Goal: Task Accomplishment & Management: Use online tool/utility

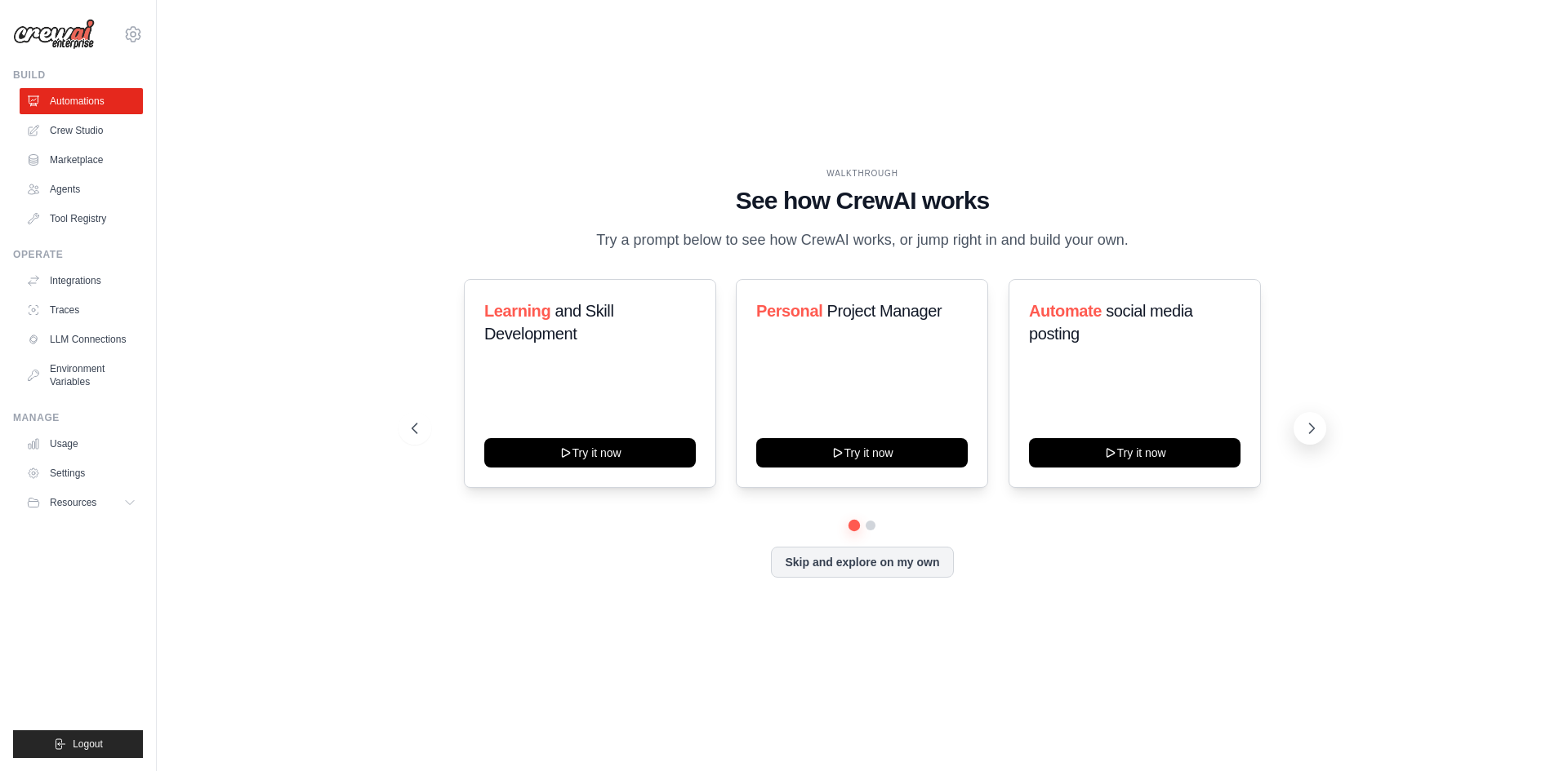
click at [1311, 428] on icon at bounding box center [1311, 428] width 16 height 16
click at [1517, 674] on div "WALKTHROUGH See how CrewAI works Try a prompt below to see how CrewAI works, or…" at bounding box center [862, 386] width 1359 height 739
click at [1025, 625] on div "WALKTHROUGH See how CrewAI works Try a prompt below to see how CrewAI works, or…" at bounding box center [862, 386] width 1359 height 739
drag, startPoint x: 771, startPoint y: 666, endPoint x: 582, endPoint y: 627, distance: 193.0
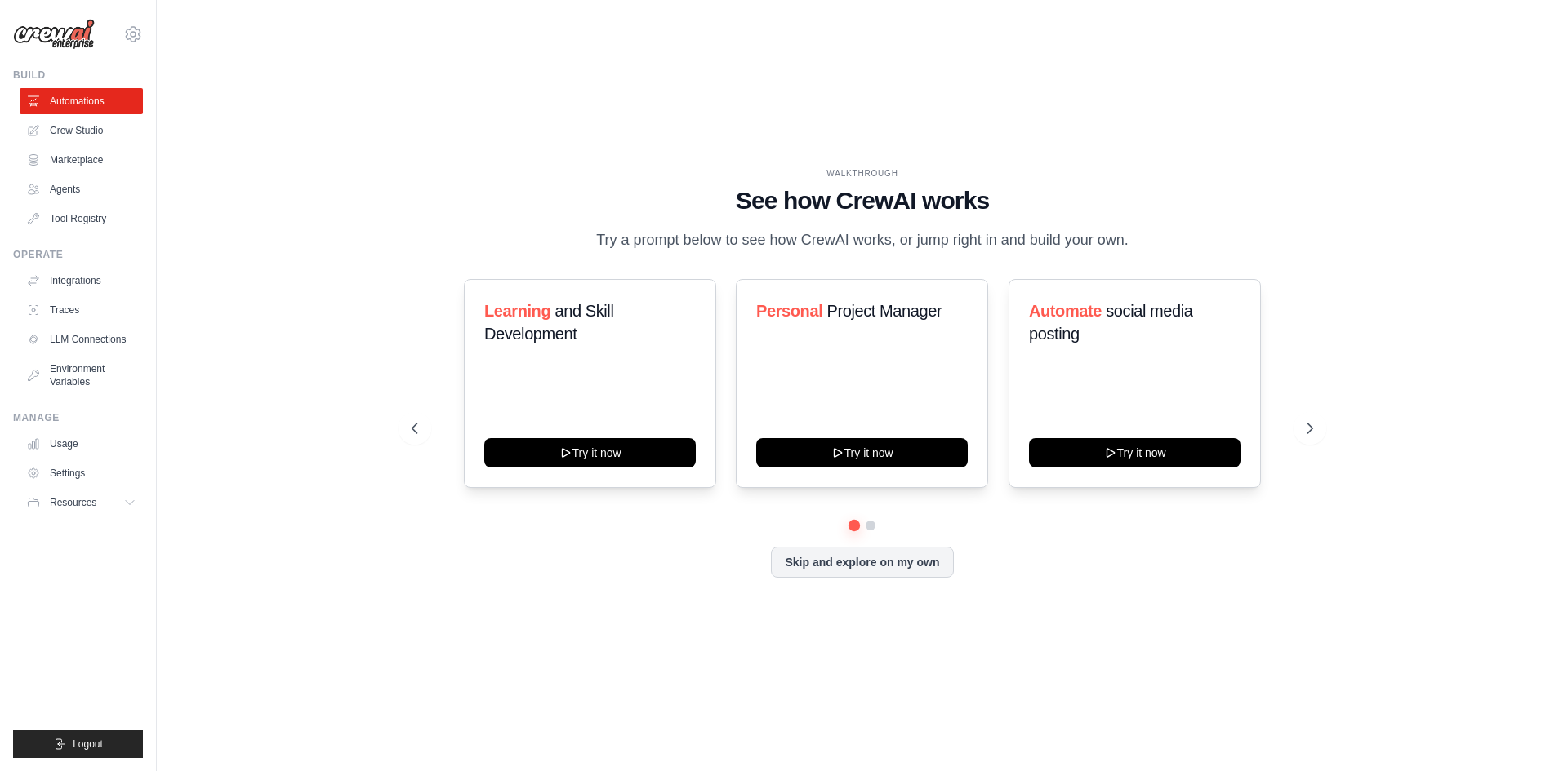
click at [761, 665] on div "WALKTHROUGH See how CrewAI works Try a prompt below to see how CrewAI works, or…" at bounding box center [862, 386] width 1359 height 739
click at [908, 668] on div "WALKTHROUGH See how CrewAI works Try a prompt below to see how CrewAI works, or…" at bounding box center [862, 386] width 1359 height 739
click at [89, 104] on link "Automations" at bounding box center [83, 101] width 124 height 26
click at [865, 567] on button "Skip and explore on my own" at bounding box center [861, 561] width 182 height 31
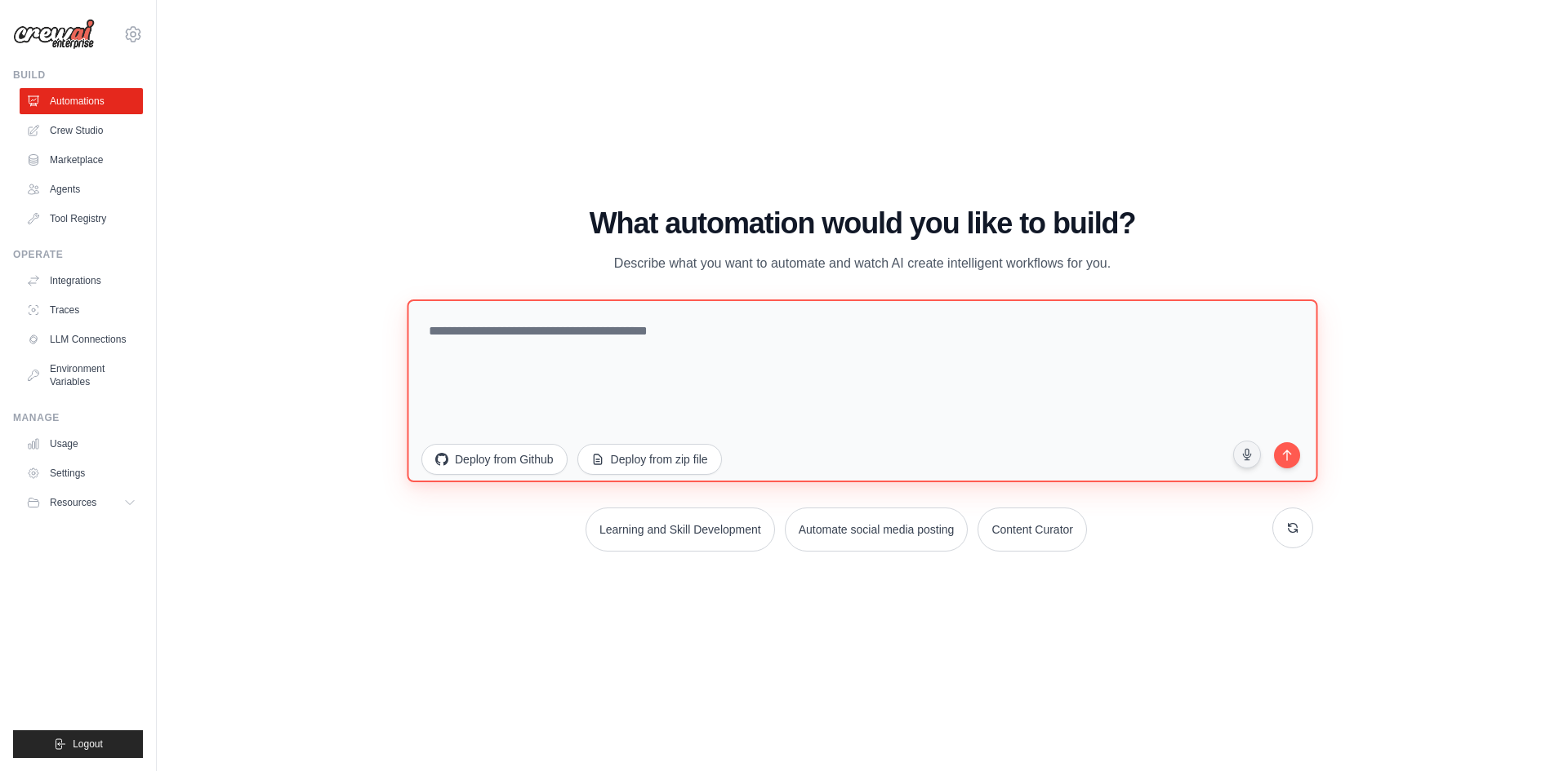
click at [788, 344] on textarea at bounding box center [861, 390] width 910 height 182
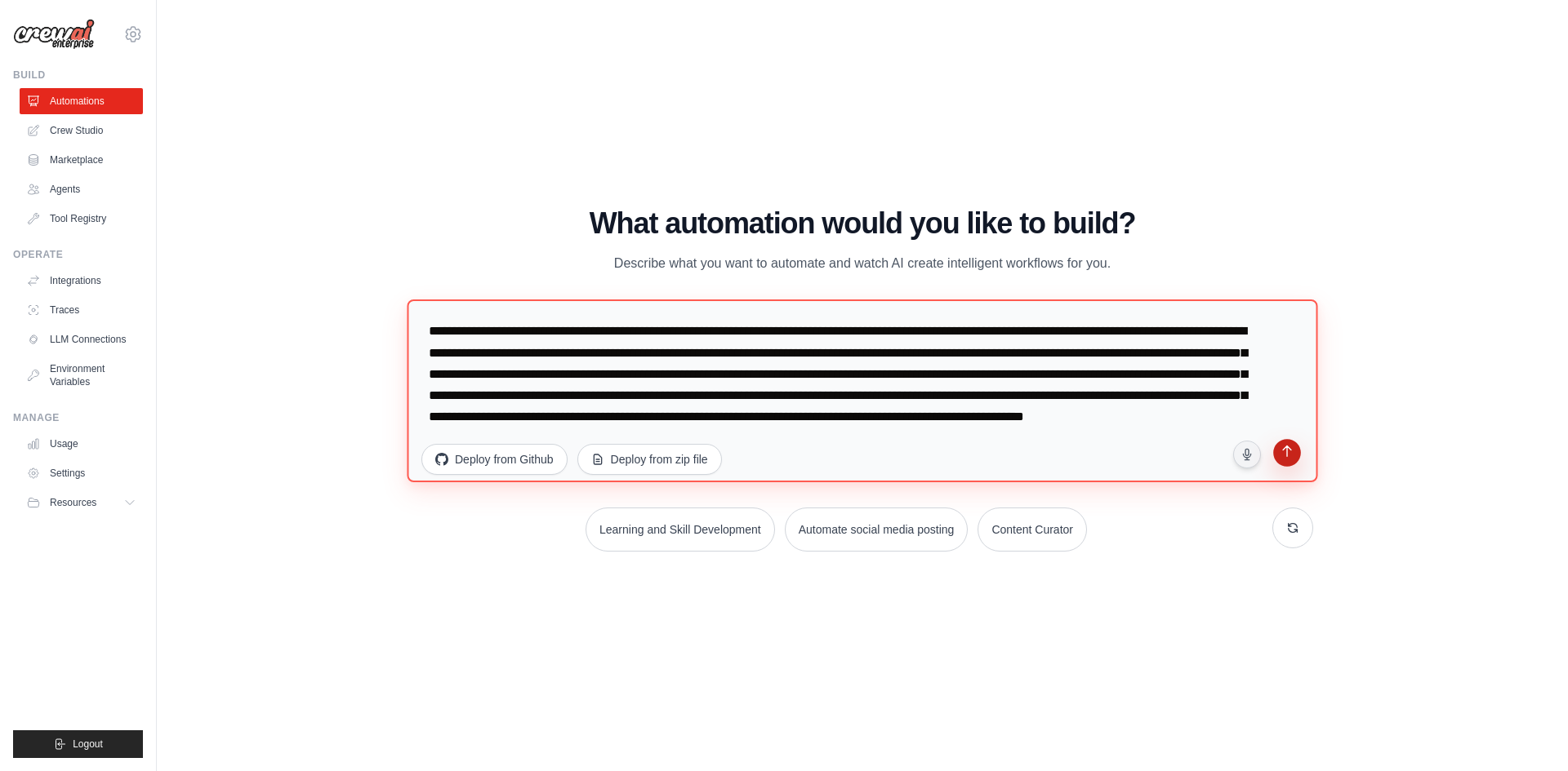
type textarea "**********"
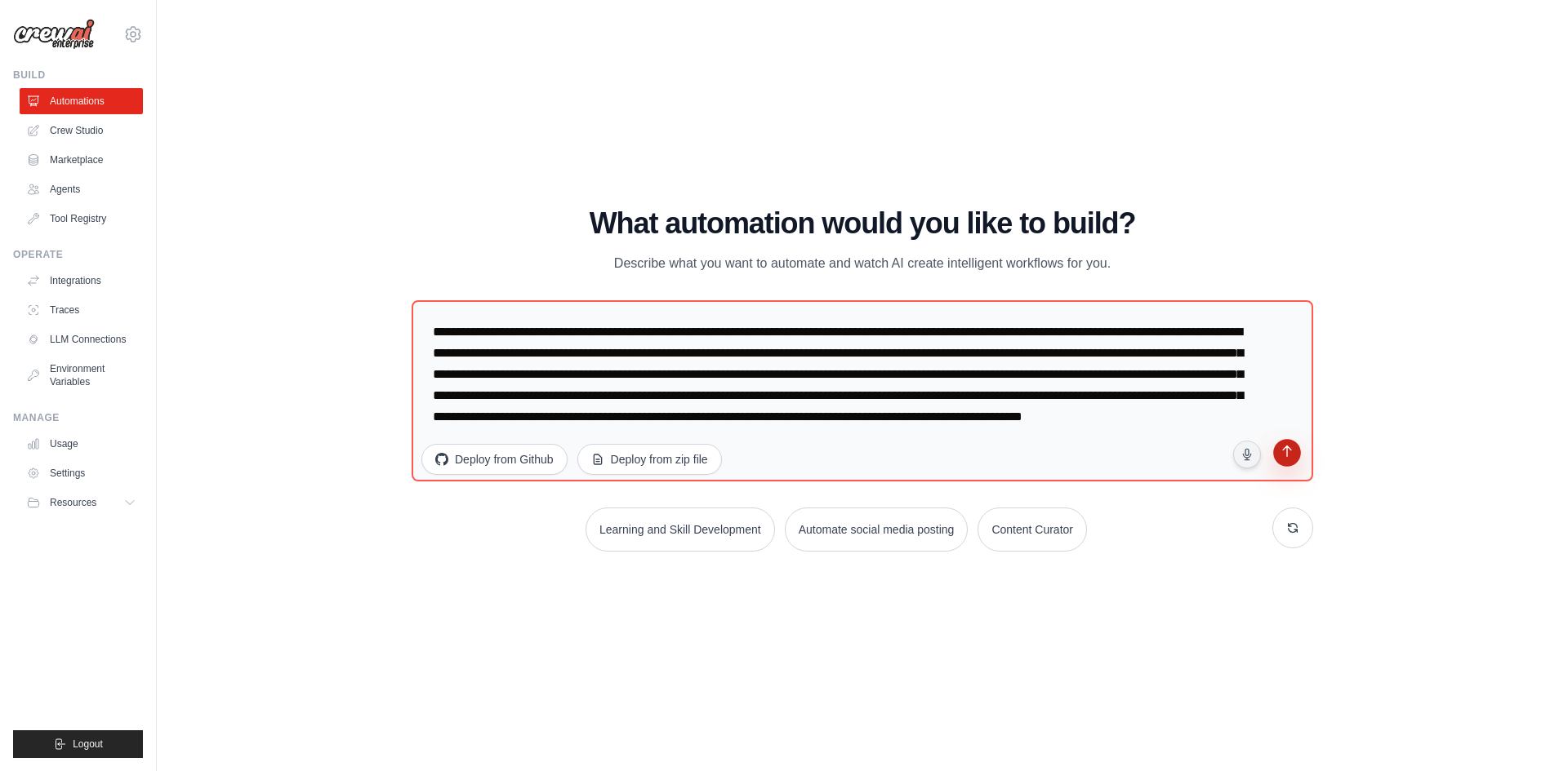
click at [1283, 454] on icon "submit" at bounding box center [1286, 452] width 15 height 15
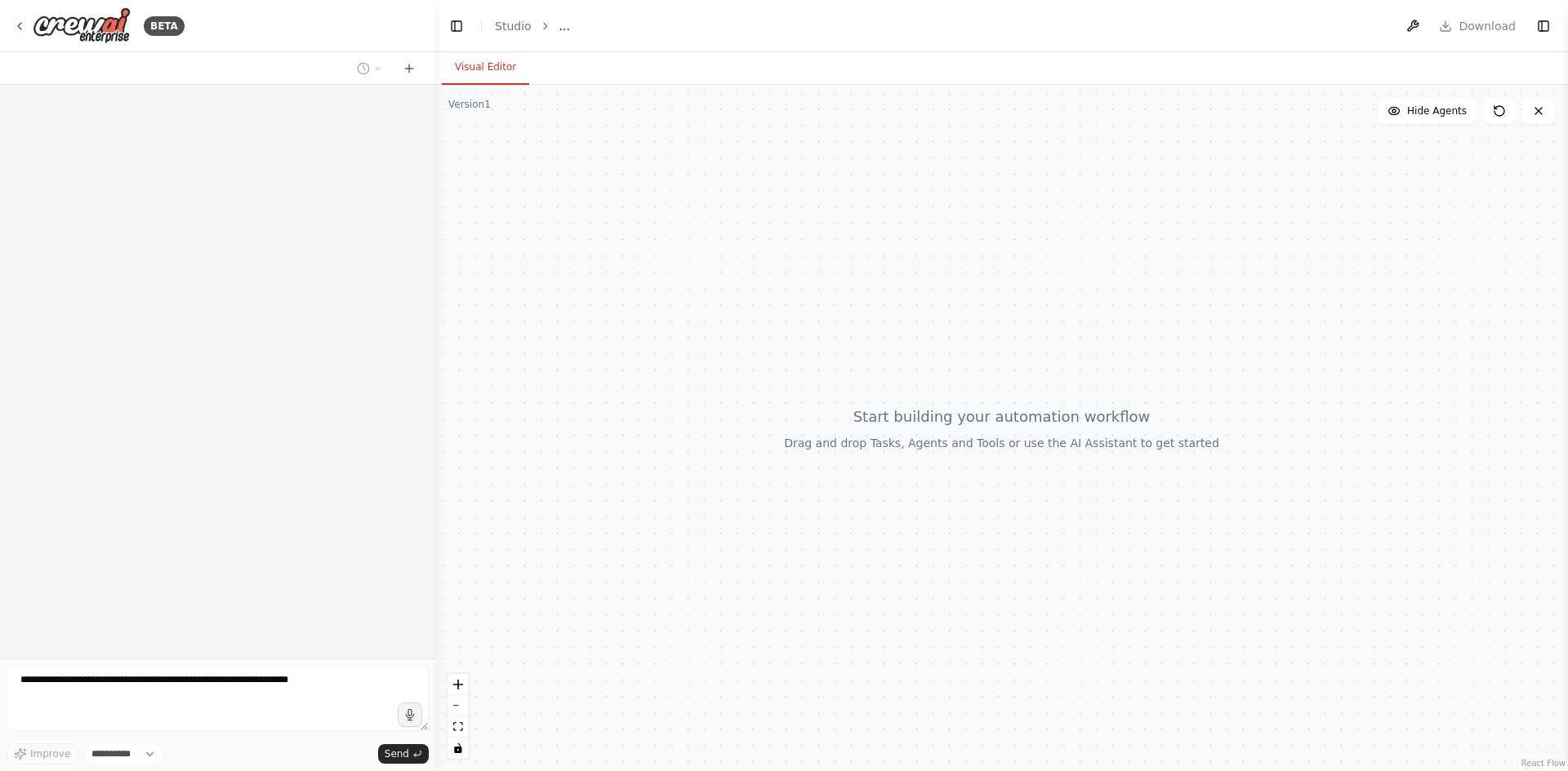
select select "****"
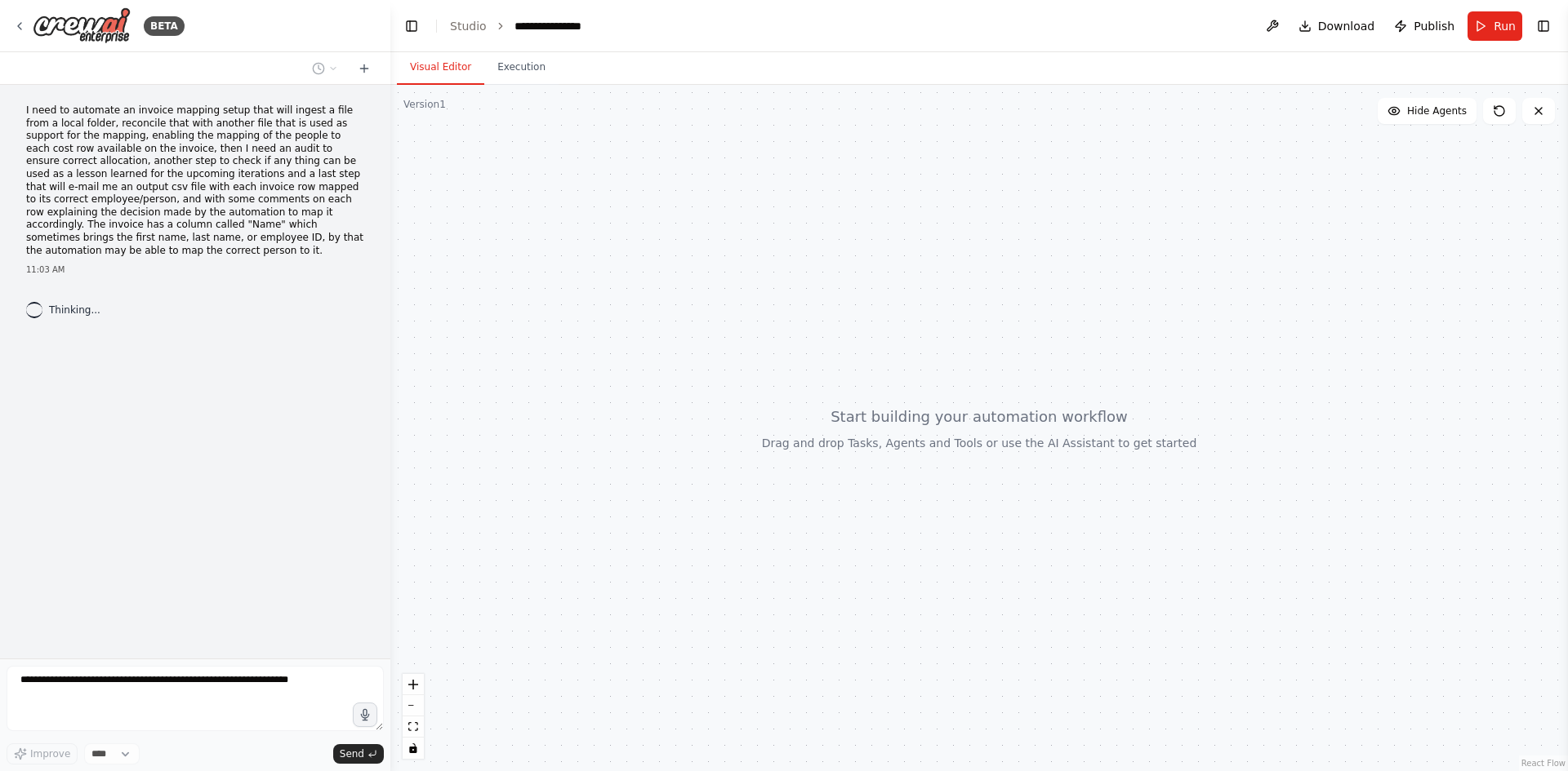
drag, startPoint x: 434, startPoint y: 89, endPoint x: 390, endPoint y: 100, distance: 45.4
click at [390, 100] on div "**********" at bounding box center [784, 386] width 1568 height 771
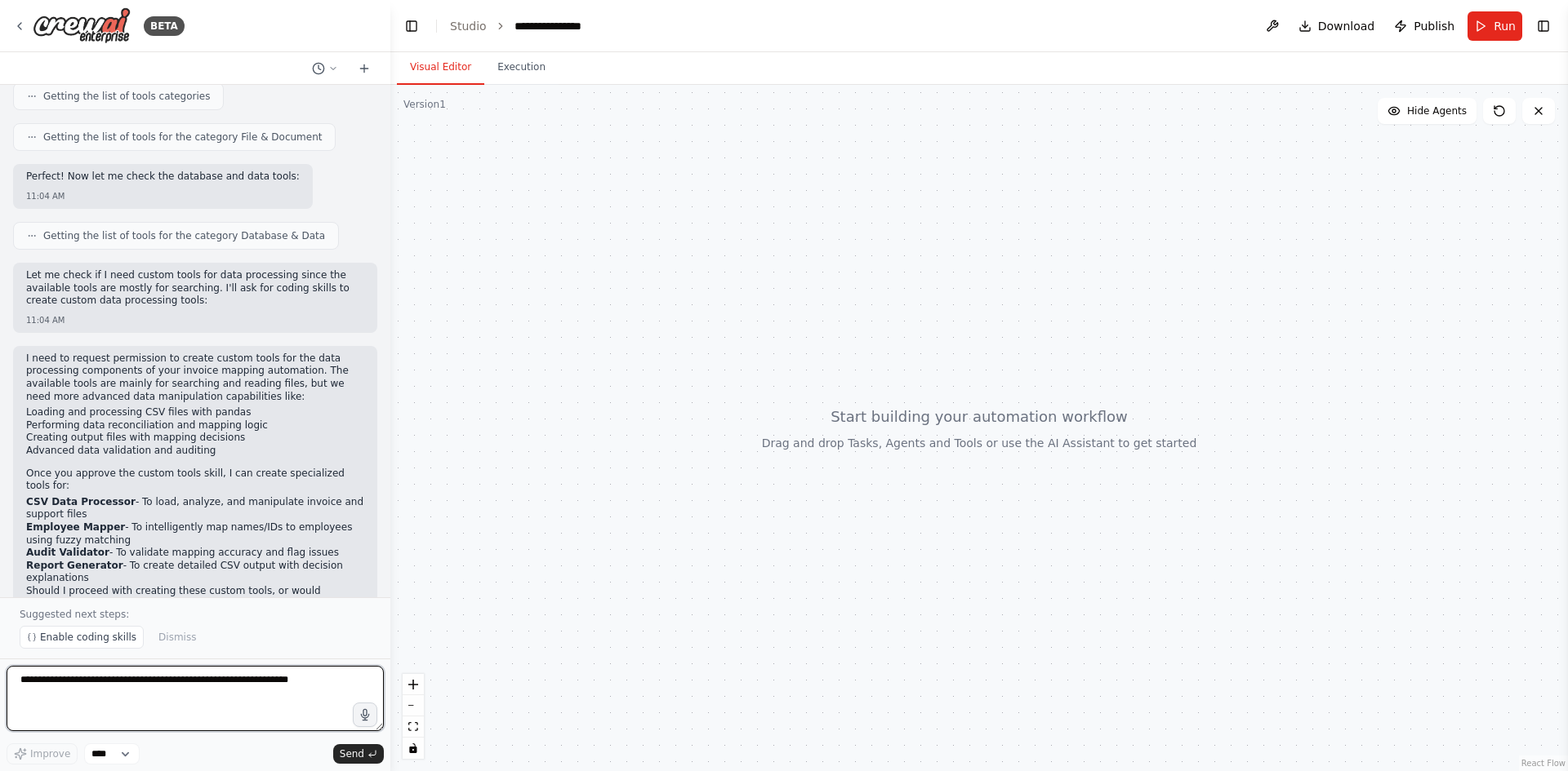
scroll to position [712, 0]
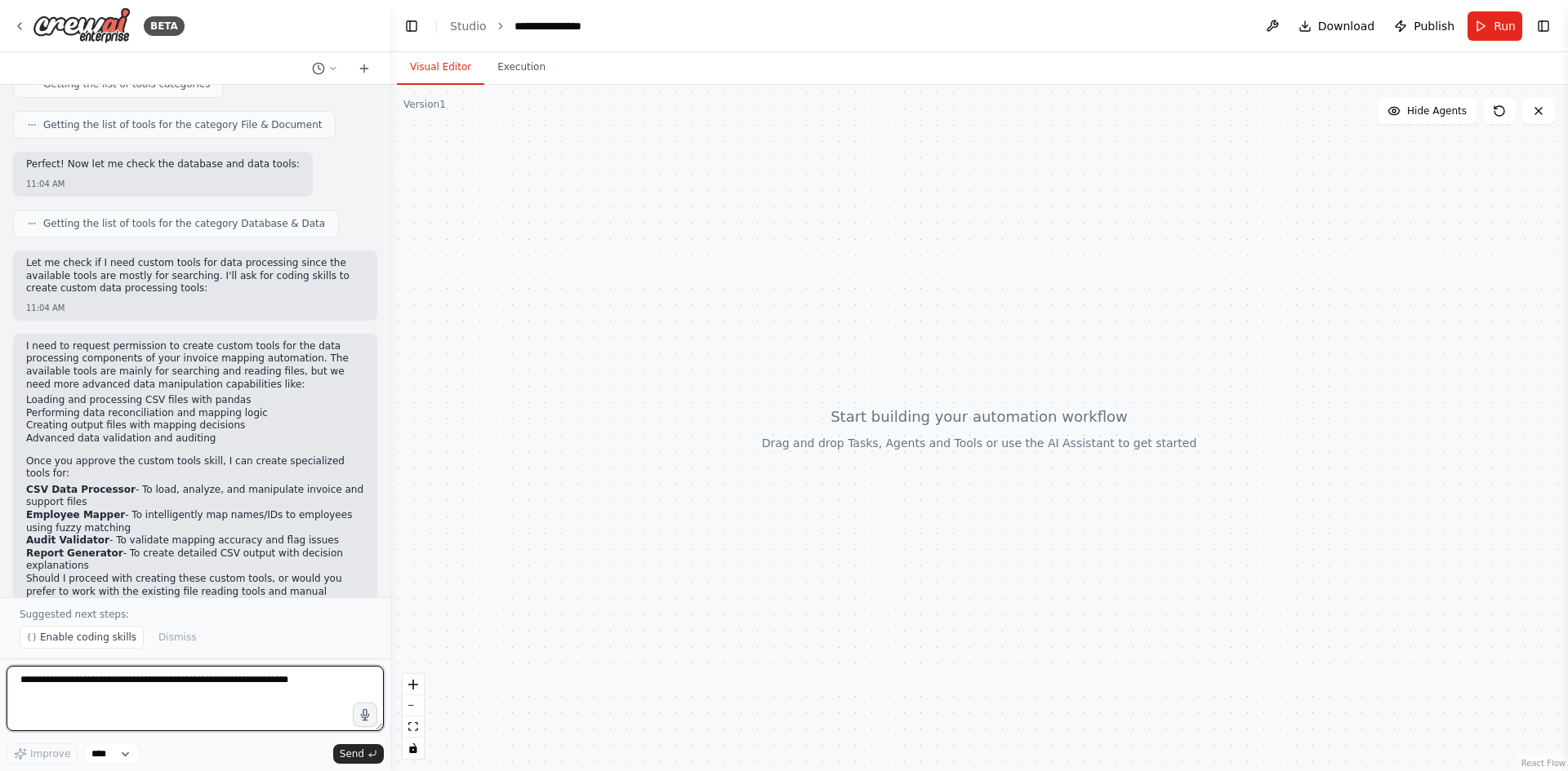
click at [107, 679] on textarea at bounding box center [195, 699] width 378 height 65
type textarea "**********"
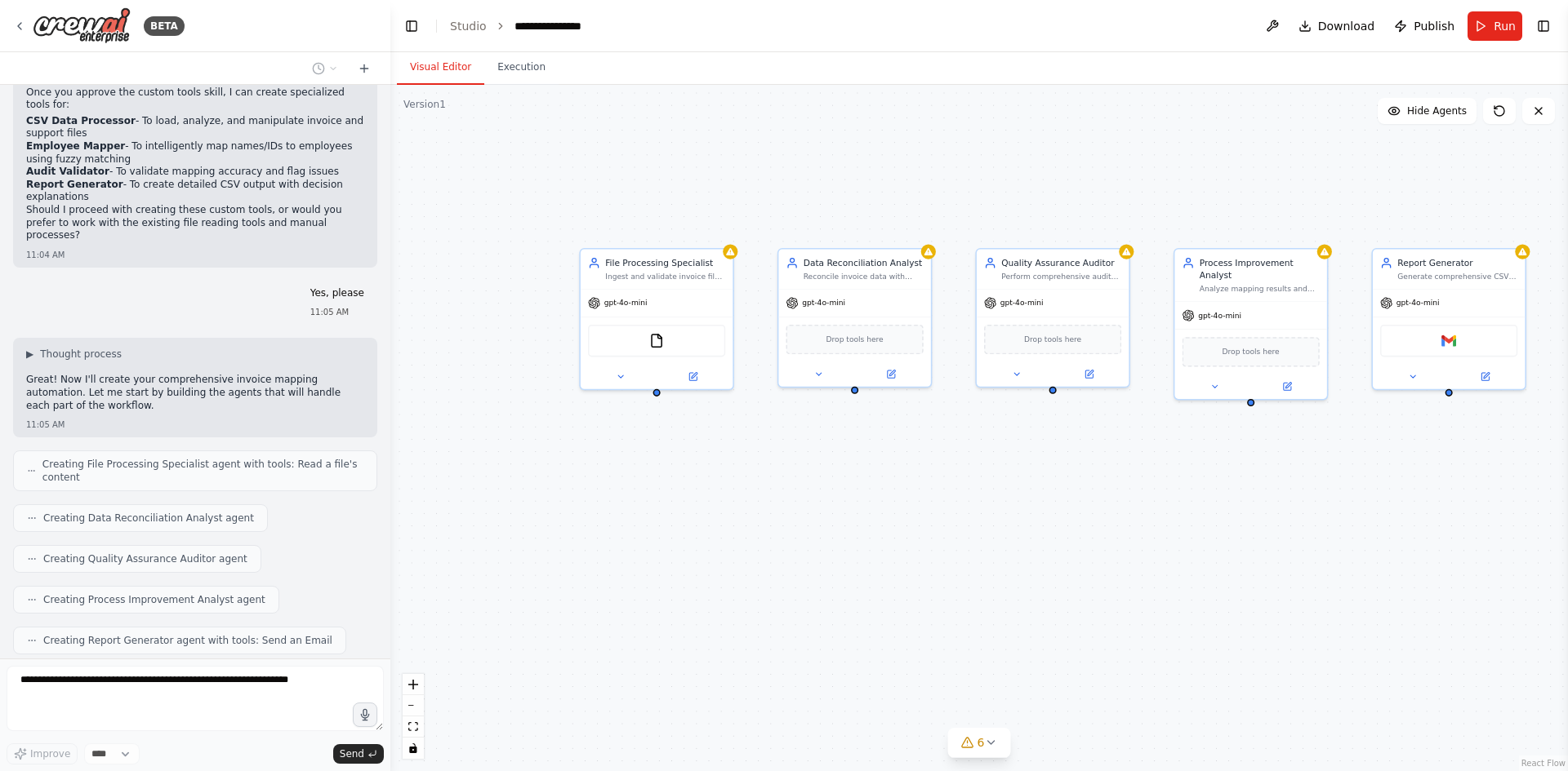
scroll to position [1179, 0]
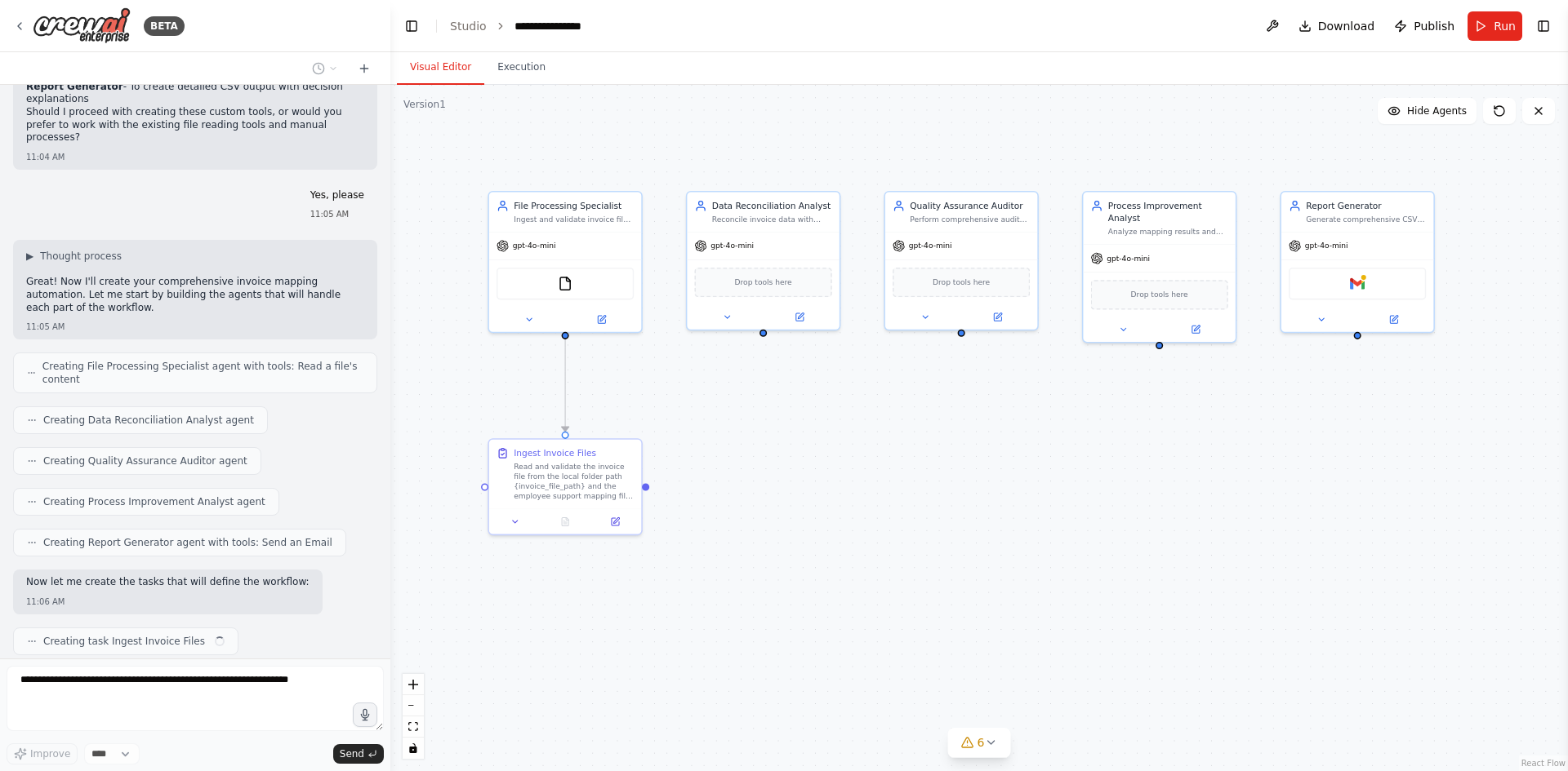
drag, startPoint x: 1126, startPoint y: 516, endPoint x: 1049, endPoint y: 467, distance: 91.3
click at [1049, 467] on div ".deletable-edge-delete-btn { width: 20px; height: 20px; border: 0px solid #ffff…" at bounding box center [979, 428] width 1178 height 686
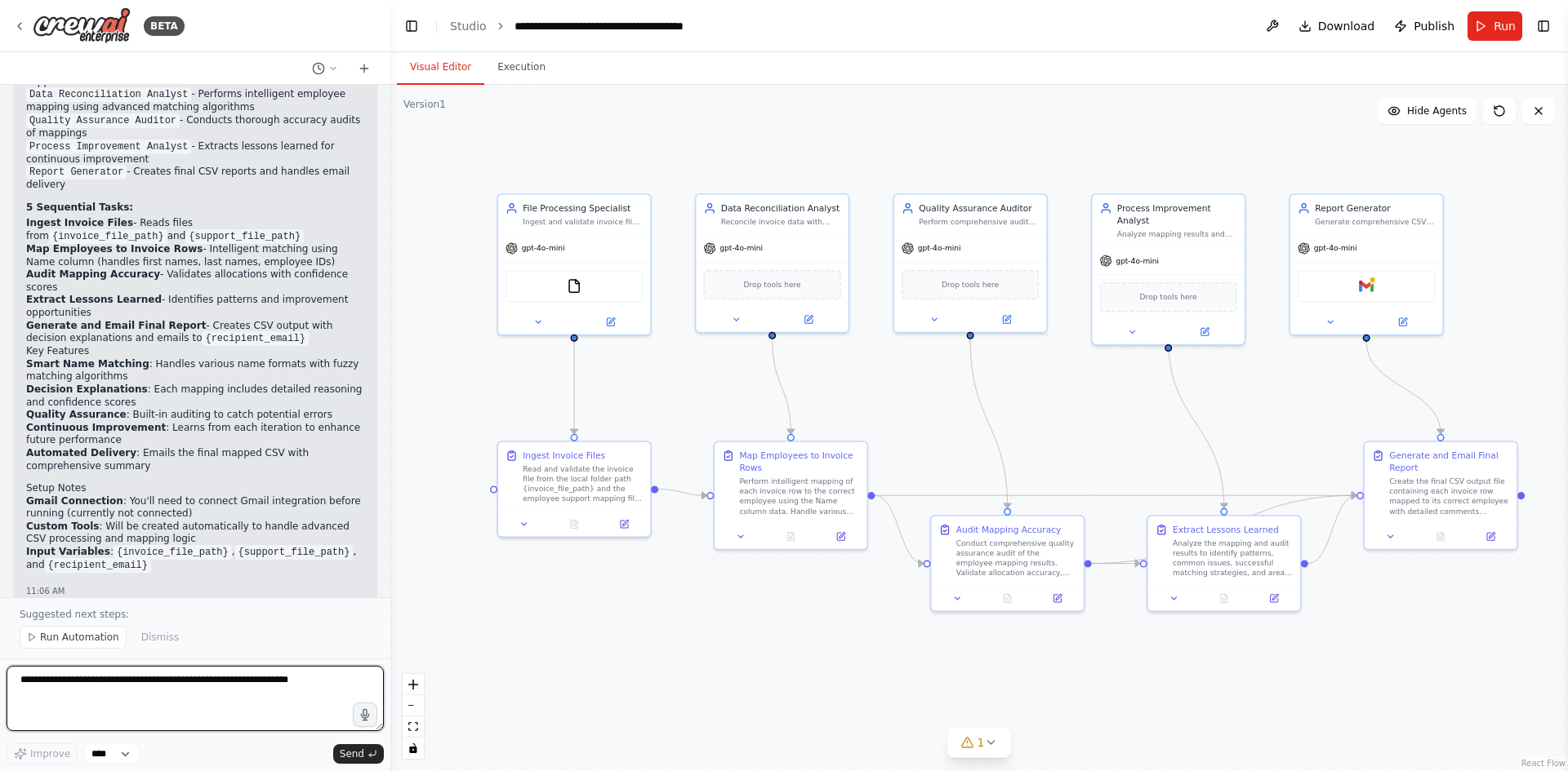
scroll to position [2242, 0]
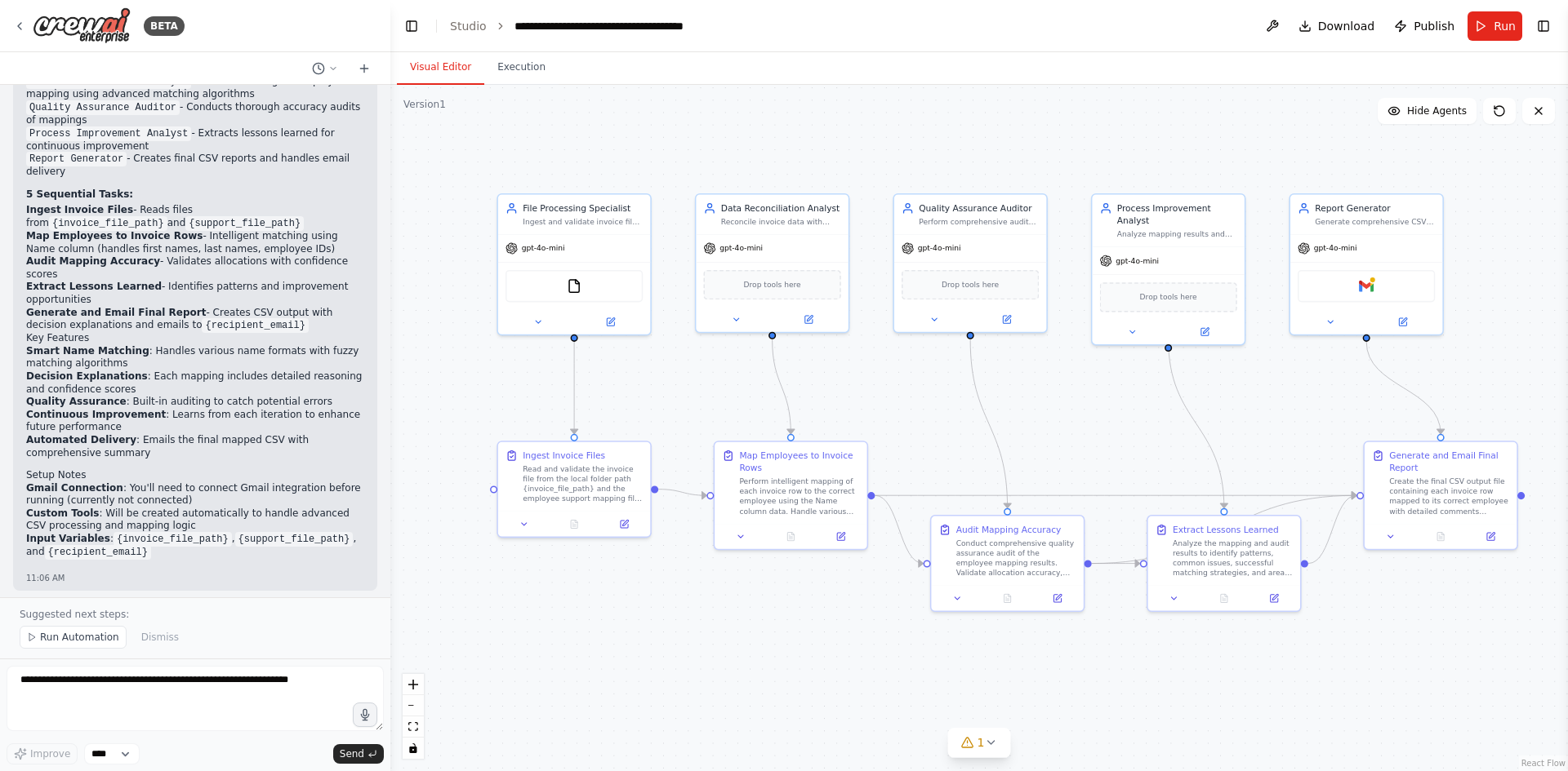
drag, startPoint x: 176, startPoint y: 517, endPoint x: 315, endPoint y: 512, distance: 139.1
click at [315, 611] on p "You can now test this automation! Just provide the file paths and email address…" at bounding box center [195, 636] width 338 height 51
drag, startPoint x: 135, startPoint y: 528, endPoint x: 175, endPoint y: 542, distance: 42.4
click at [175, 611] on p "You can now test this automation! Just provide the file paths and email address…" at bounding box center [195, 636] width 338 height 51
click at [83, 633] on span "Run Automation" at bounding box center [80, 637] width 80 height 13
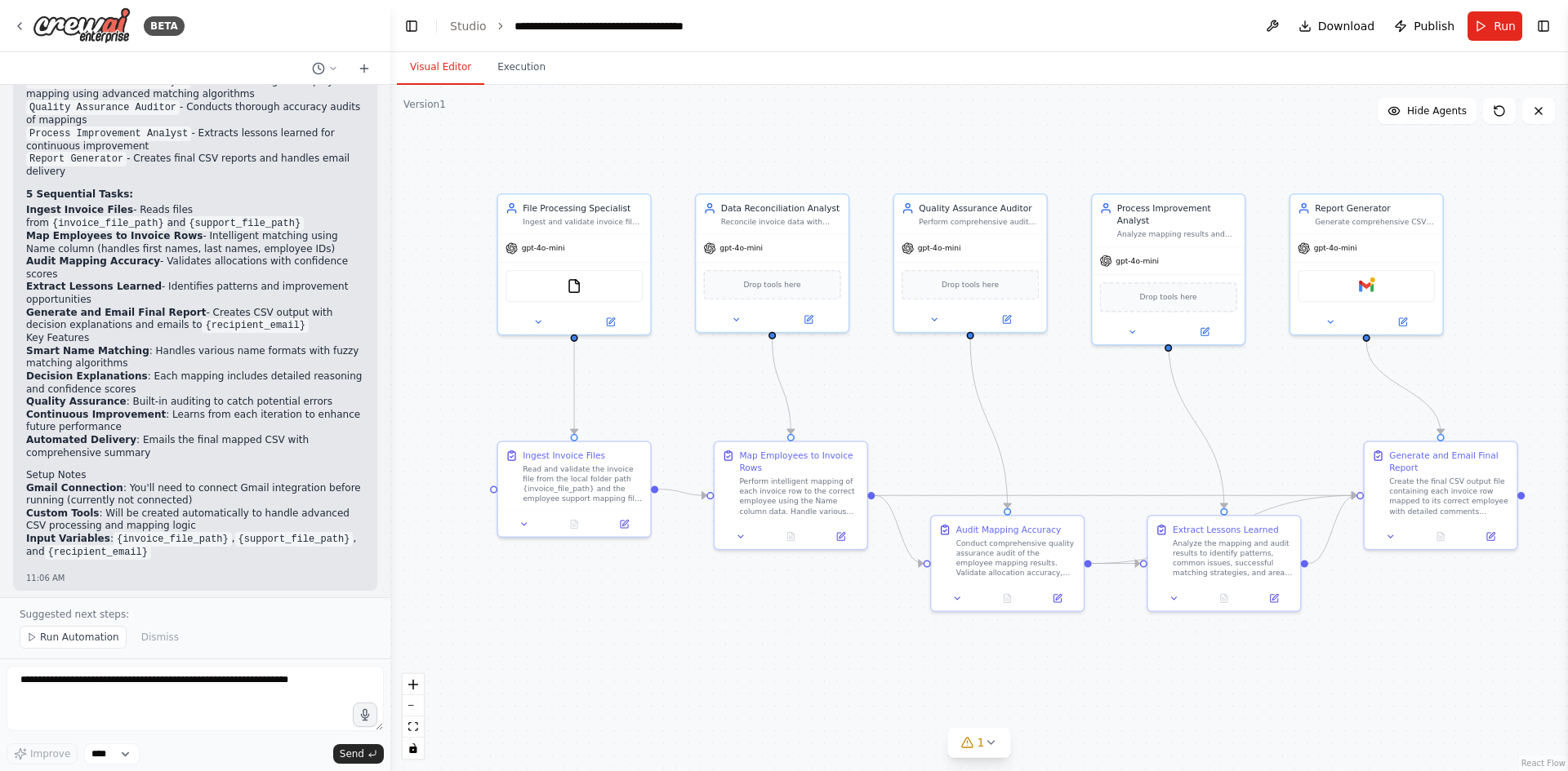
scroll to position [2182, 0]
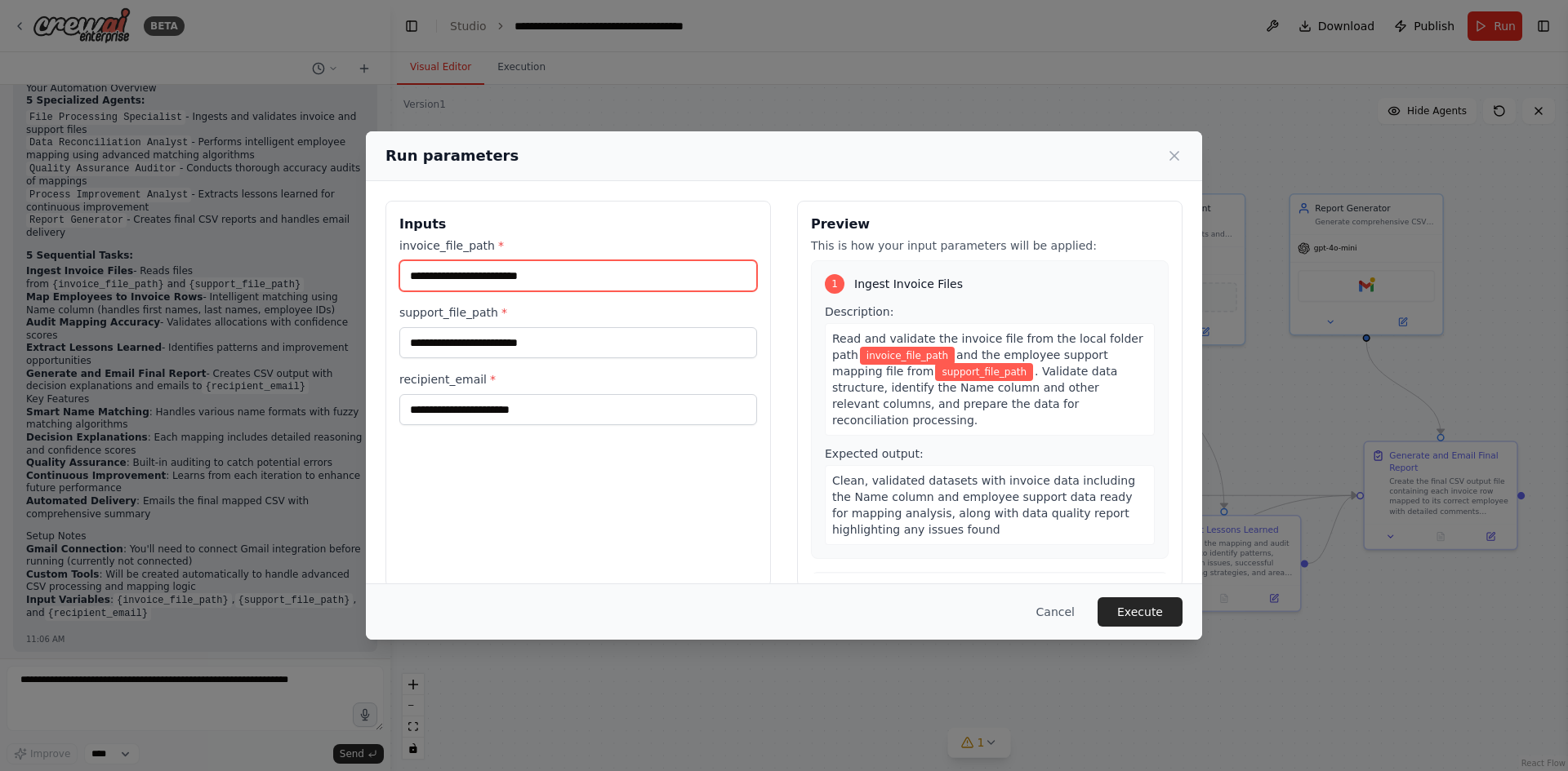
click at [570, 282] on input "invoice_file_path *" at bounding box center [578, 275] width 358 height 31
paste input "**********"
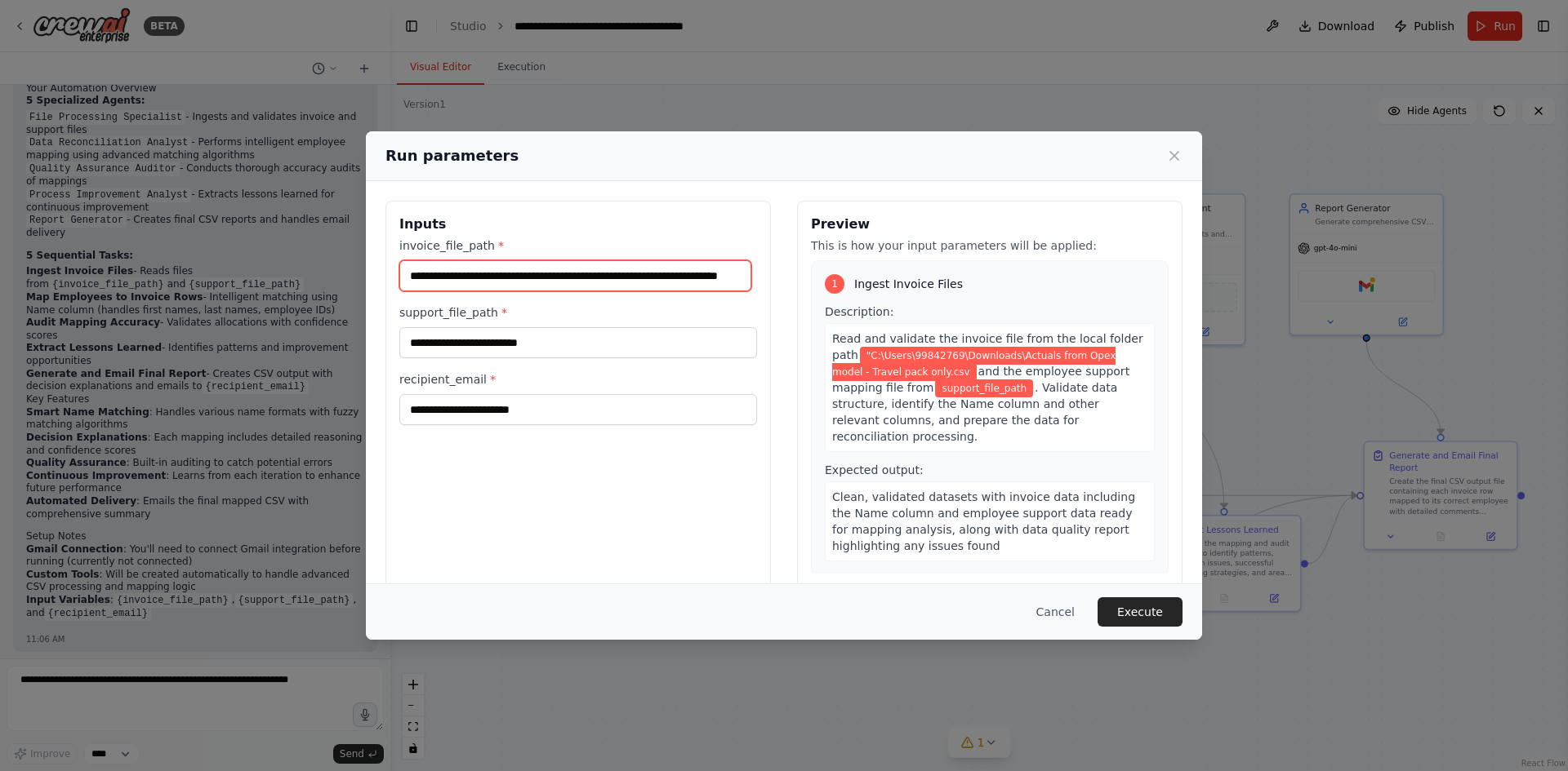
scroll to position [0, 0]
type input "**********"
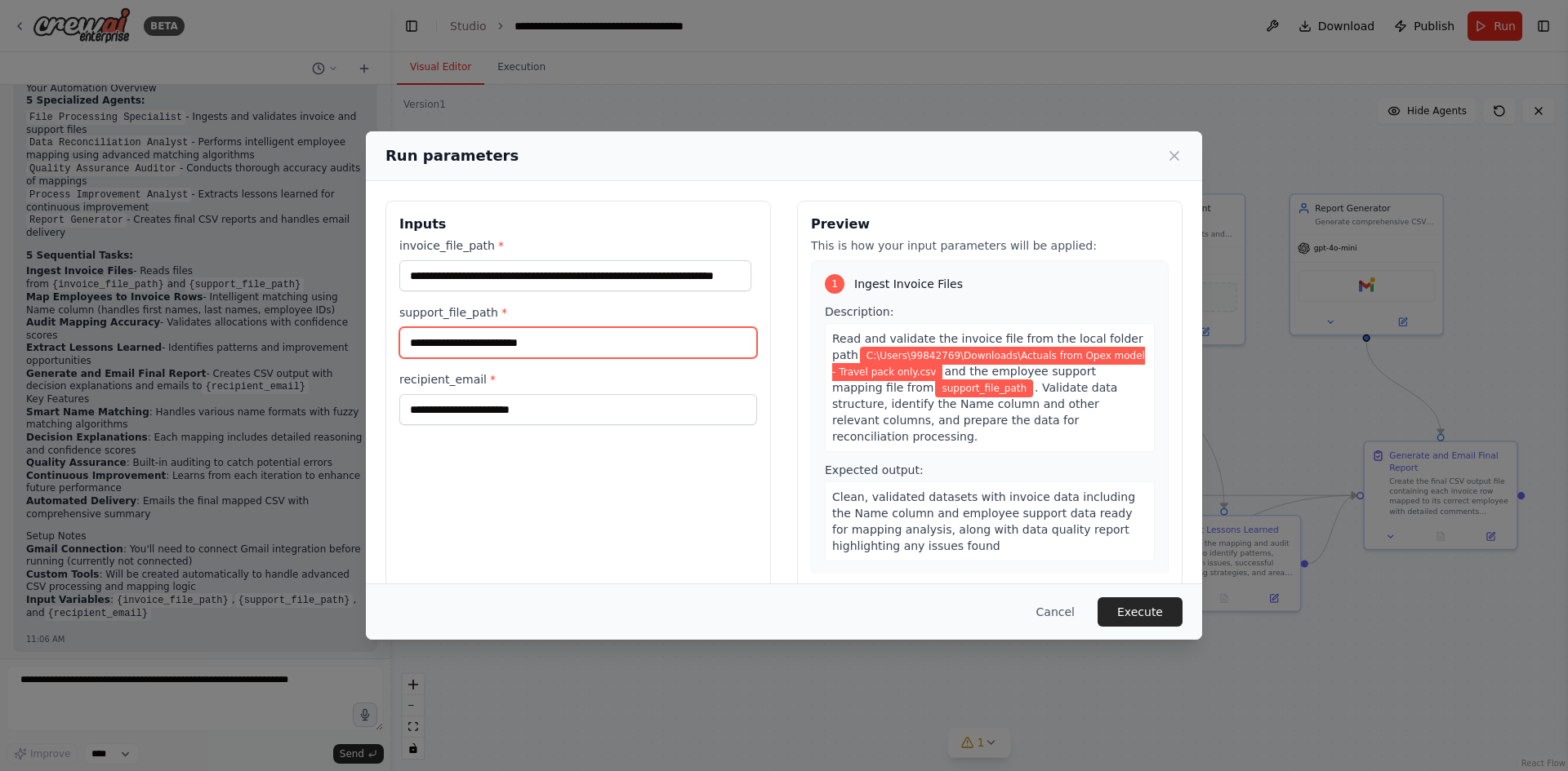
click at [512, 354] on input "support_file_path *" at bounding box center [578, 343] width 358 height 31
paste input "**********"
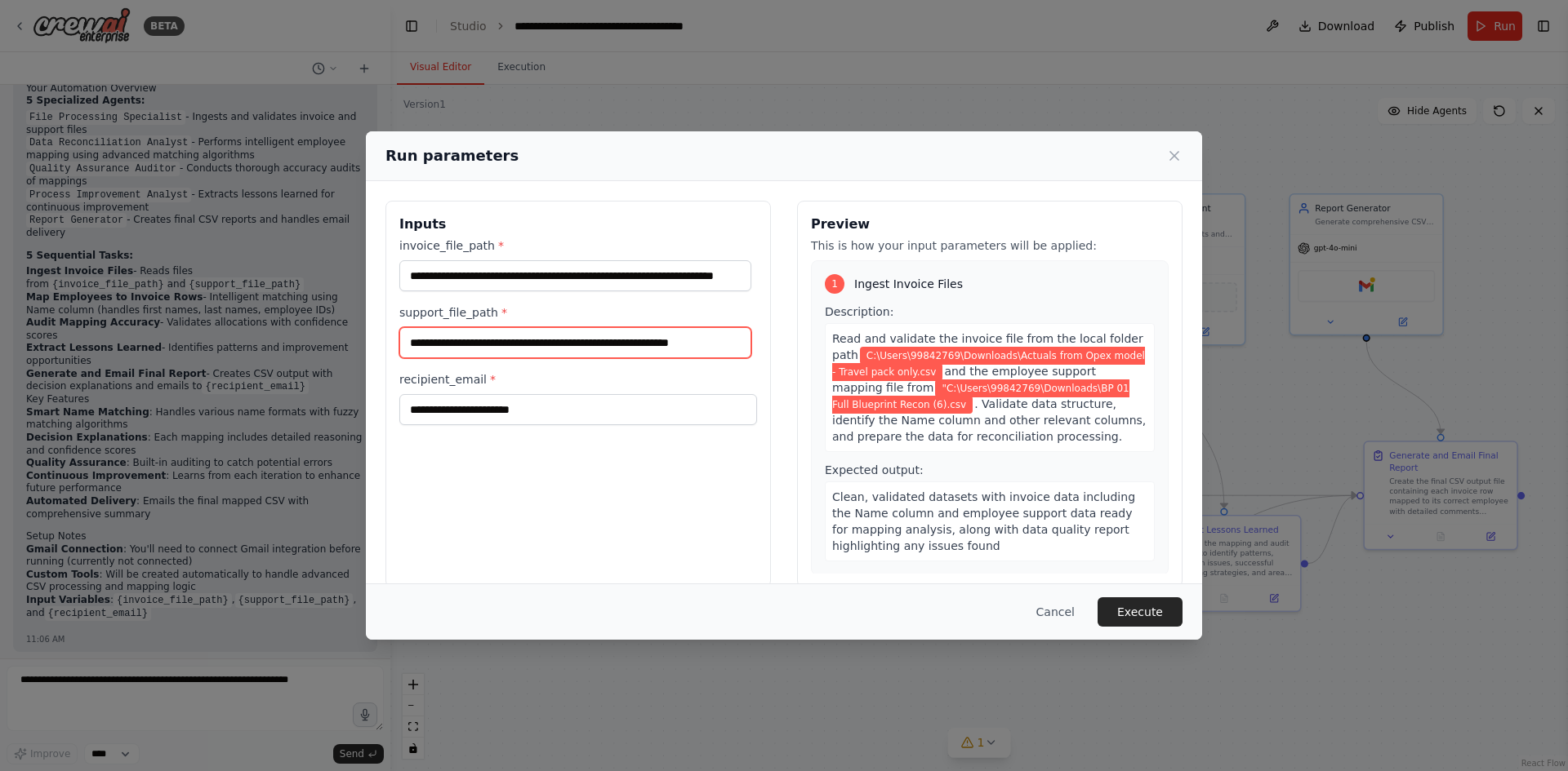
click at [416, 350] on input "**********" at bounding box center [575, 343] width 352 height 31
type input "**********"
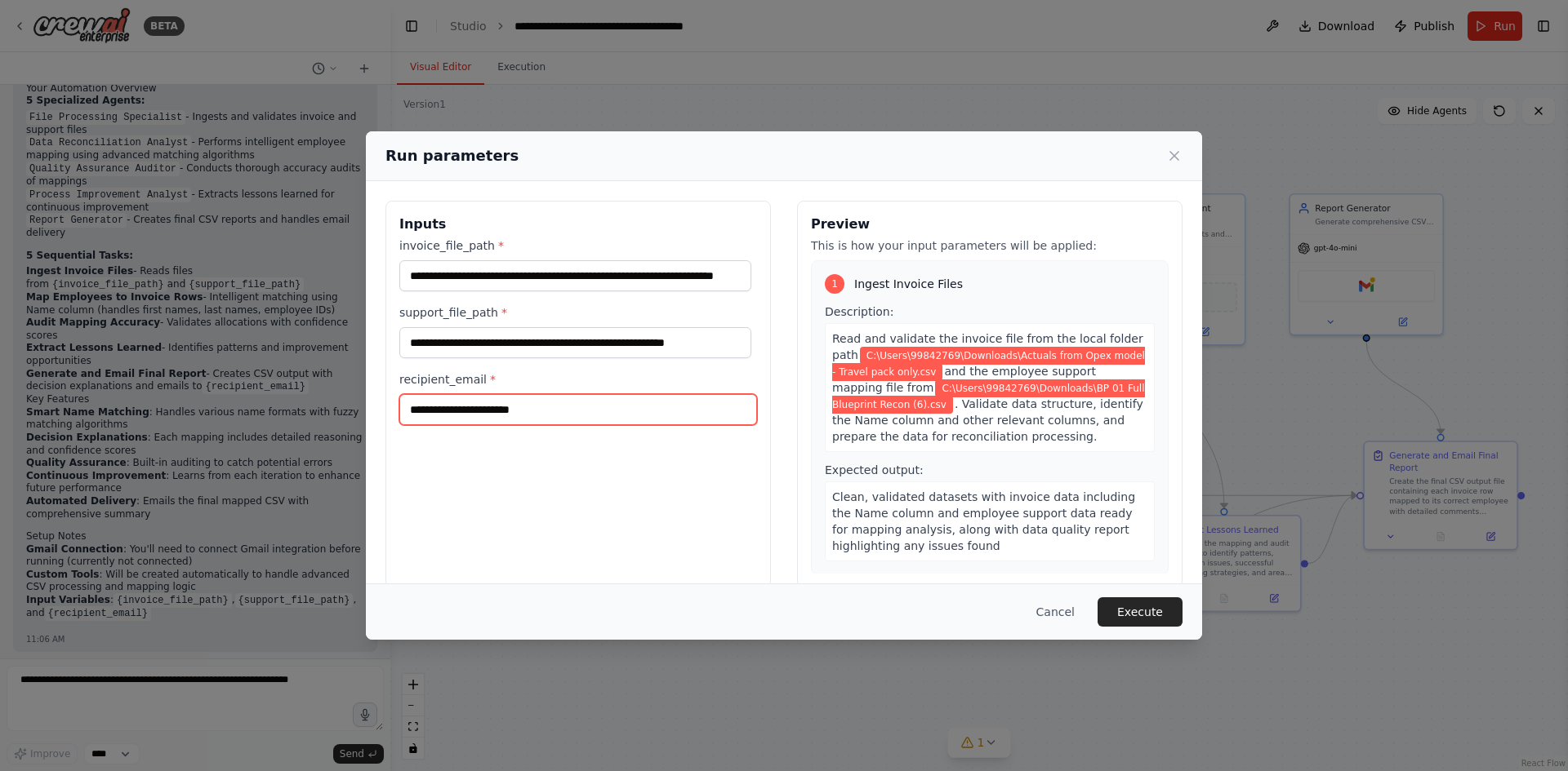
click at [488, 410] on input "recipient_email *" at bounding box center [578, 410] width 358 height 31
type input "**********"
click at [1146, 616] on button "Execute" at bounding box center [1139, 612] width 85 height 30
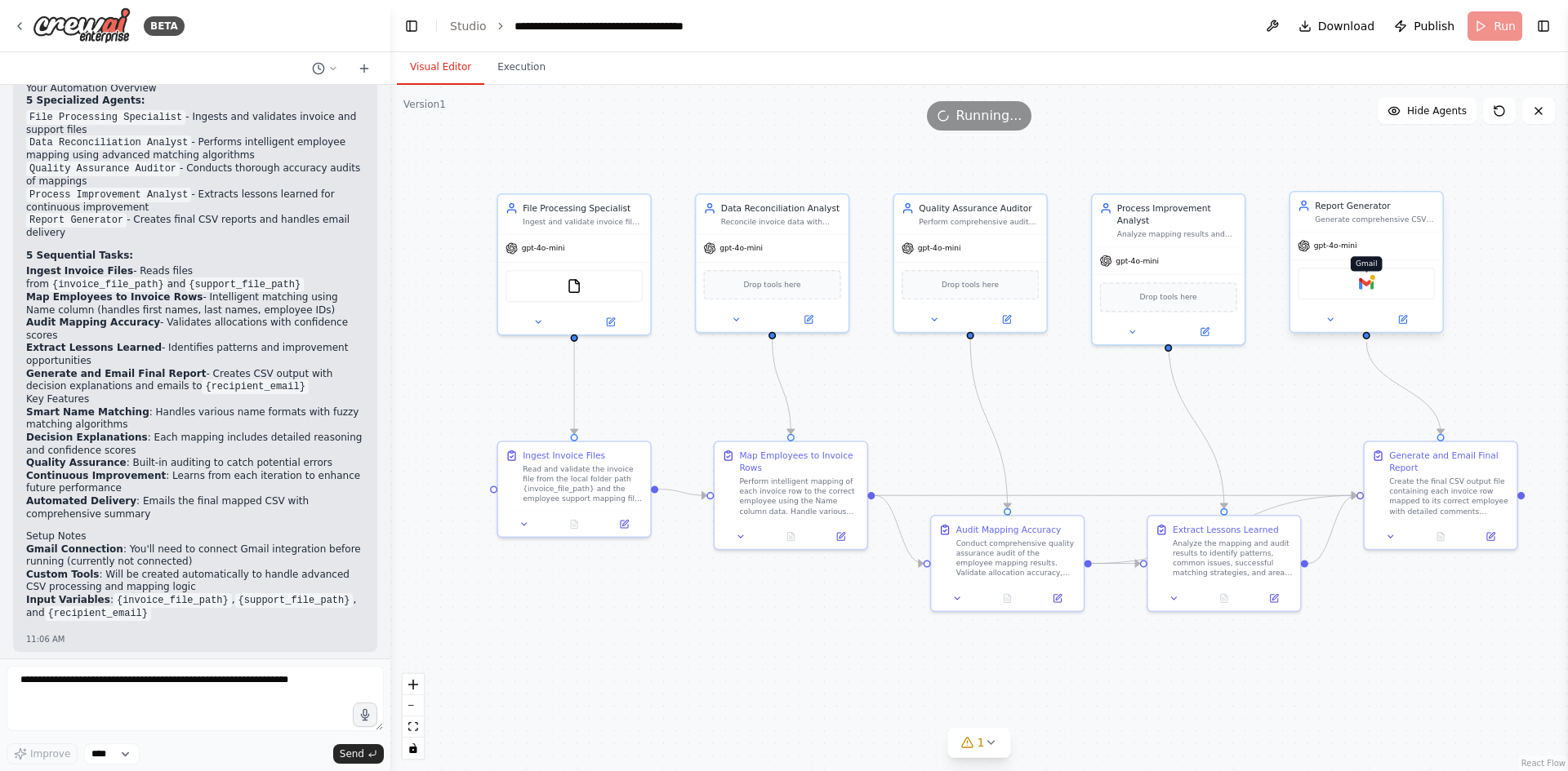
click at [1362, 278] on img at bounding box center [1366, 284] width 14 height 14
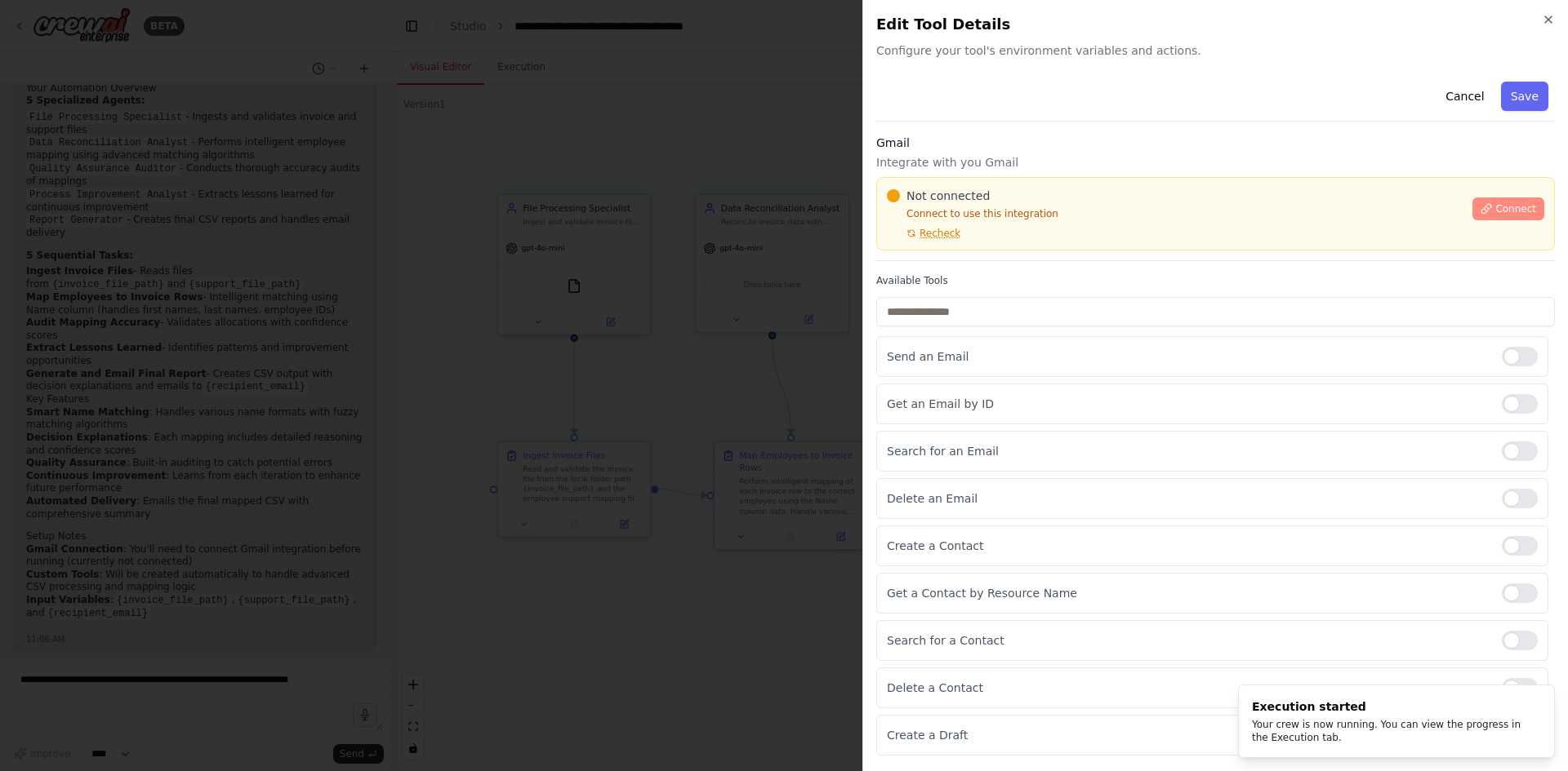
click at [1518, 202] on span "Connect" at bounding box center [1516, 208] width 41 height 13
click at [936, 246] on div "Not connected Connect to use this integration Recheck Connect" at bounding box center [1215, 214] width 678 height 73
click at [683, 80] on div at bounding box center [784, 386] width 1568 height 771
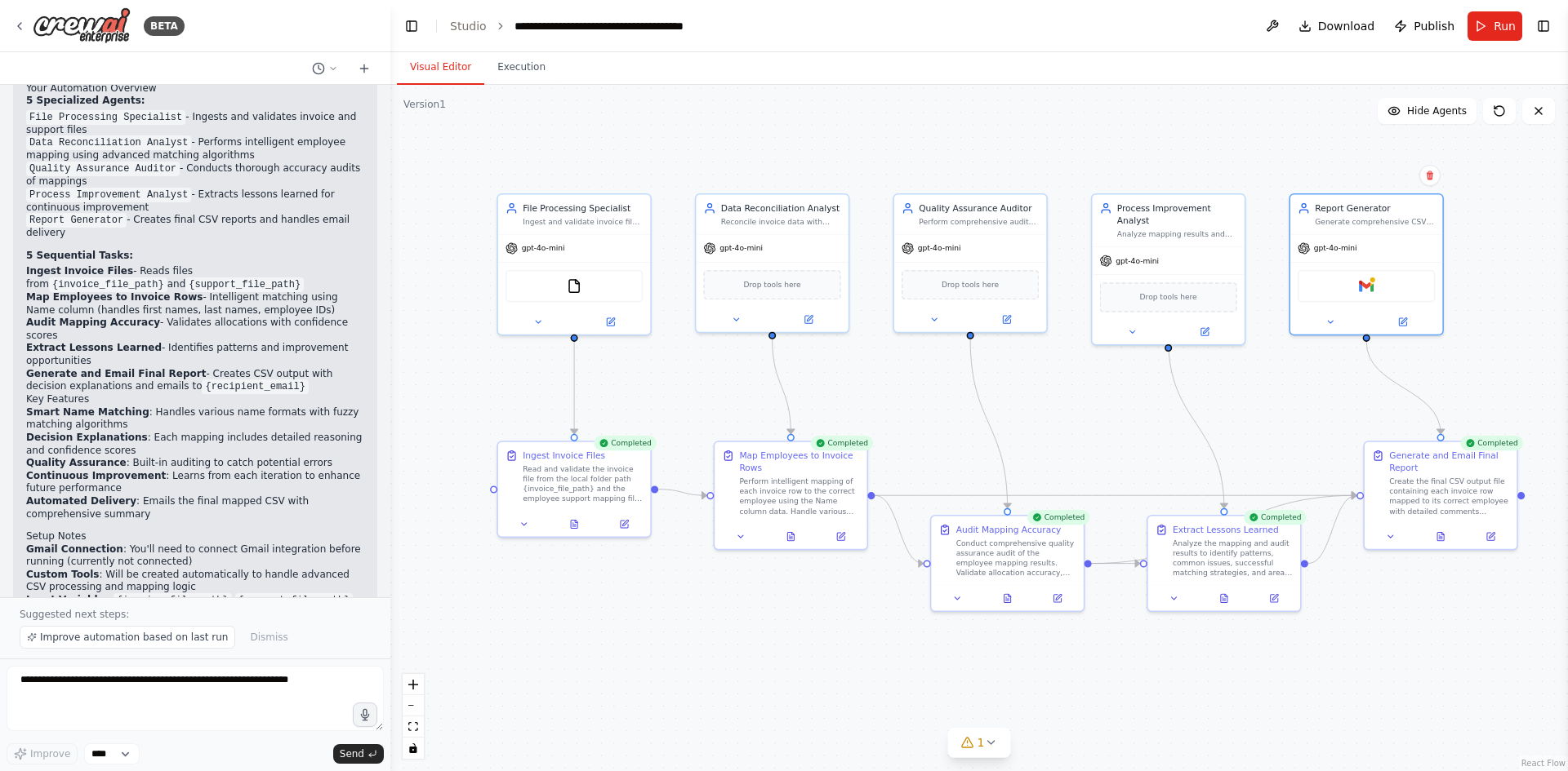
scroll to position [2242, 0]
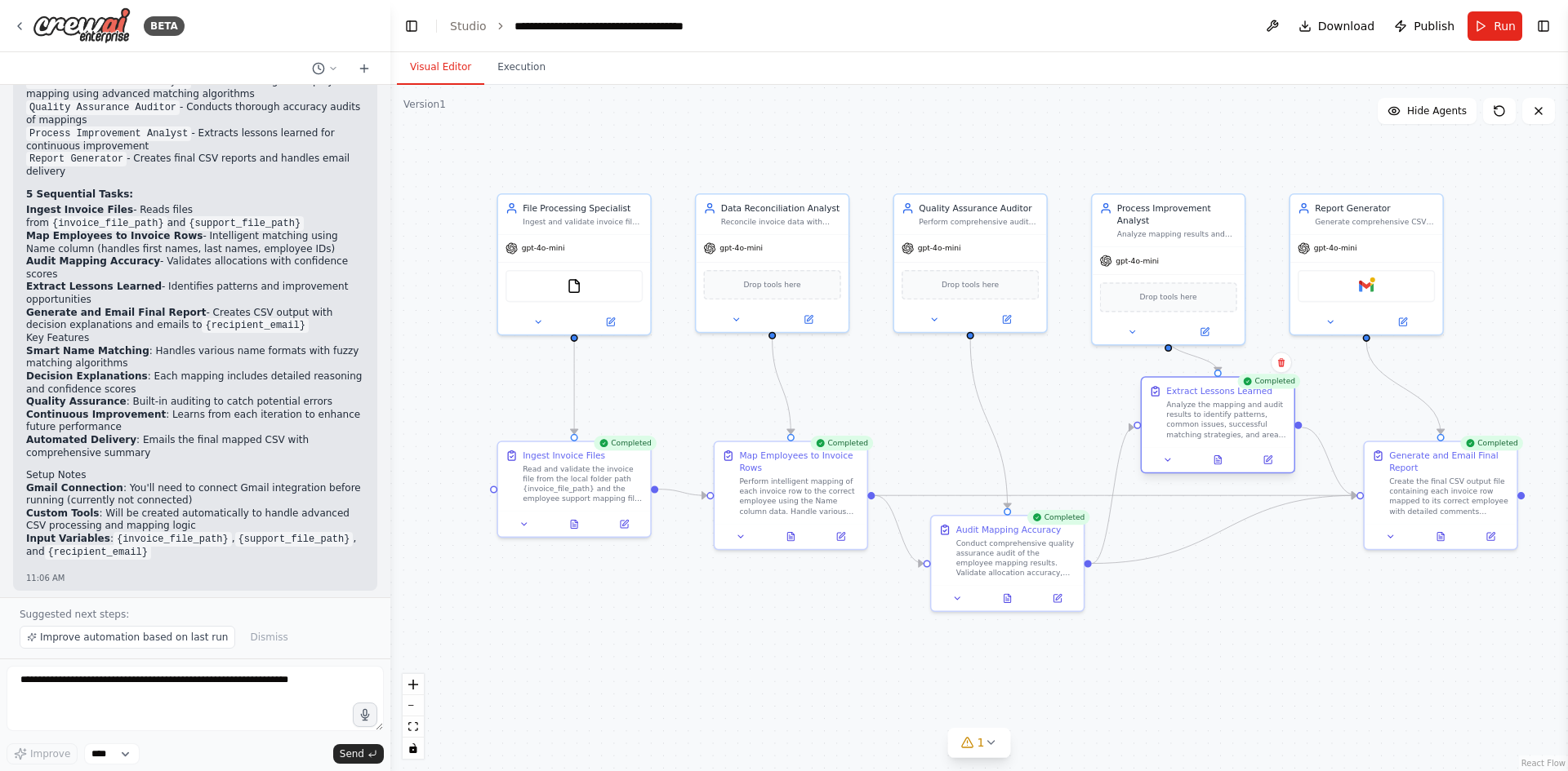
drag, startPoint x: 1217, startPoint y: 549, endPoint x: 1214, endPoint y: 410, distance: 139.0
click at [1214, 410] on div "Analyze the mapping and audit results to identify patterns, common issues, succ…" at bounding box center [1226, 419] width 120 height 40
drag, startPoint x: 999, startPoint y: 535, endPoint x: 981, endPoint y: 402, distance: 134.2
click at [981, 402] on div "Audit Mapping Accuracy Conduct comprehensive quality assurance audit of the emp…" at bounding box center [1004, 412] width 120 height 55
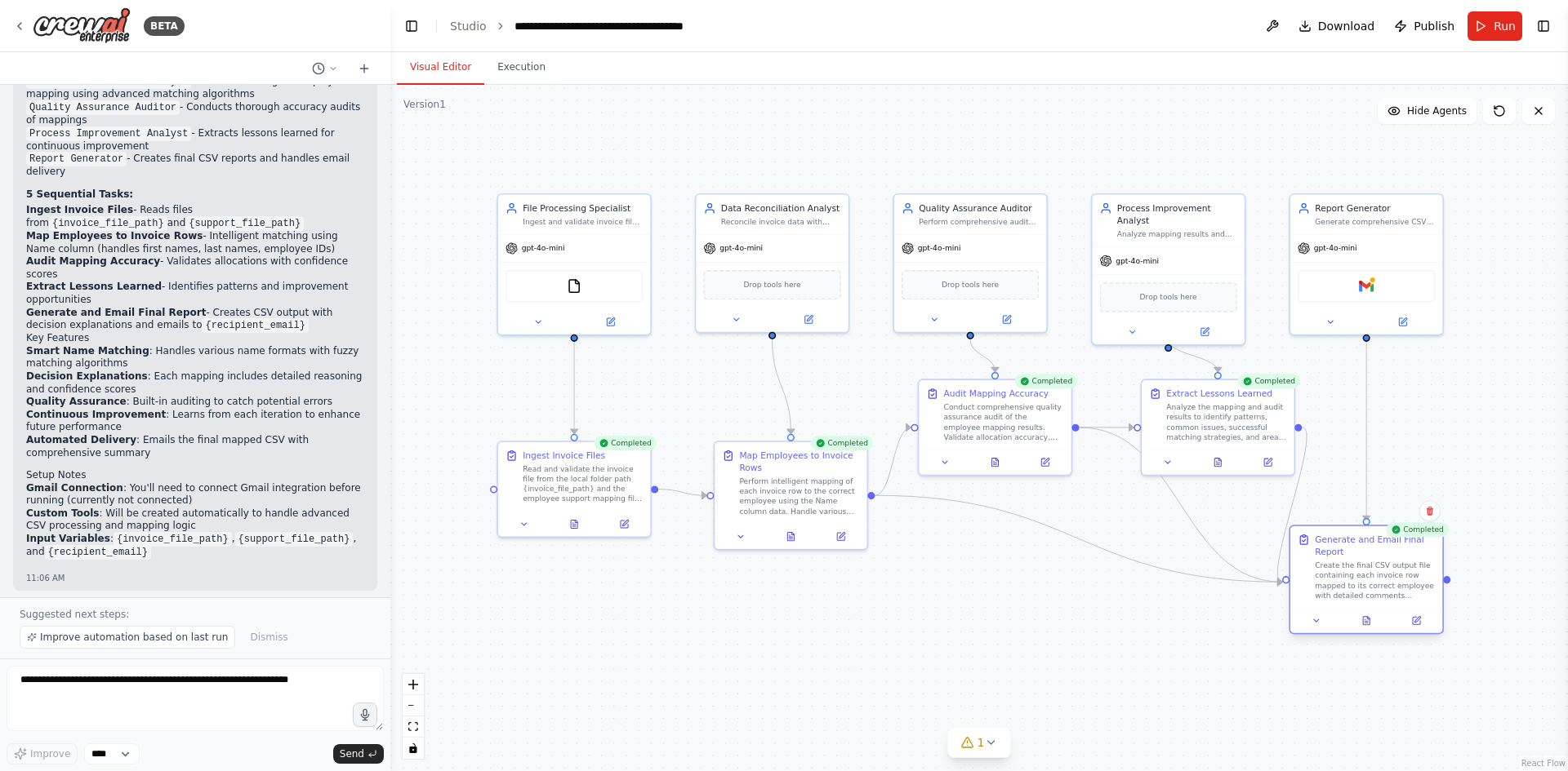
drag, startPoint x: 1419, startPoint y: 463, endPoint x: 1343, endPoint y: 555, distance: 119.3
click at [1343, 555] on div "Generate and Email Final Report" at bounding box center [1375, 546] width 120 height 24
drag, startPoint x: 999, startPoint y: 399, endPoint x: 977, endPoint y: 398, distance: 22.0
click at [977, 398] on div "Audit Mapping Accuracy Conduct comprehensive quality assurance audit of the emp…" at bounding box center [979, 412] width 120 height 55
drag, startPoint x: 1180, startPoint y: 396, endPoint x: 1133, endPoint y: 391, distance: 47.3
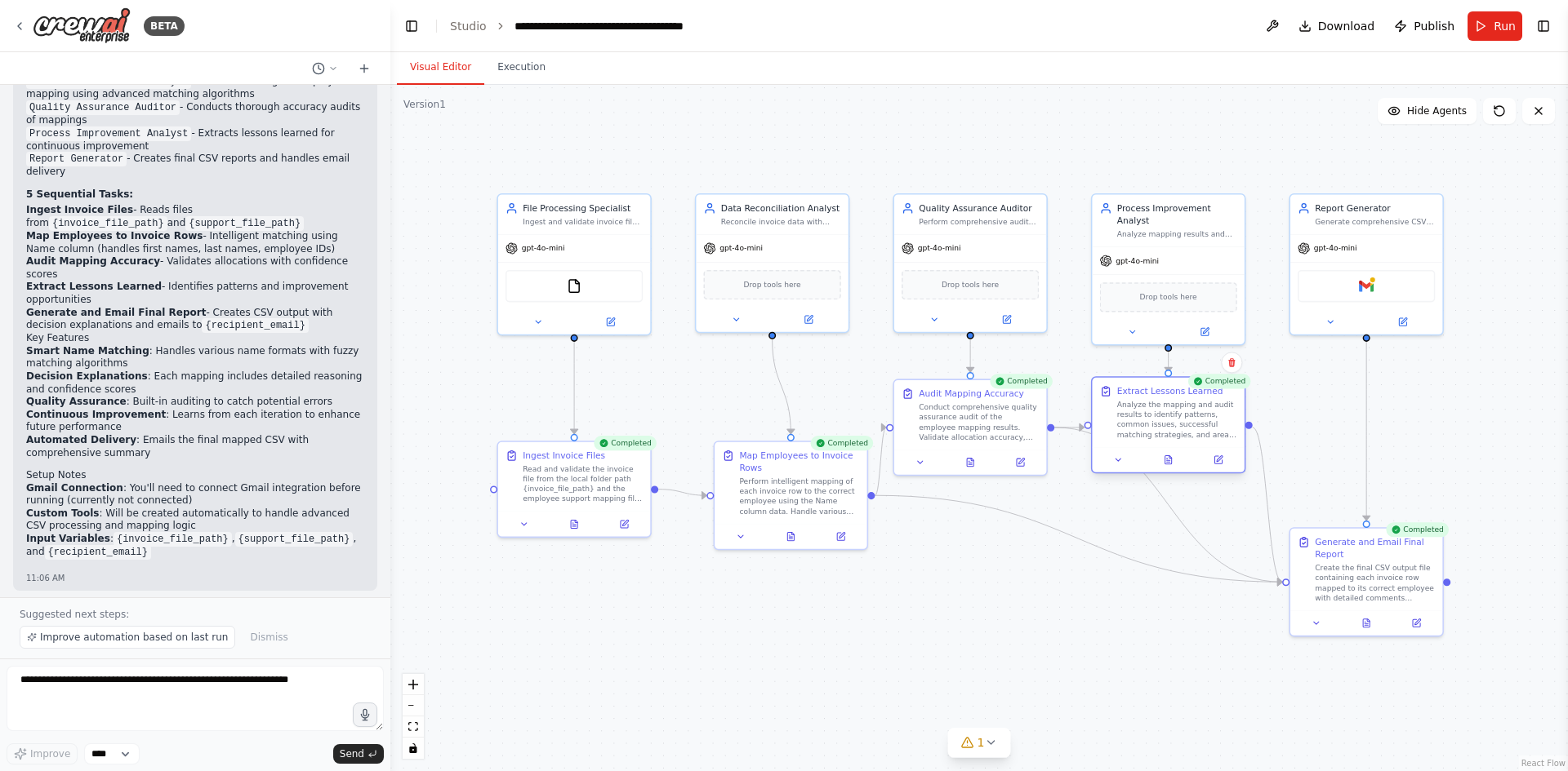
click at [1133, 391] on div "Extract Lessons Learned" at bounding box center [1170, 392] width 107 height 13
drag, startPoint x: 791, startPoint y: 458, endPoint x: 779, endPoint y: 445, distance: 17.7
click at [779, 445] on div "Map Employees to Invoice Rows" at bounding box center [781, 446] width 120 height 24
click at [584, 453] on div "Ingest Invoice Files" at bounding box center [564, 453] width 82 height 13
click at [564, 279] on div "FileReadTool" at bounding box center [574, 284] width 137 height 32
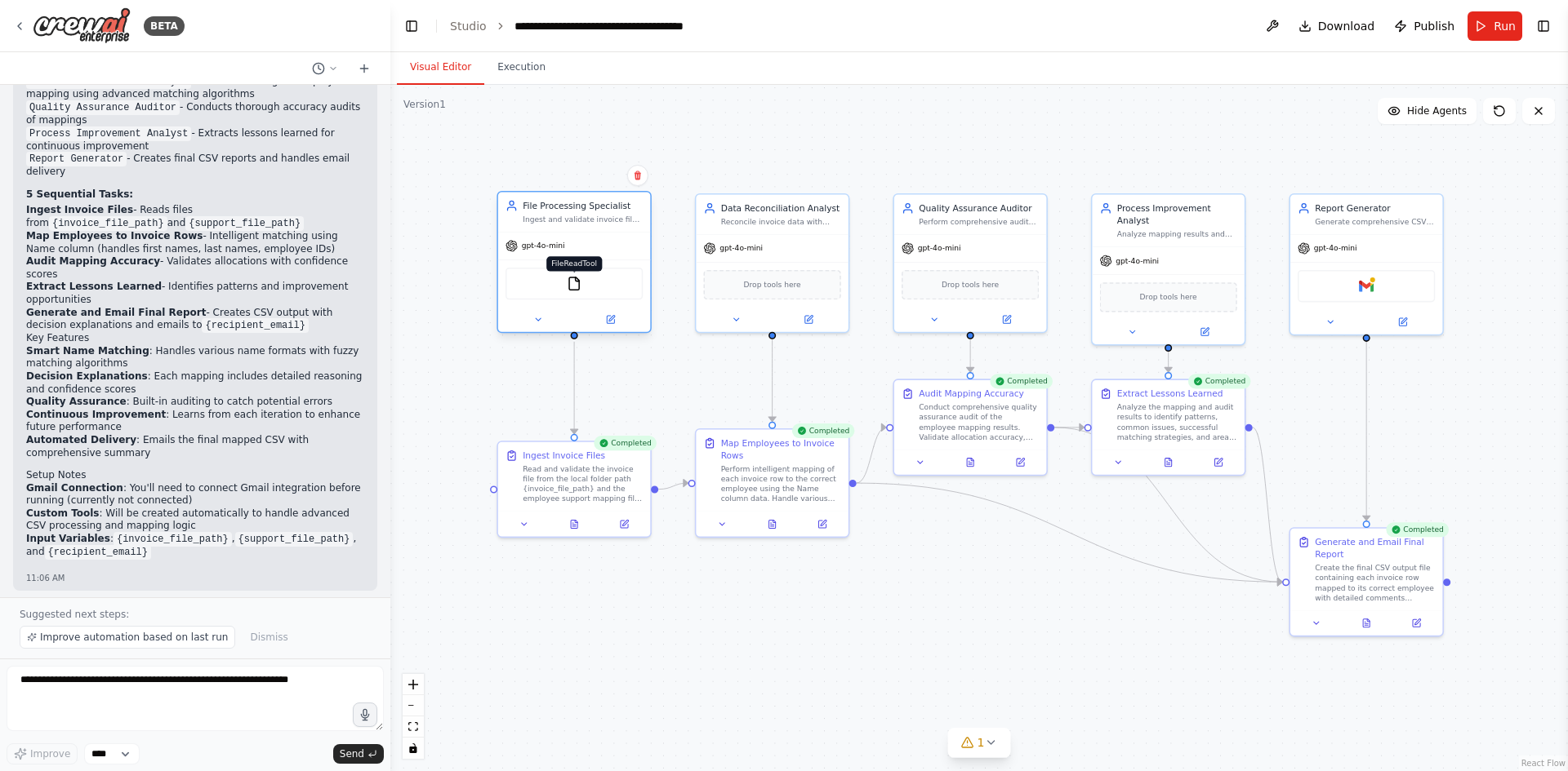
click at [570, 279] on img at bounding box center [574, 284] width 14 height 14
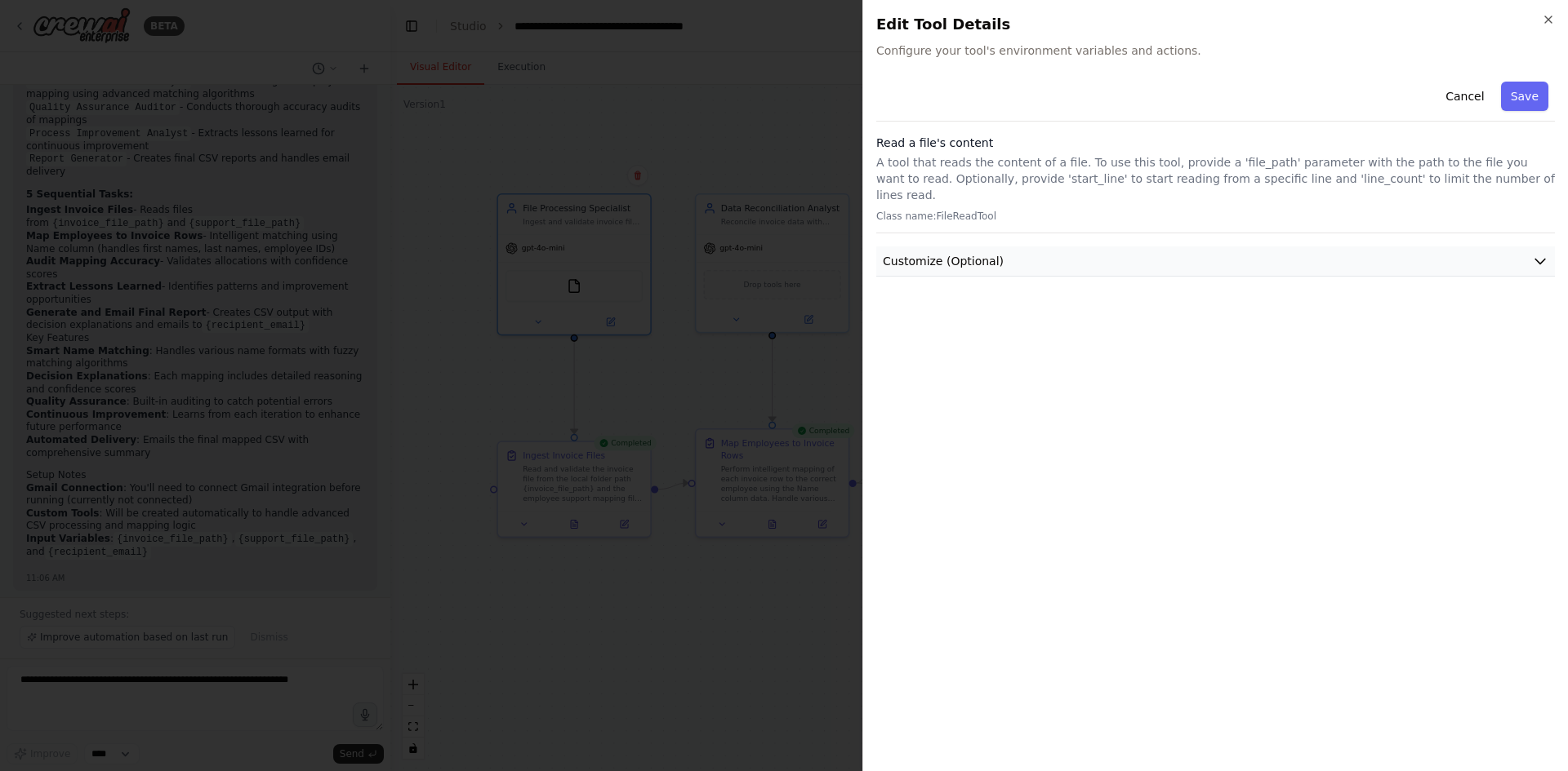
click at [1066, 253] on button "Customize (Optional)" at bounding box center [1215, 262] width 678 height 30
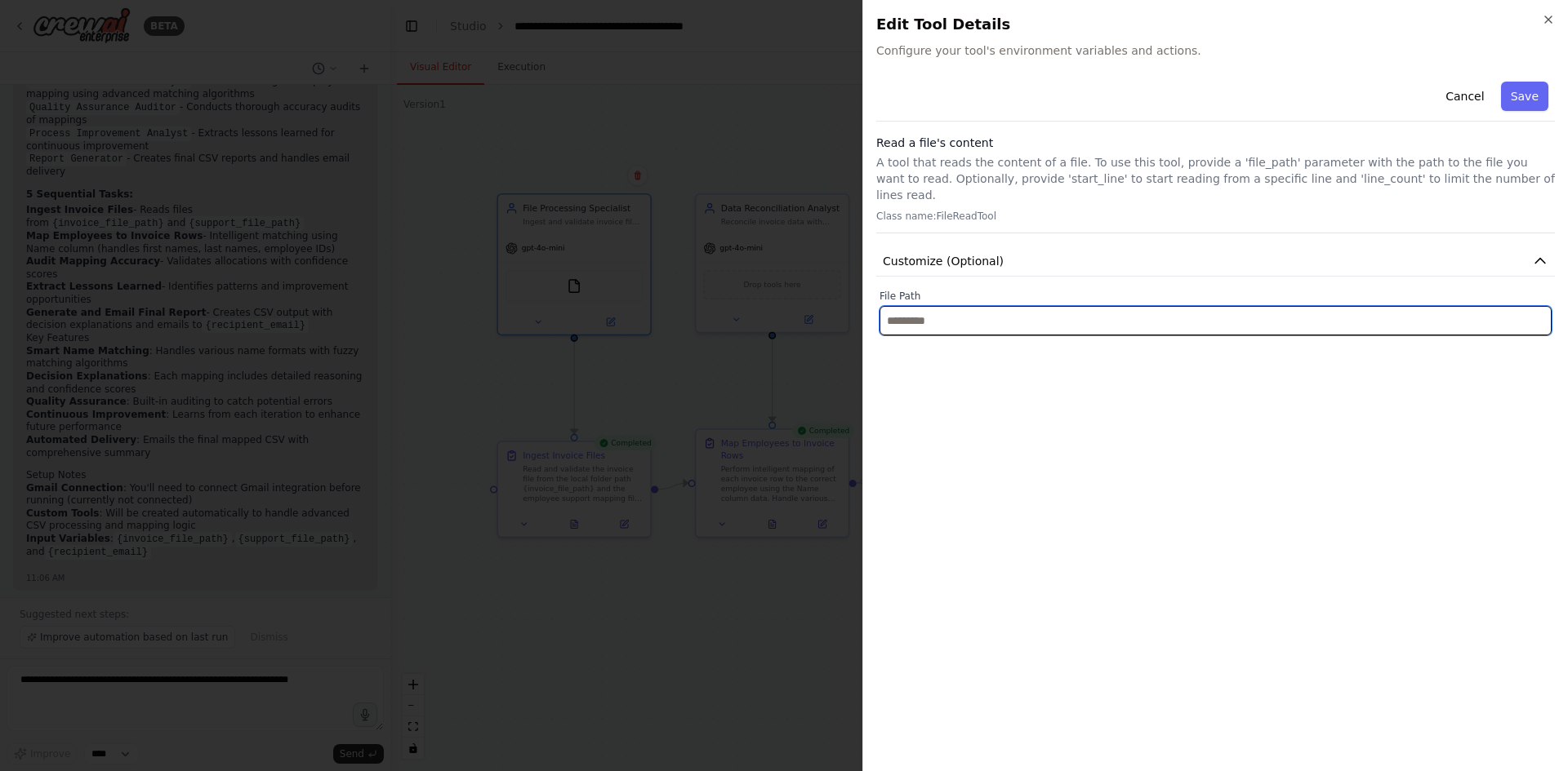
click at [1053, 306] on input "text" at bounding box center [1215, 320] width 672 height 30
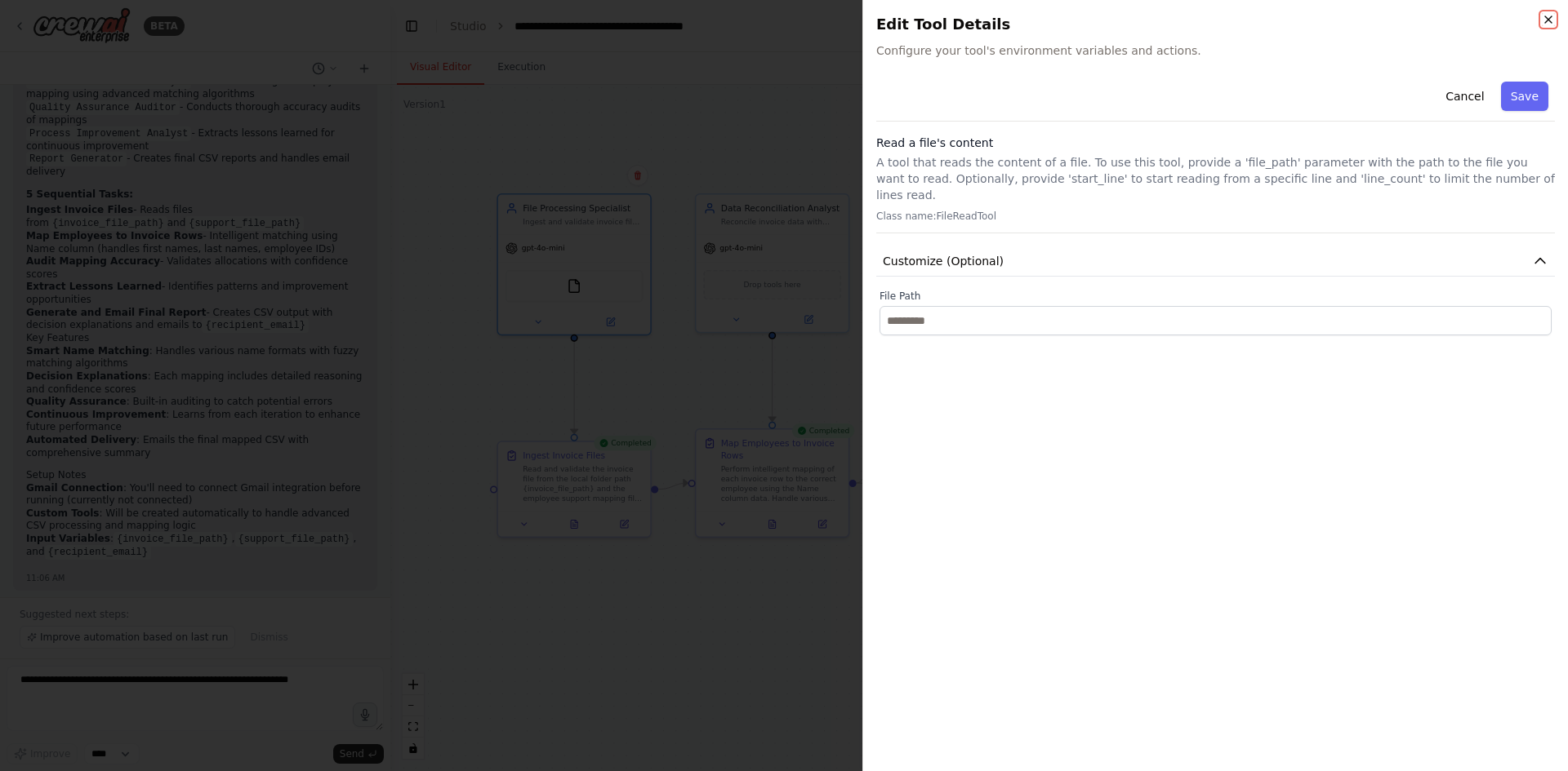
click at [1546, 21] on icon "button" at bounding box center [1548, 20] width 13 height 13
click at [1546, 21] on body "BETA I need to automate an invoice mapping setup that will ingest a file from a…" at bounding box center [784, 386] width 1568 height 771
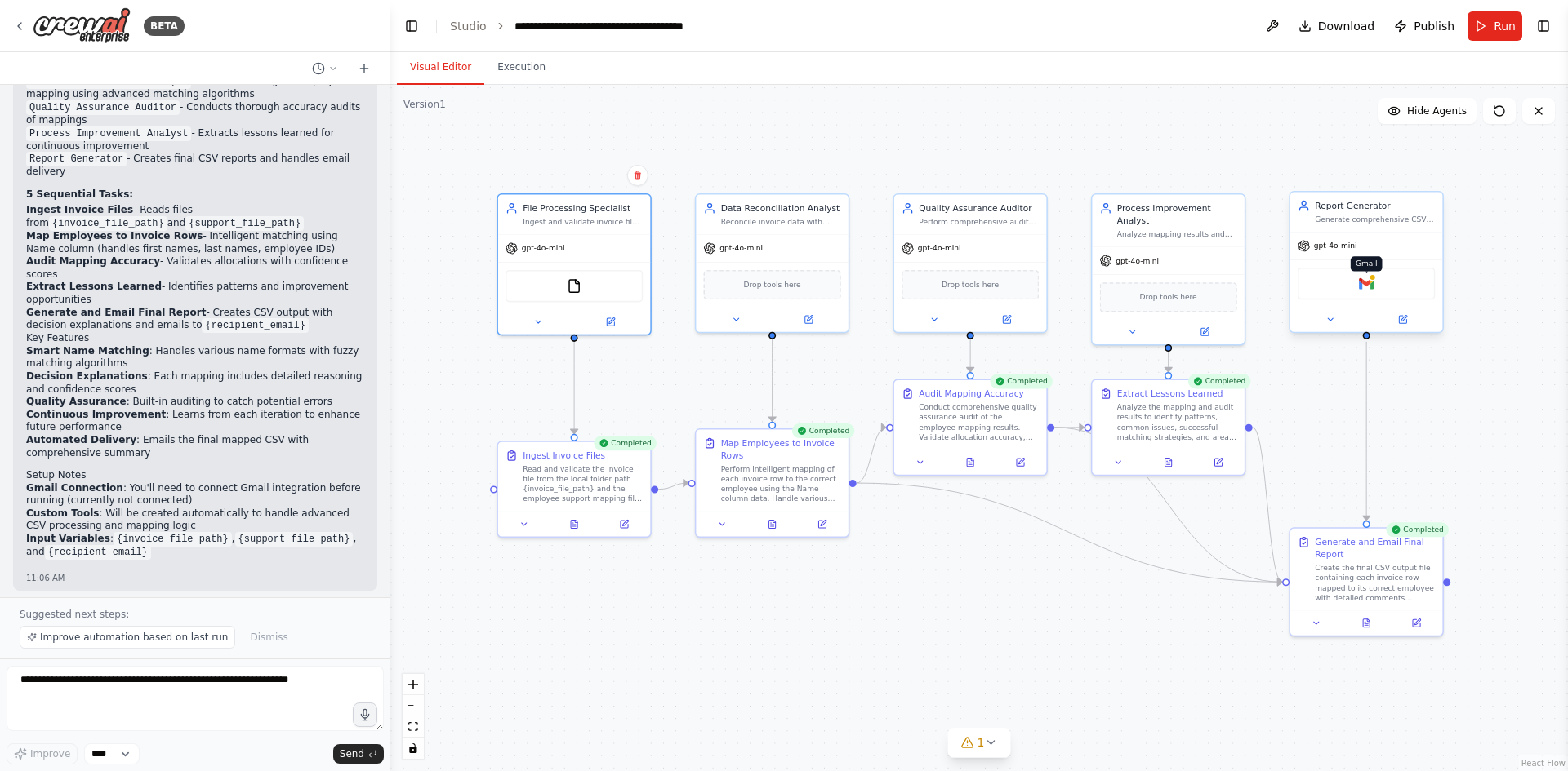
click at [1359, 278] on img at bounding box center [1366, 284] width 14 height 14
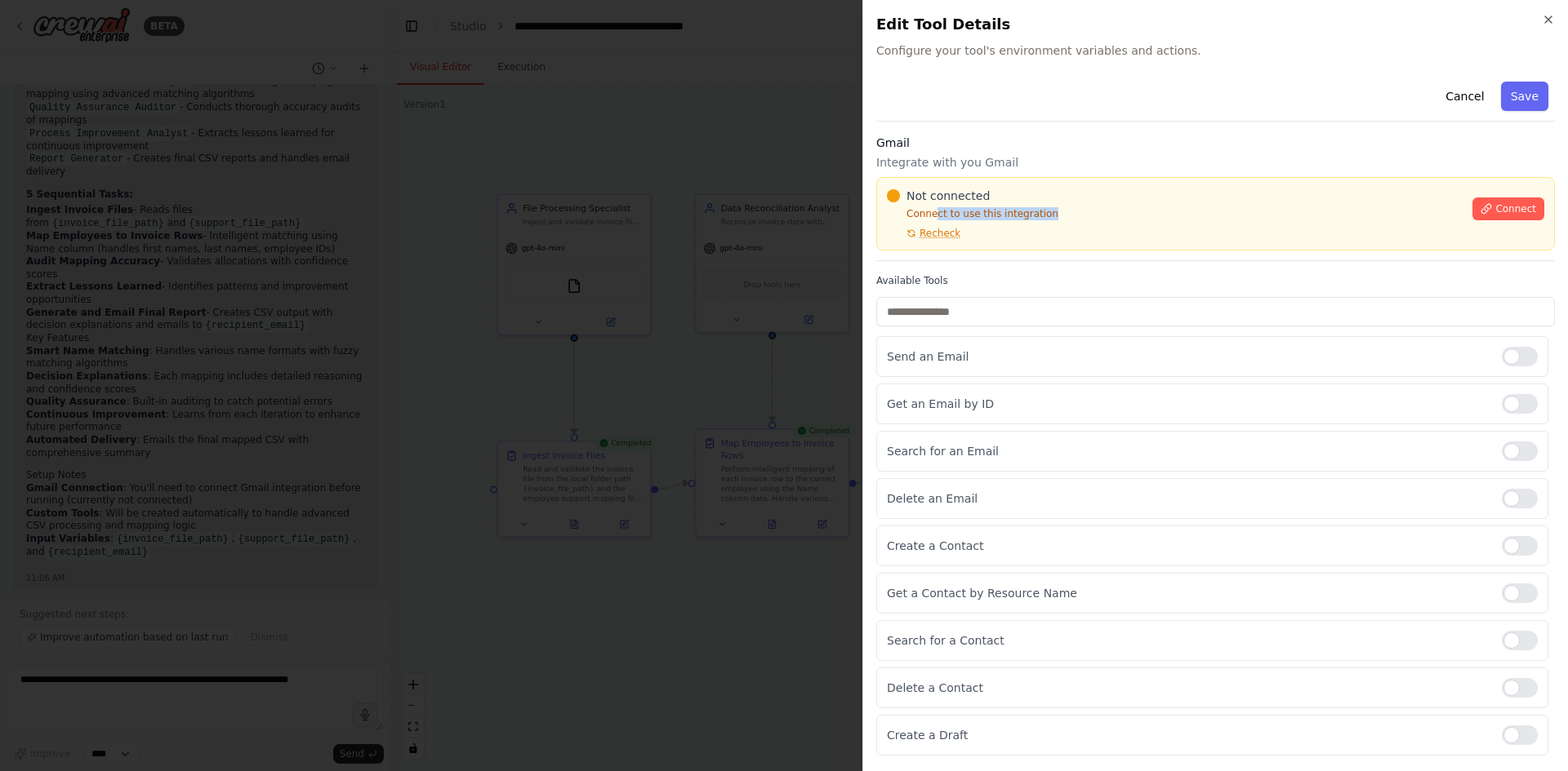
drag, startPoint x: 942, startPoint y: 215, endPoint x: 1061, endPoint y: 216, distance: 119.0
click at [1061, 216] on p "Connect to use this integration" at bounding box center [1174, 214] width 575 height 13
click at [1074, 216] on p "Connect to use this integration" at bounding box center [1174, 214] width 575 height 13
click at [1489, 209] on icon at bounding box center [1486, 208] width 12 height 12
click at [1508, 208] on span "Connect" at bounding box center [1516, 208] width 41 height 13
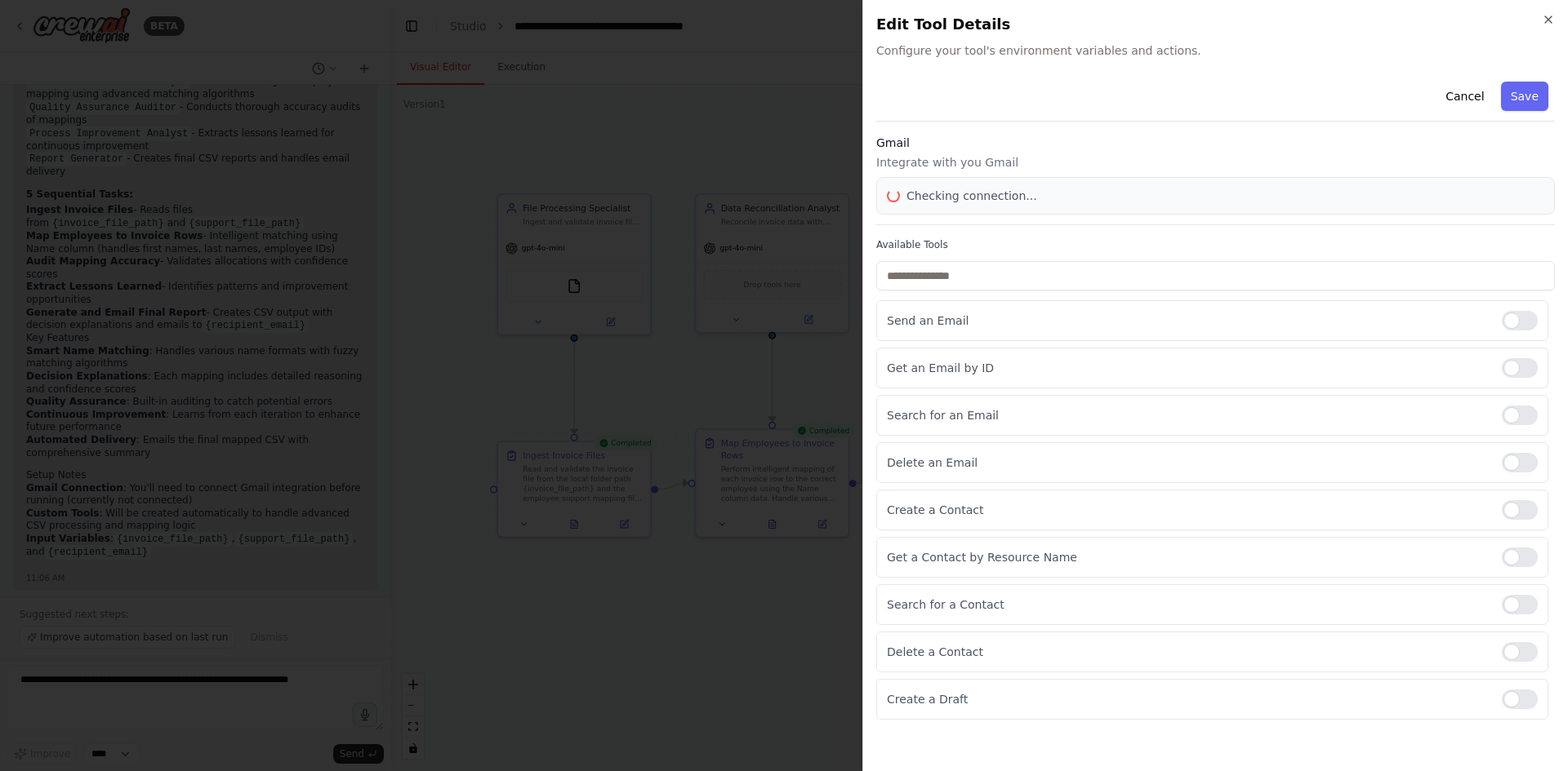
click at [826, 163] on div at bounding box center [784, 386] width 1568 height 771
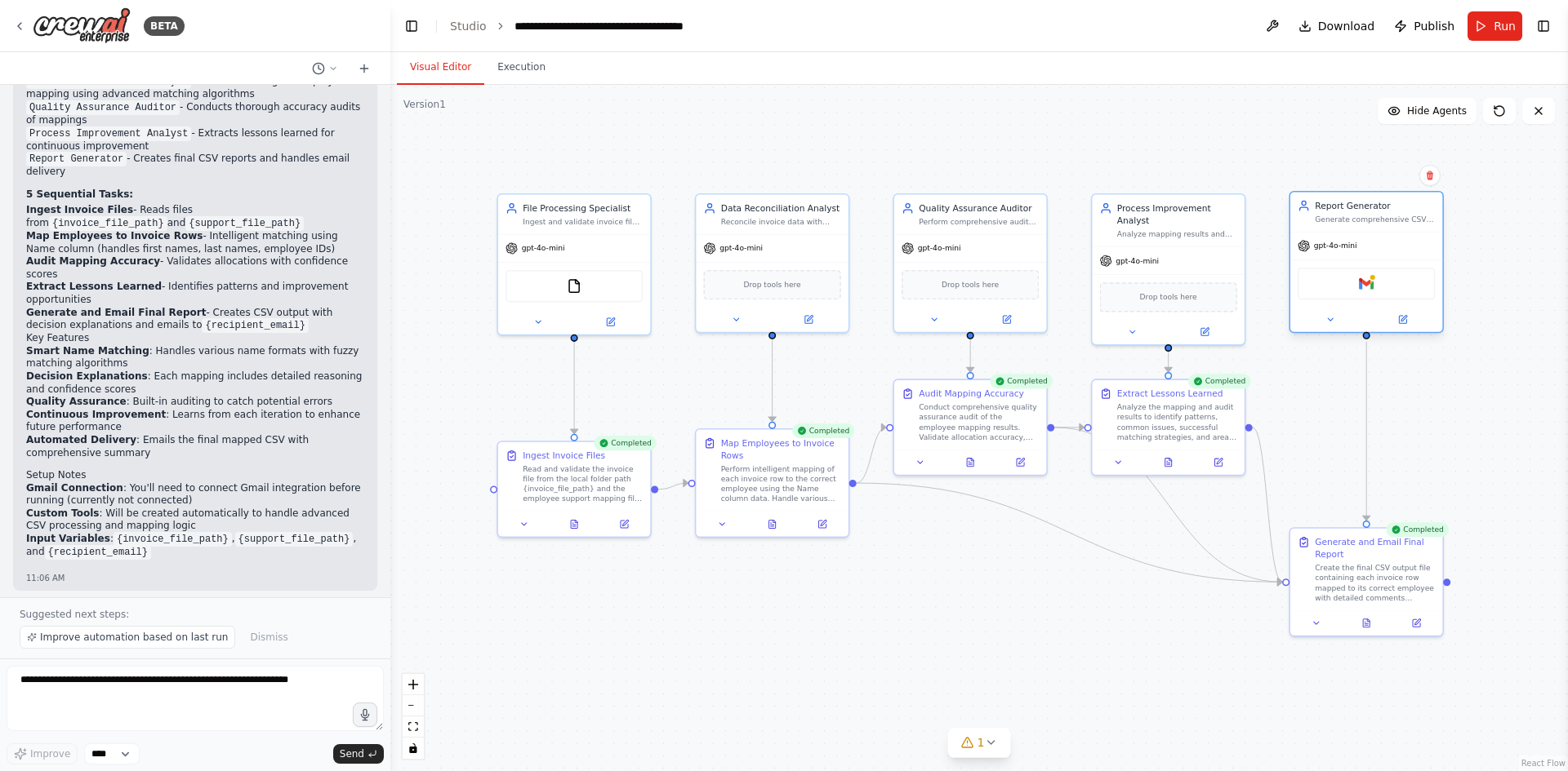
click at [1394, 292] on div "Gmail" at bounding box center [1366, 284] width 137 height 32
click at [1341, 325] on button at bounding box center [1330, 319] width 70 height 14
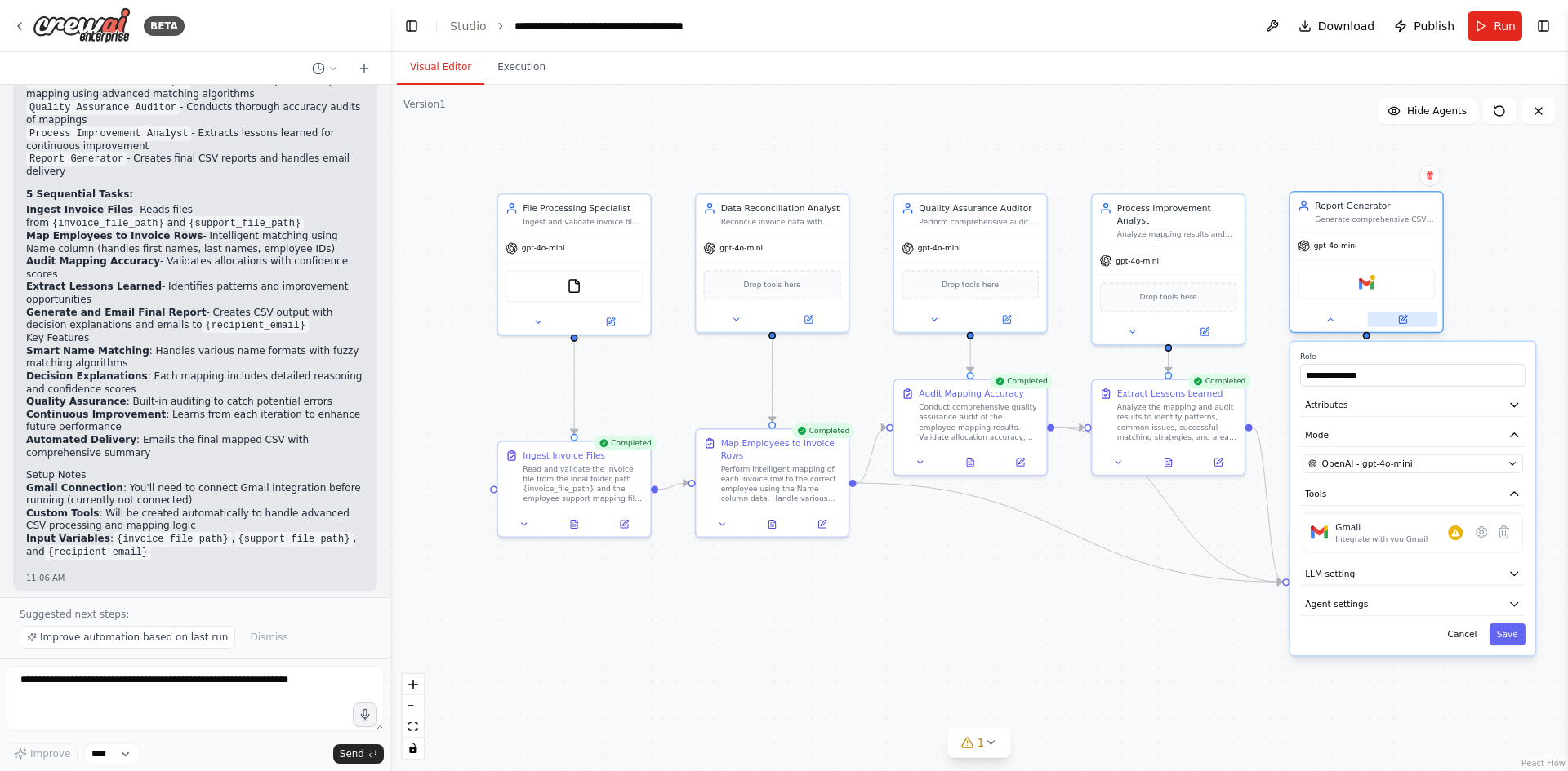
click at [1418, 324] on button at bounding box center [1402, 319] width 70 height 14
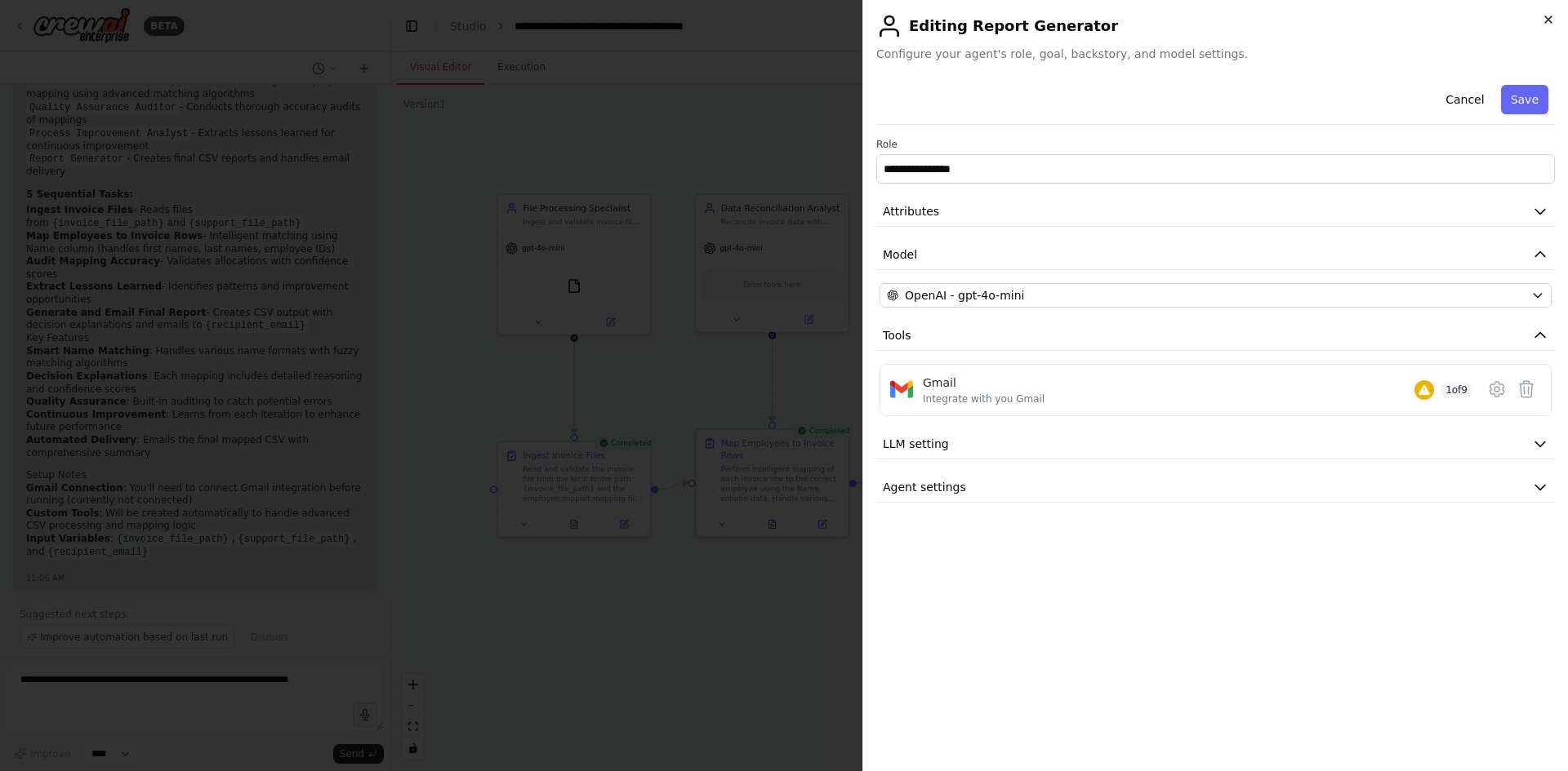
click at [1544, 25] on div "**********" at bounding box center [1215, 386] width 705 height 771
click at [1544, 25] on icon "button" at bounding box center [1548, 20] width 13 height 13
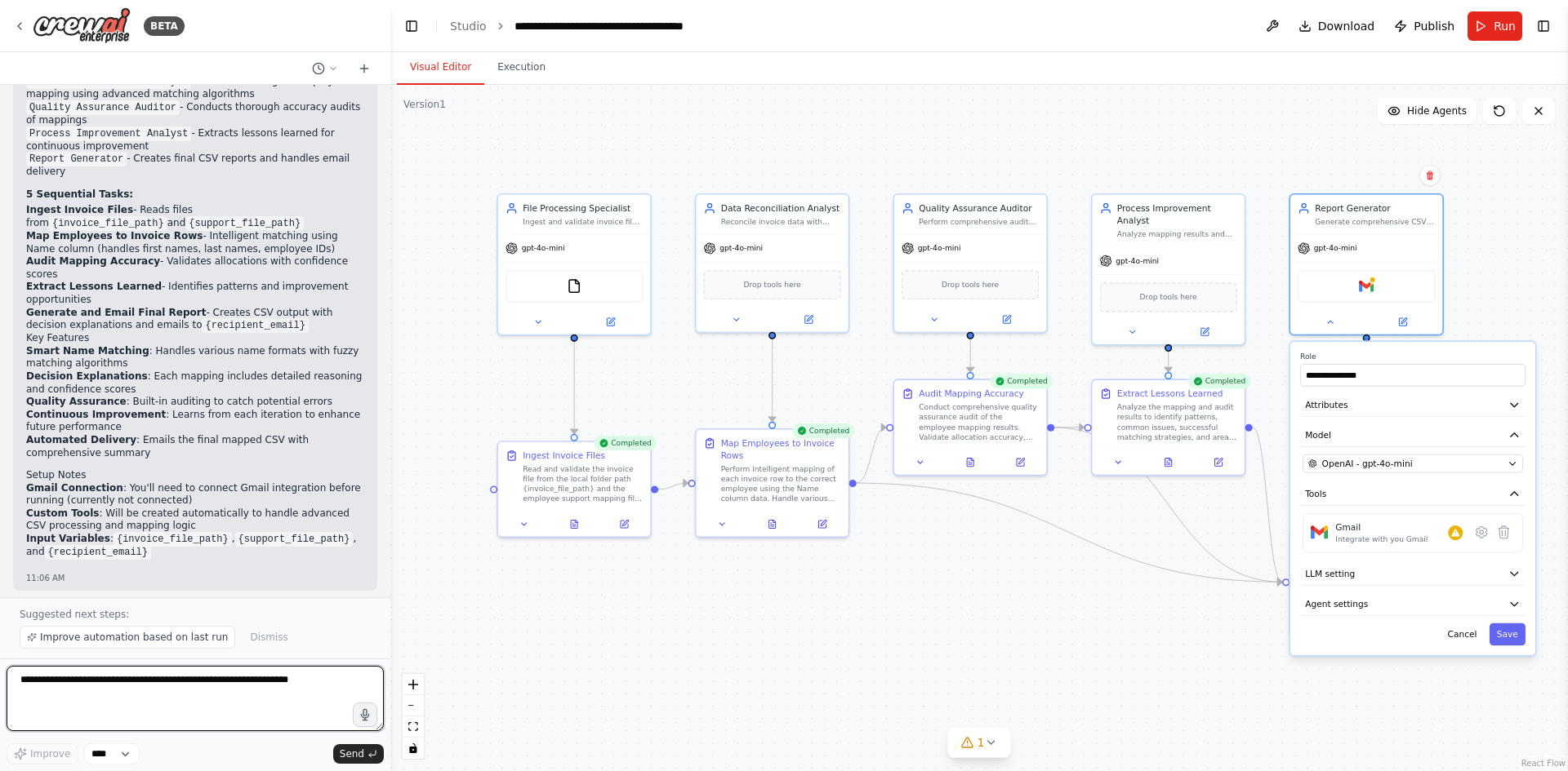
click at [189, 675] on textarea at bounding box center [195, 699] width 378 height 65
paste textarea "**********"
type textarea "**********"
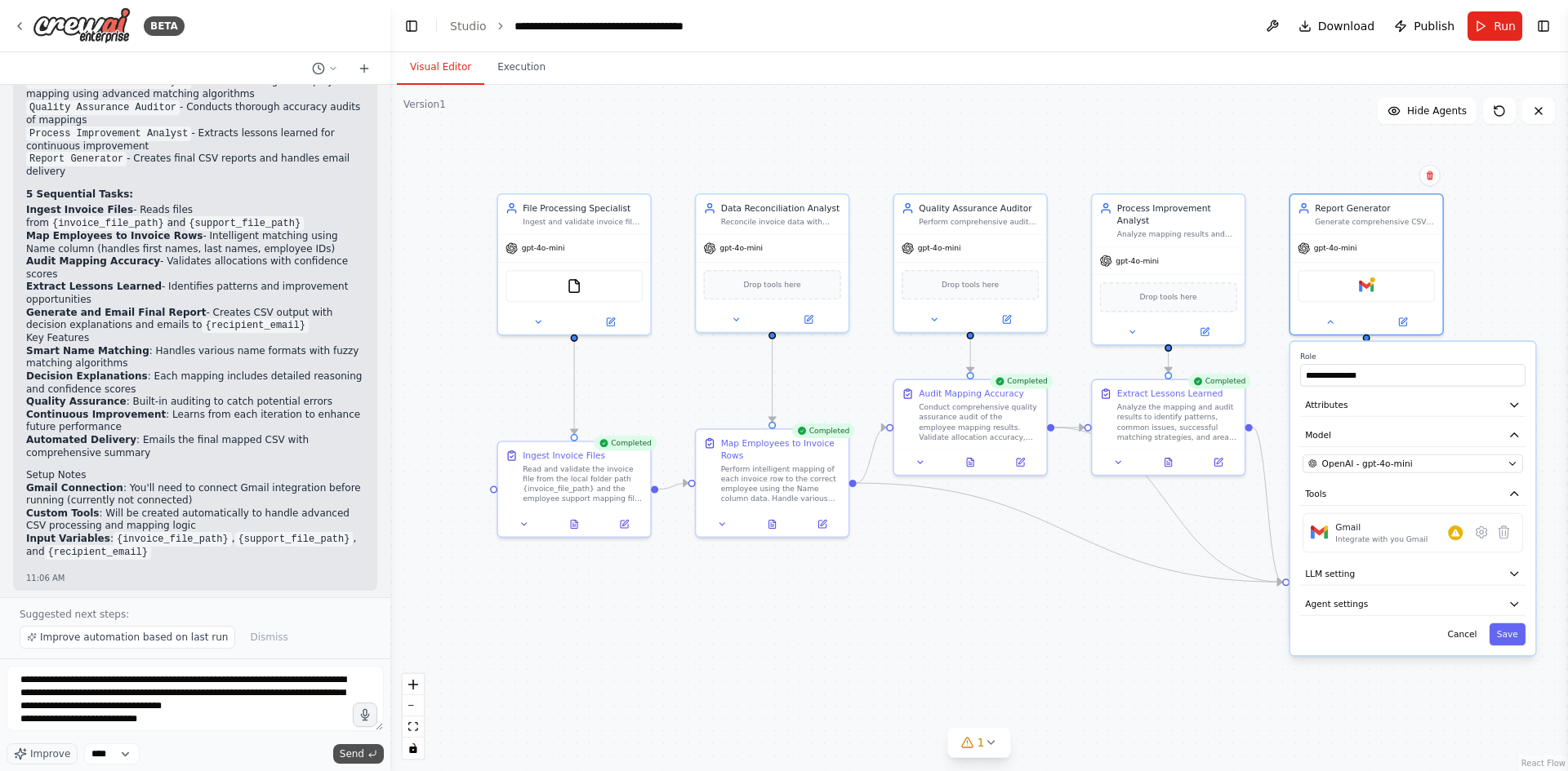
click at [364, 750] on button "Send" at bounding box center [358, 754] width 51 height 20
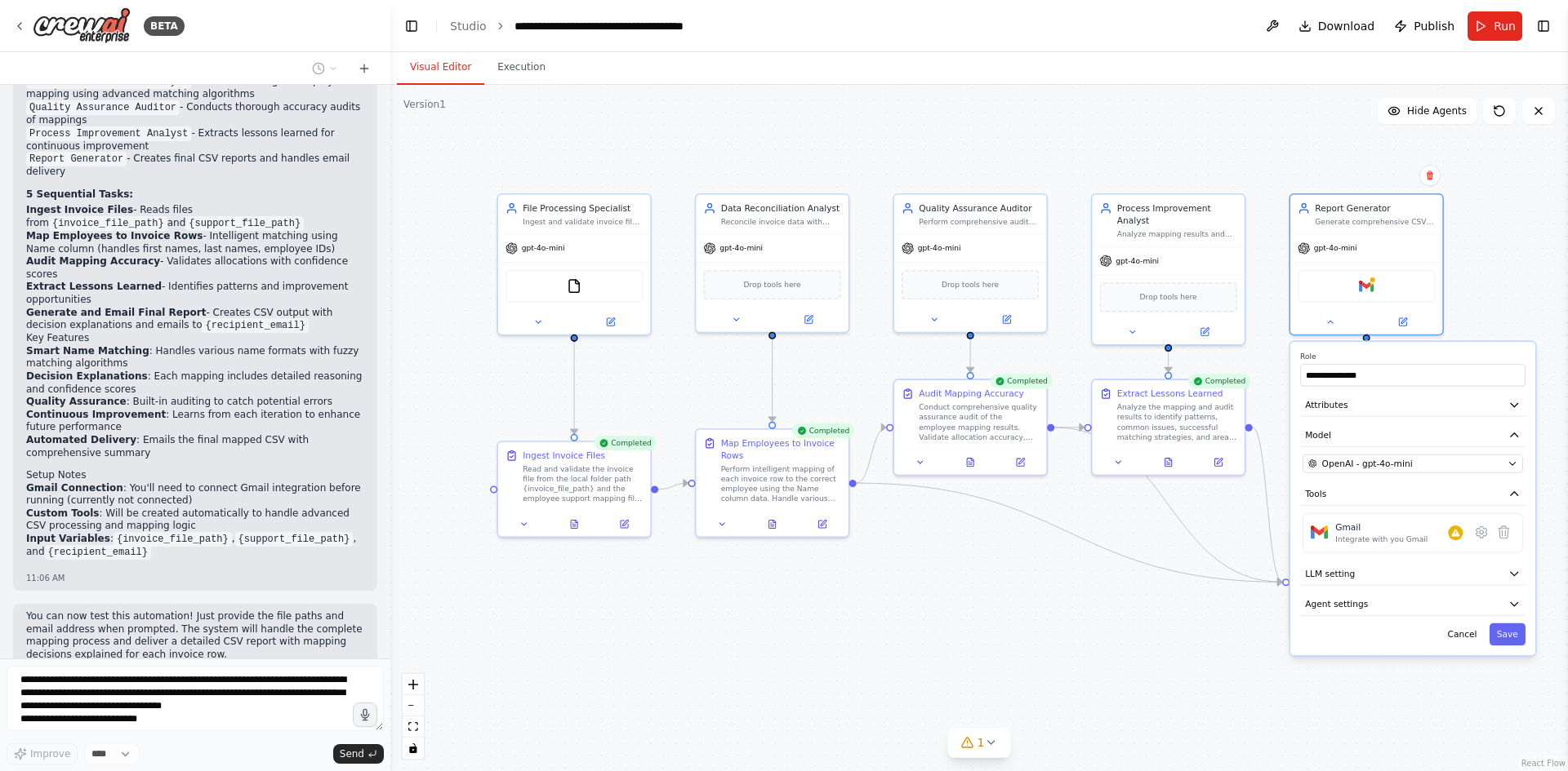
scroll to position [2307, 0]
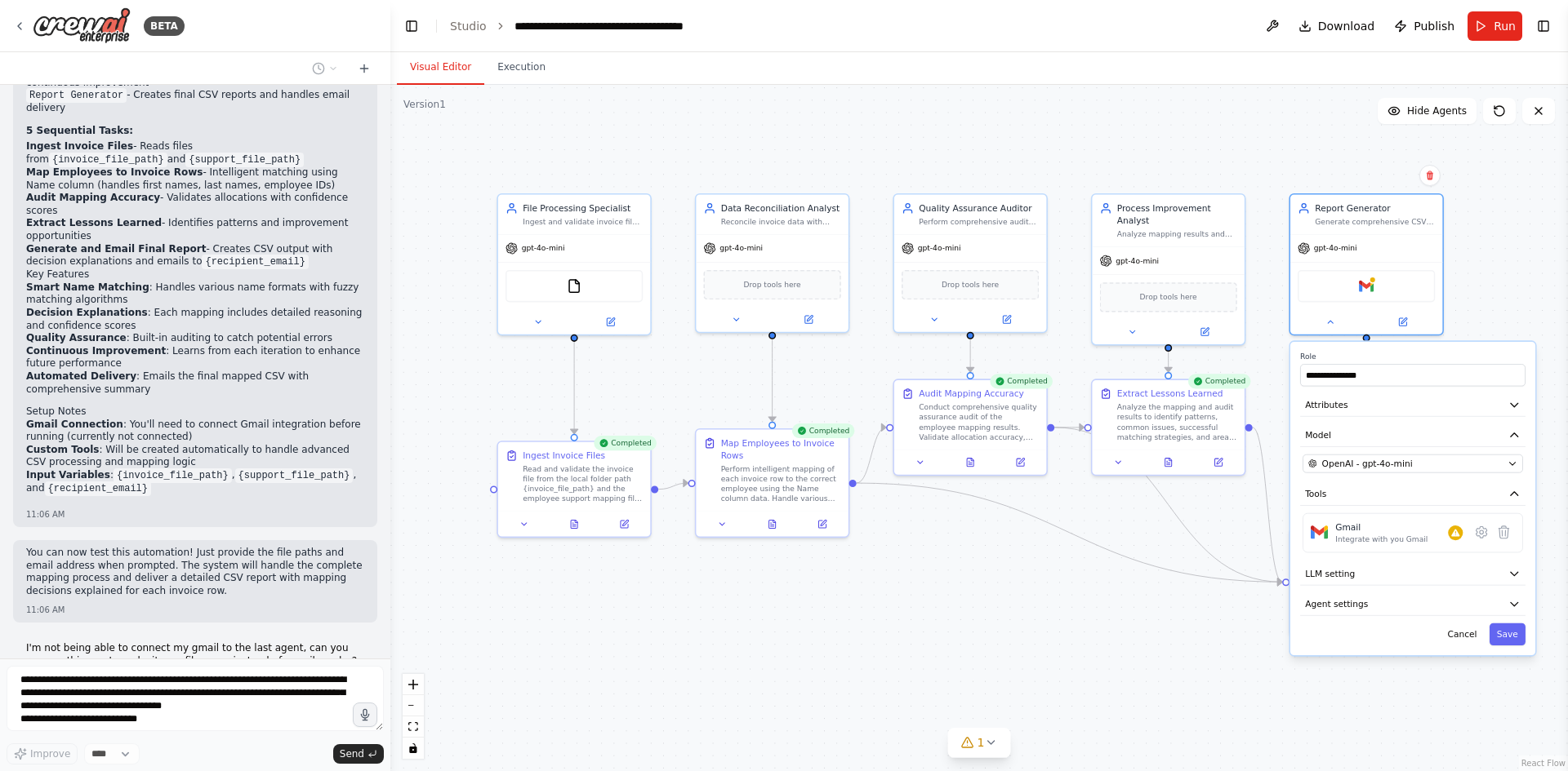
click at [1185, 684] on div ".deletable-edge-delete-btn { width: 20px; height: 20px; border: 0px solid #ffff…" at bounding box center [979, 428] width 1178 height 686
click at [1479, 630] on button "Cancel" at bounding box center [1462, 634] width 44 height 22
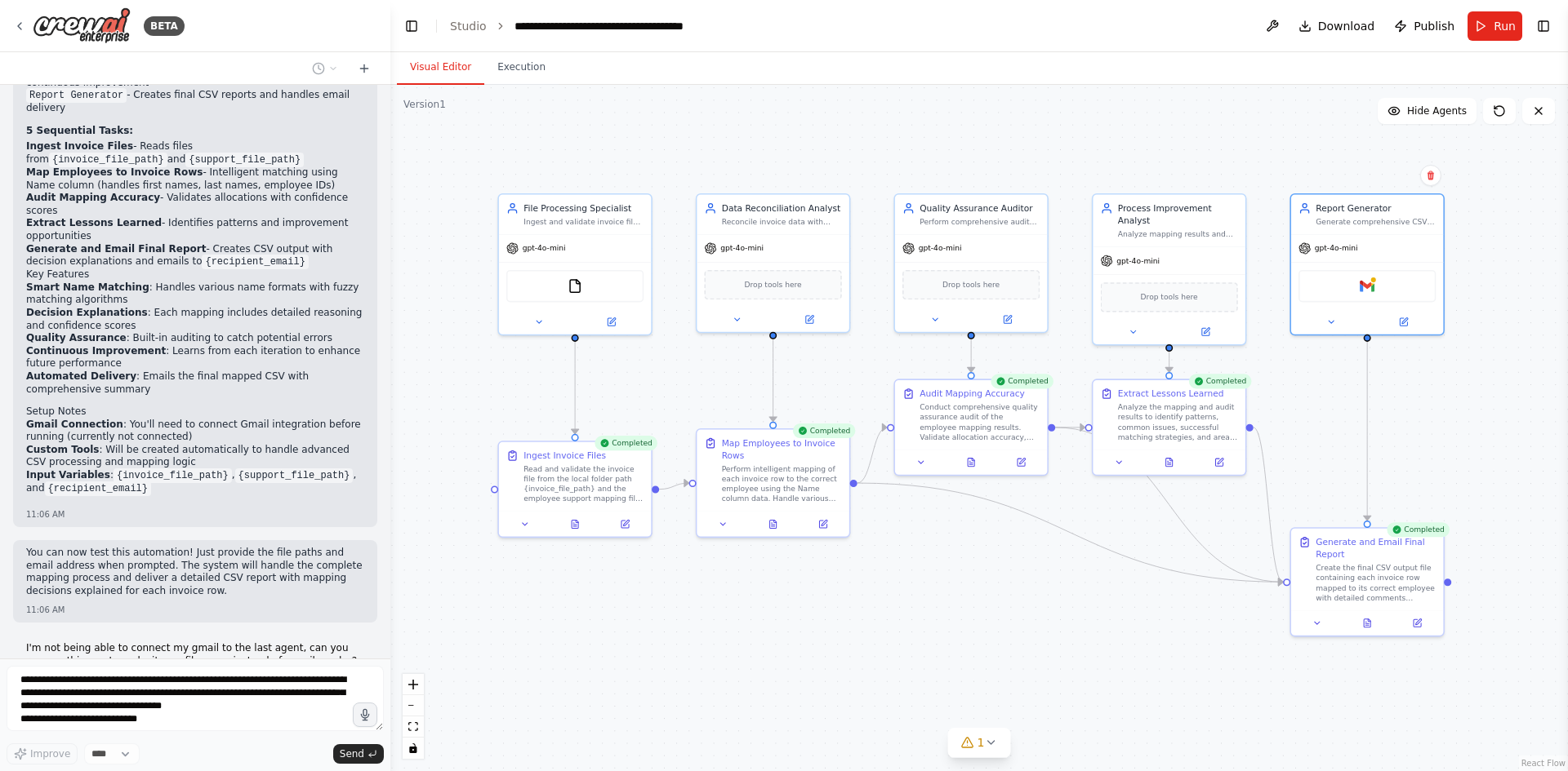
drag, startPoint x: 868, startPoint y: 604, endPoint x: 876, endPoint y: 595, distance: 12.0
click at [870, 603] on div ".deletable-edge-delete-btn { width: 20px; height: 20px; border: 0px solid #ffff…" at bounding box center [979, 428] width 1178 height 686
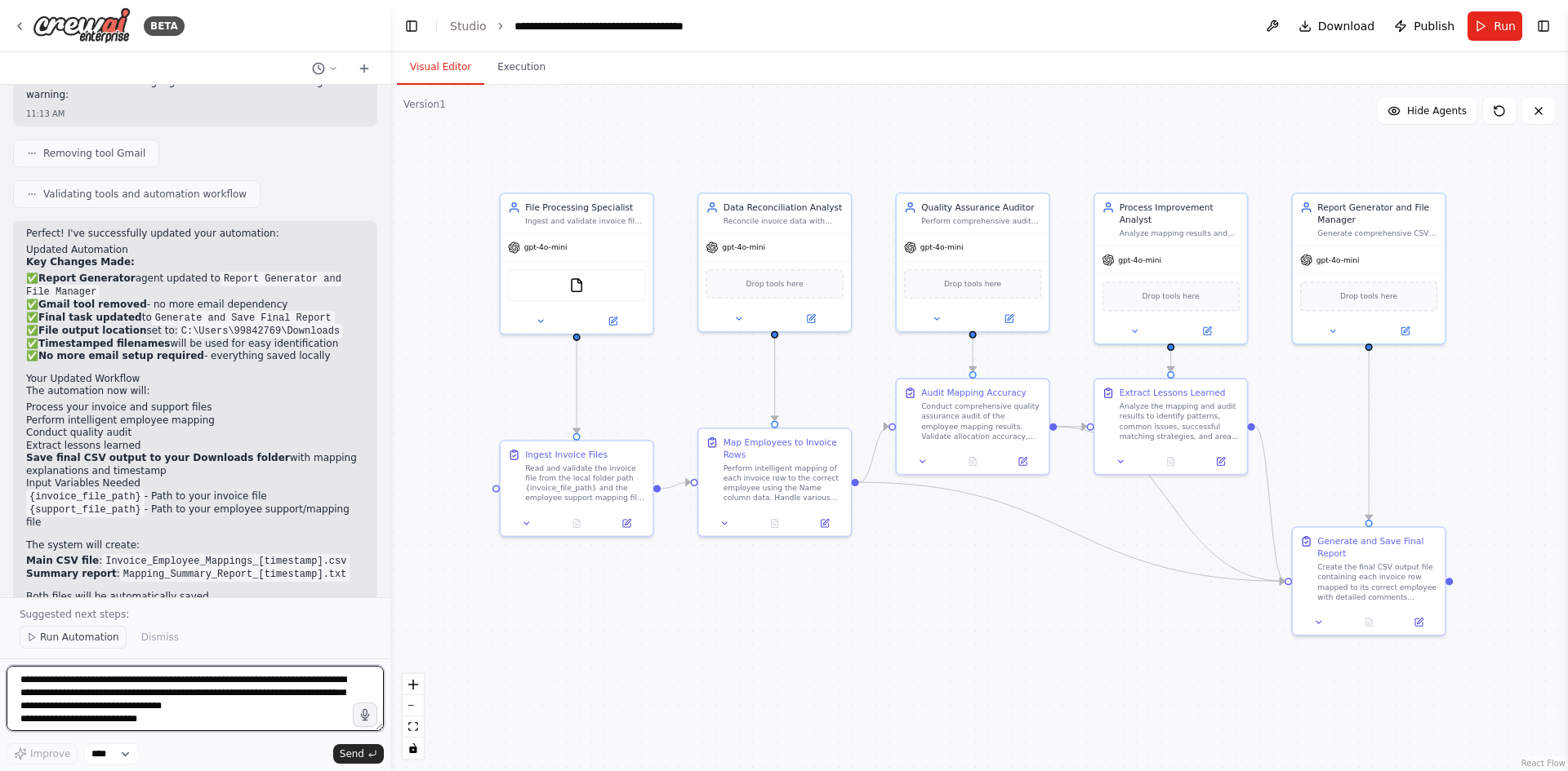
scroll to position [3514, 0]
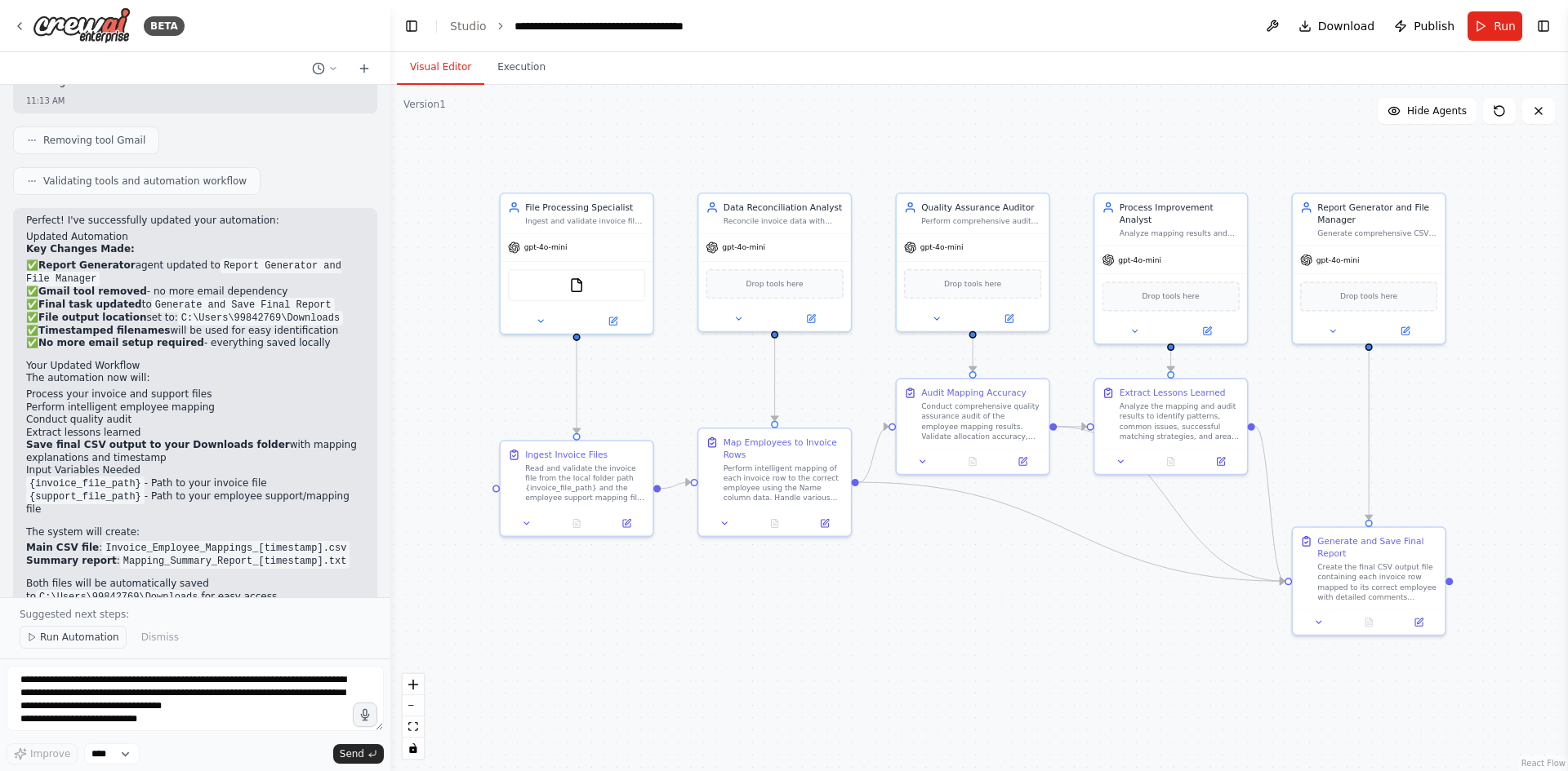
click at [107, 637] on span "Run Automation" at bounding box center [80, 637] width 80 height 13
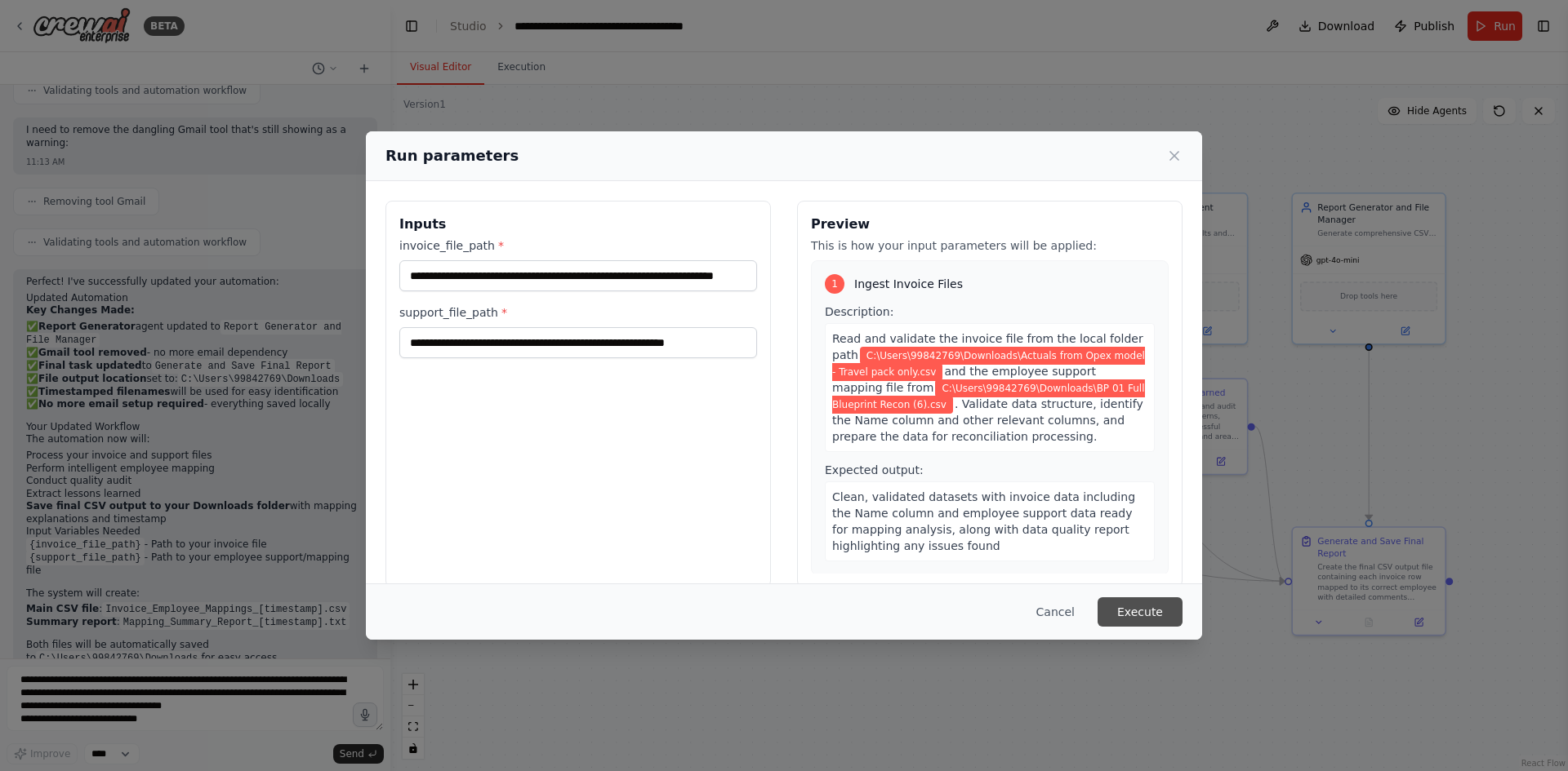
click at [1130, 611] on button "Execute" at bounding box center [1139, 612] width 85 height 30
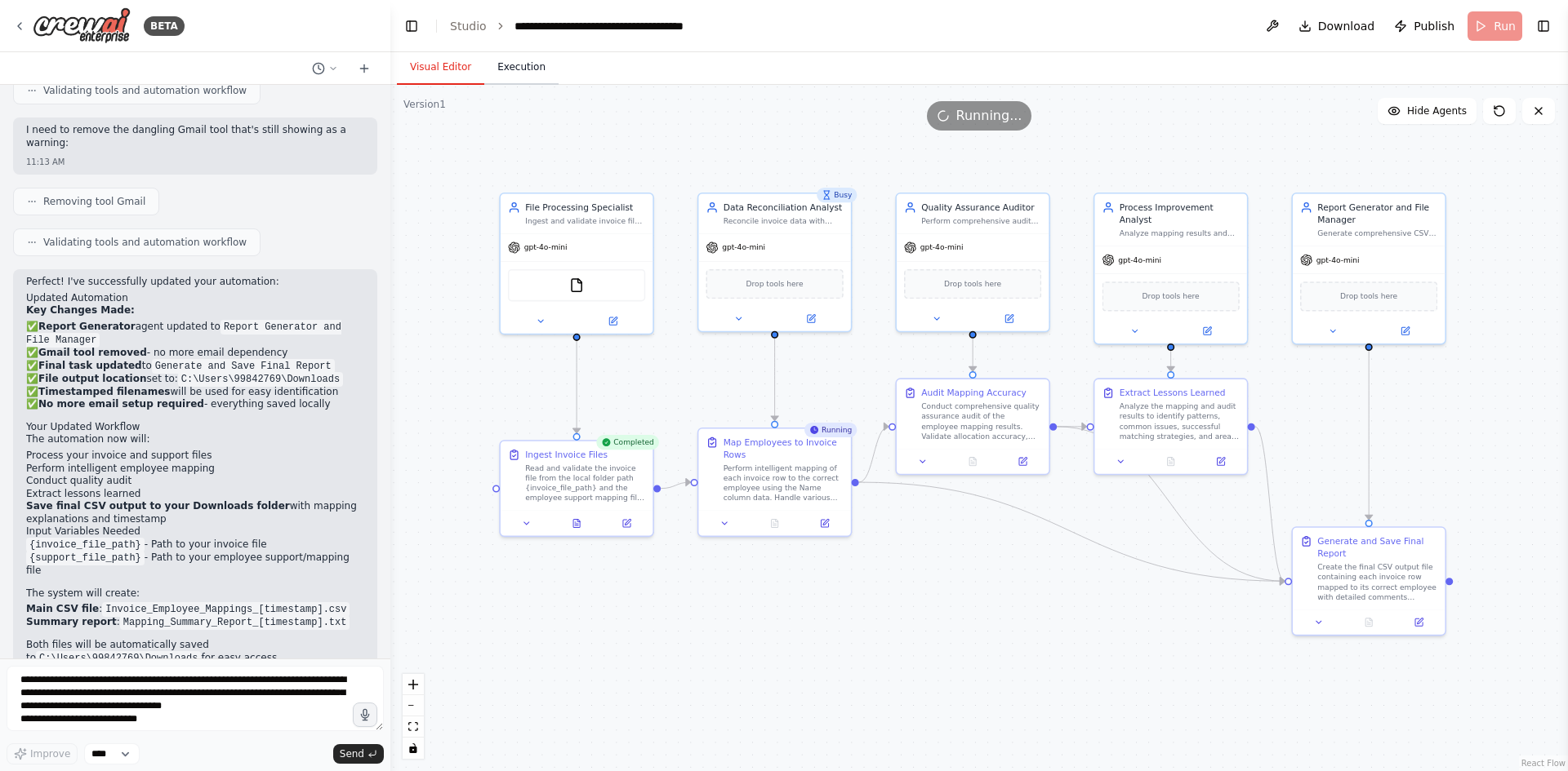
click at [532, 66] on button "Execution" at bounding box center [521, 68] width 74 height 34
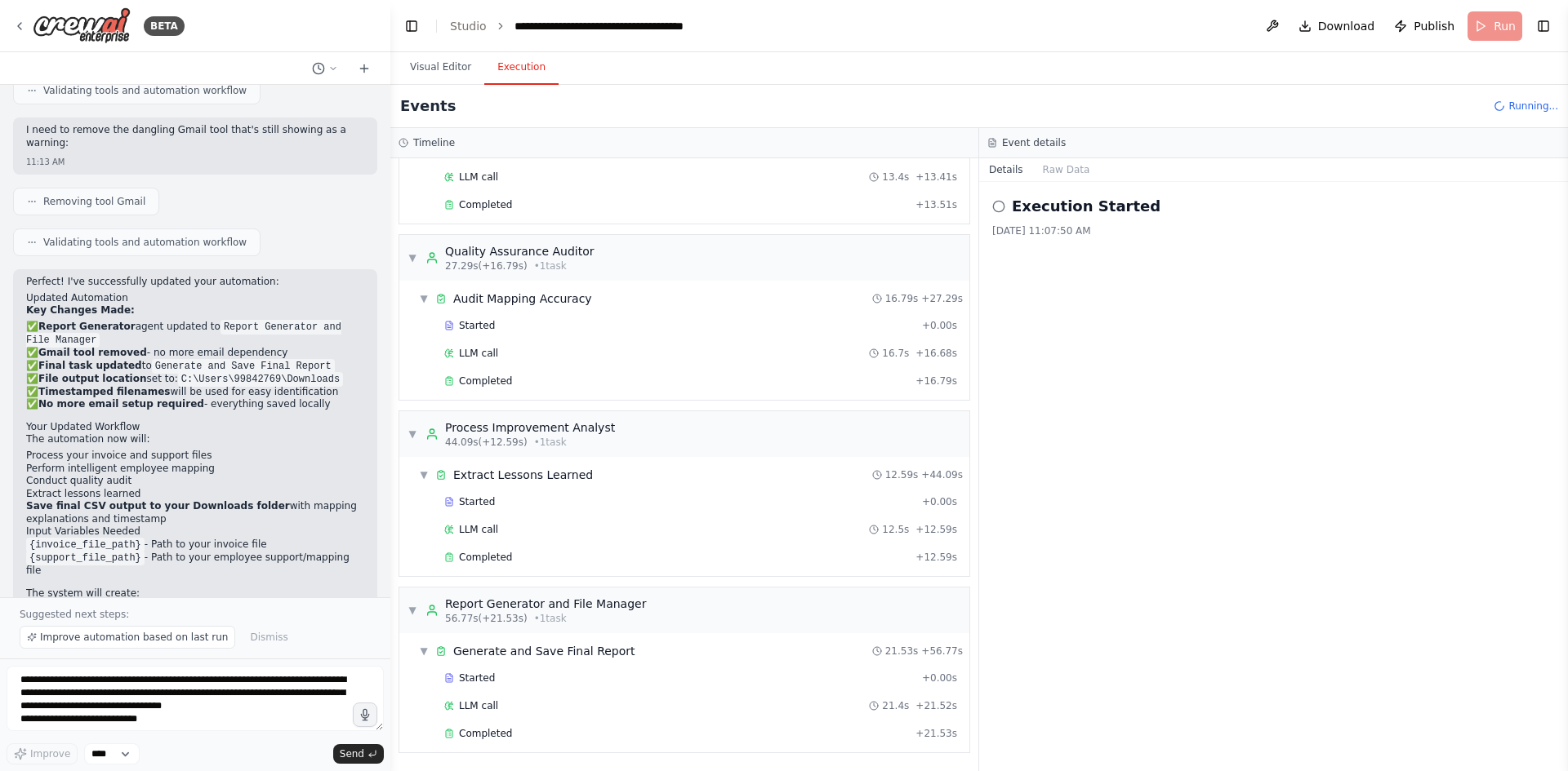
scroll to position [3514, 0]
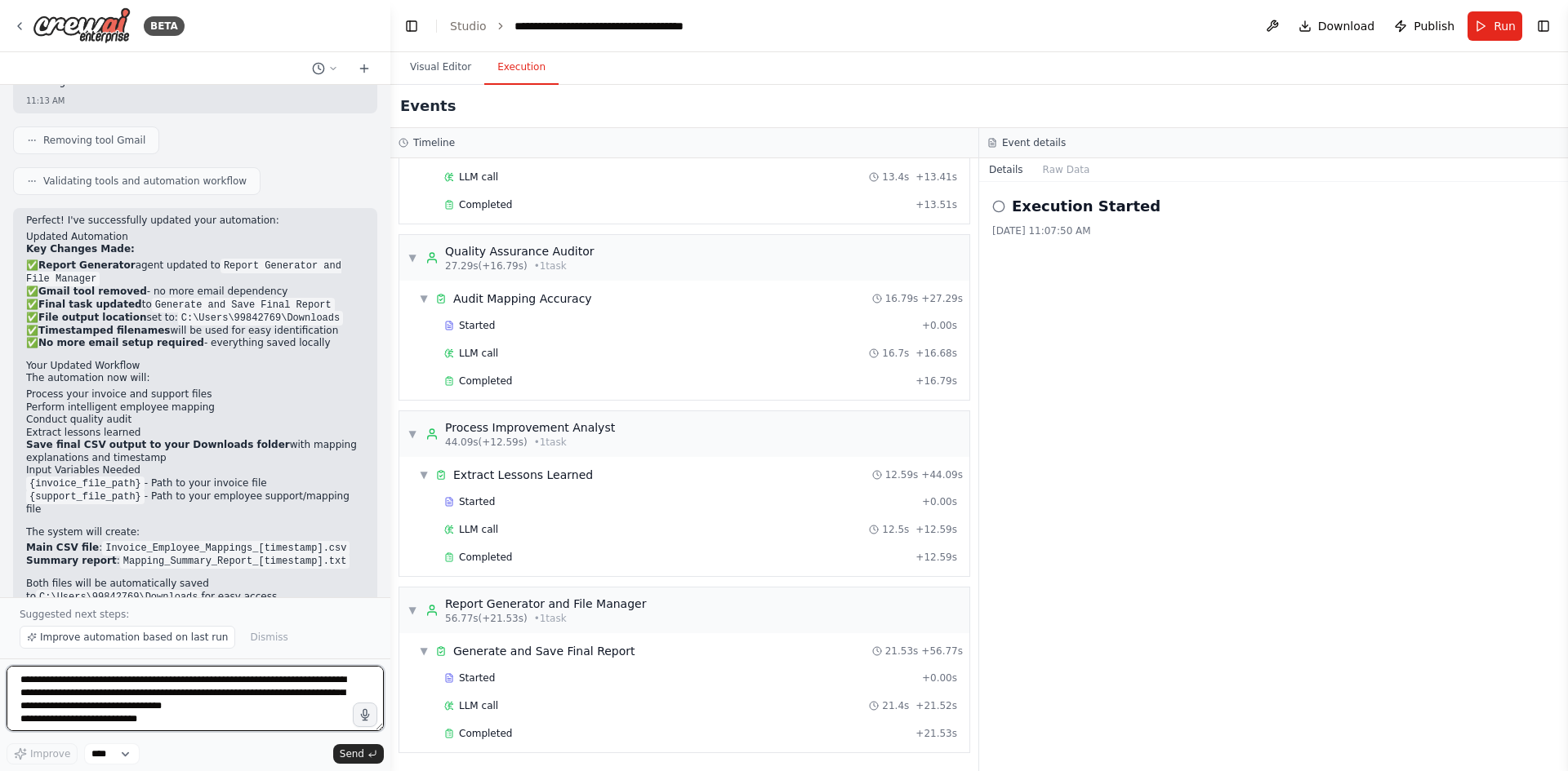
click at [150, 692] on textarea "**********" at bounding box center [195, 699] width 378 height 65
click at [538, 735] on div "Completed" at bounding box center [676, 733] width 464 height 13
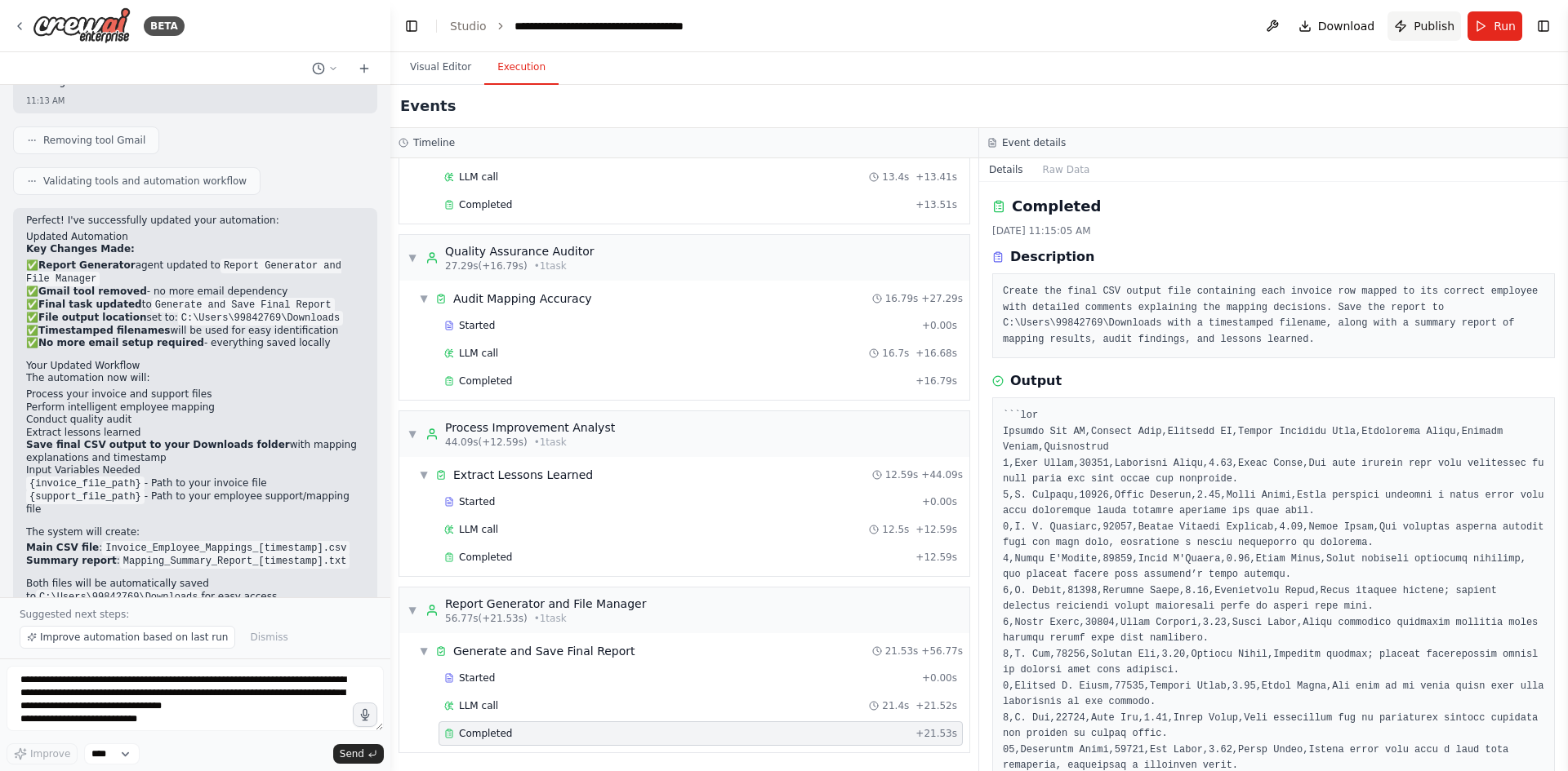
click at [1423, 21] on span "Publish" at bounding box center [1434, 26] width 41 height 16
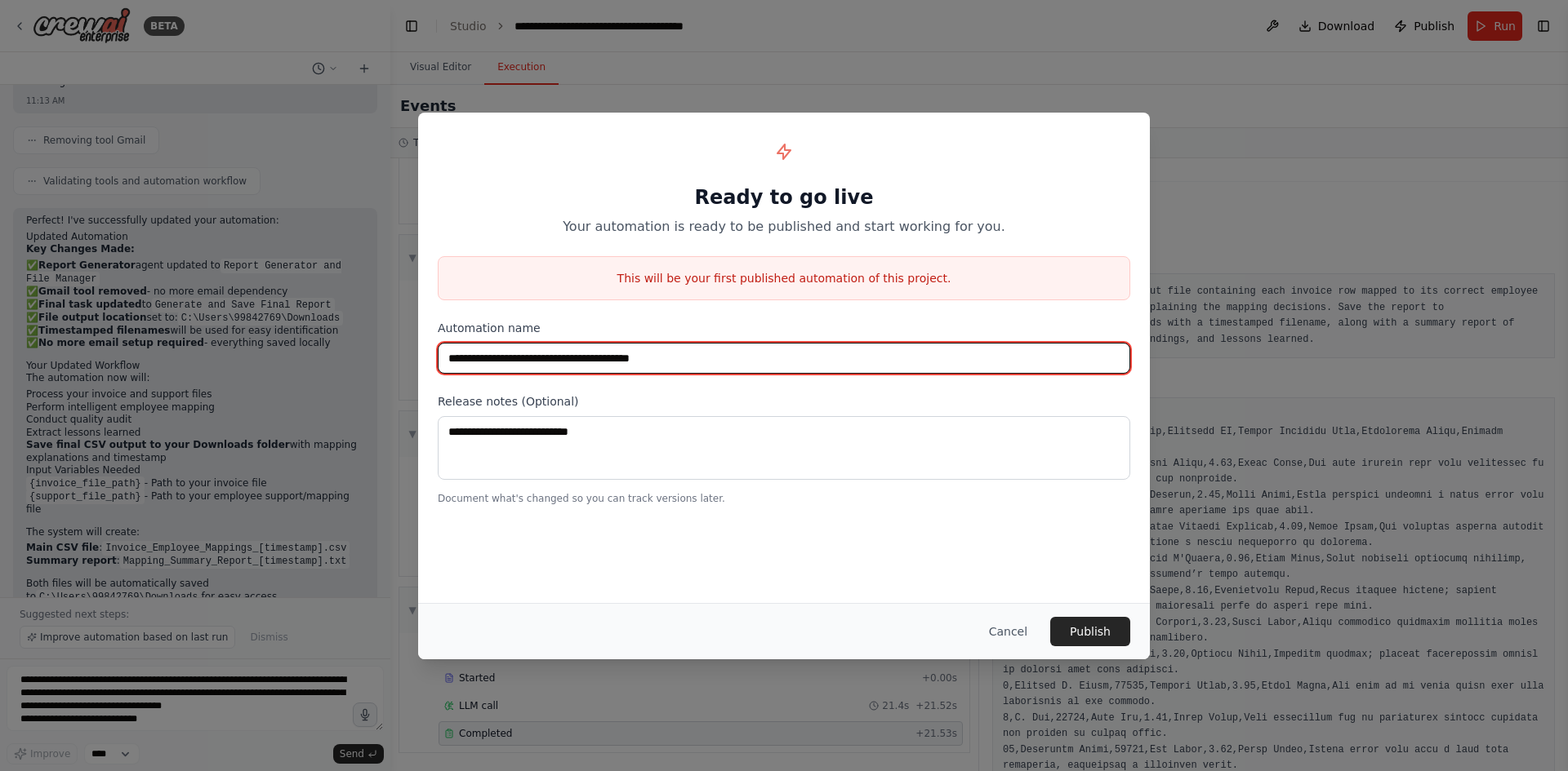
drag, startPoint x: 648, startPoint y: 359, endPoint x: 757, endPoint y: 360, distance: 109.0
click at [757, 360] on input "**********" at bounding box center [784, 358] width 693 height 31
drag, startPoint x: 748, startPoint y: 359, endPoint x: 771, endPoint y: 359, distance: 23.0
click at [771, 359] on input "**********" at bounding box center [784, 358] width 693 height 31
type input "**********"
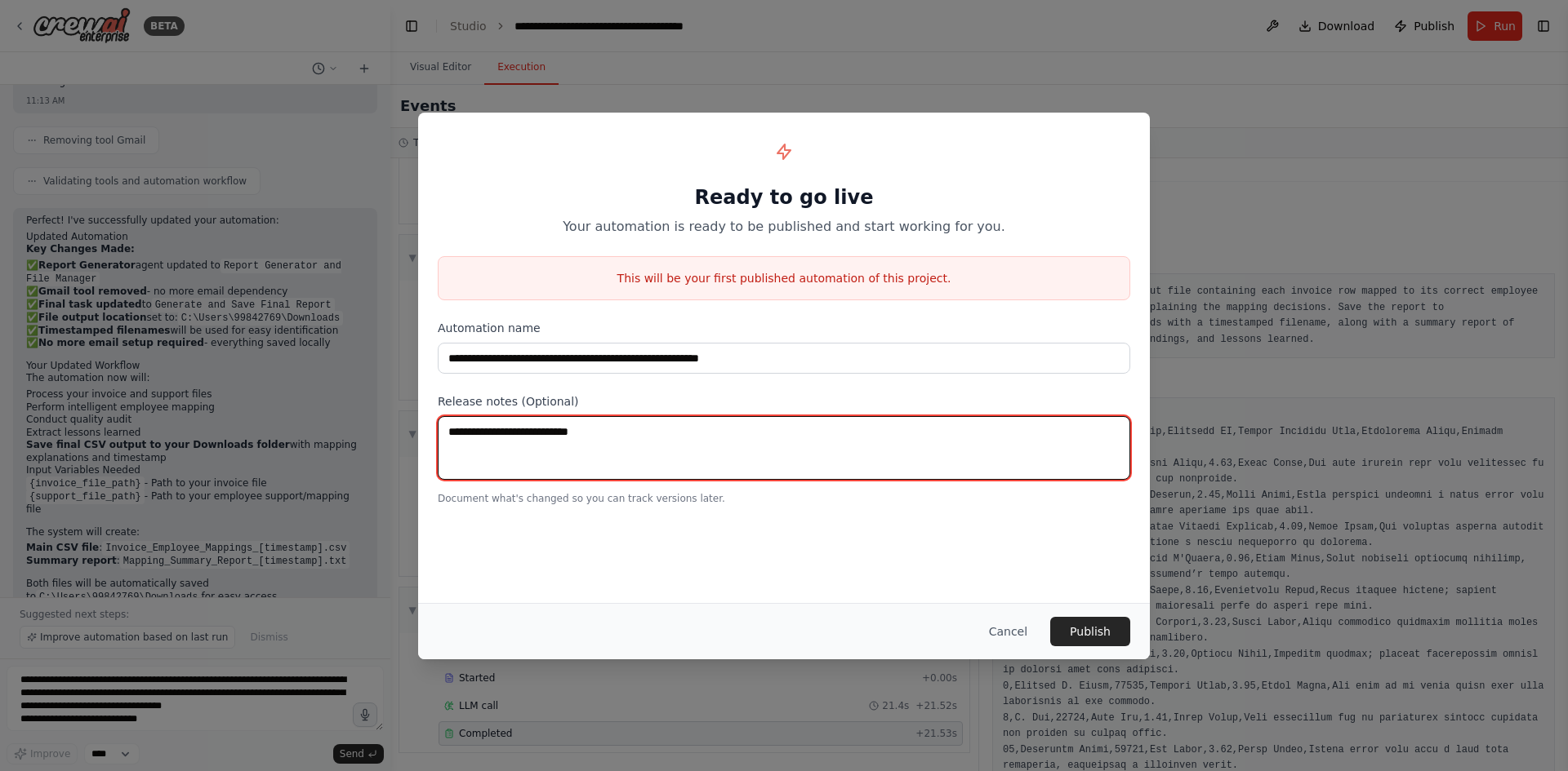
click at [829, 452] on textarea at bounding box center [784, 447] width 693 height 64
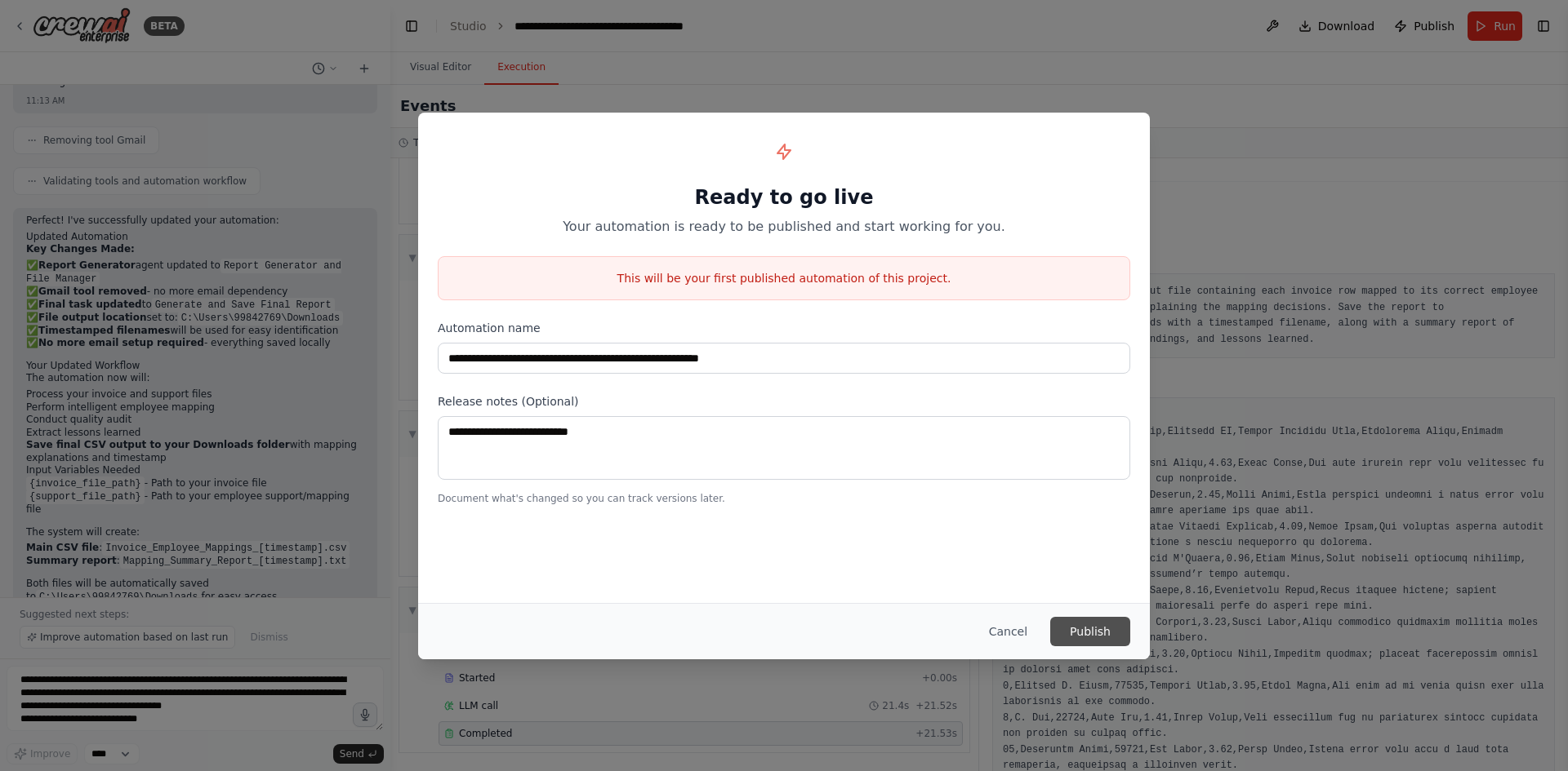
click at [1080, 626] on button "Publish" at bounding box center [1089, 631] width 80 height 30
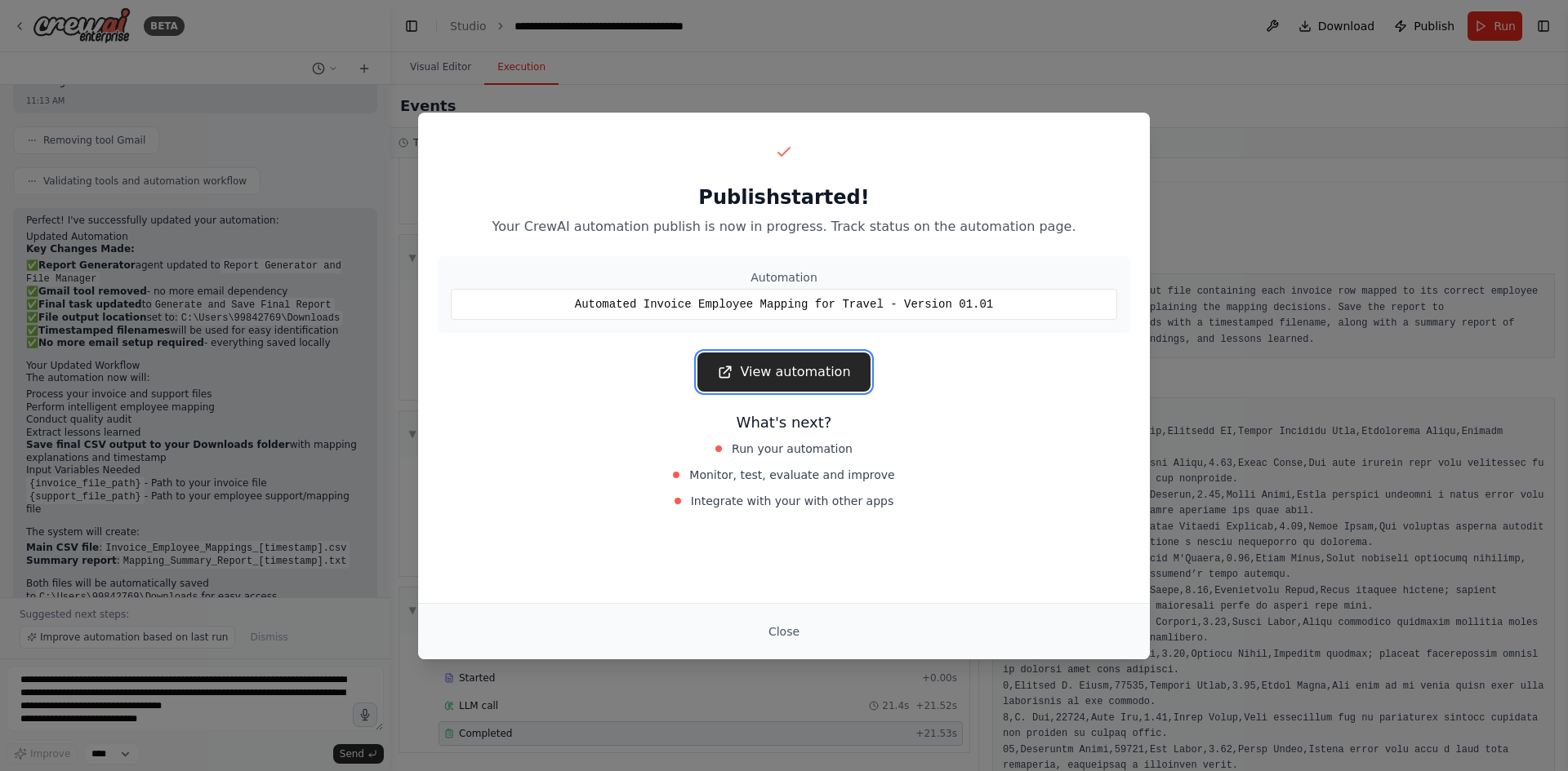
click at [806, 376] on link "View automation" at bounding box center [783, 372] width 173 height 39
drag, startPoint x: 786, startPoint y: 633, endPoint x: 781, endPoint y: 504, distance: 129.1
click at [781, 504] on div "Publish started! Your CrewAI automation publish is now in progress. Track statu…" at bounding box center [784, 386] width 732 height 546
drag, startPoint x: 763, startPoint y: 473, endPoint x: 892, endPoint y: 486, distance: 129.7
click at [888, 484] on div "Monitor, test, evaluate and improve" at bounding box center [784, 475] width 366 height 23
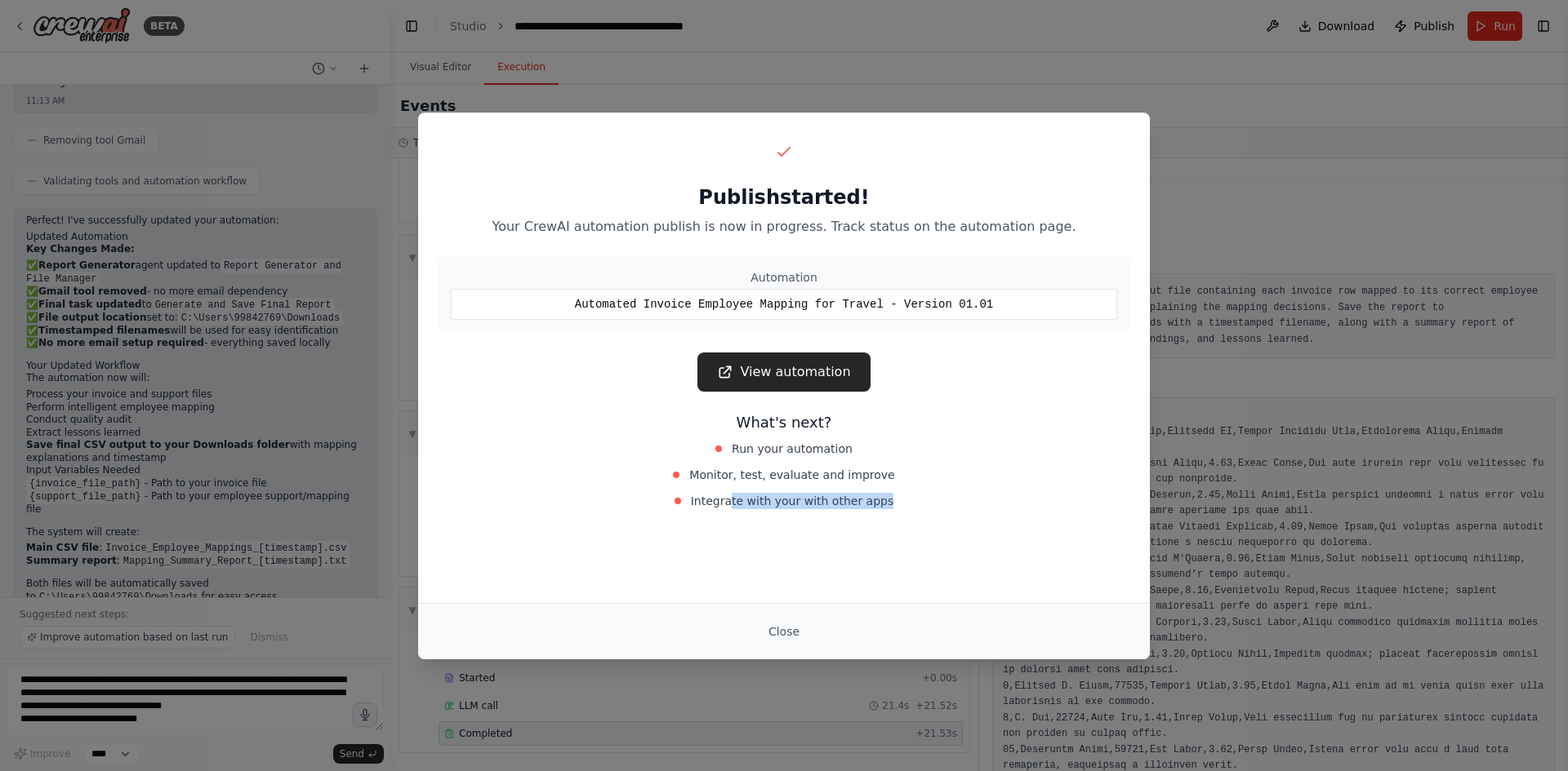
drag, startPoint x: 738, startPoint y: 505, endPoint x: 925, endPoint y: 507, distance: 187.0
click at [925, 507] on div "Integrate with your with other apps" at bounding box center [784, 501] width 366 height 23
click at [925, 508] on div "Integrate with your with other apps" at bounding box center [784, 501] width 366 height 23
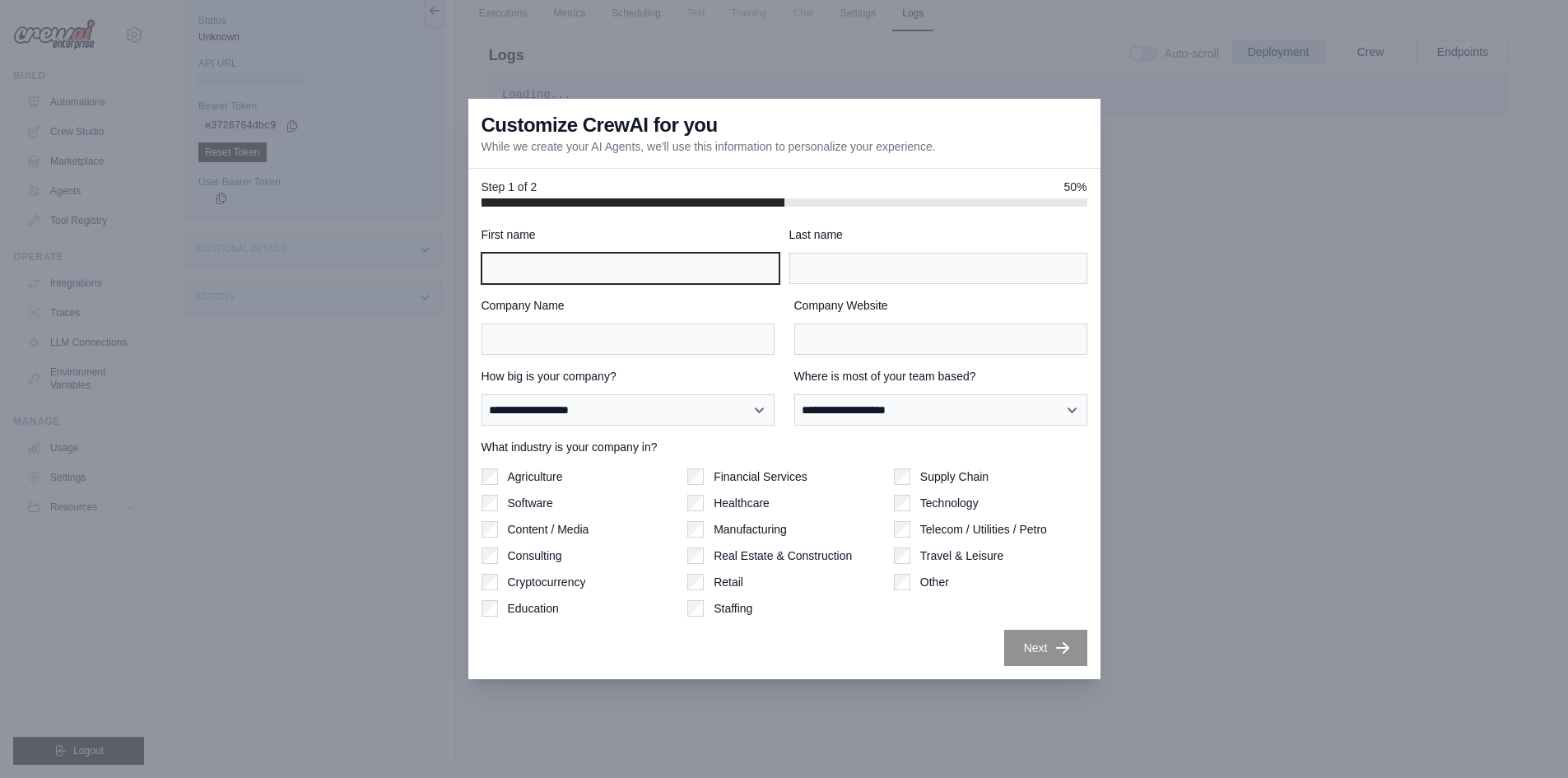
click at [647, 274] on input "First name" at bounding box center [631, 268] width 298 height 32
type input "*****"
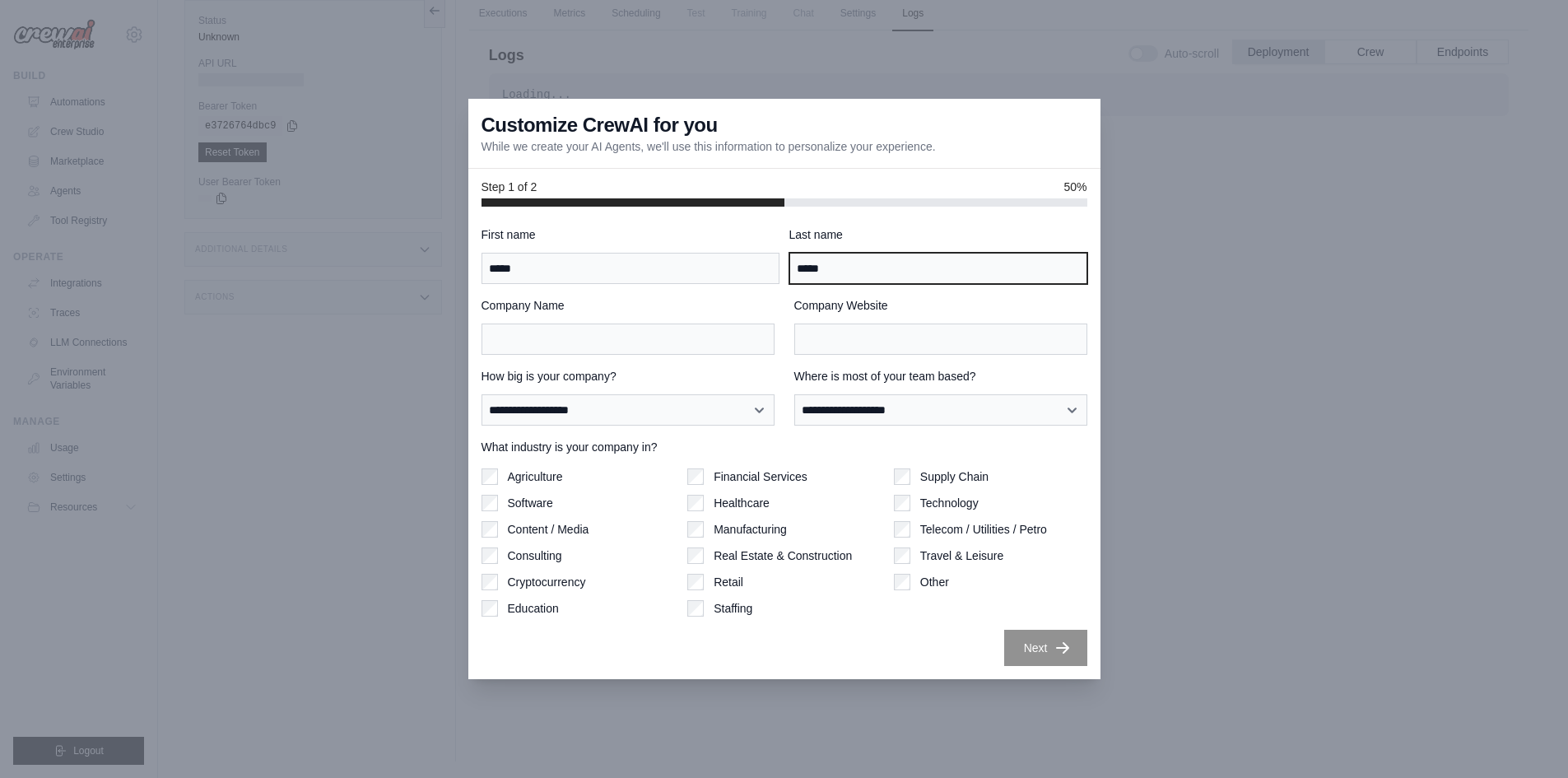
type input "*****"
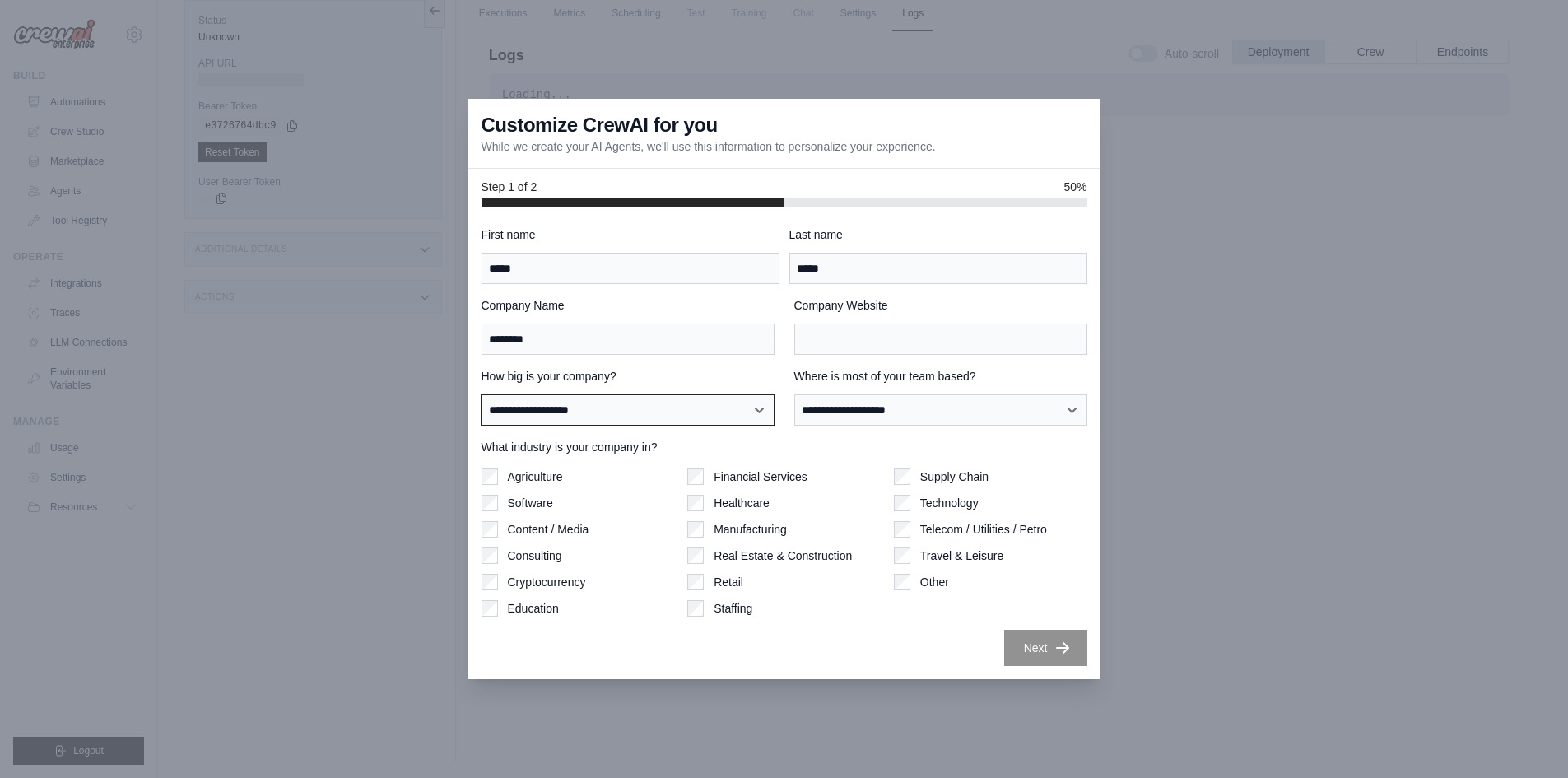
click at [604, 413] on select "**********" at bounding box center [628, 410] width 293 height 32
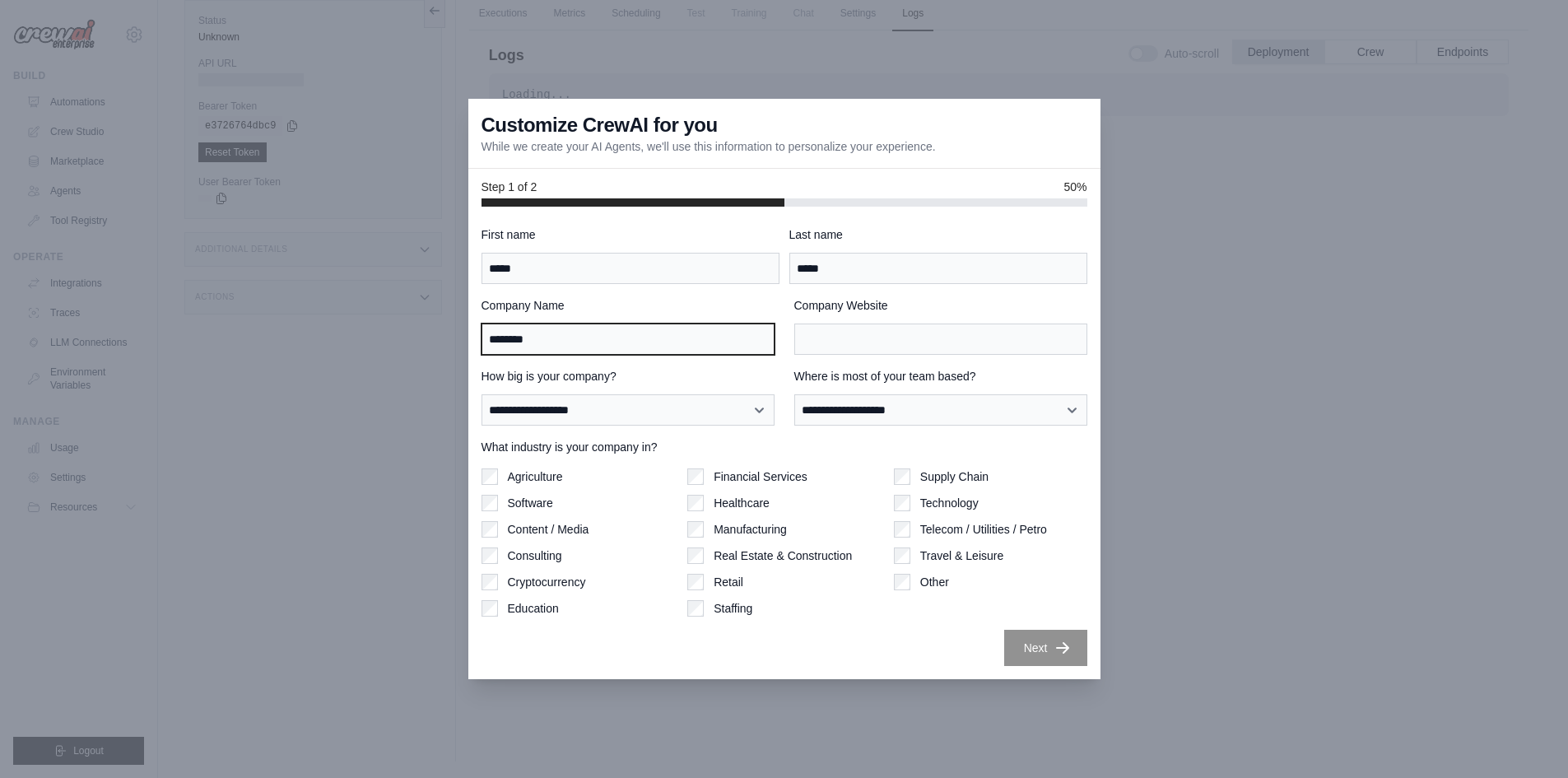
click at [610, 341] on input "********" at bounding box center [628, 339] width 293 height 32
type input "******"
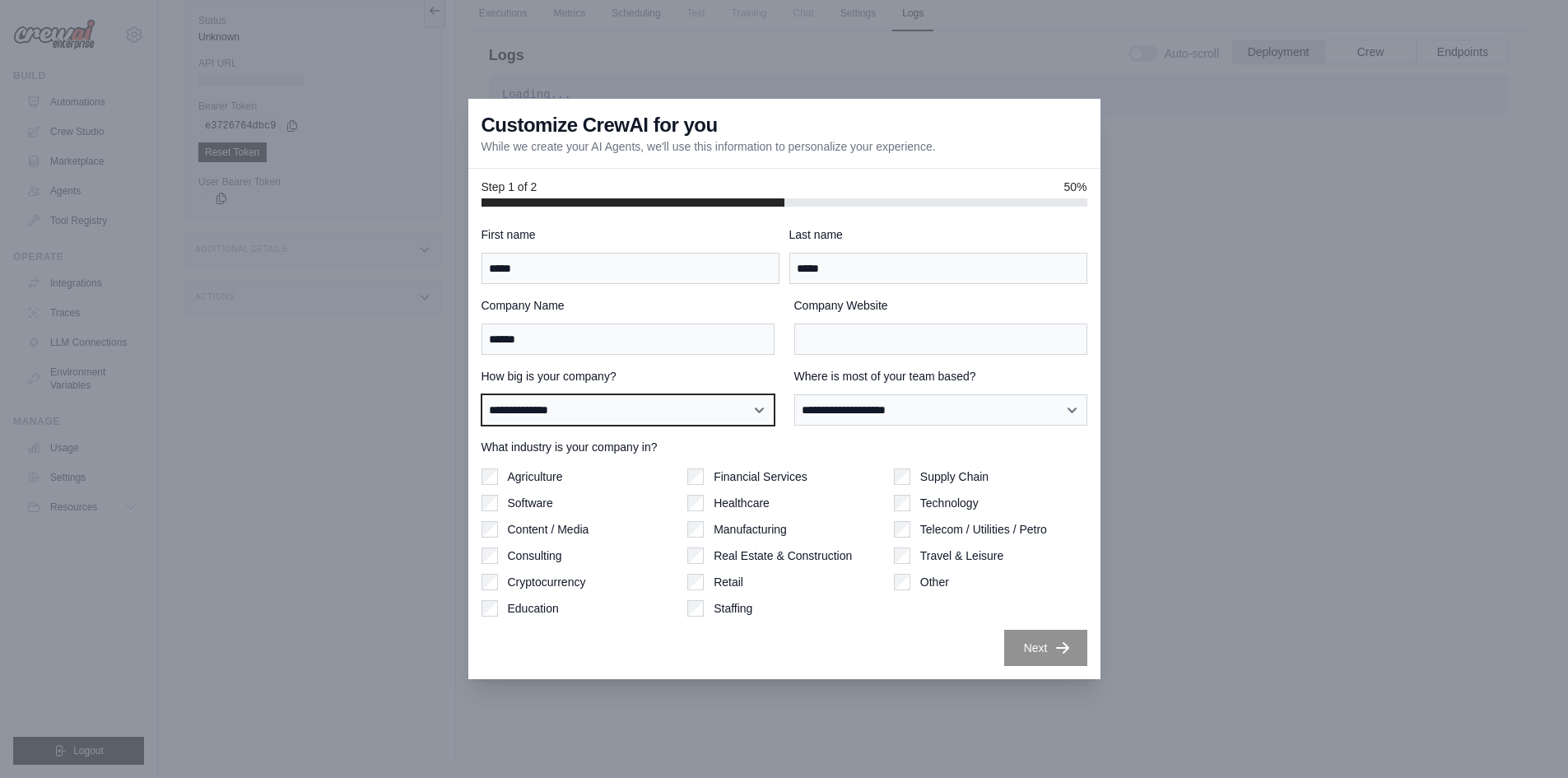
select select "**********"
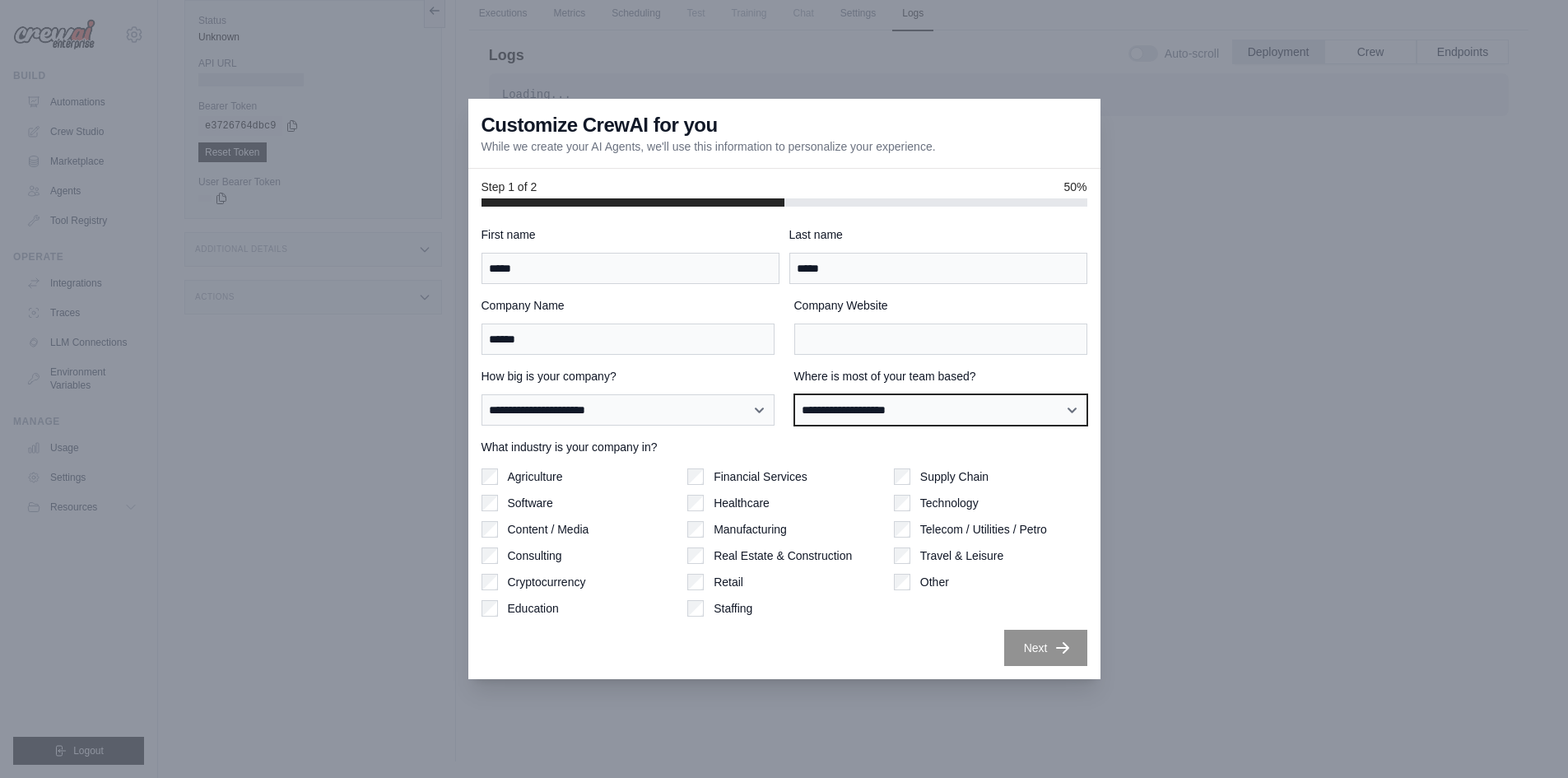
select select "**********"
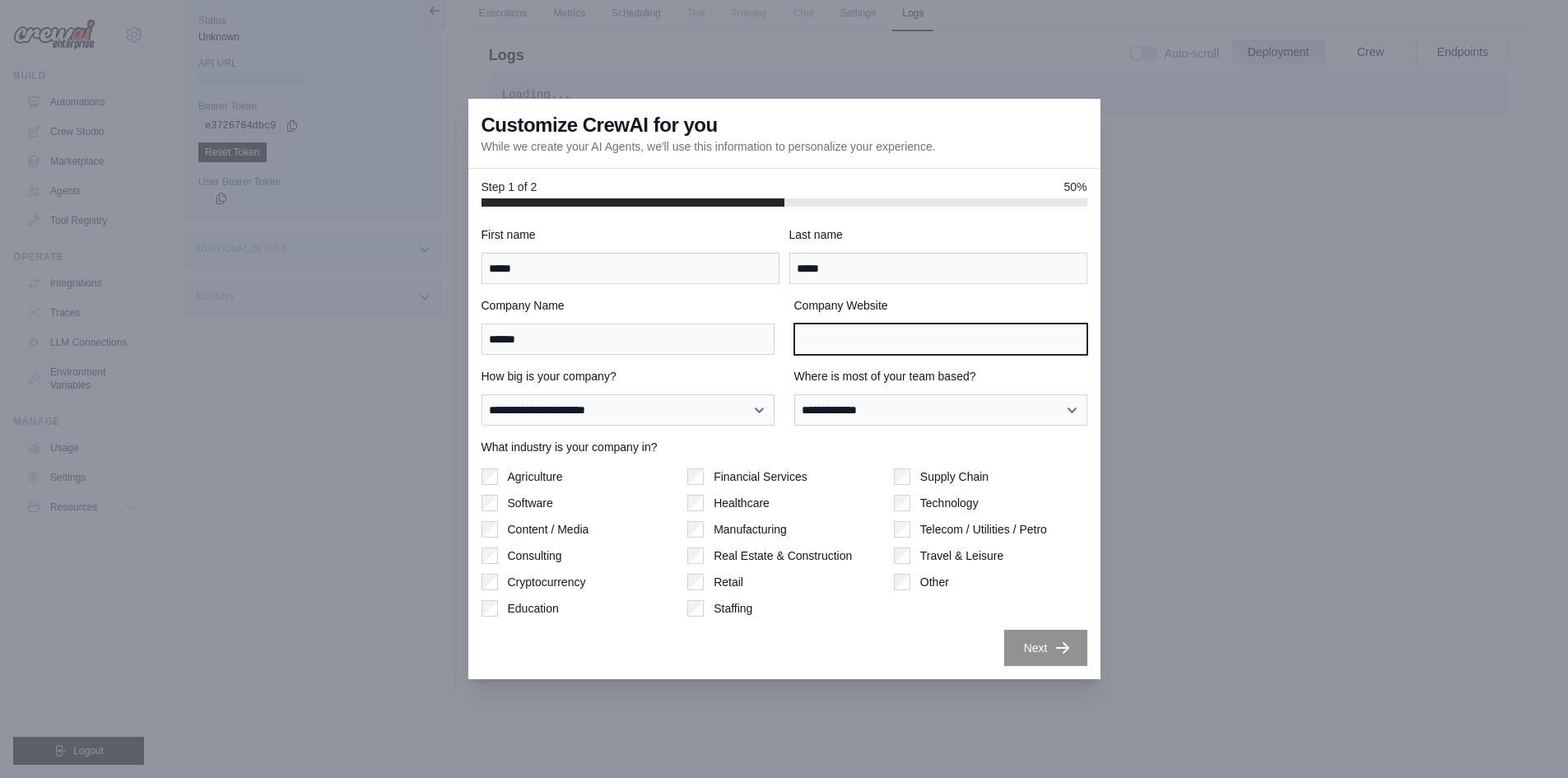
click at [909, 341] on input "Company Website" at bounding box center [941, 339] width 293 height 32
type input "****"
click at [966, 643] on div "Next" at bounding box center [785, 648] width 606 height 36
click at [1018, 650] on button "Next" at bounding box center [1046, 647] width 83 height 36
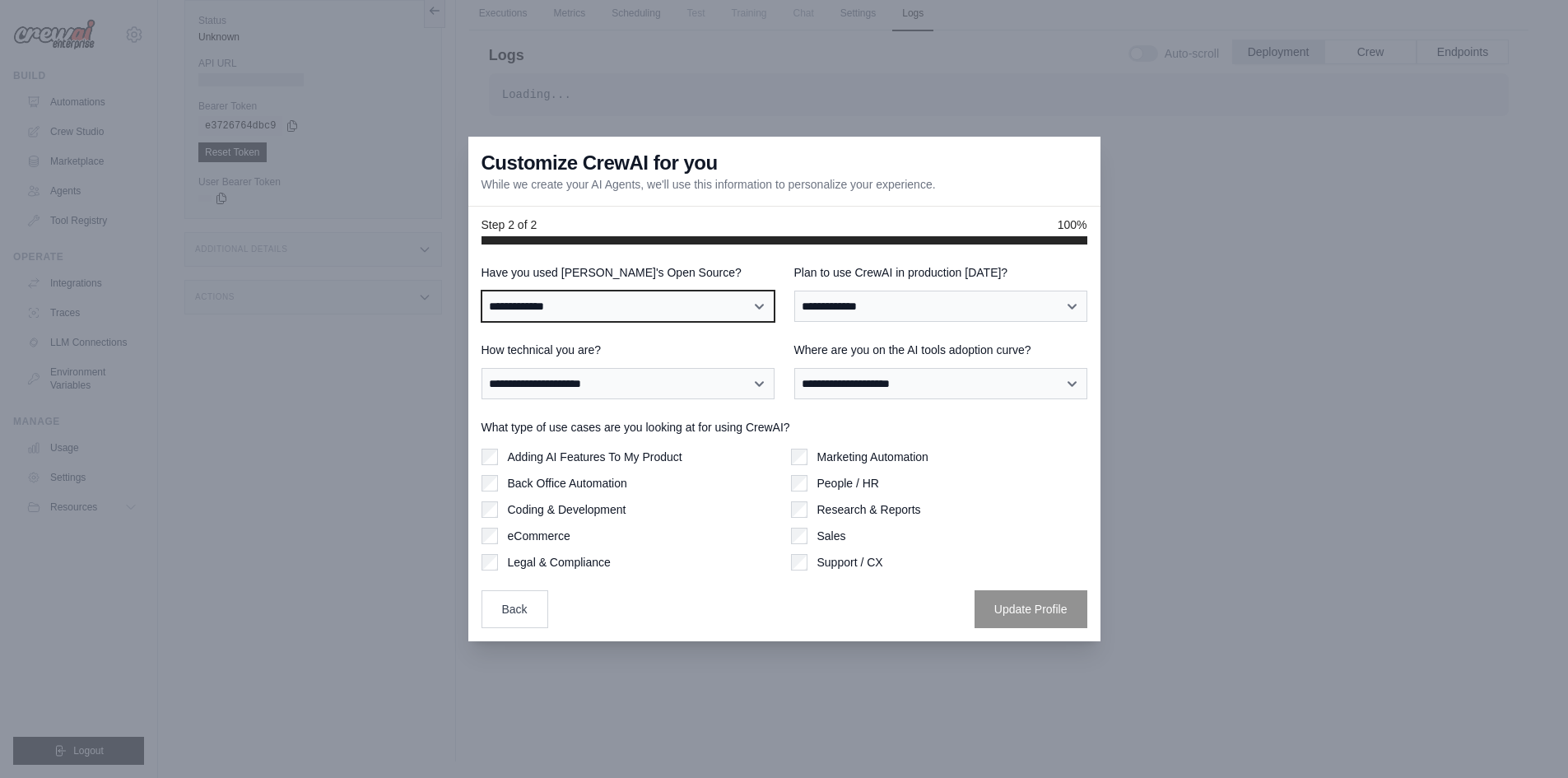
click at [701, 313] on select "**********" at bounding box center [628, 306] width 293 height 32
select select "**"
click at [482, 291] on select "**********" at bounding box center [628, 306] width 293 height 32
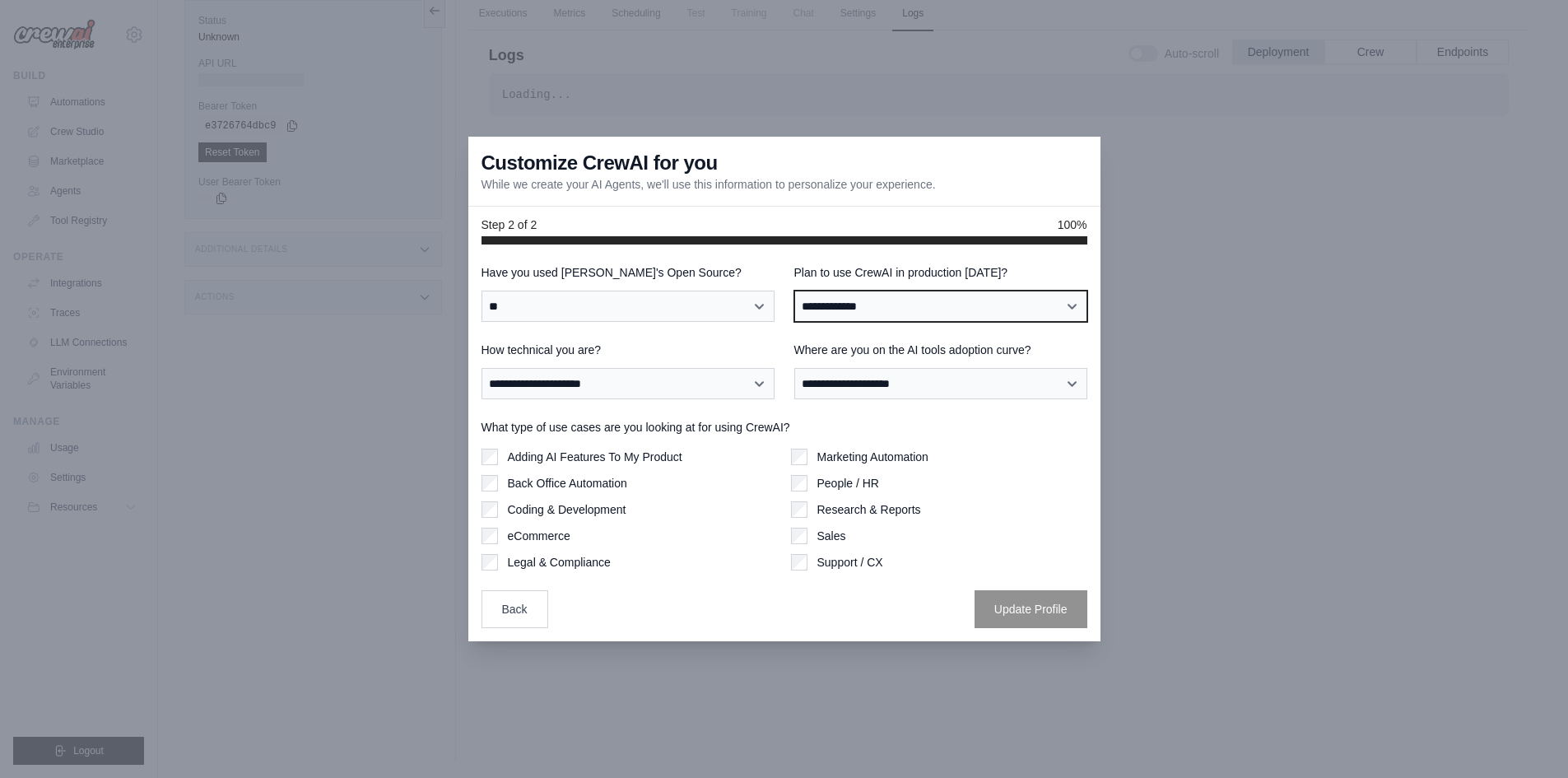
click at [878, 301] on select "**********" at bounding box center [941, 306] width 293 height 32
select select "****"
click at [795, 291] on select "**********" at bounding box center [941, 306] width 293 height 32
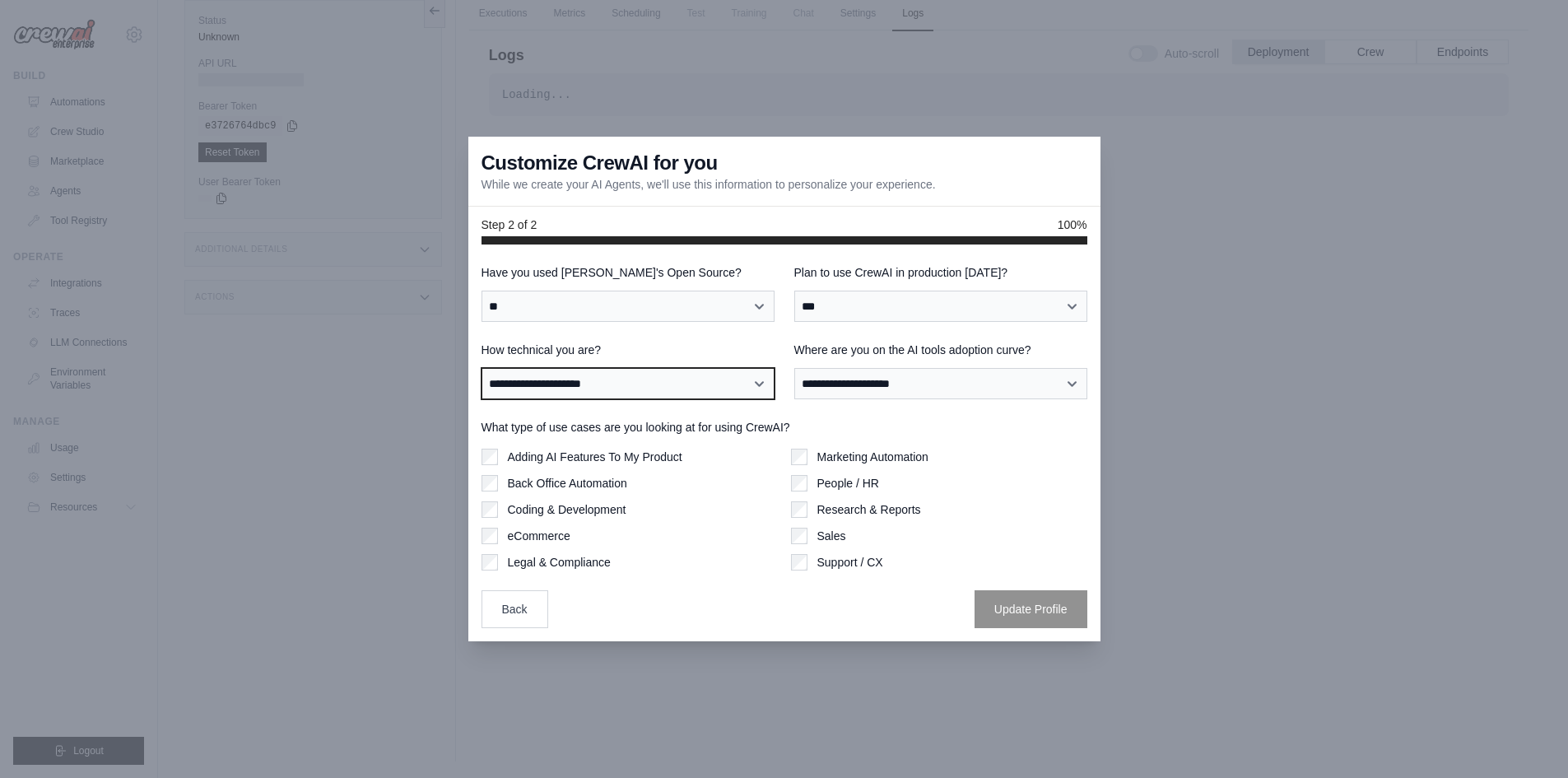
click at [742, 391] on select "**********" at bounding box center [628, 384] width 293 height 32
select select "**********"
click at [482, 368] on select "**********" at bounding box center [628, 384] width 293 height 32
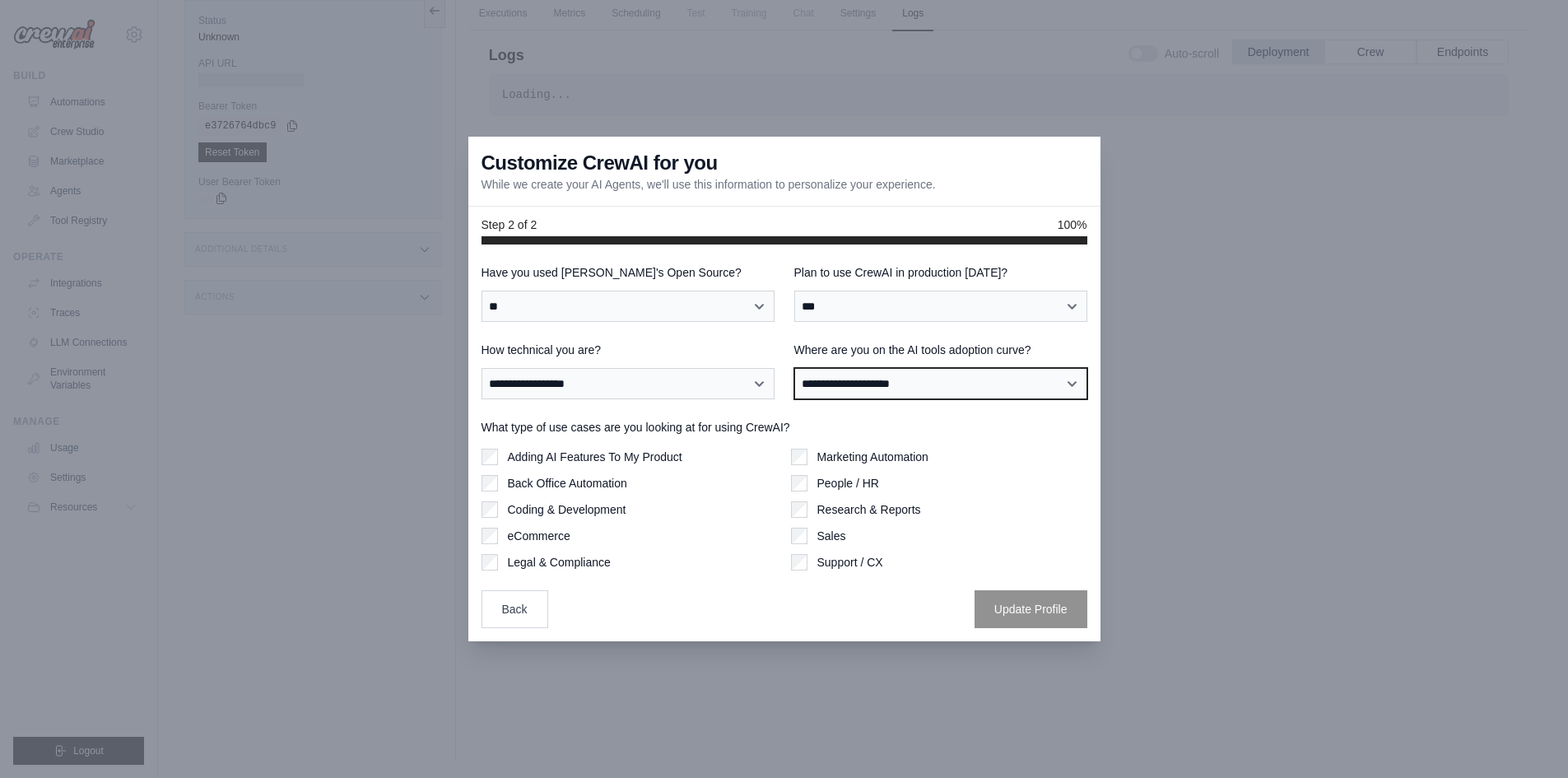
click at [825, 385] on select "**********" at bounding box center [941, 384] width 293 height 32
select select "**********"
click at [795, 368] on select "**********" at bounding box center [941, 384] width 293 height 32
drag, startPoint x: 945, startPoint y: 459, endPoint x: 945, endPoint y: 440, distance: 19.0
click at [947, 449] on div "Marketing Automation" at bounding box center [939, 457] width 296 height 16
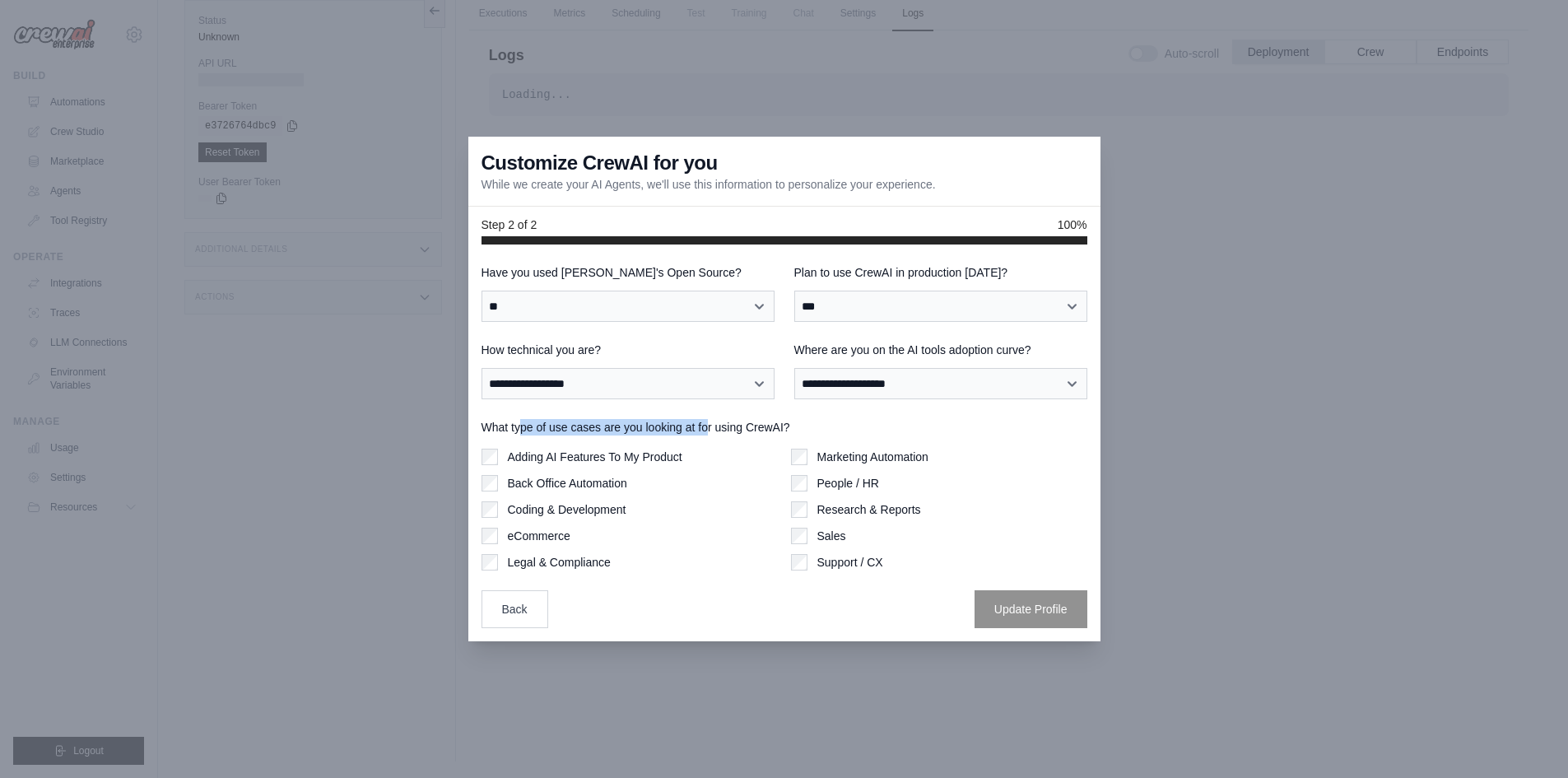
drag, startPoint x: 611, startPoint y: 421, endPoint x: 745, endPoint y: 427, distance: 134.1
click at [738, 427] on label "What type of use cases are you looking at for using CrewAI?" at bounding box center [785, 427] width 606 height 16
click at [738, 436] on div "What type of use cases are you looking at for using CrewAI? Adding AI Features …" at bounding box center [785, 495] width 606 height 152
click at [616, 479] on label "Back Office Automation" at bounding box center [567, 483] width 119 height 16
click at [997, 604] on button "Update Profile" at bounding box center [1030, 608] width 113 height 38
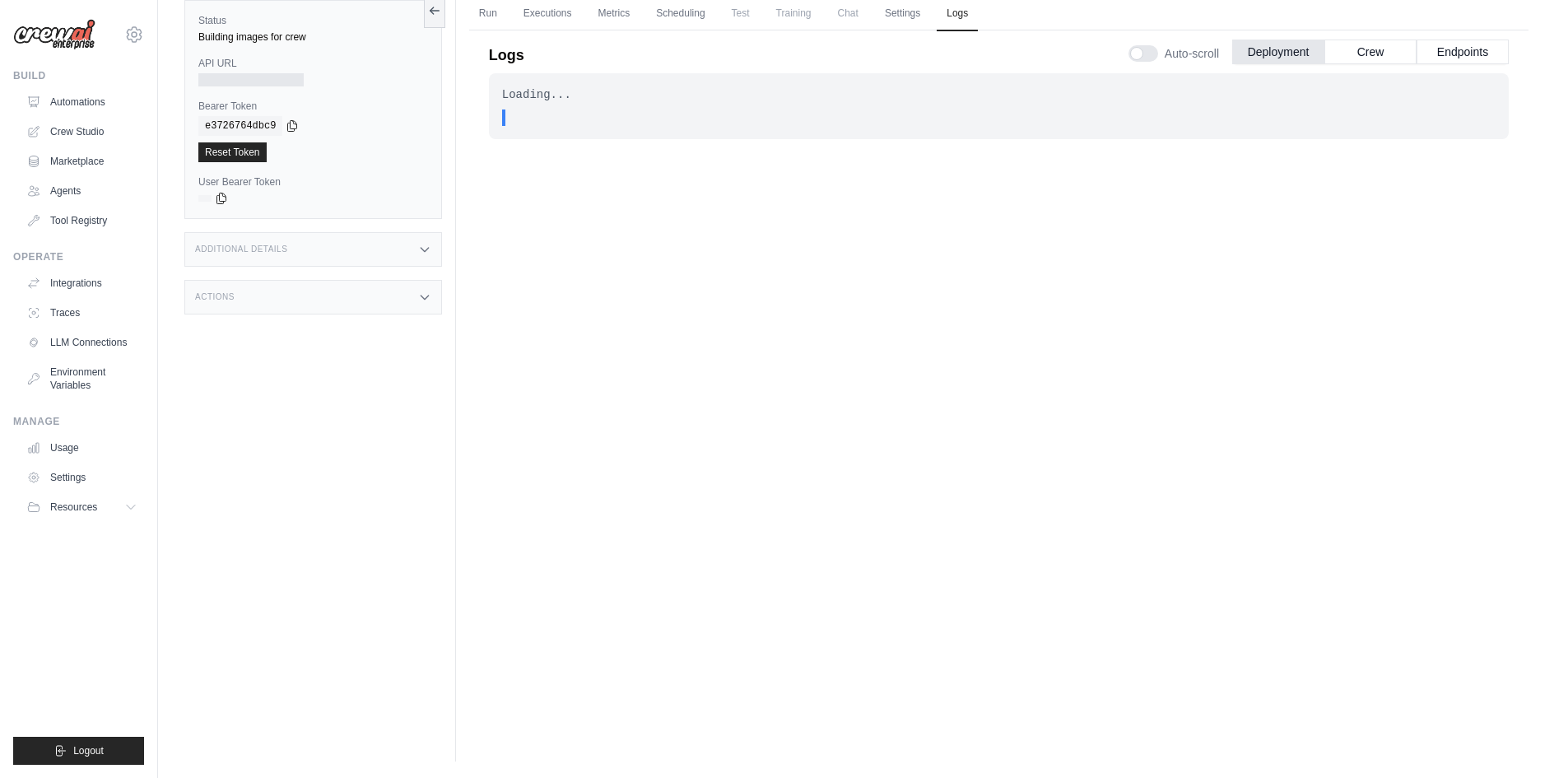
drag, startPoint x: 547, startPoint y: 105, endPoint x: 580, endPoint y: 104, distance: 33.0
click at [546, 104] on div "Loading... . . . In Progress" at bounding box center [999, 106] width 1020 height 66
click at [550, 11] on link "Executions" at bounding box center [548, 14] width 69 height 34
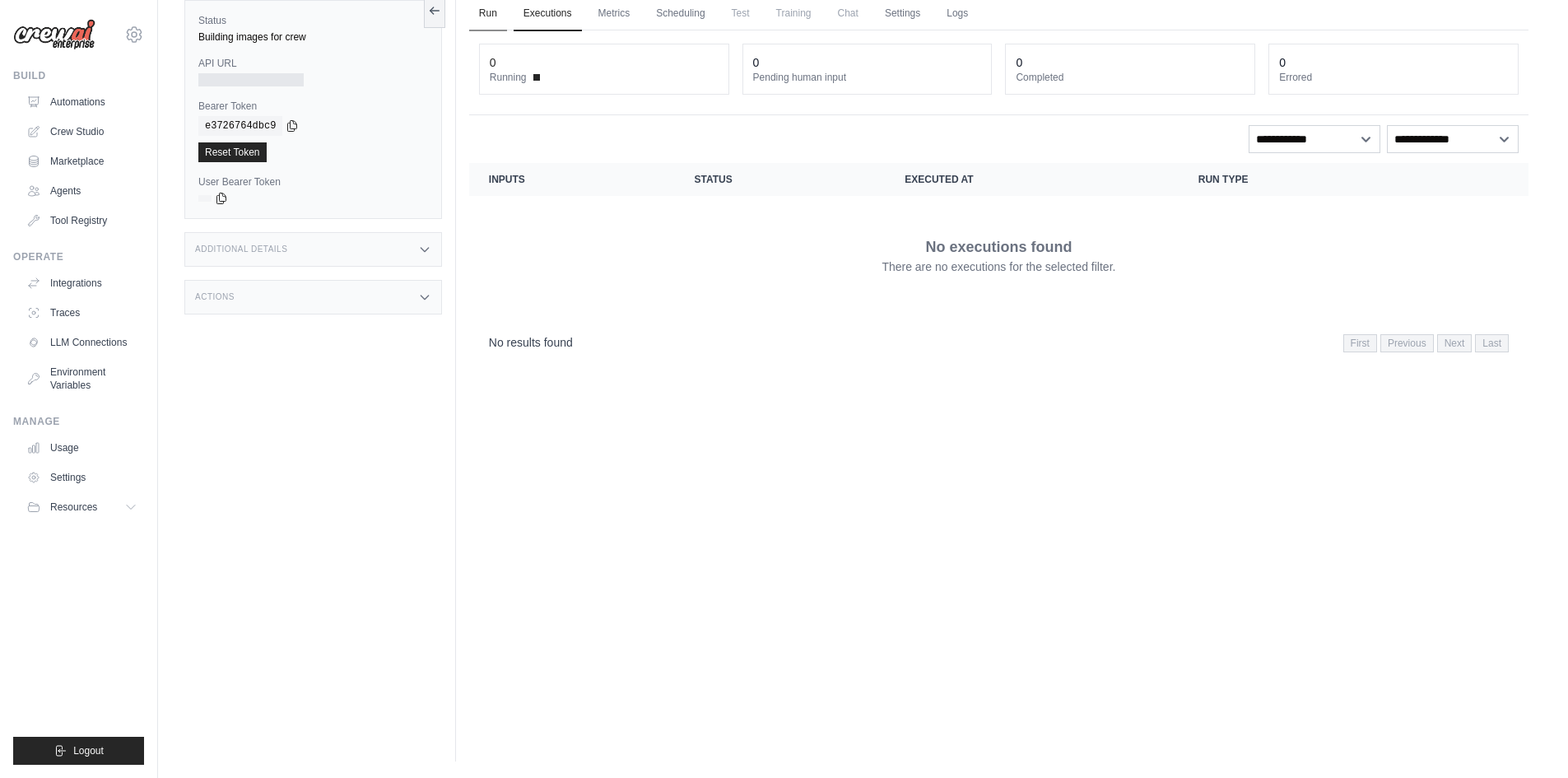
click at [493, 14] on link "Run" at bounding box center [488, 14] width 38 height 34
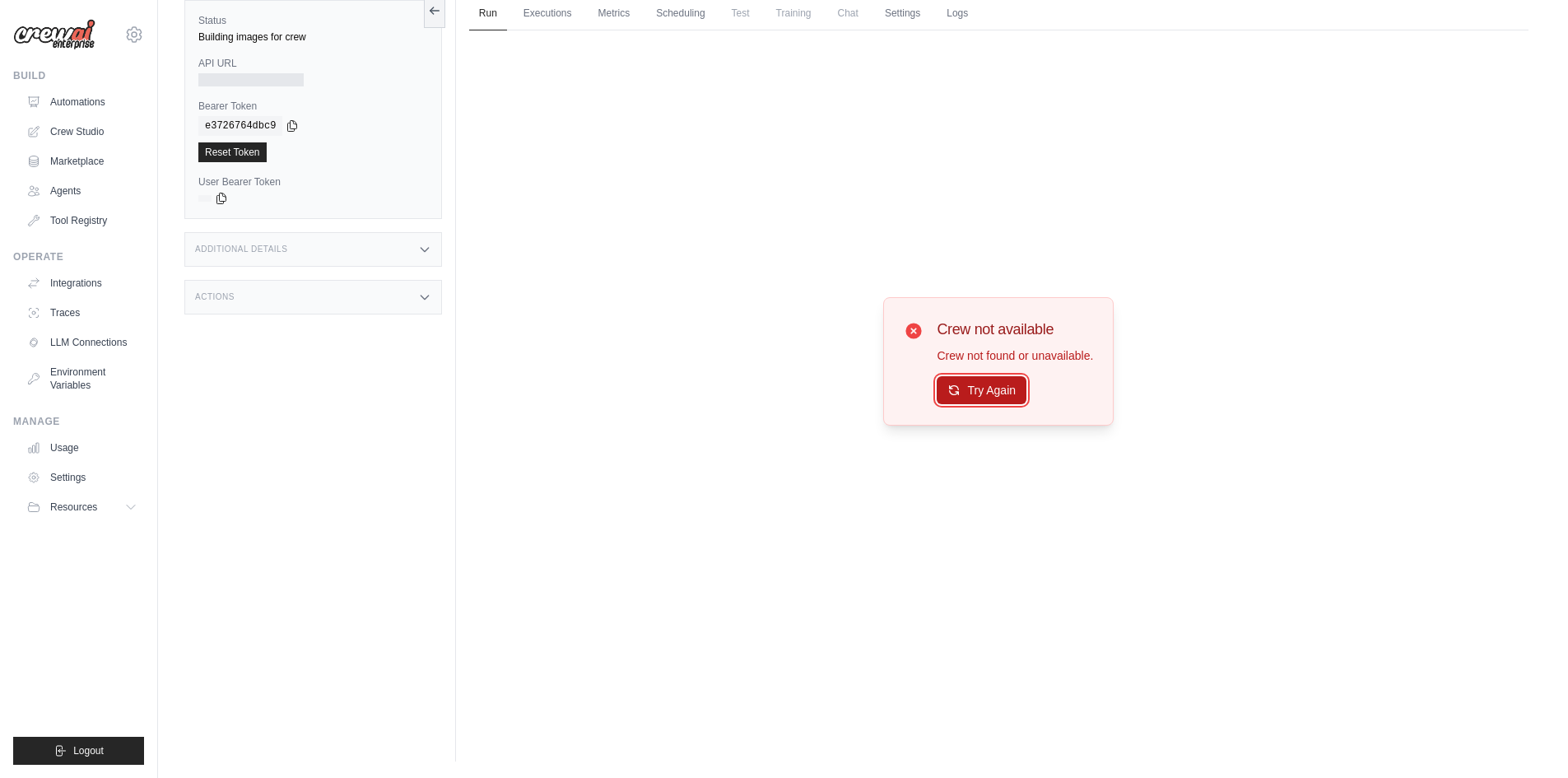
click at [1001, 395] on button "Try Again" at bounding box center [981, 390] width 89 height 28
click at [249, 151] on link "Reset Token" at bounding box center [233, 153] width 69 height 20
click at [253, 40] on div "Building images for crew" at bounding box center [313, 37] width 230 height 14
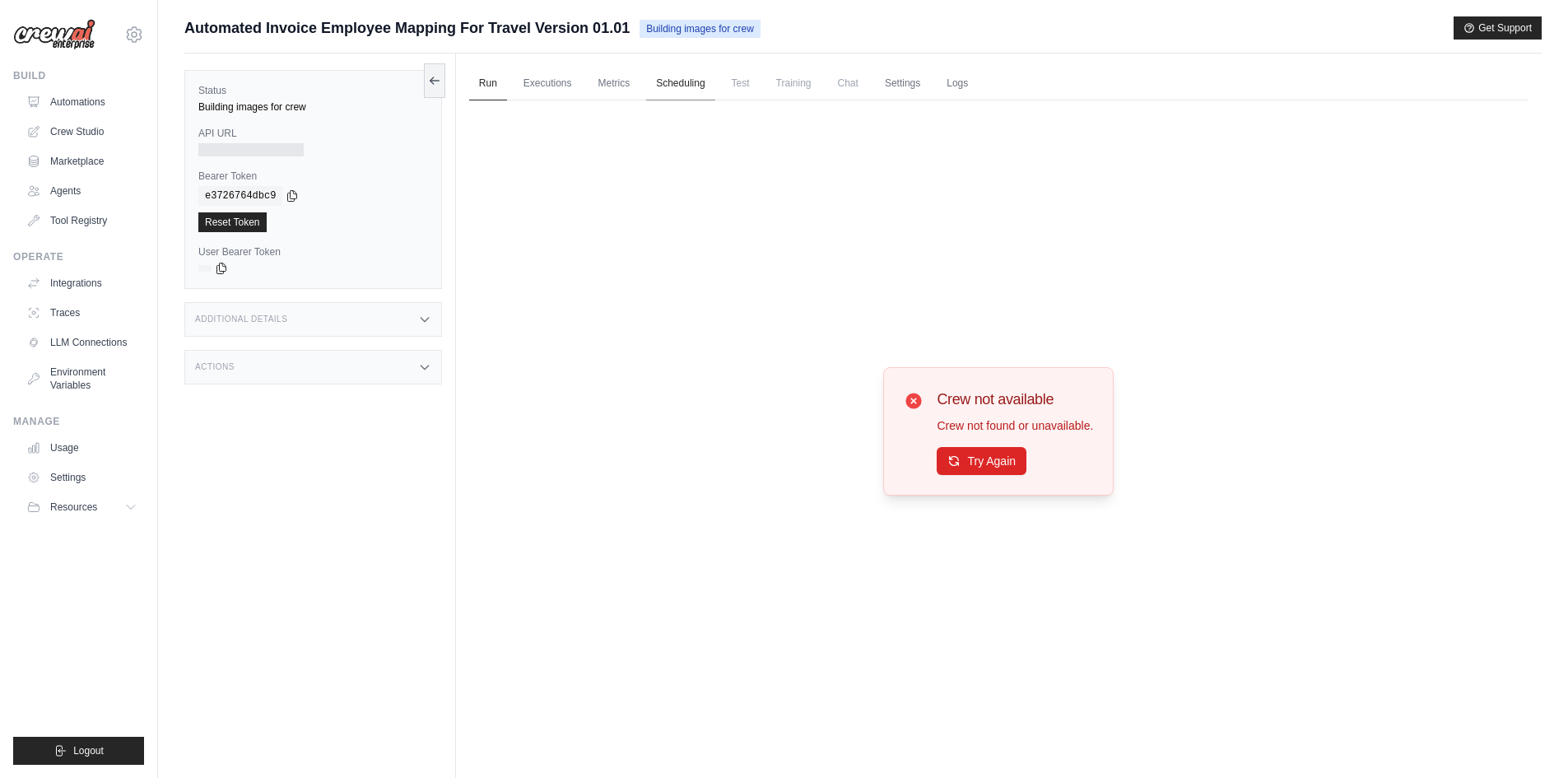
click at [698, 89] on link "Scheduling" at bounding box center [680, 84] width 69 height 34
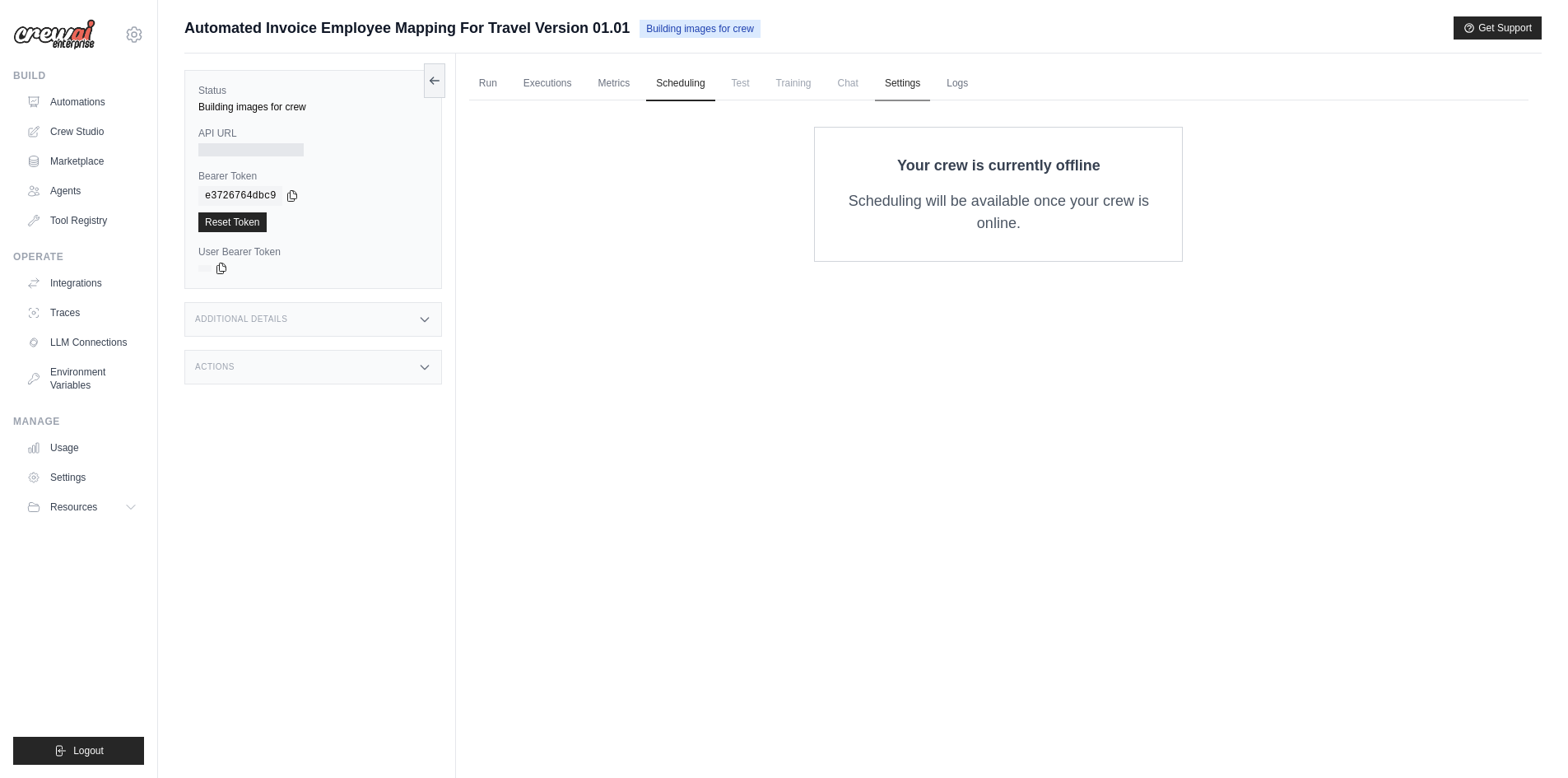
click at [912, 96] on link "Settings" at bounding box center [902, 84] width 55 height 34
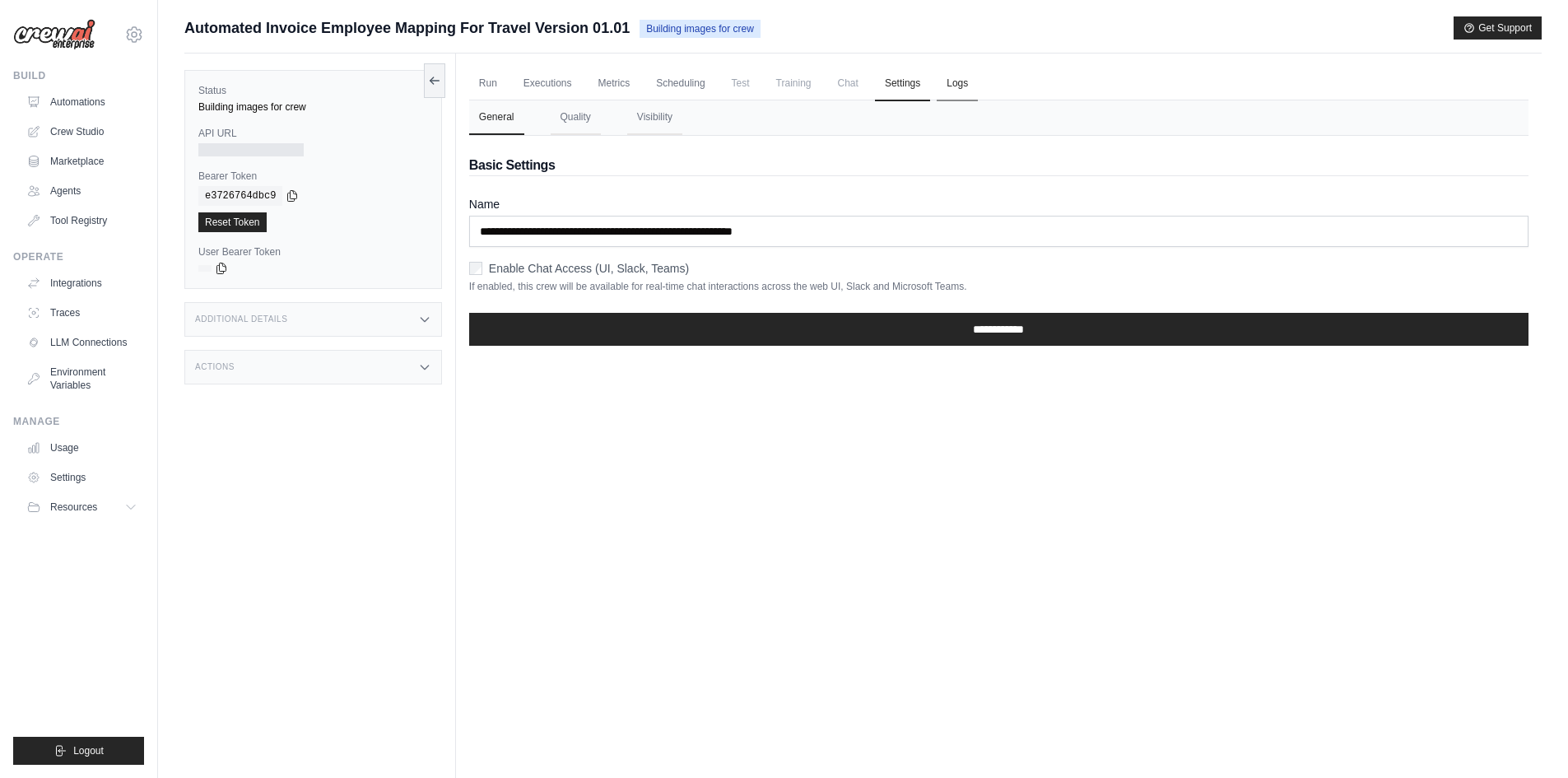
click at [964, 89] on link "Logs" at bounding box center [957, 84] width 42 height 34
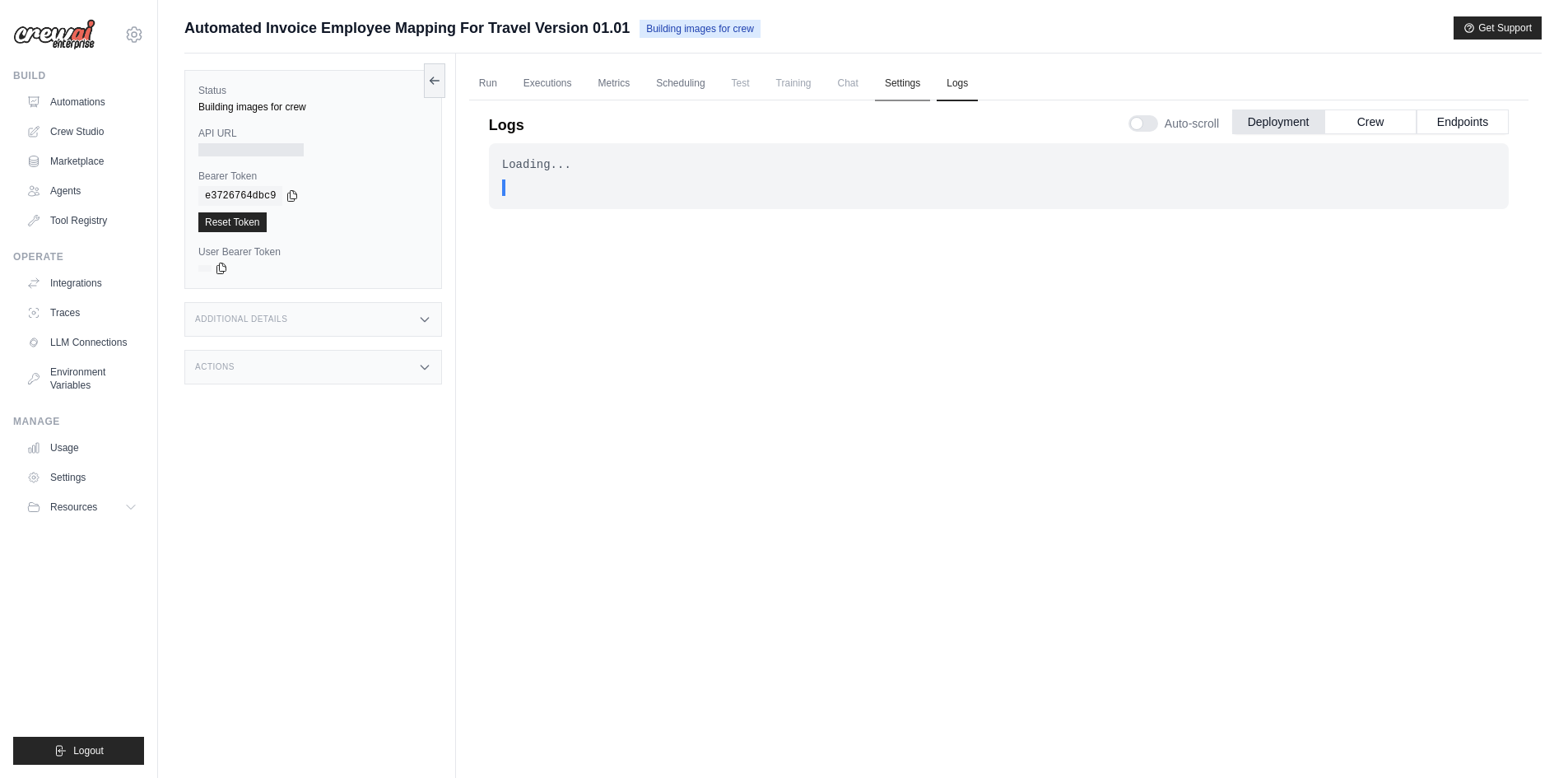
click at [898, 88] on link "Settings" at bounding box center [902, 84] width 55 height 34
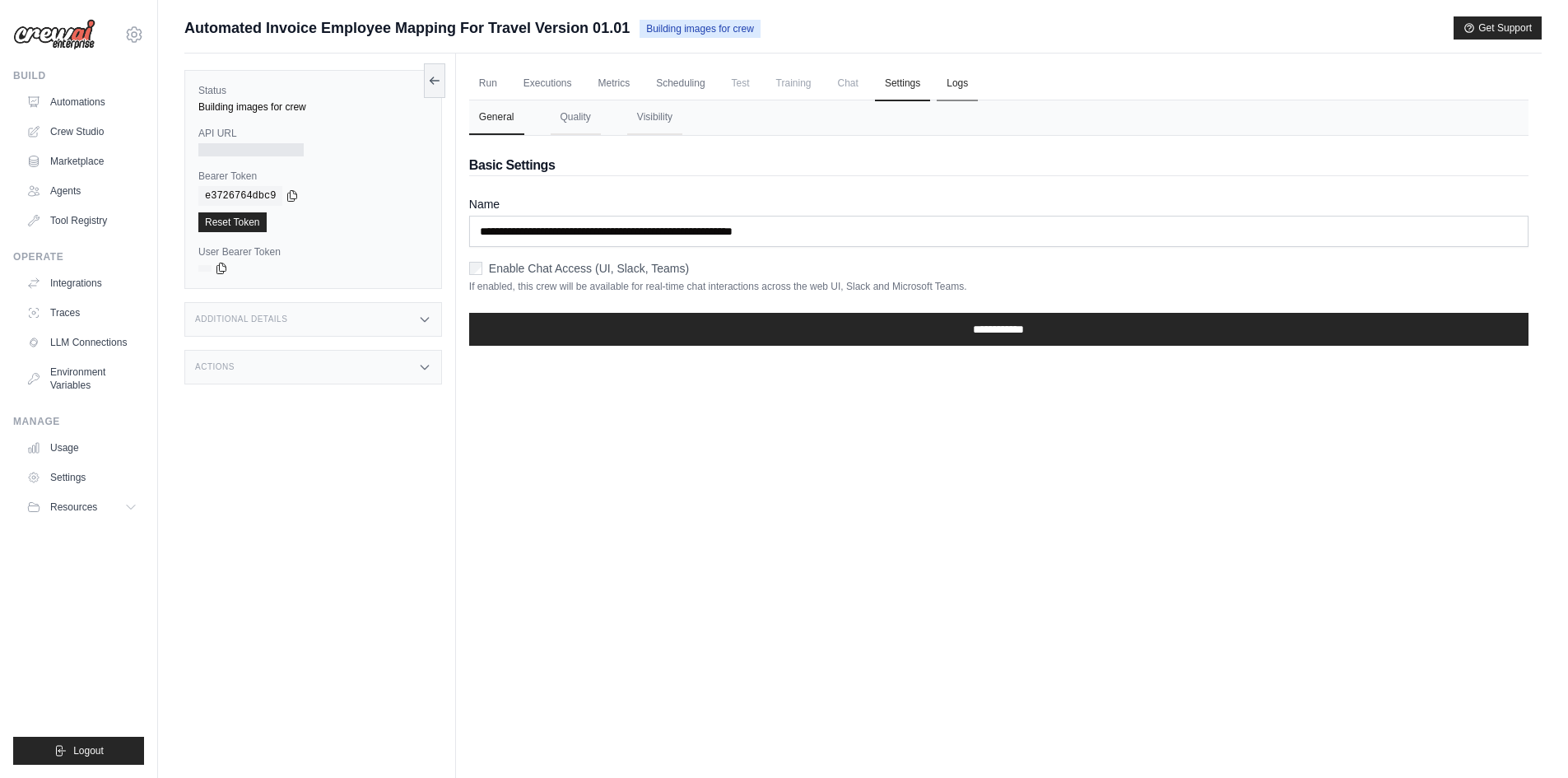
click at [948, 80] on link "Logs" at bounding box center [957, 84] width 42 height 34
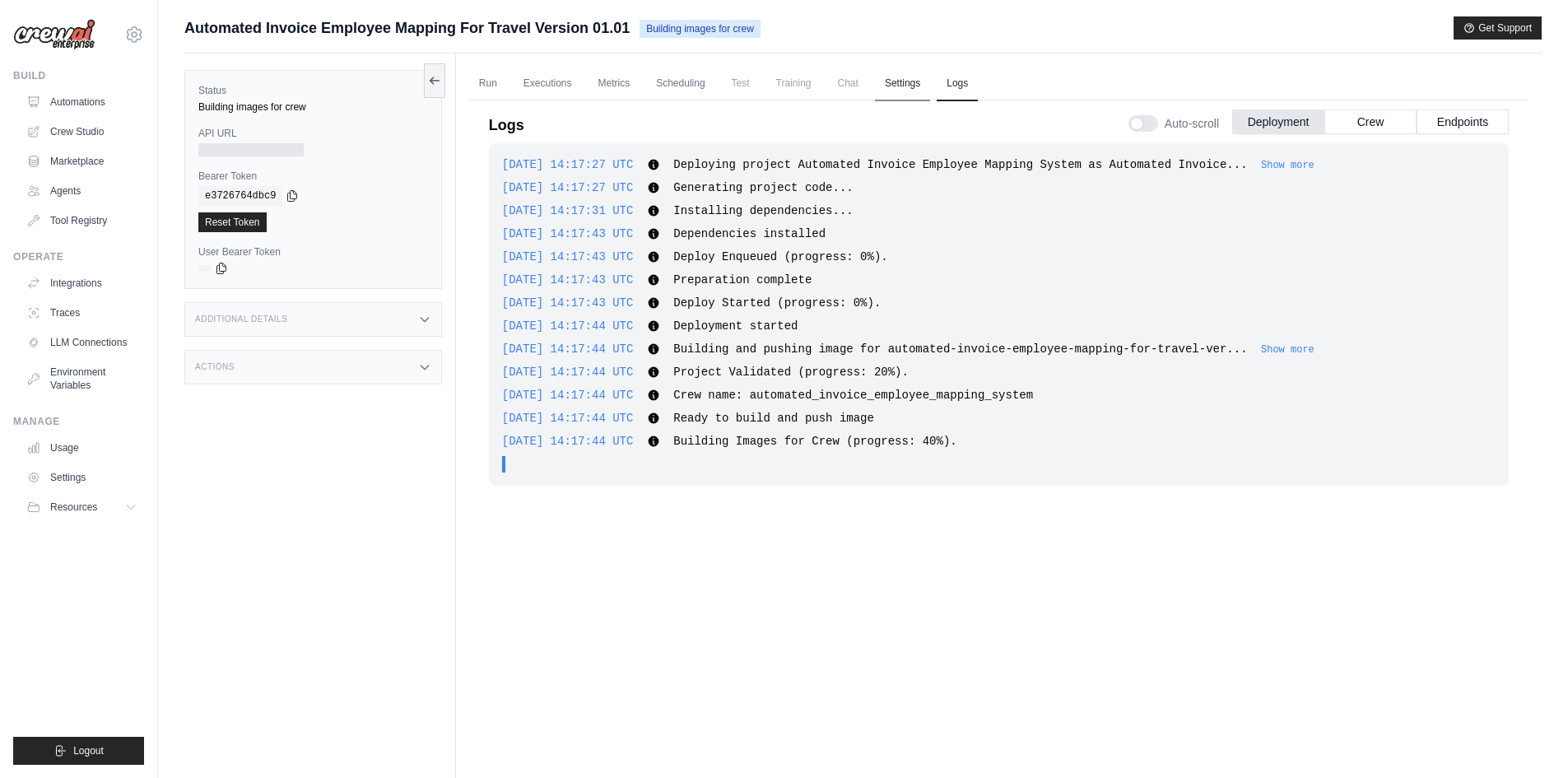
click at [910, 72] on link "Settings" at bounding box center [902, 84] width 55 height 34
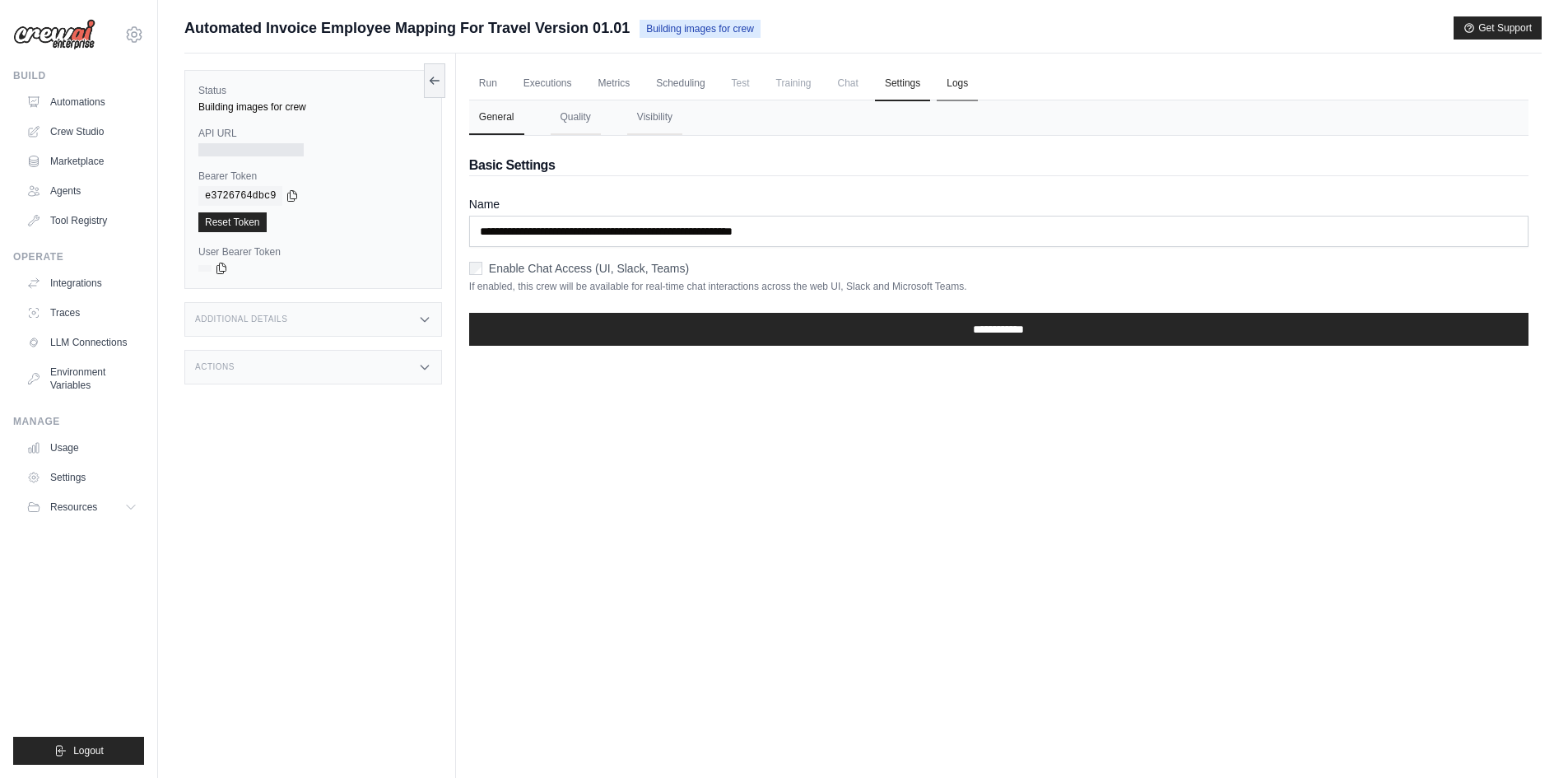
click at [953, 83] on link "Logs" at bounding box center [957, 84] width 42 height 34
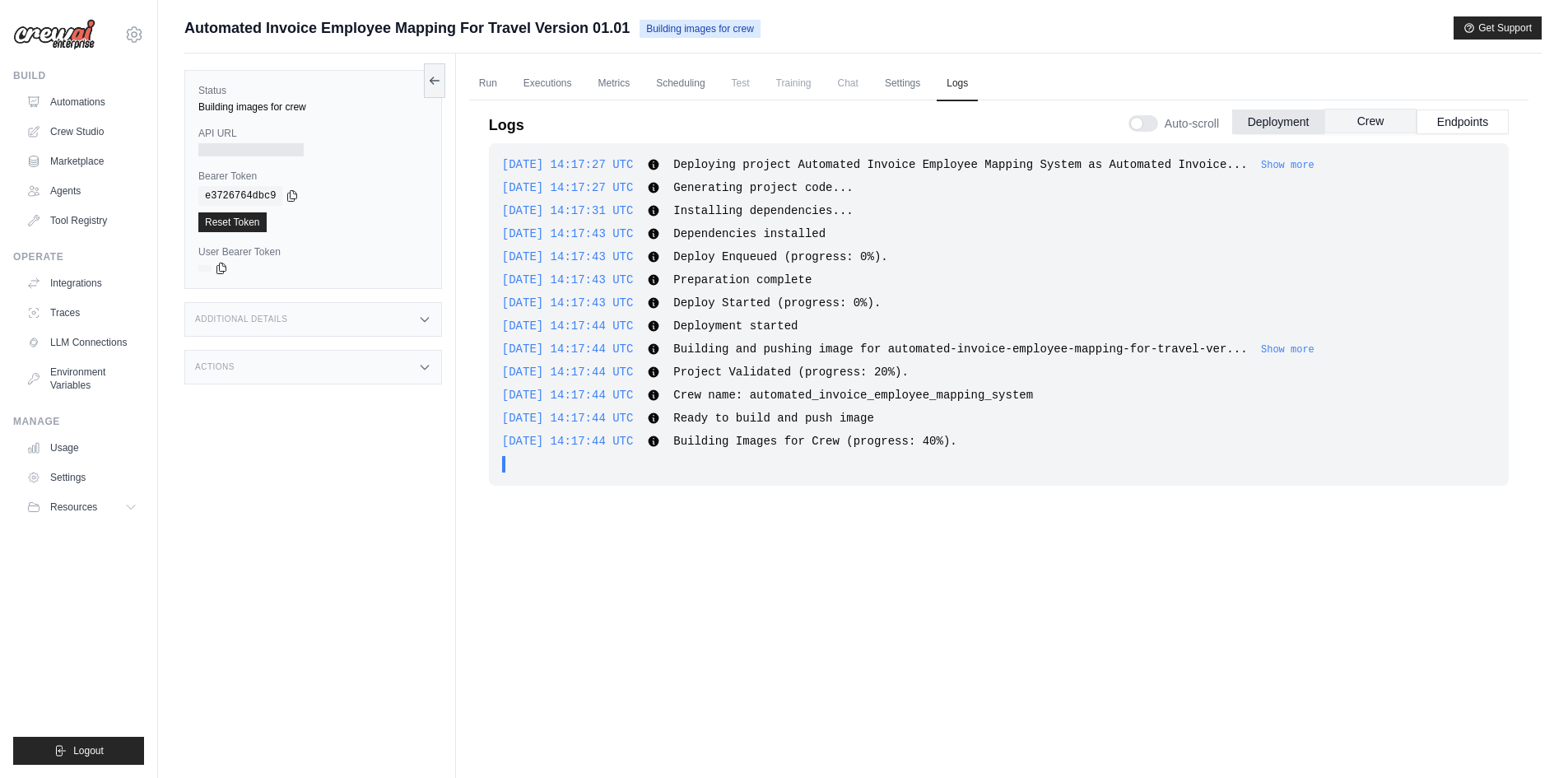
click at [1340, 117] on button "Crew" at bounding box center [1370, 120] width 92 height 24
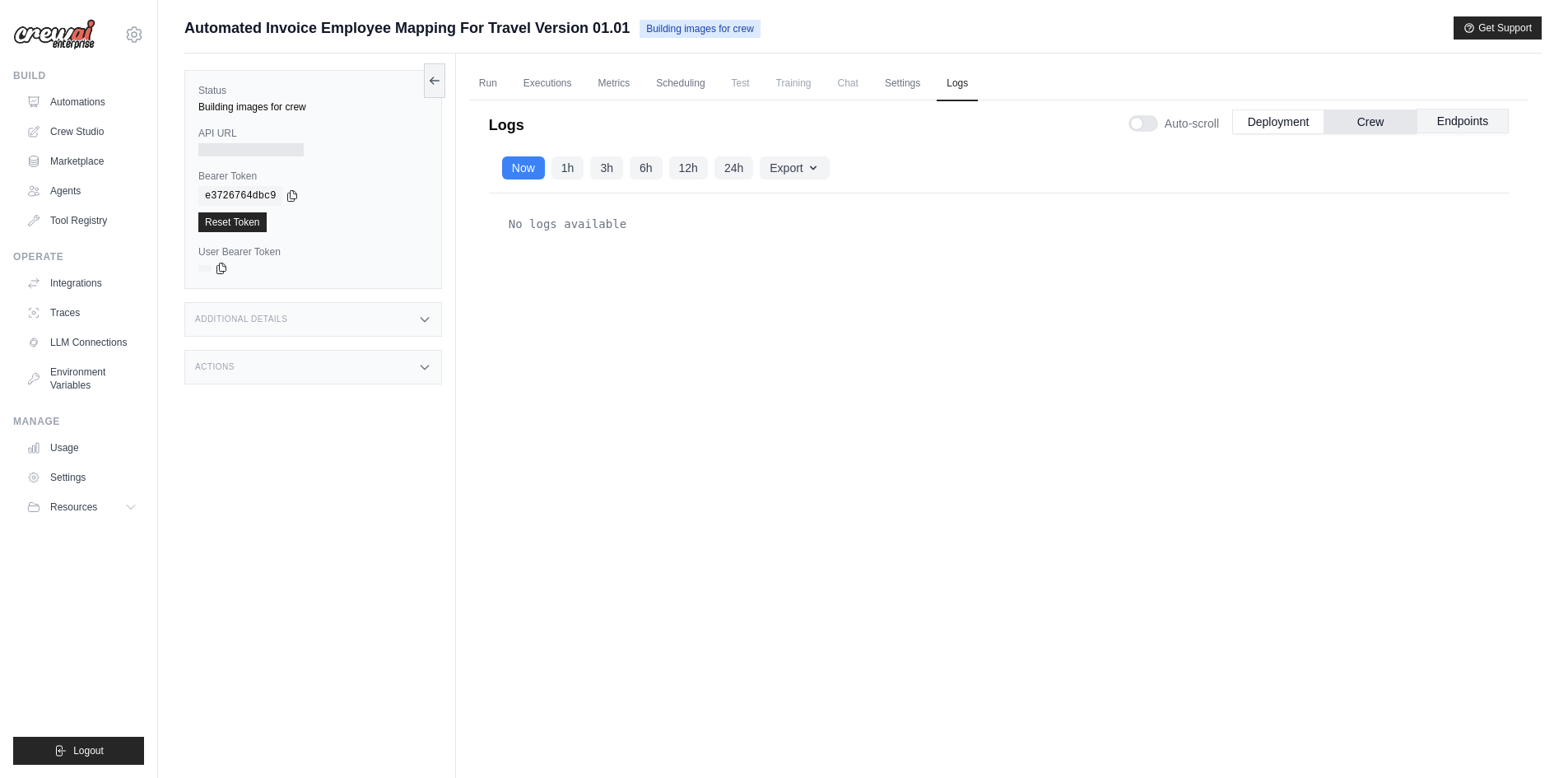
click at [1444, 129] on button "Endpoints" at bounding box center [1462, 120] width 92 height 24
click at [1256, 114] on button "Deployment" at bounding box center [1278, 120] width 92 height 24
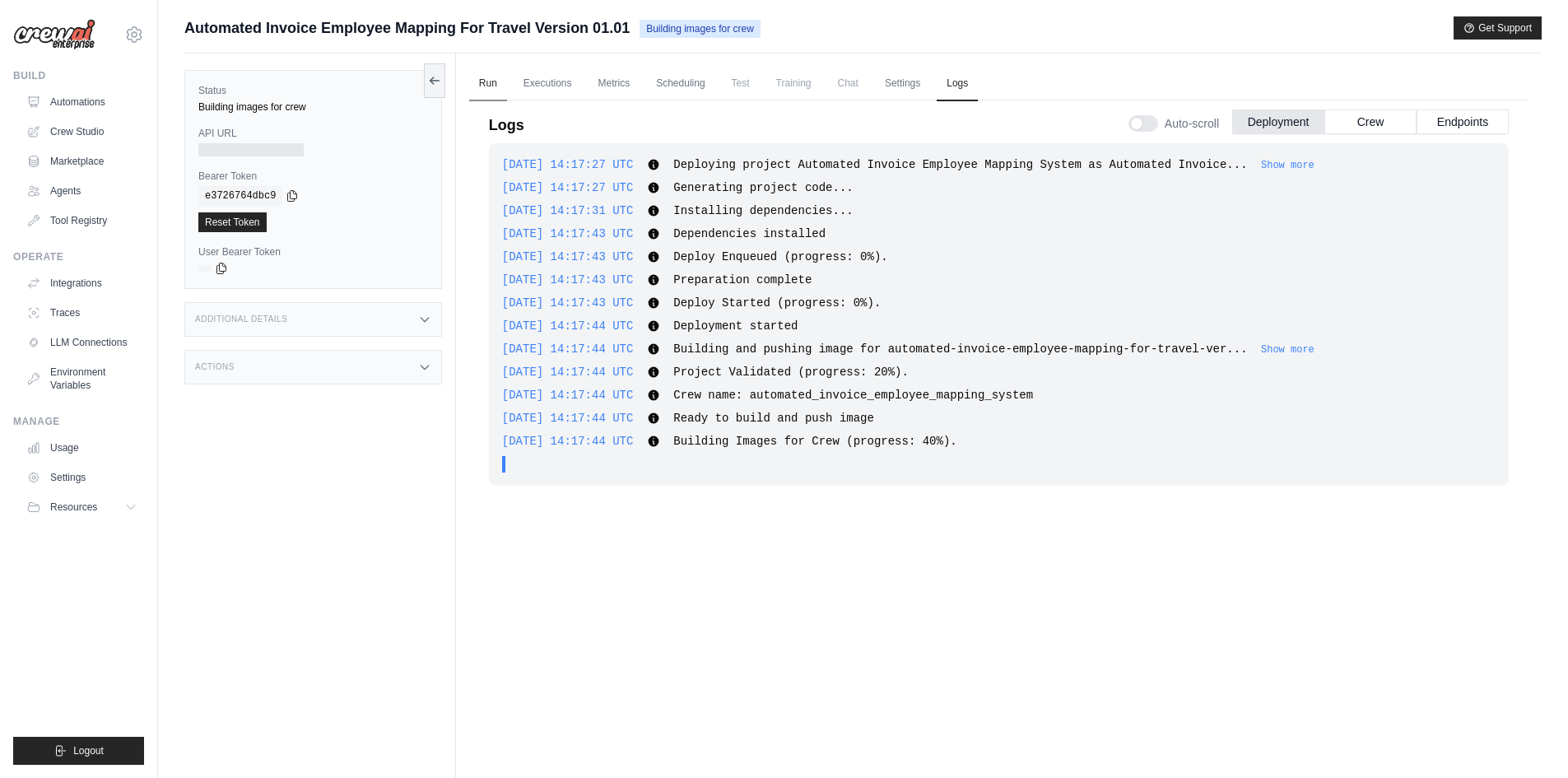
click at [492, 82] on link "Run" at bounding box center [488, 84] width 38 height 34
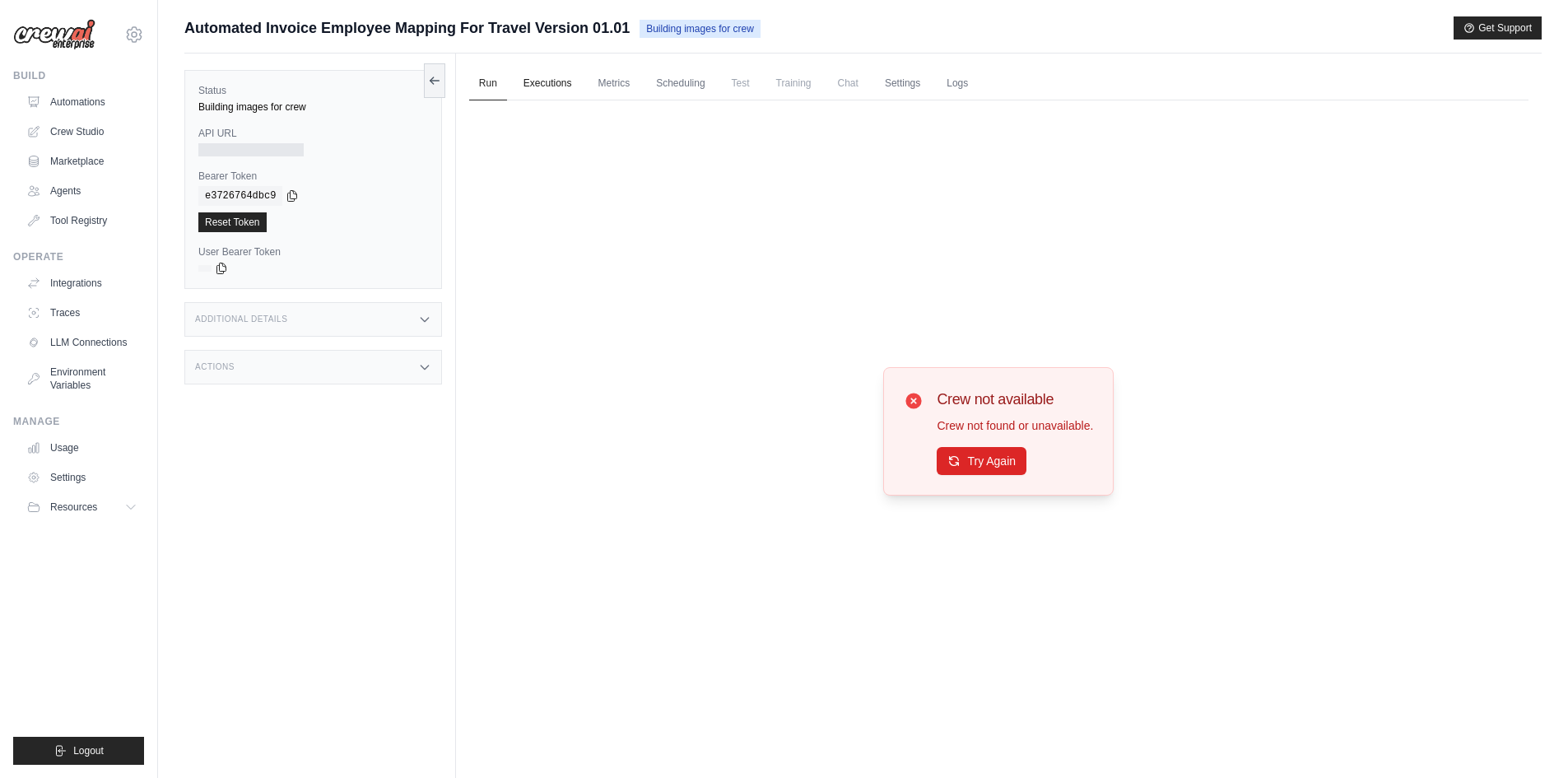
click at [540, 79] on link "Executions" at bounding box center [548, 84] width 69 height 34
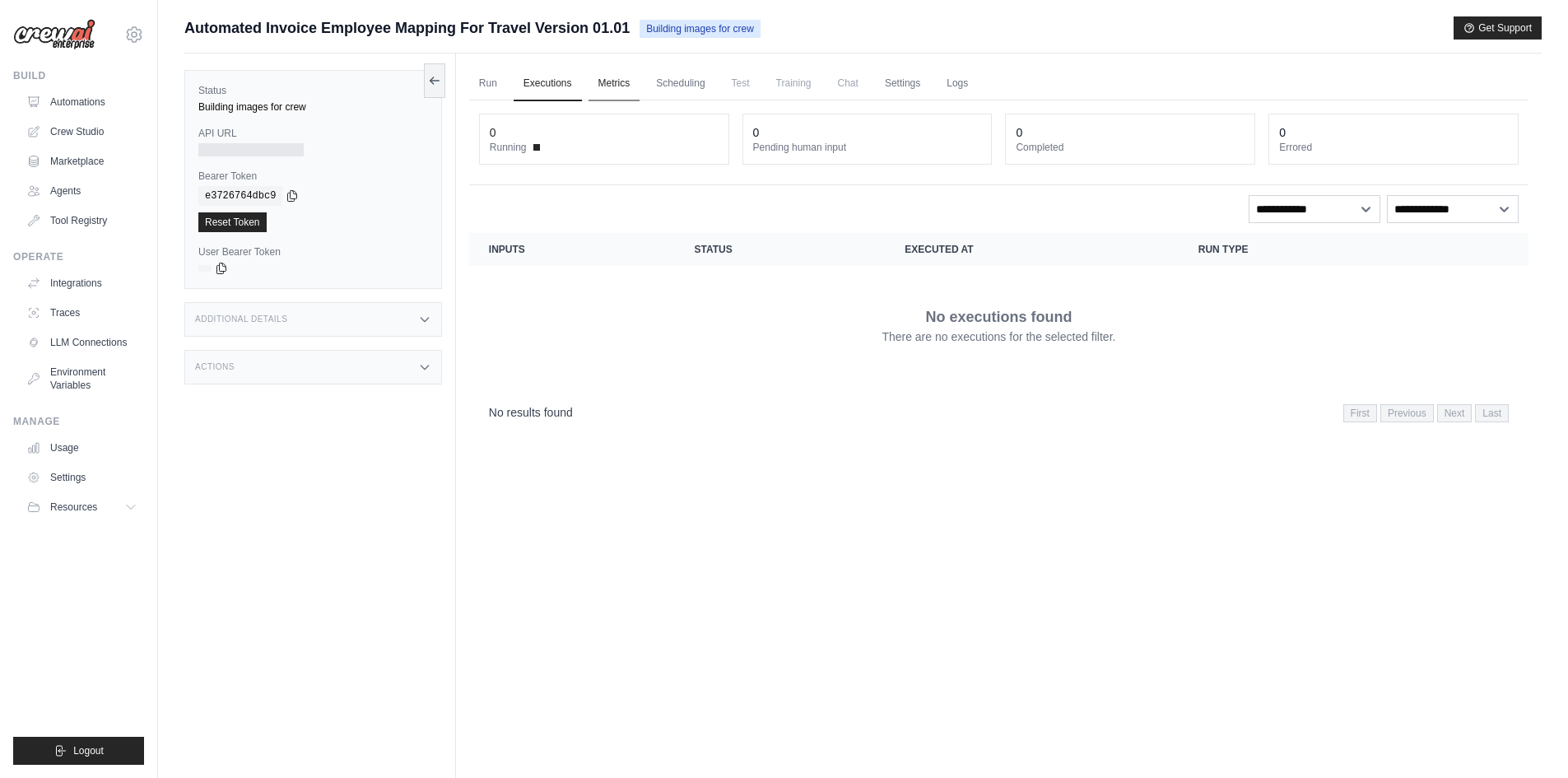
click at [606, 80] on link "Metrics" at bounding box center [613, 84] width 51 height 34
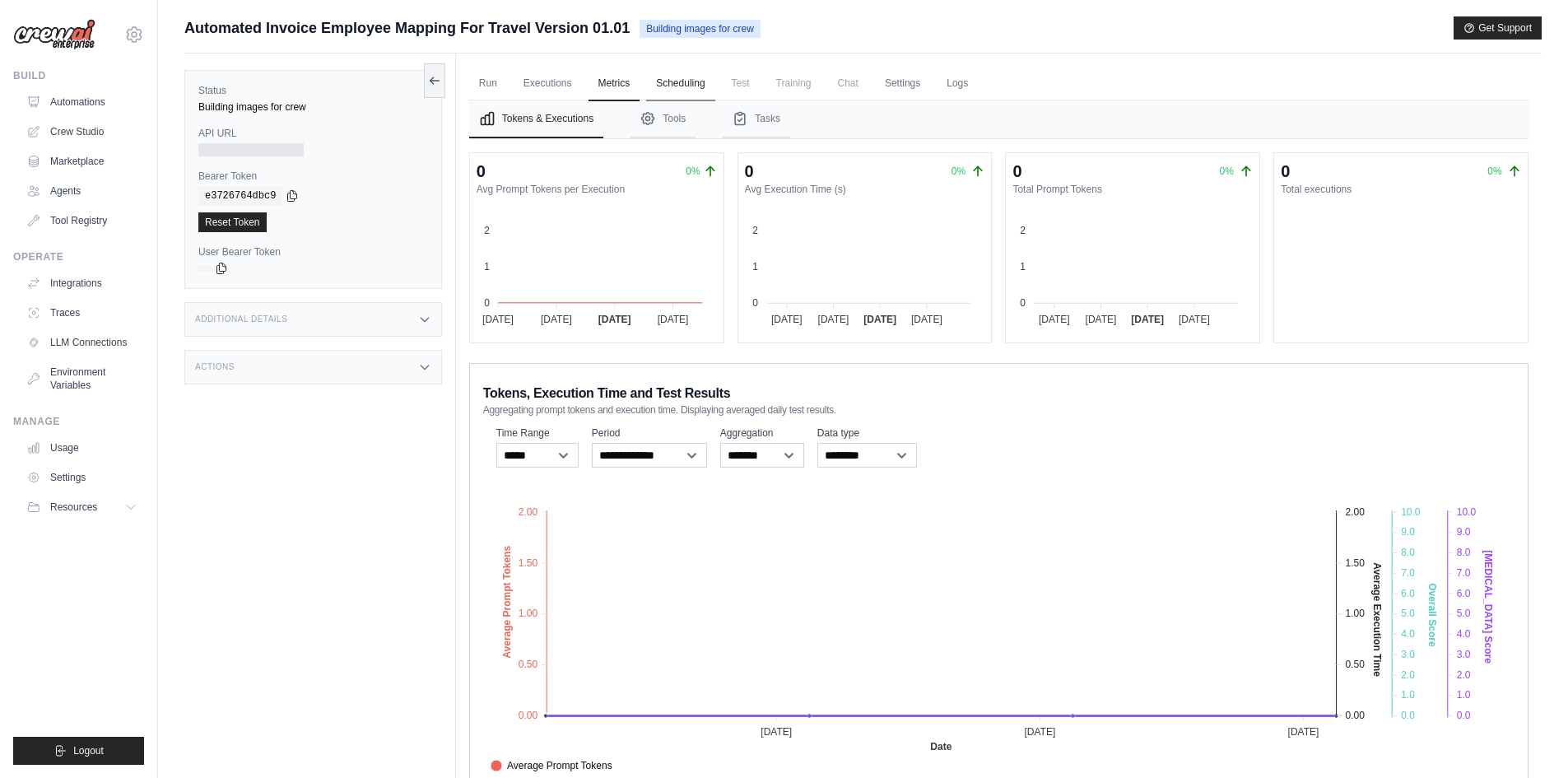
click at [678, 85] on link "Scheduling" at bounding box center [680, 84] width 69 height 34
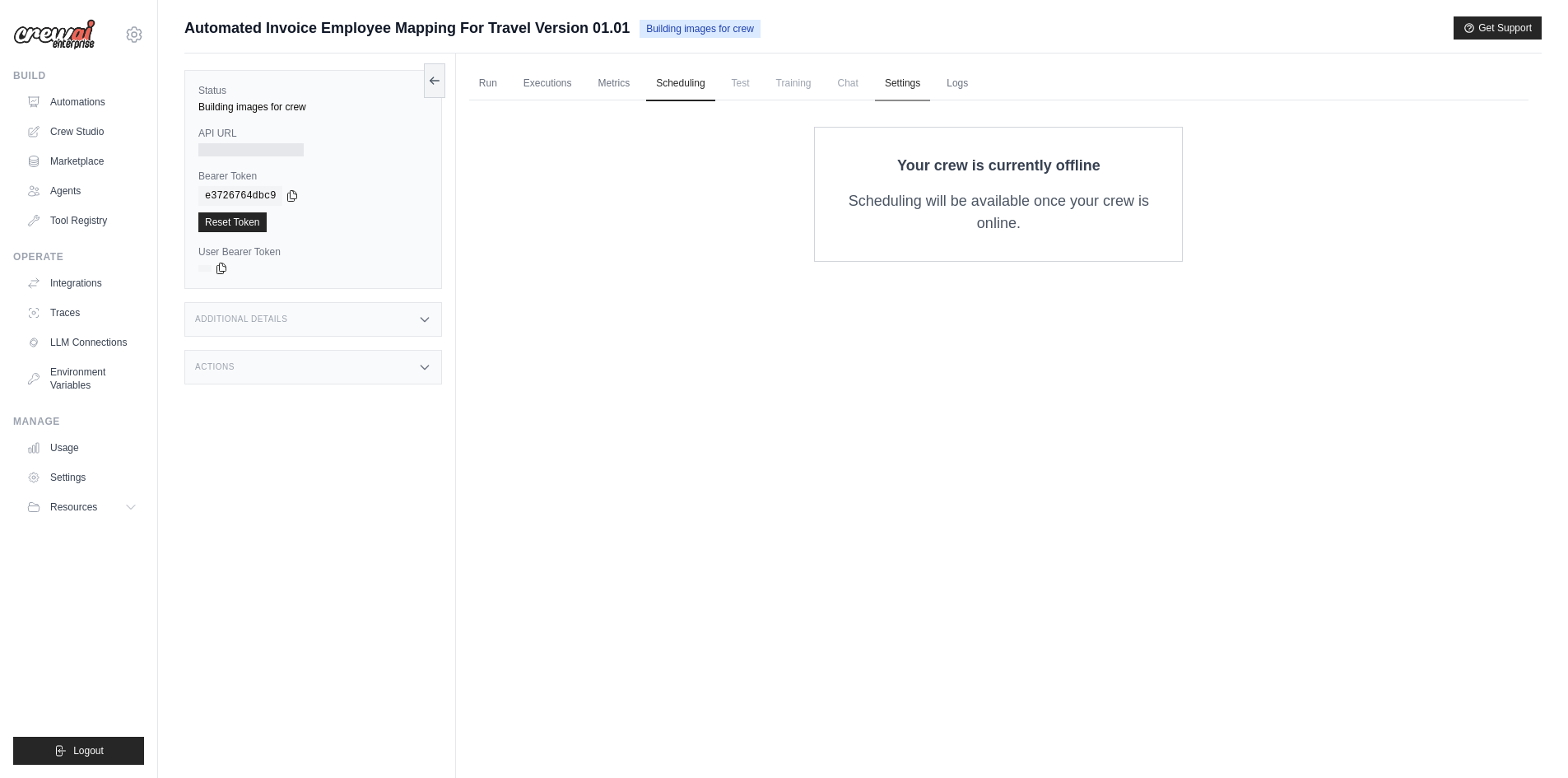
click at [906, 85] on link "Settings" at bounding box center [902, 84] width 55 height 34
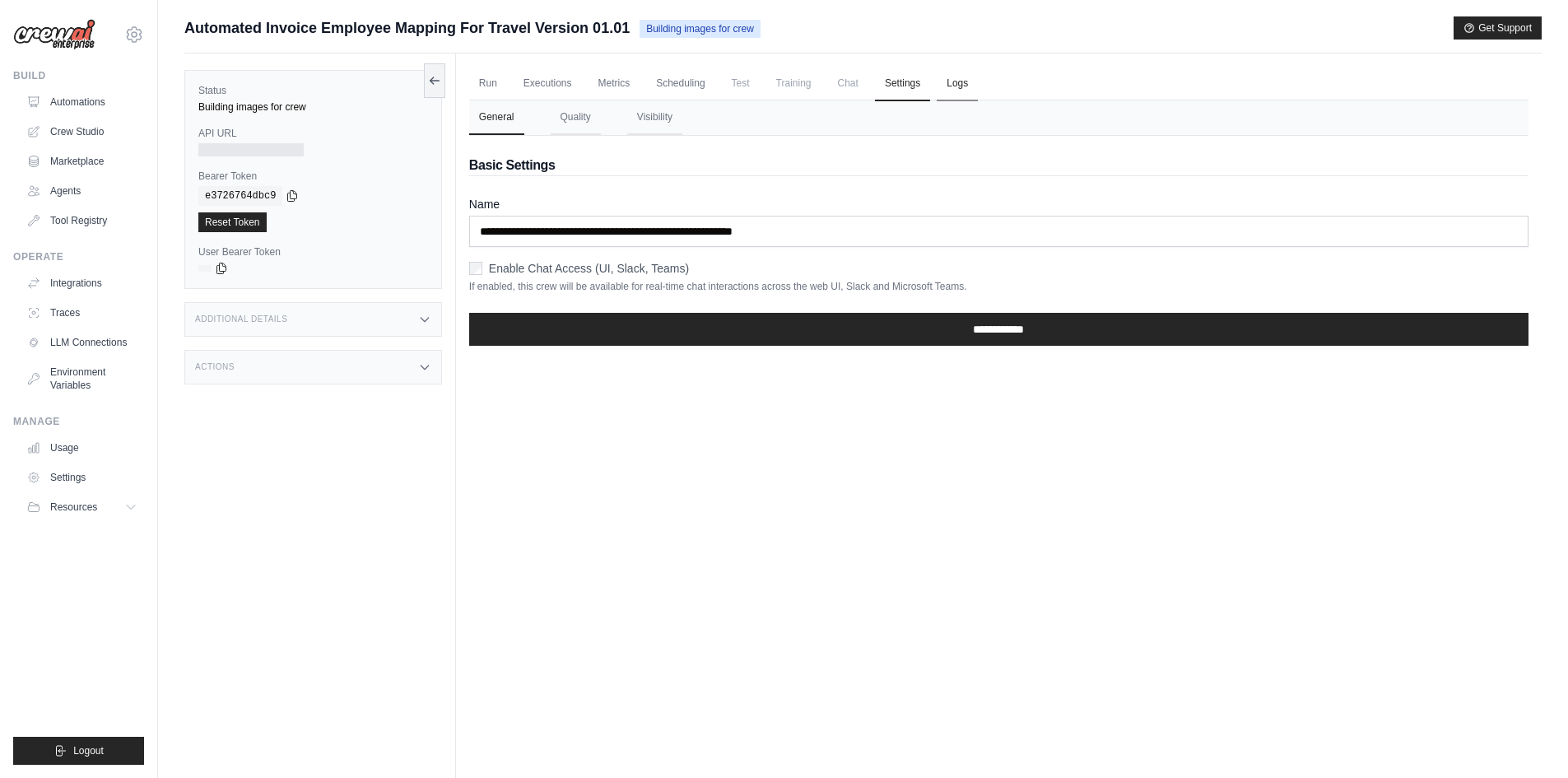
click at [954, 84] on link "Logs" at bounding box center [957, 84] width 42 height 34
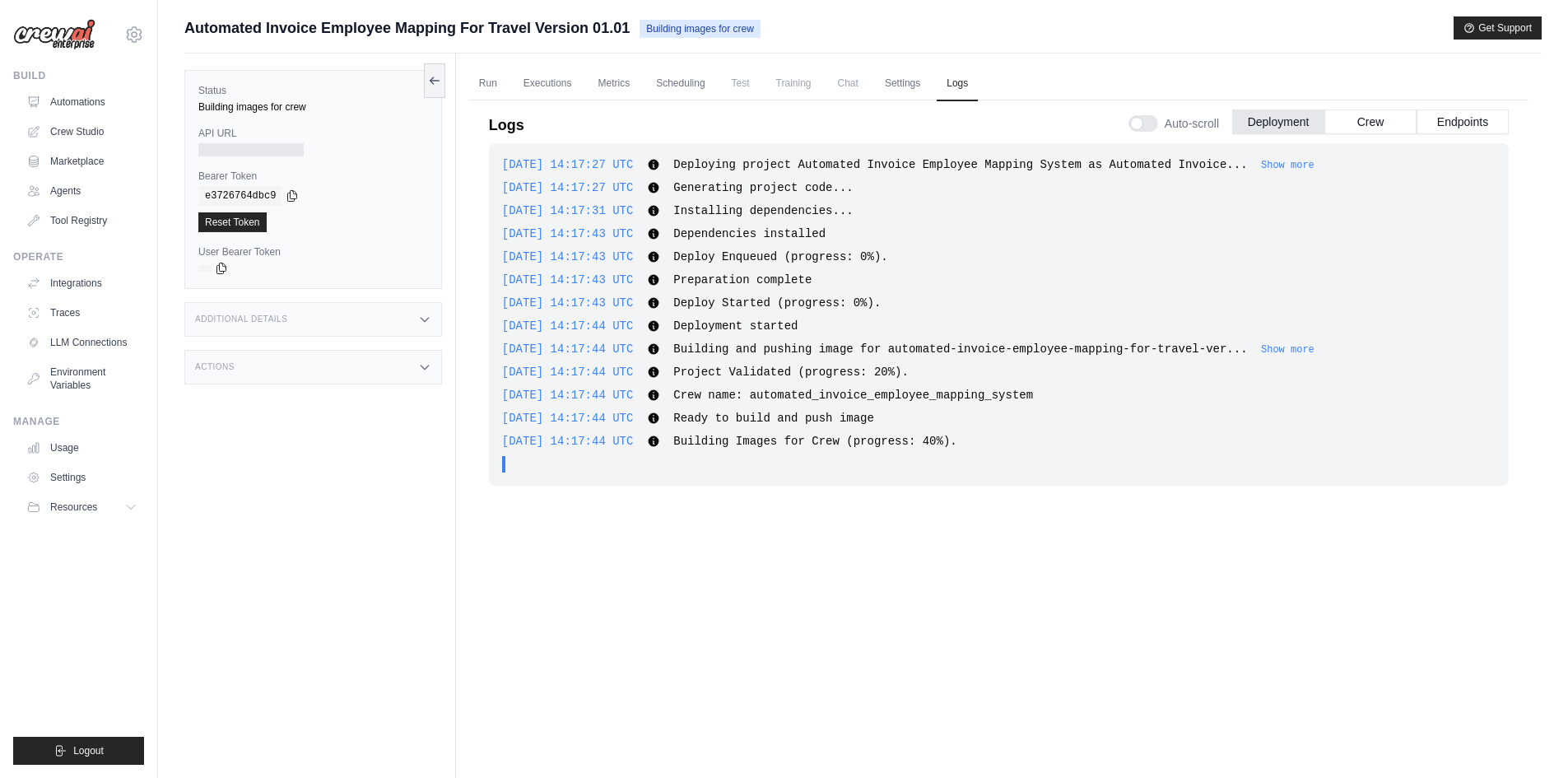
click at [428, 325] on div "Additional Details" at bounding box center [313, 320] width 258 height 34
click at [424, 467] on icon at bounding box center [424, 465] width 7 height 5
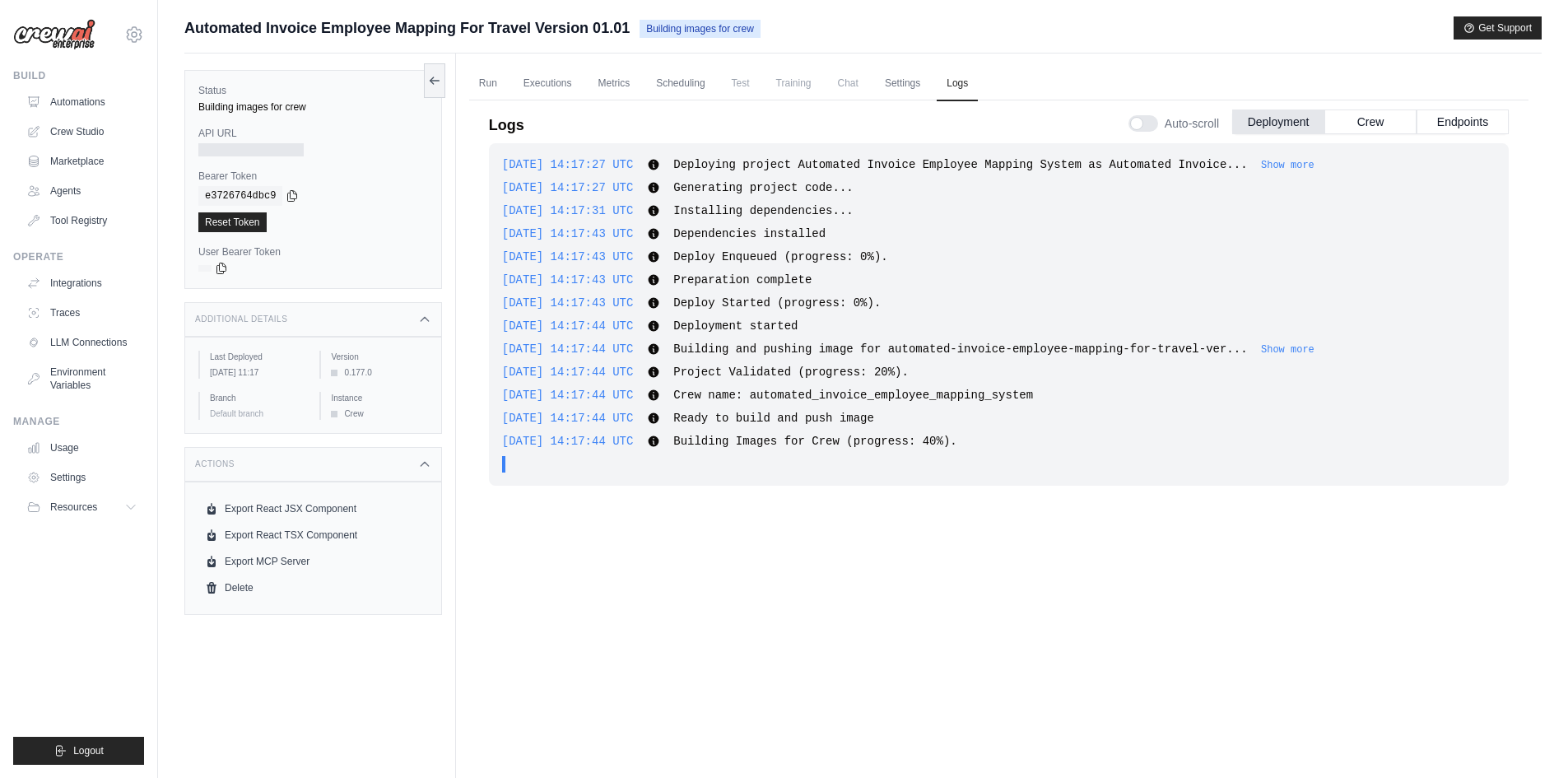
click at [1250, 339] on div "2025-09-04 14:17:27 UTC Deploying project Automated Invoice Employee Mapping Sy…" at bounding box center [999, 315] width 1020 height 343
click at [1261, 347] on button "Show more" at bounding box center [1287, 349] width 53 height 14
click at [1261, 164] on button "Show more" at bounding box center [1287, 165] width 53 height 14
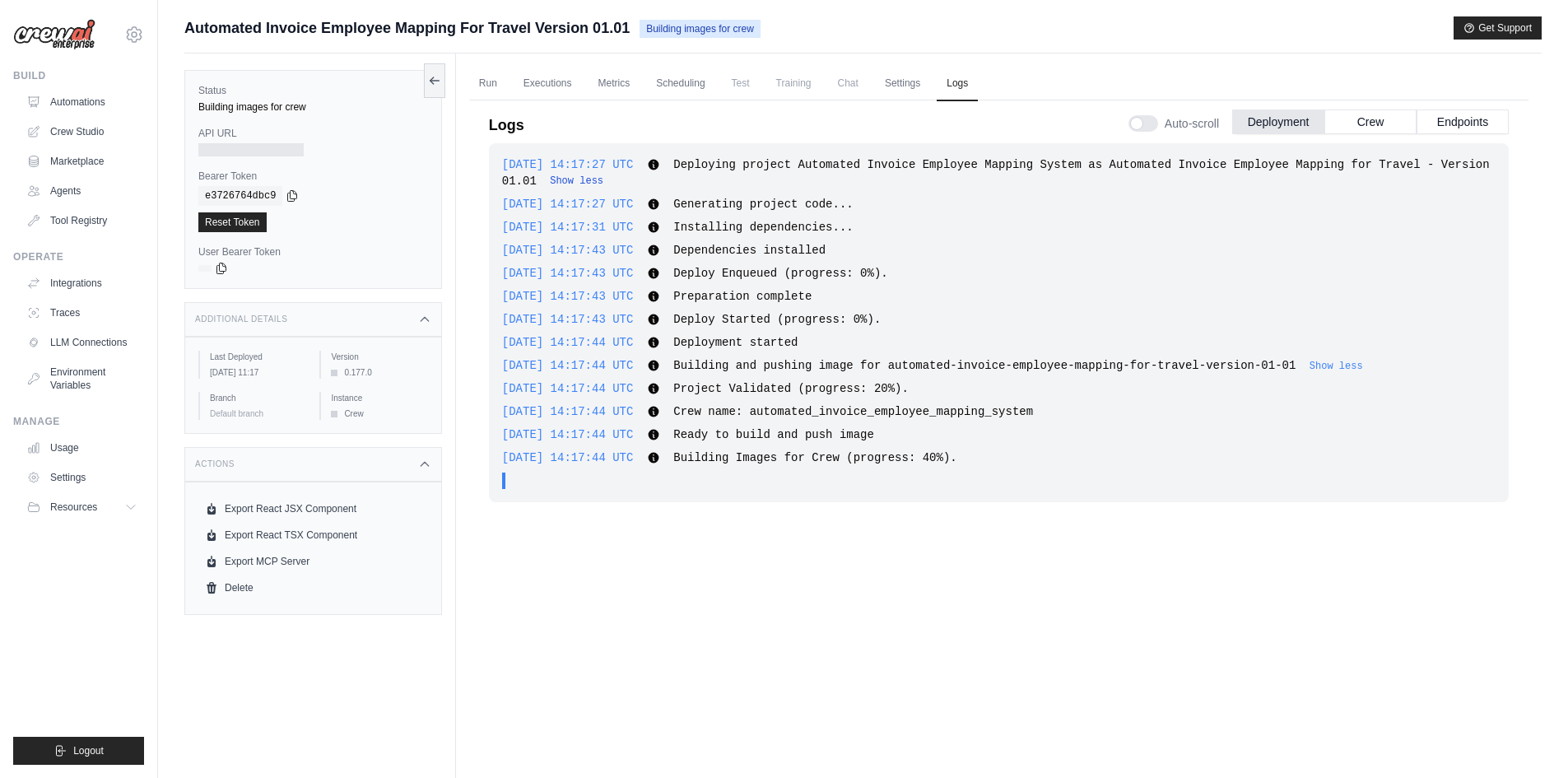
click at [550, 181] on button "Show less" at bounding box center [576, 181] width 53 height 14
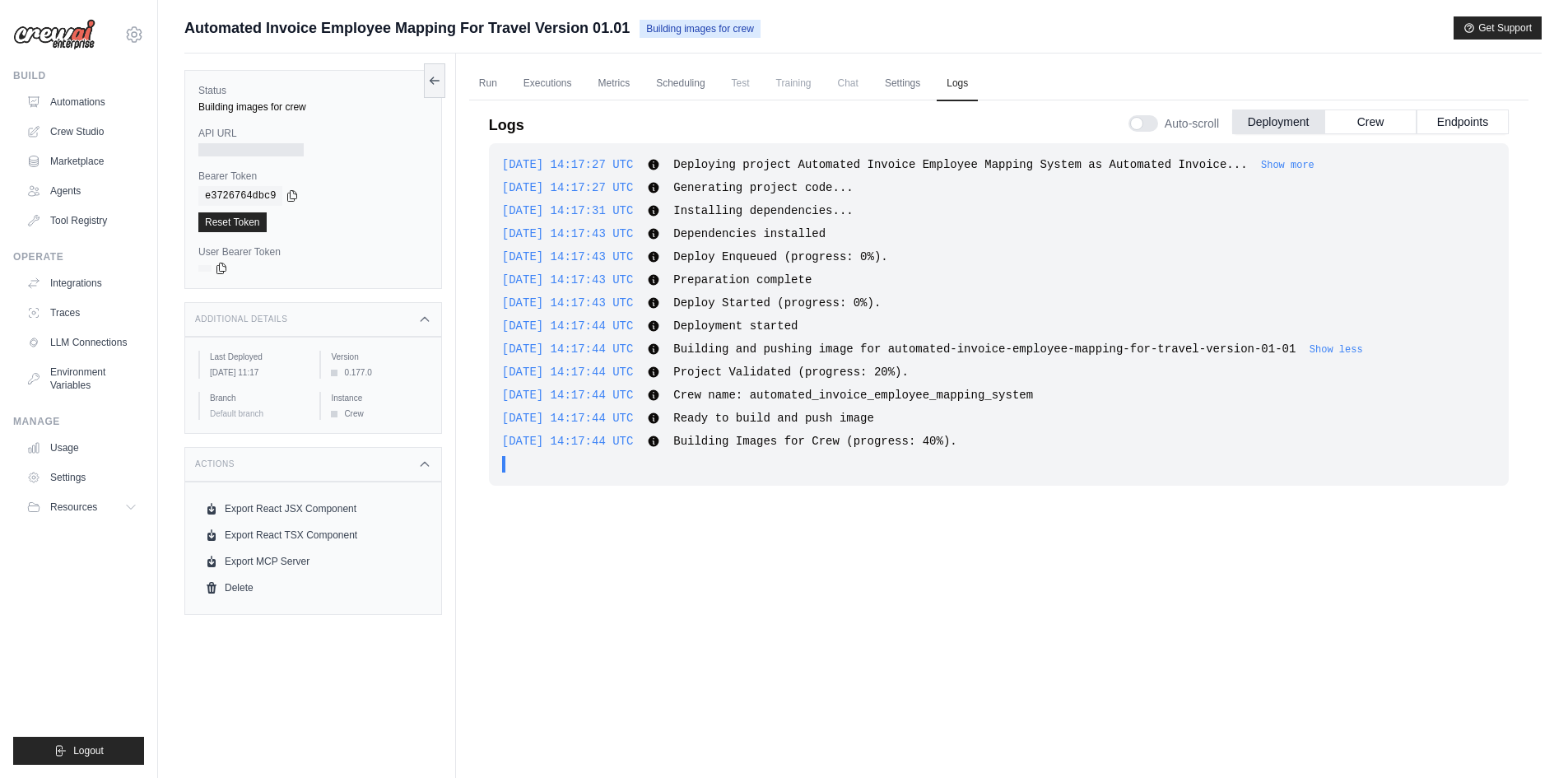
drag, startPoint x: 530, startPoint y: 466, endPoint x: 513, endPoint y: 466, distance: 17.0
click at [513, 466] on div ". . ." at bounding box center [1004, 464] width 983 height 16
drag, startPoint x: 547, startPoint y: 465, endPoint x: 503, endPoint y: 465, distance: 44.0
click at [503, 465] on div ". . ." at bounding box center [999, 464] width 993 height 16
click at [621, 80] on link "Metrics" at bounding box center [613, 84] width 51 height 34
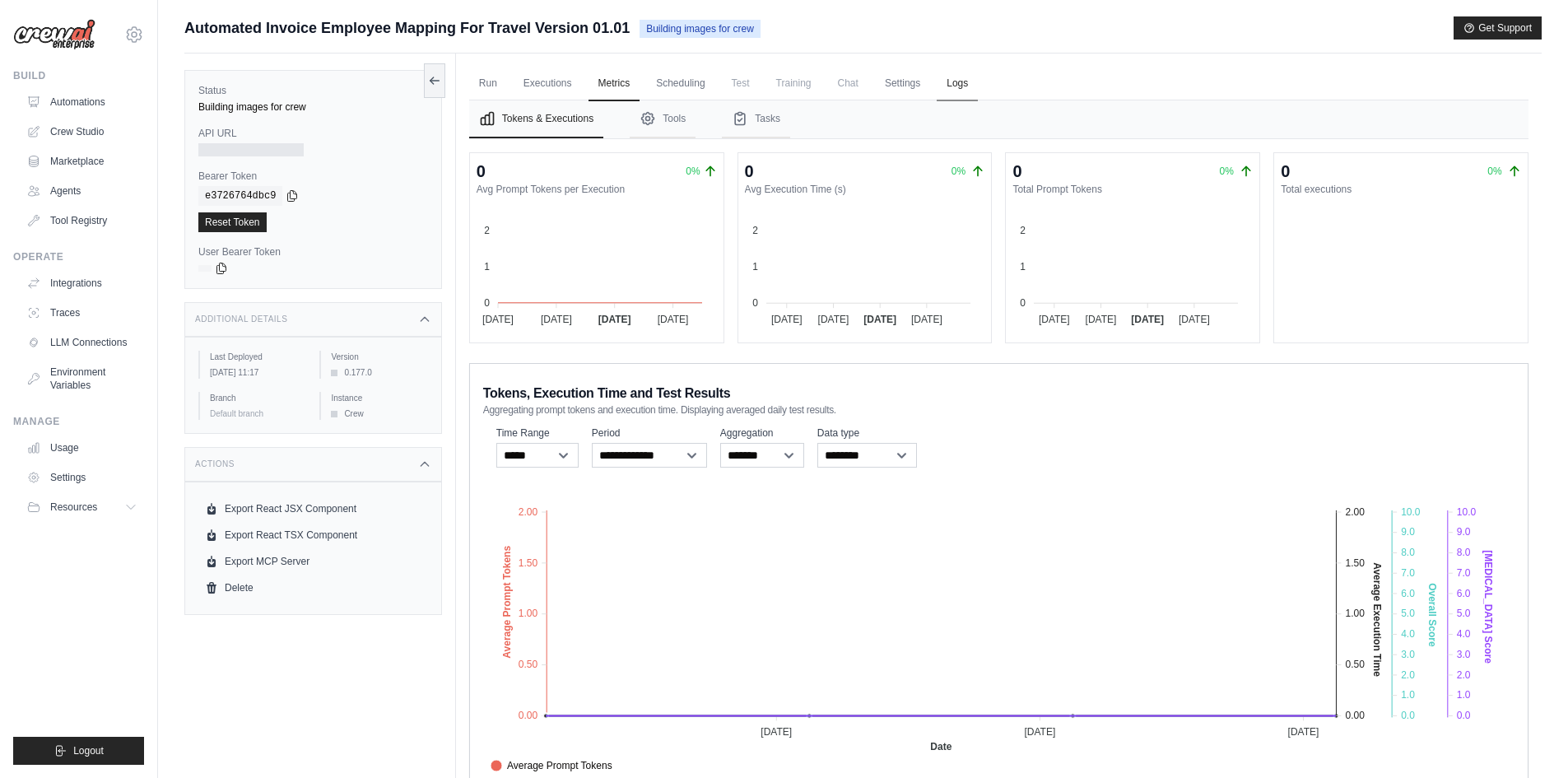
click at [953, 81] on link "Logs" at bounding box center [957, 84] width 42 height 34
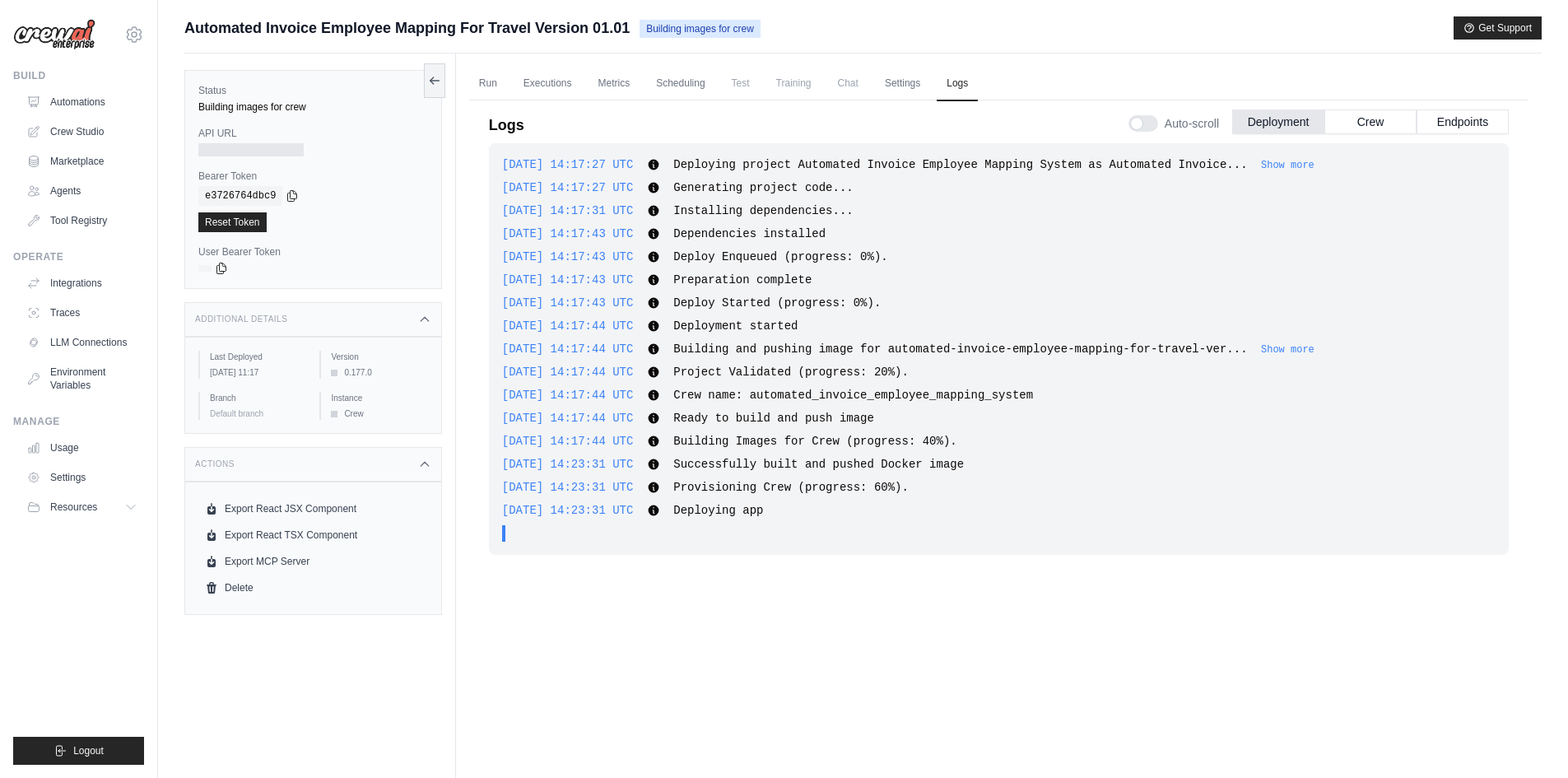
click at [659, 486] on icon at bounding box center [653, 488] width 11 height 11
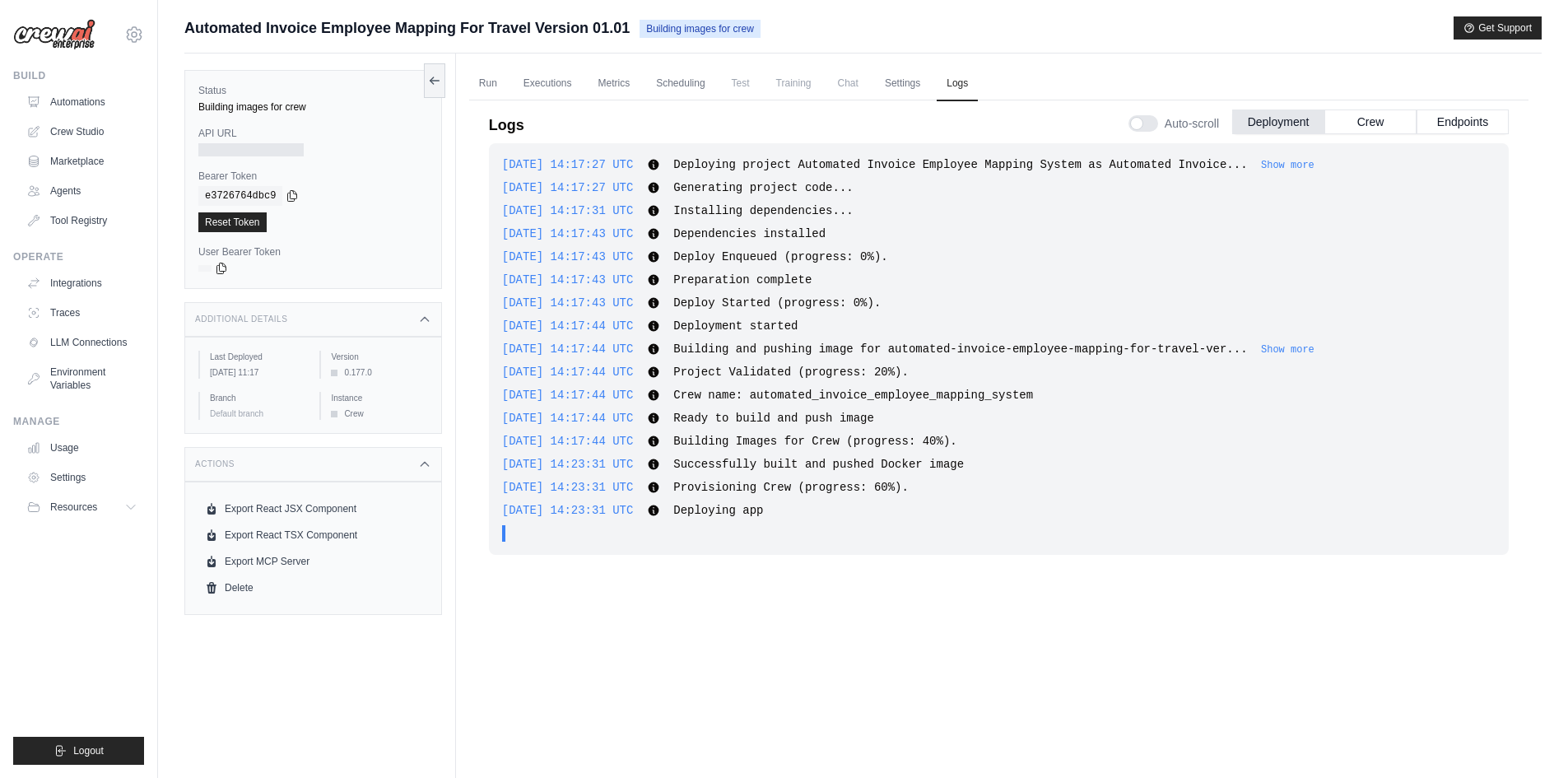
click at [693, 487] on span "Provisioning Crew (progress: 60%)." at bounding box center [790, 487] width 235 height 14
click at [470, 80] on link "Run" at bounding box center [488, 84] width 38 height 34
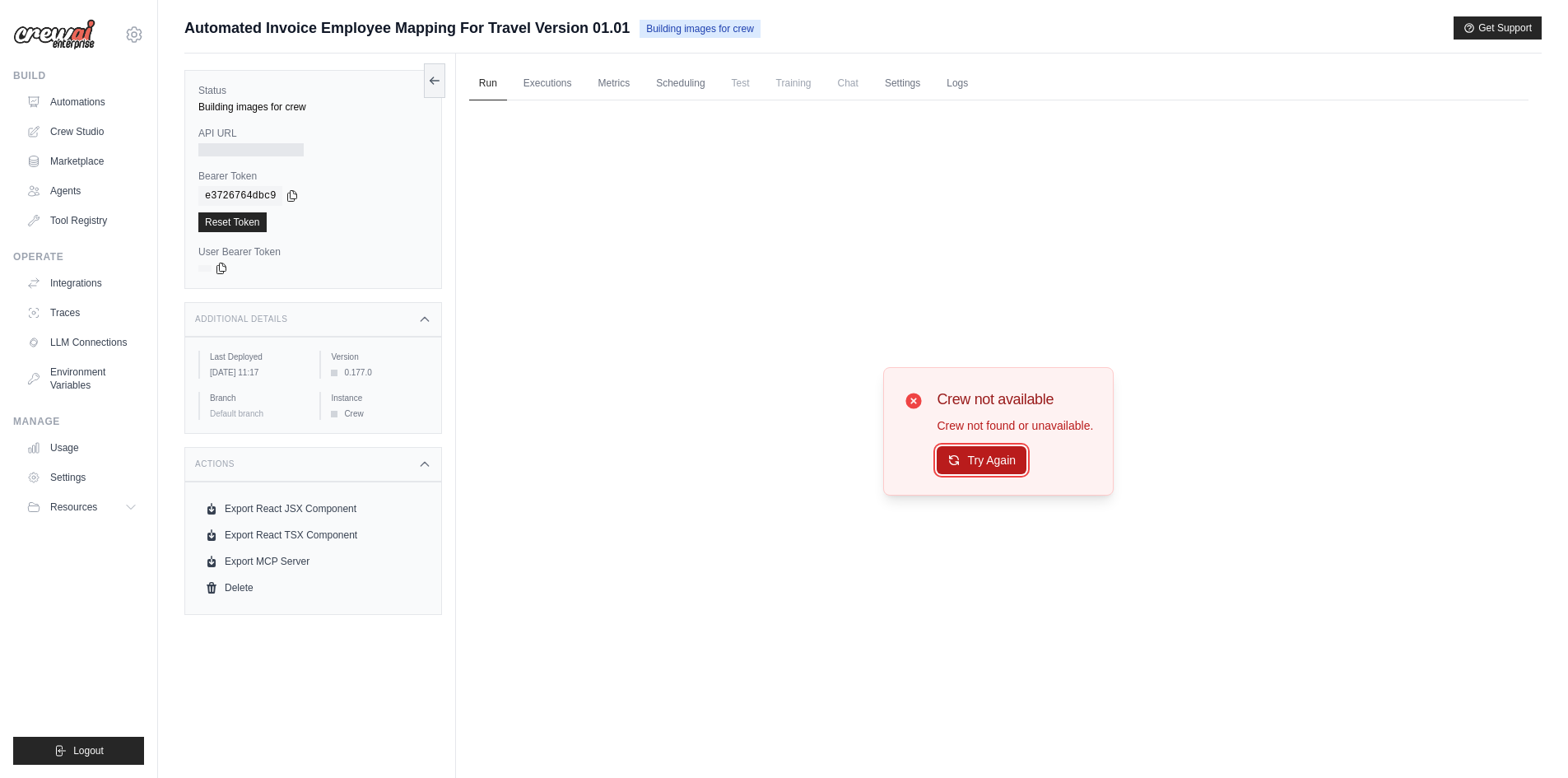
click at [969, 464] on button "Try Again" at bounding box center [981, 460] width 89 height 28
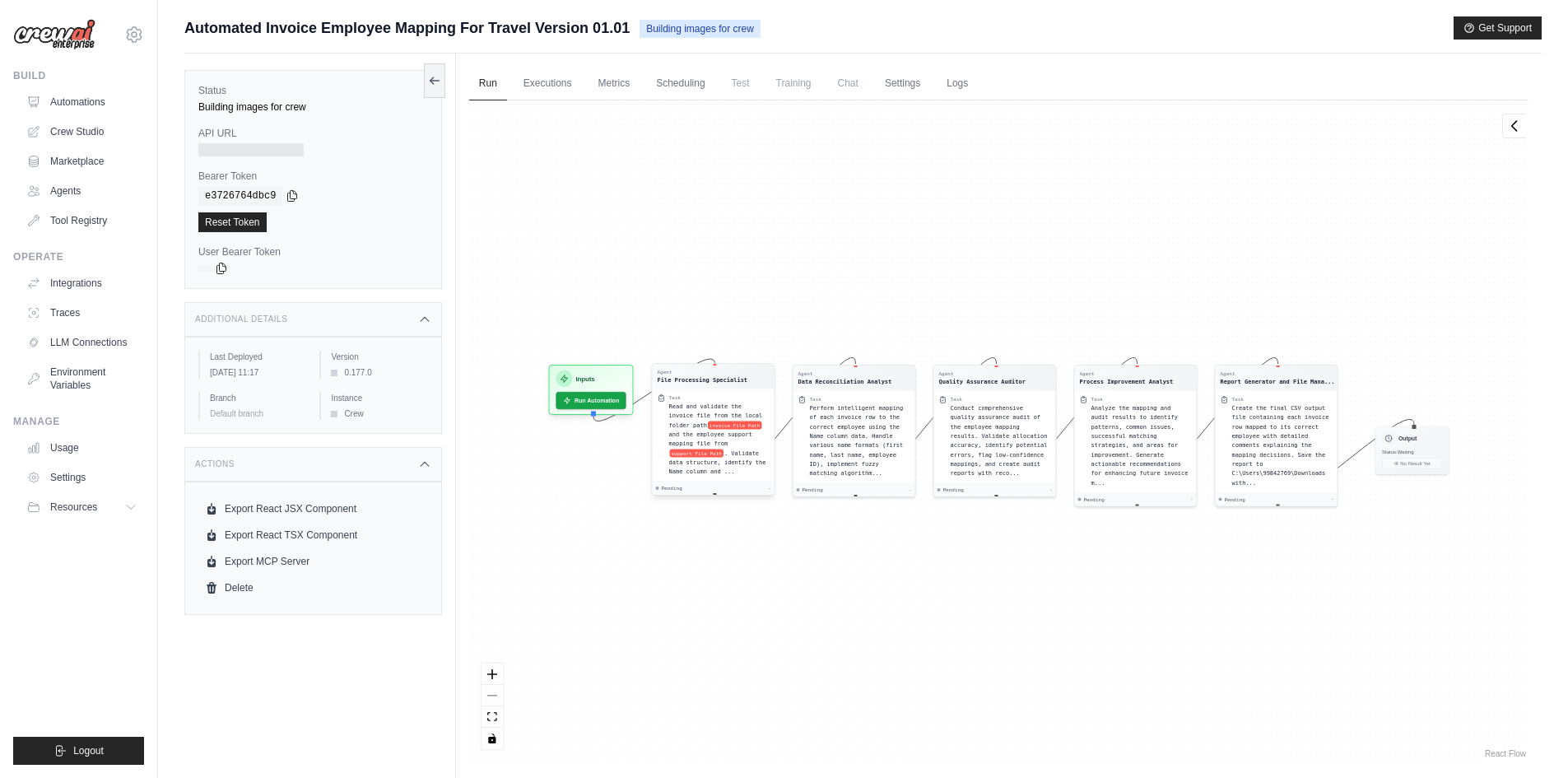
click at [708, 422] on span "invoice File Path" at bounding box center [734, 424] width 53 height 8
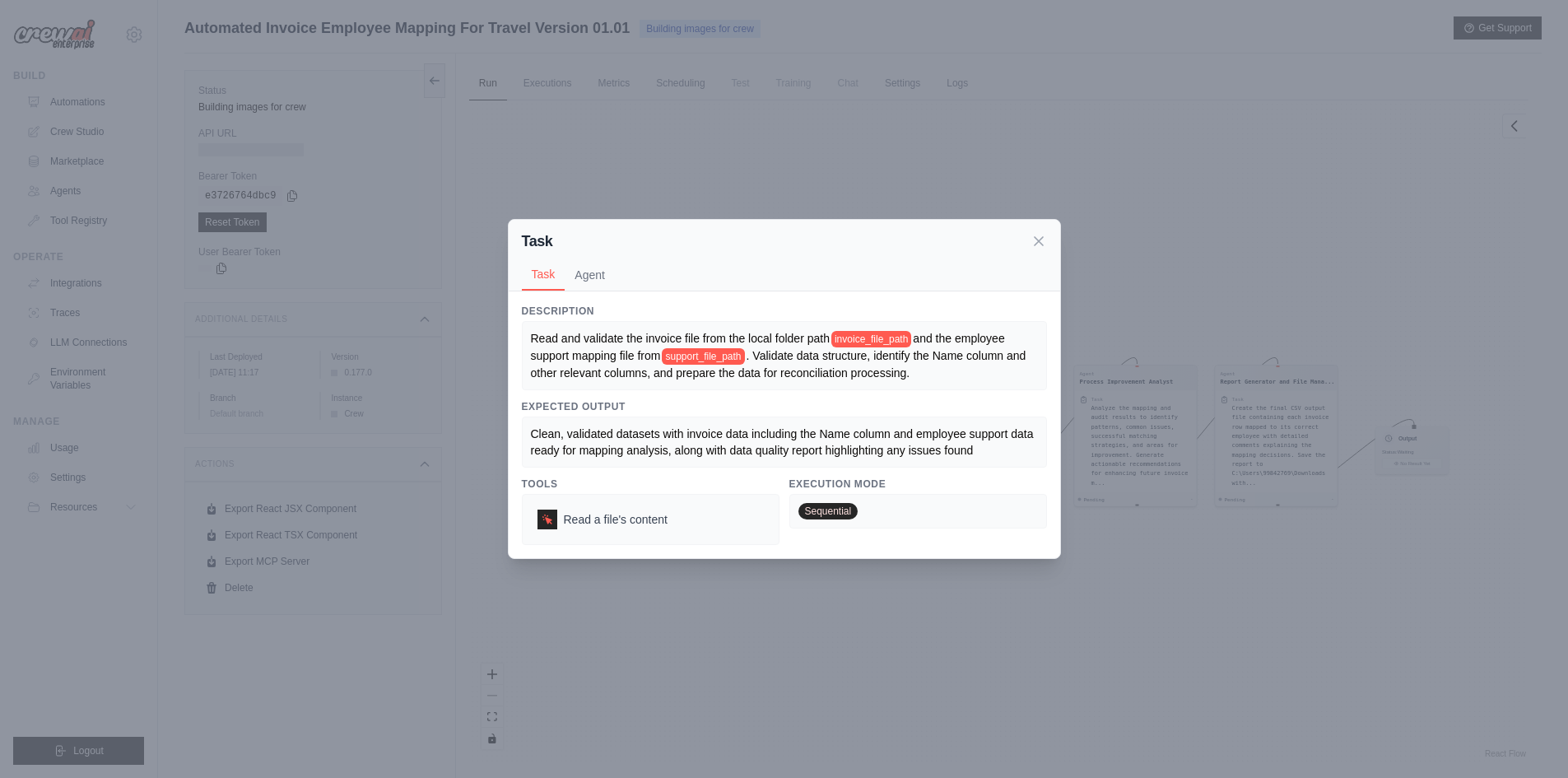
click at [715, 356] on span "support_file_path" at bounding box center [703, 357] width 82 height 16
click at [1046, 242] on icon at bounding box center [1038, 240] width 16 height 16
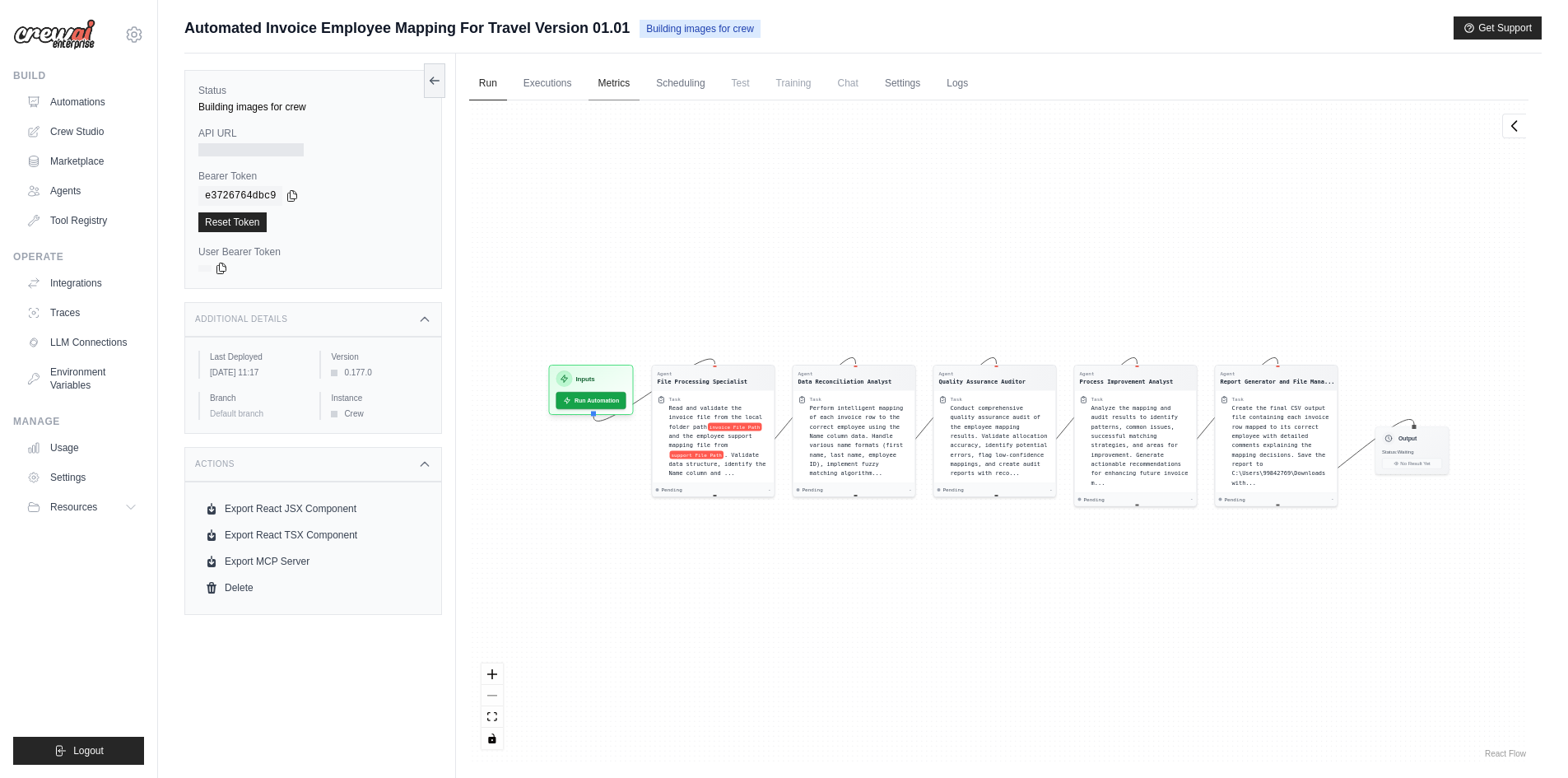
click at [628, 89] on link "Metrics" at bounding box center [613, 84] width 51 height 34
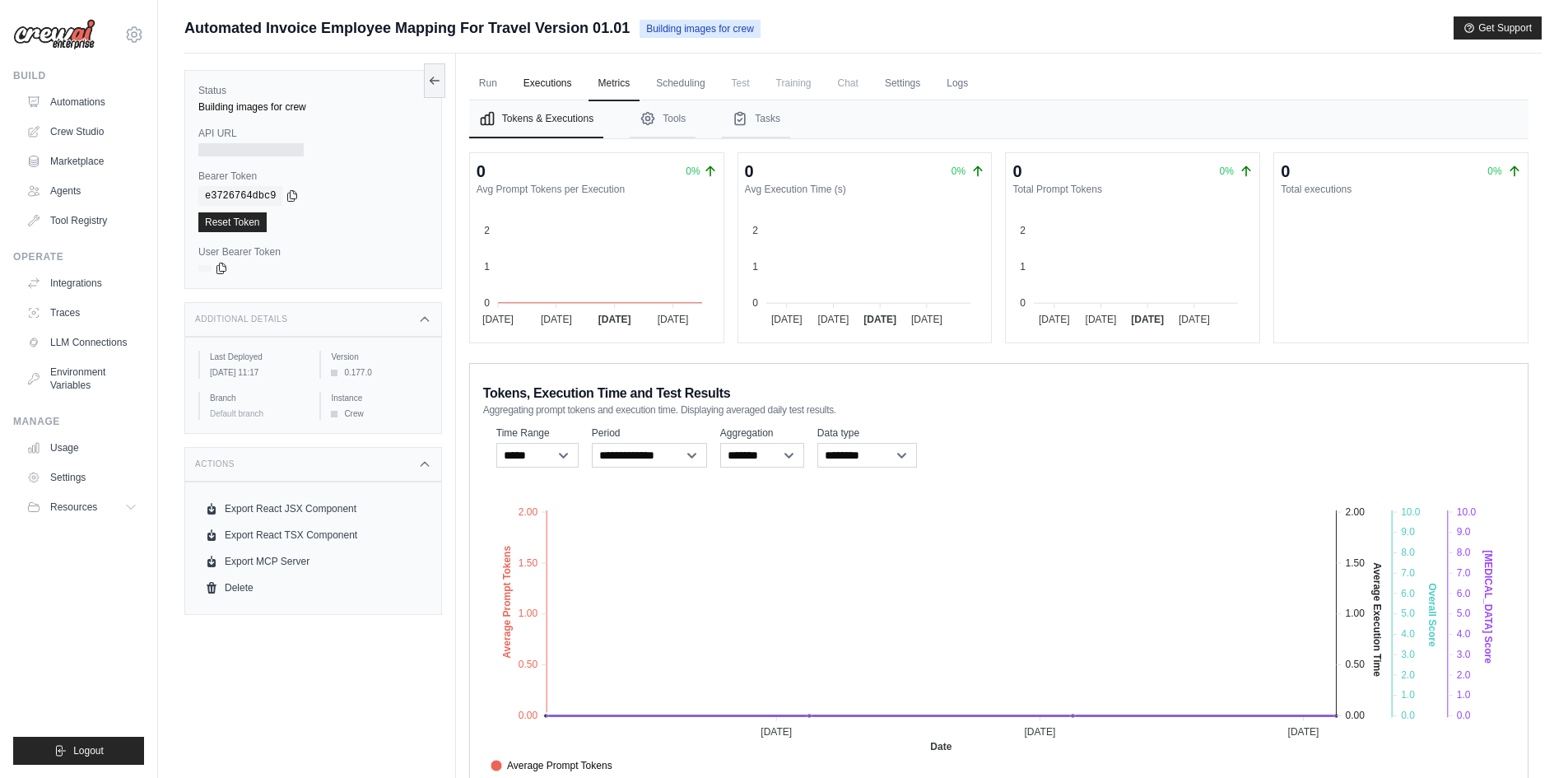
click at [563, 89] on link "Executions" at bounding box center [548, 84] width 69 height 34
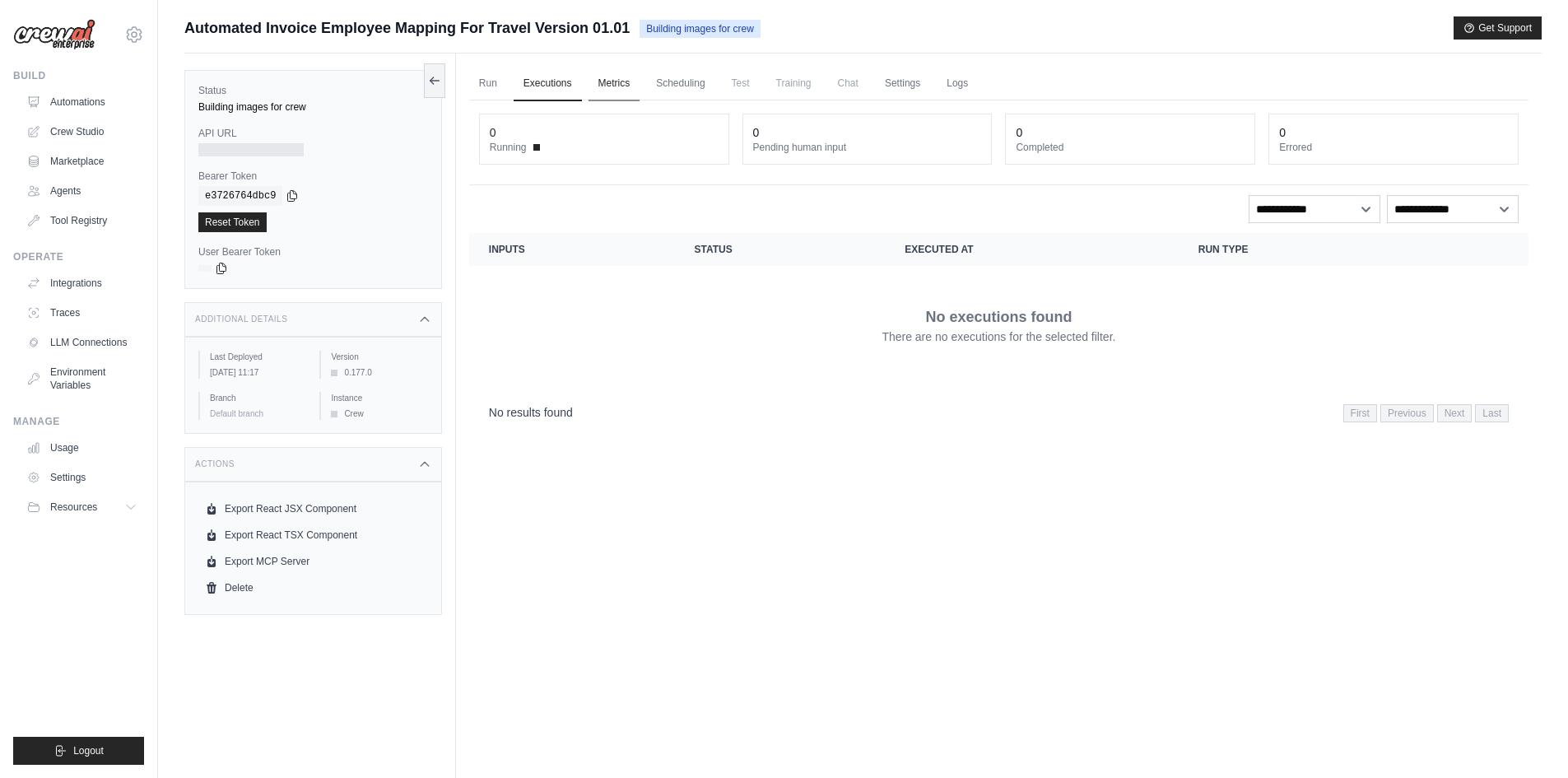
click at [619, 84] on link "Metrics" at bounding box center [613, 84] width 51 height 34
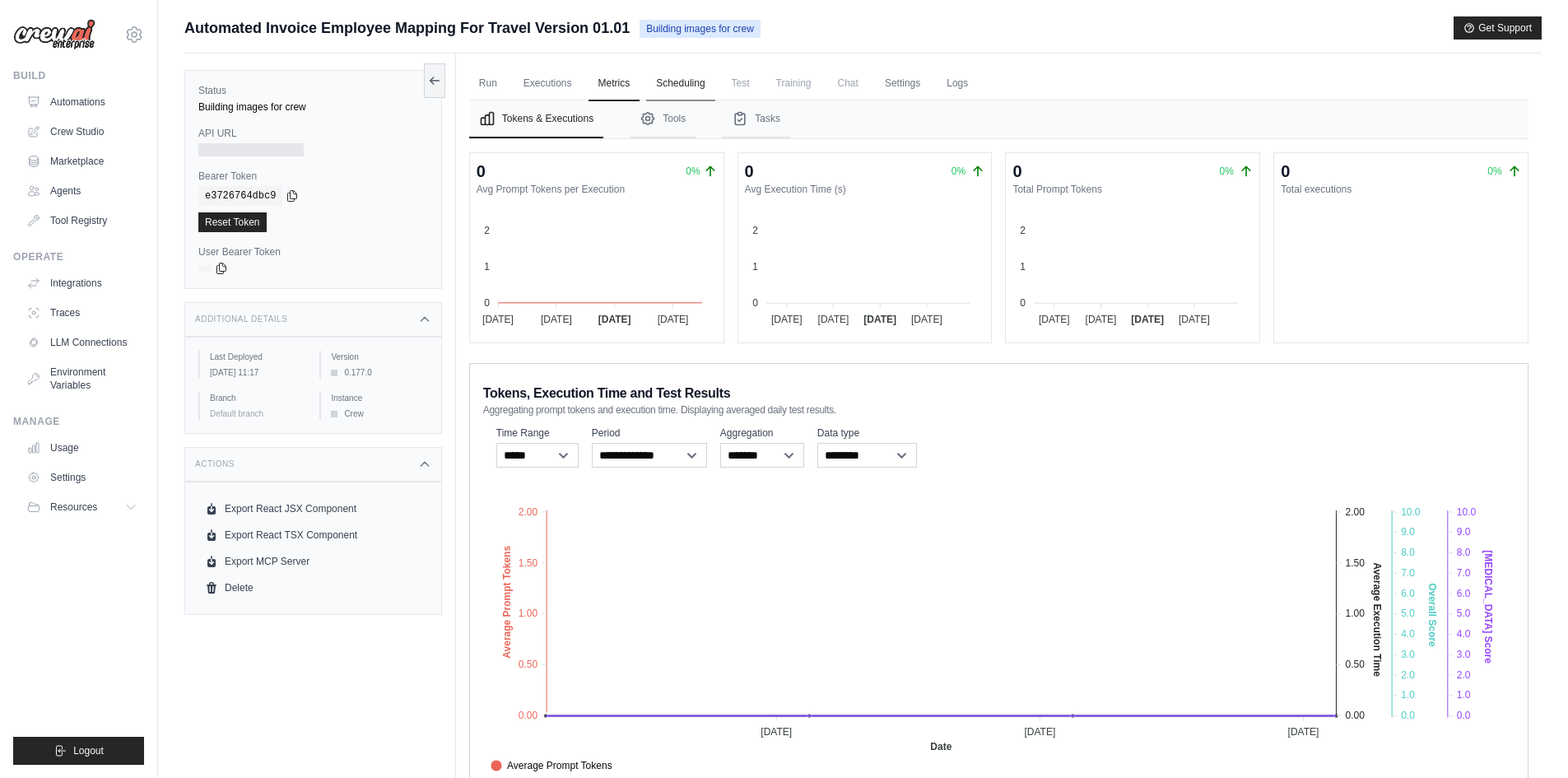
click at [685, 84] on link "Scheduling" at bounding box center [680, 84] width 69 height 34
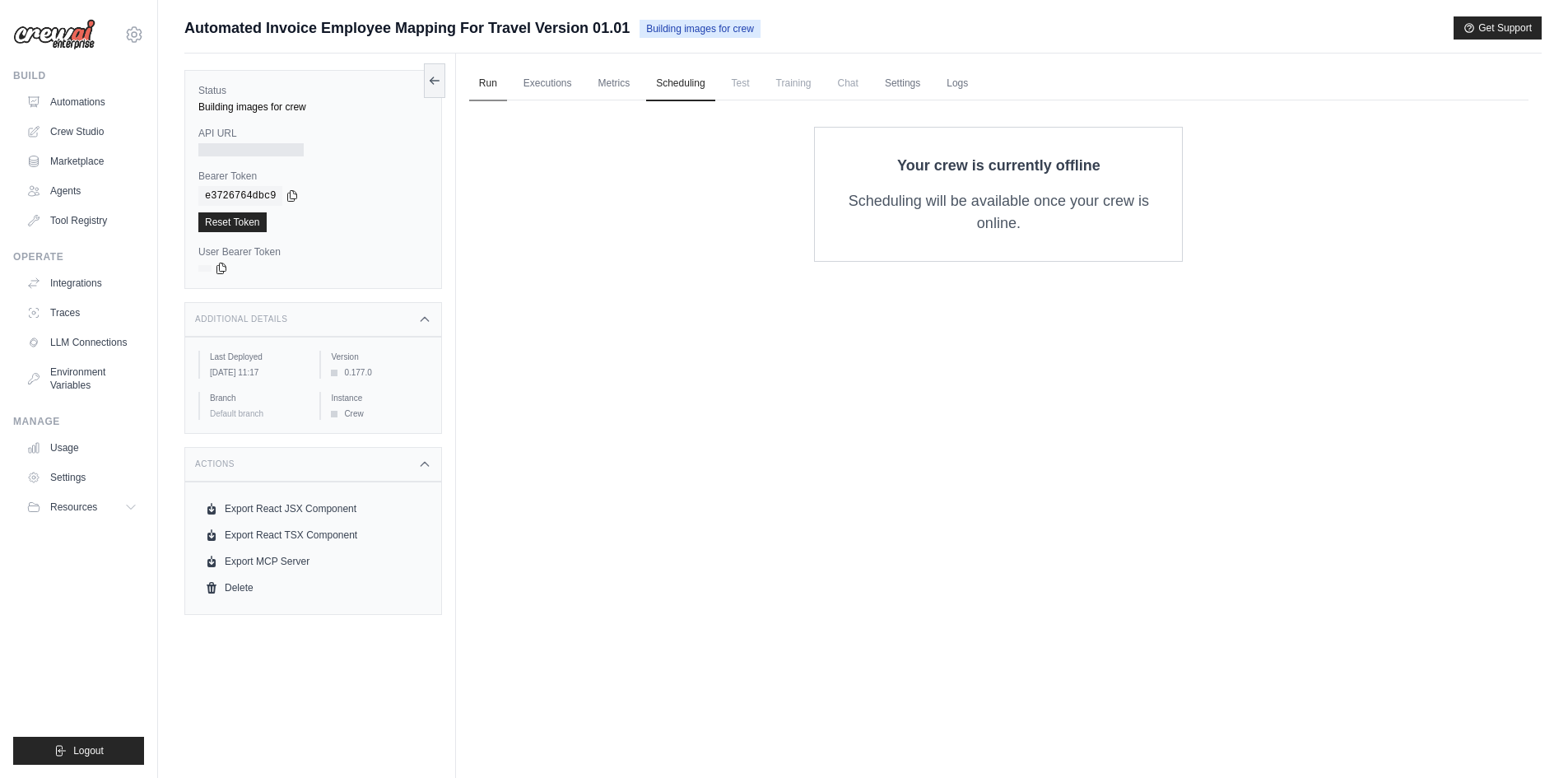
click at [505, 81] on link "Run" at bounding box center [488, 84] width 38 height 34
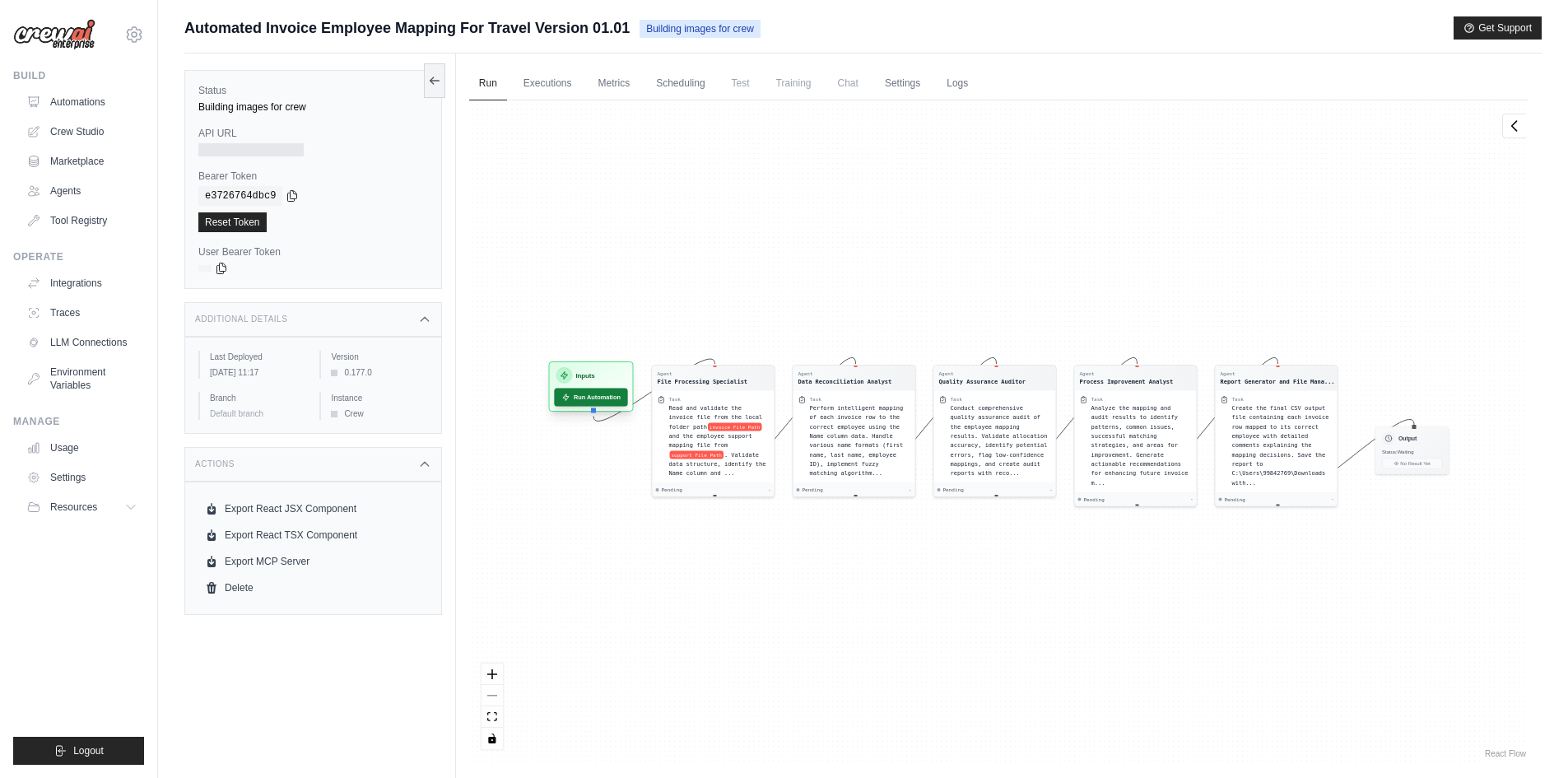
click at [604, 401] on button "Run Automation" at bounding box center [590, 397] width 73 height 18
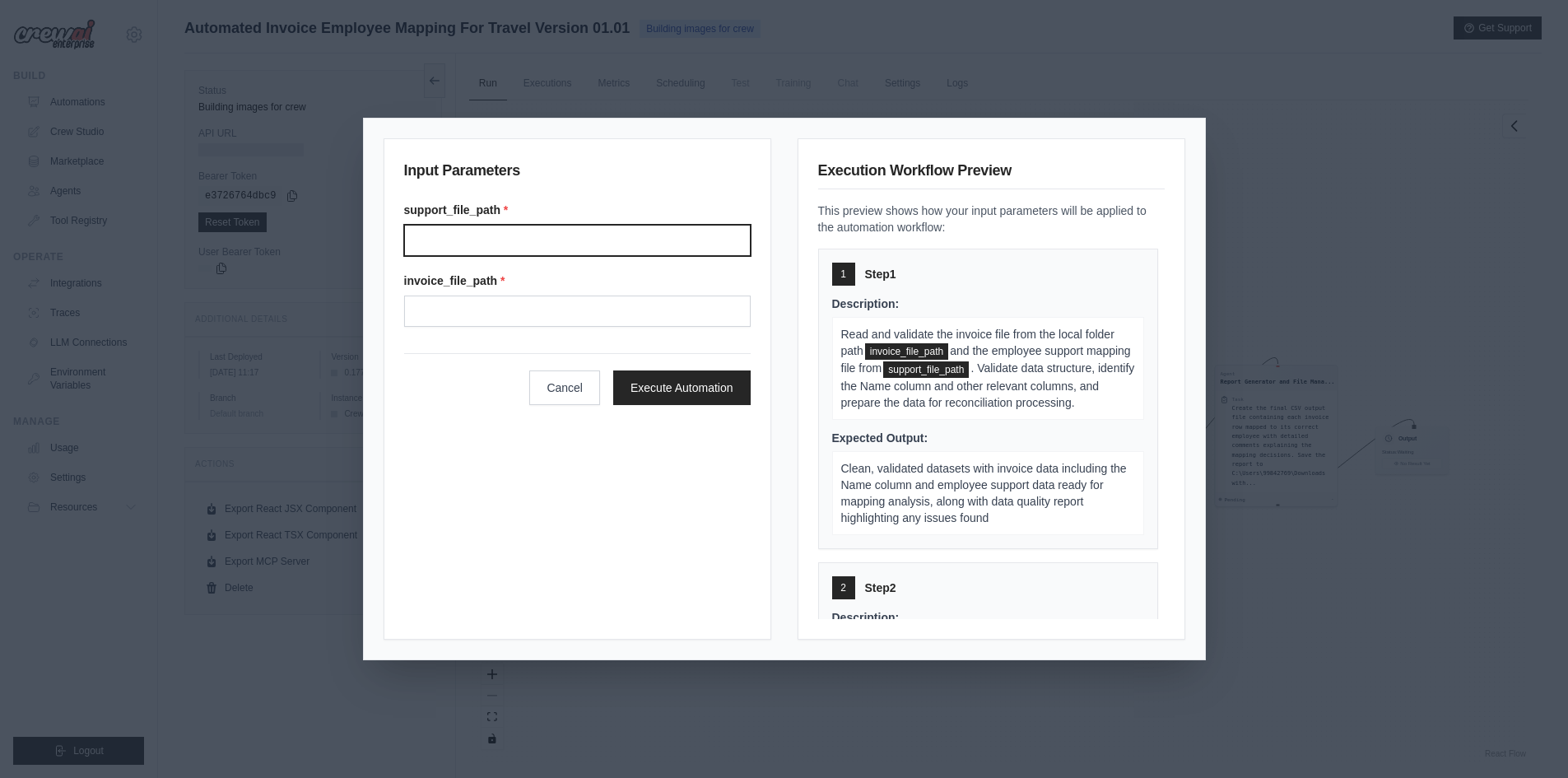
click at [545, 248] on input "support_file_path *" at bounding box center [577, 240] width 346 height 32
click at [466, 240] on input "support_file_path *" at bounding box center [577, 240] width 346 height 32
paste input "**********"
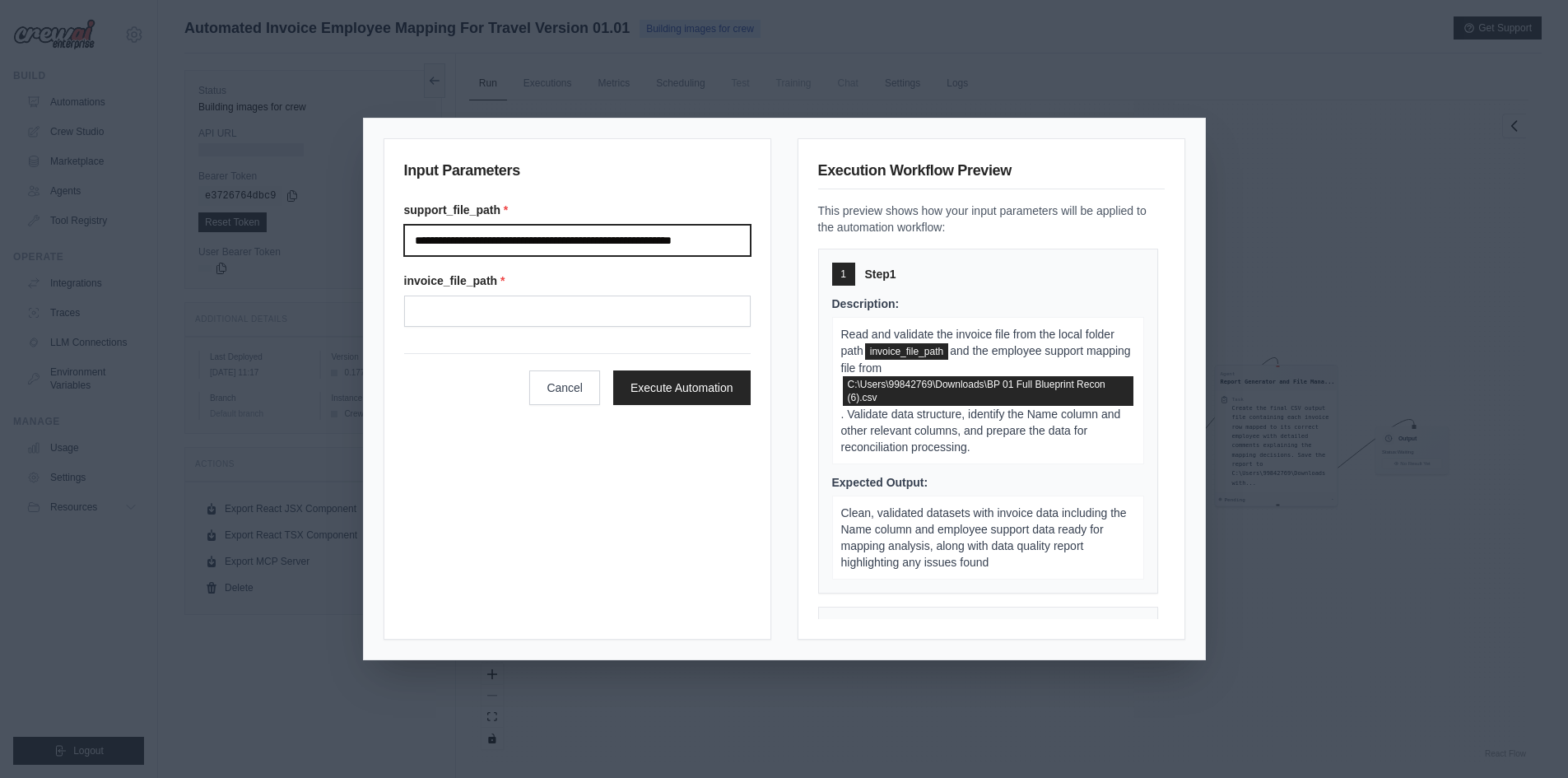
type input "**********"
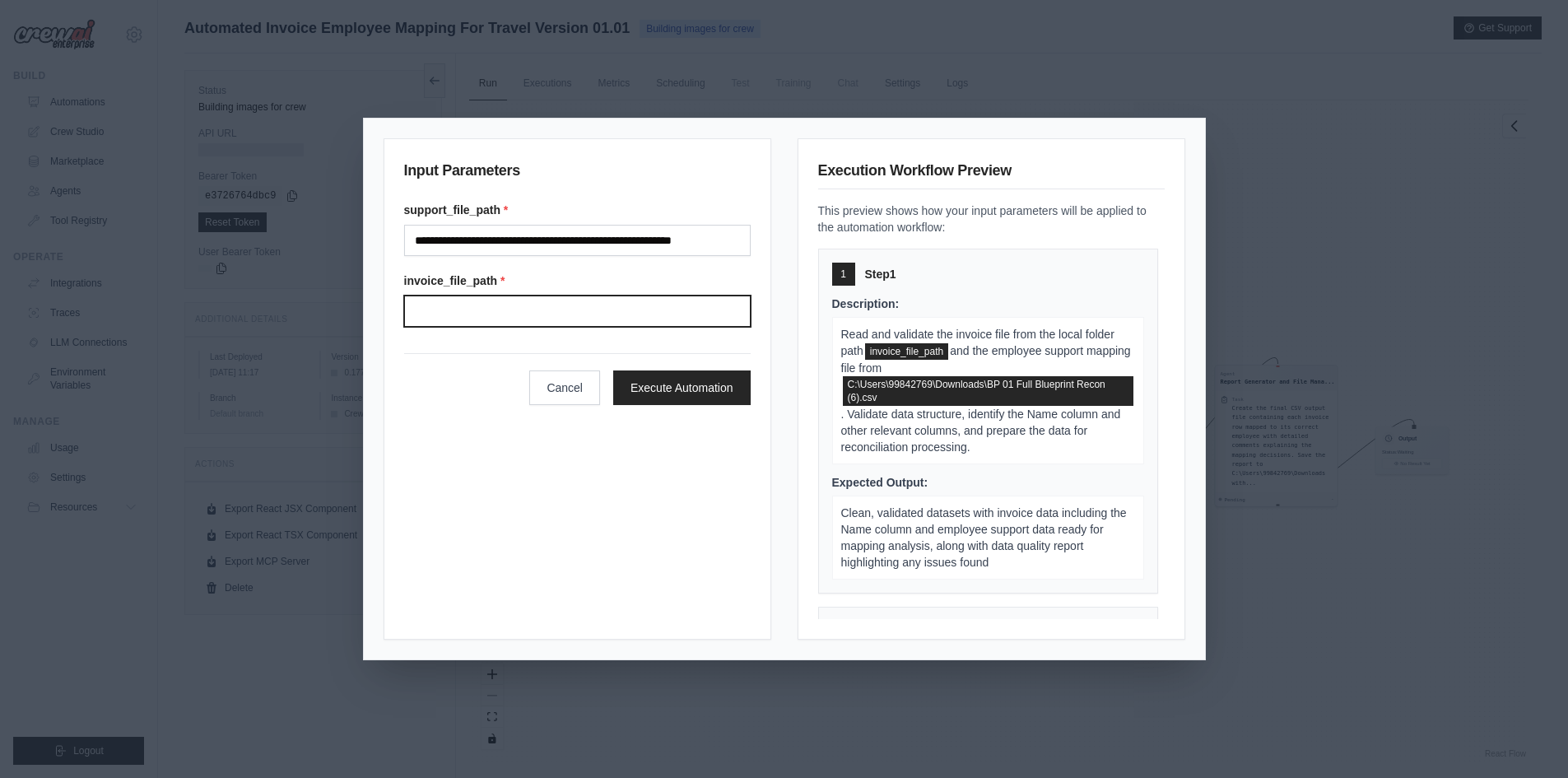
click at [487, 305] on input "invoice_file_path *" at bounding box center [577, 311] width 346 height 32
paste input "**********"
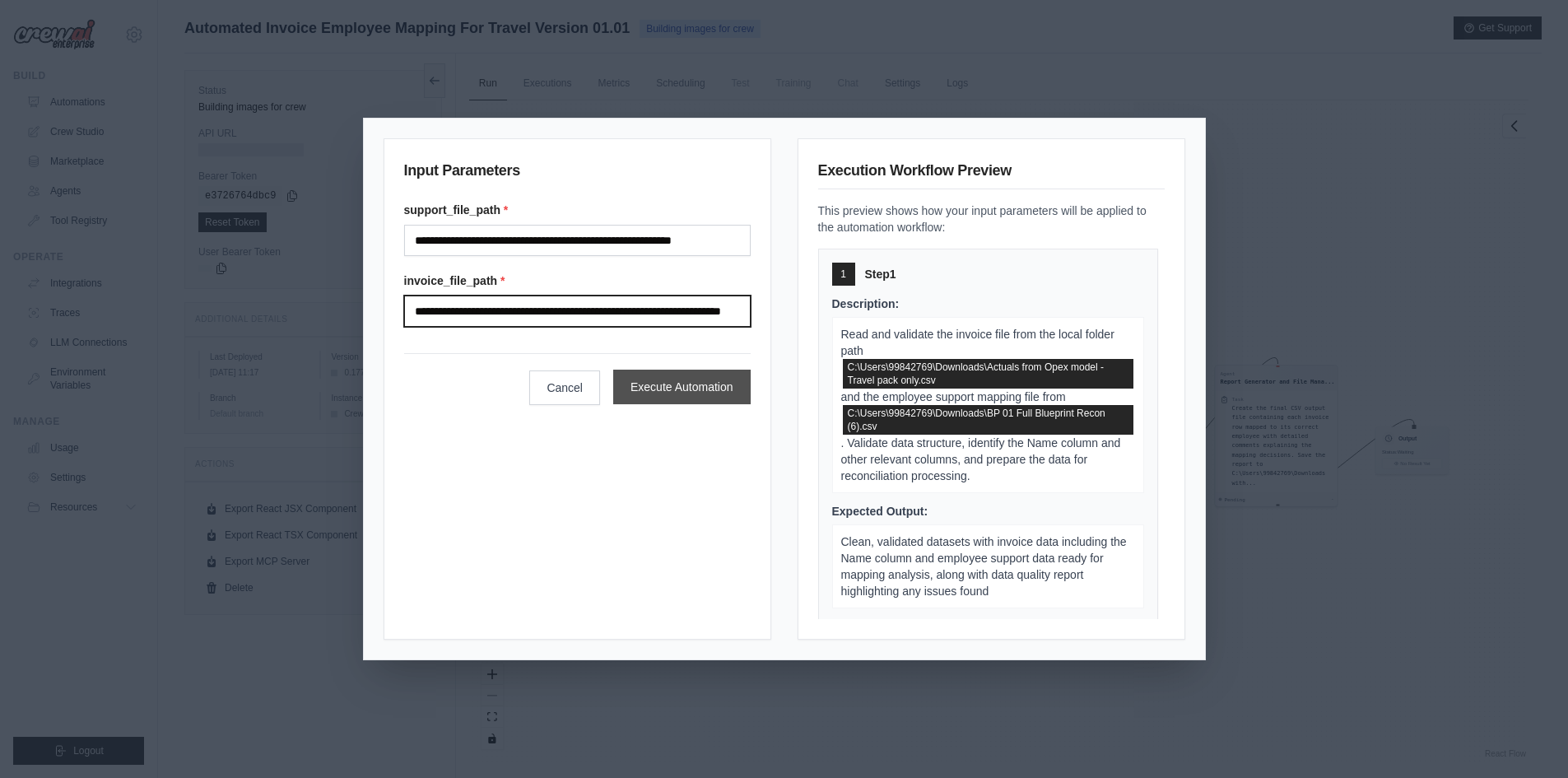
type input "**********"
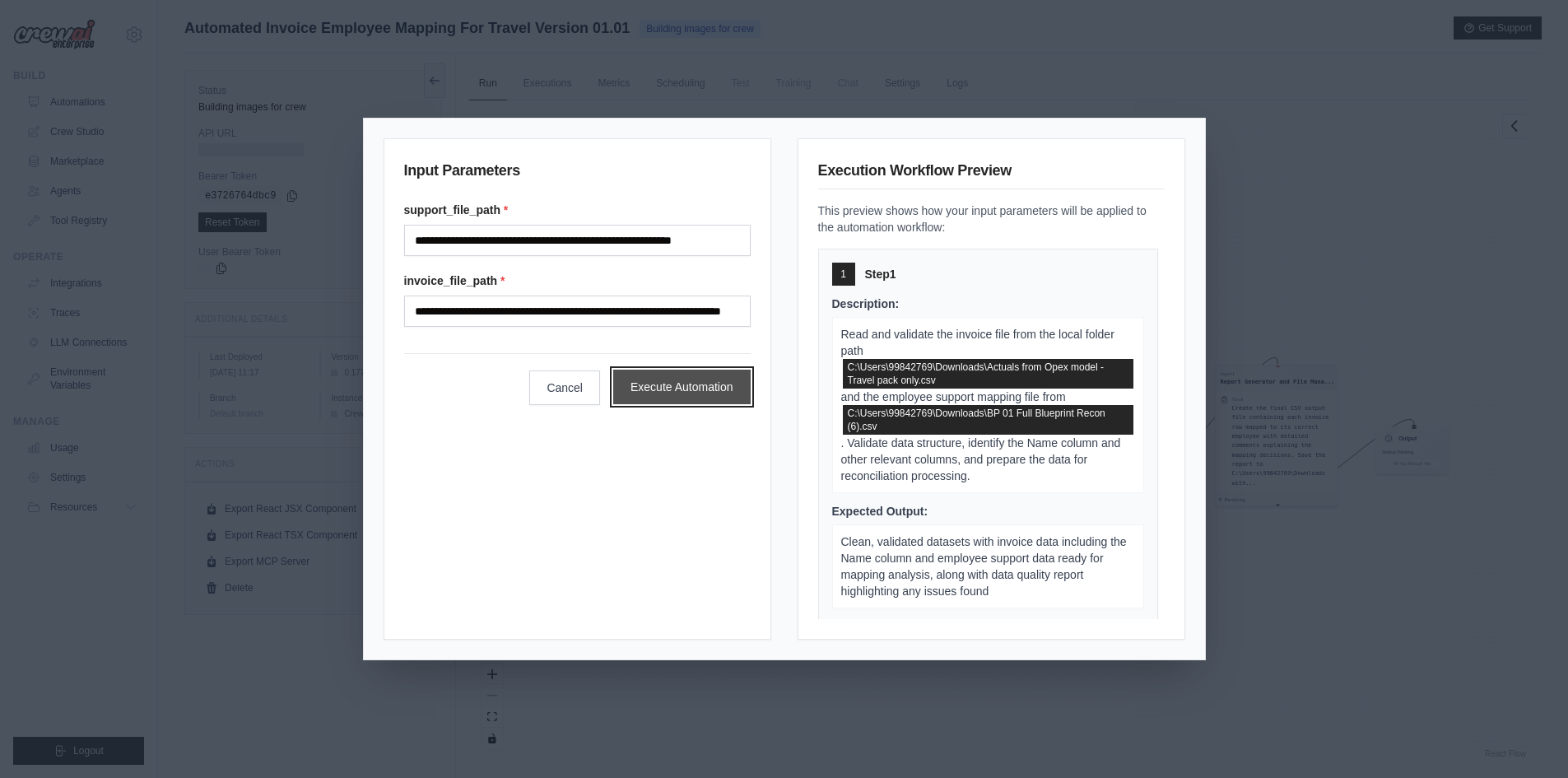
click at [687, 392] on button "Execute Automation" at bounding box center [682, 387] width 137 height 34
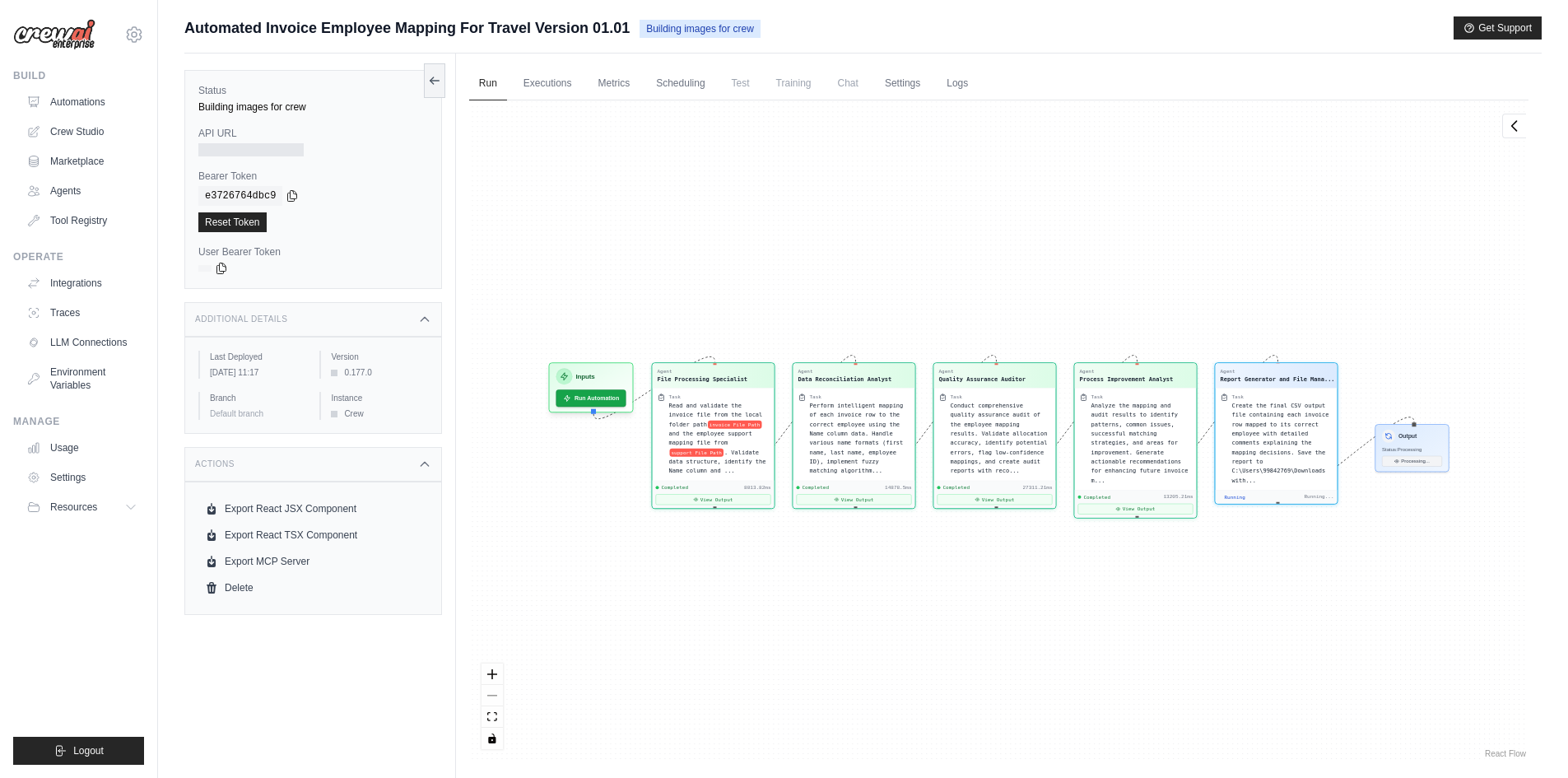
scroll to position [26904, 0]
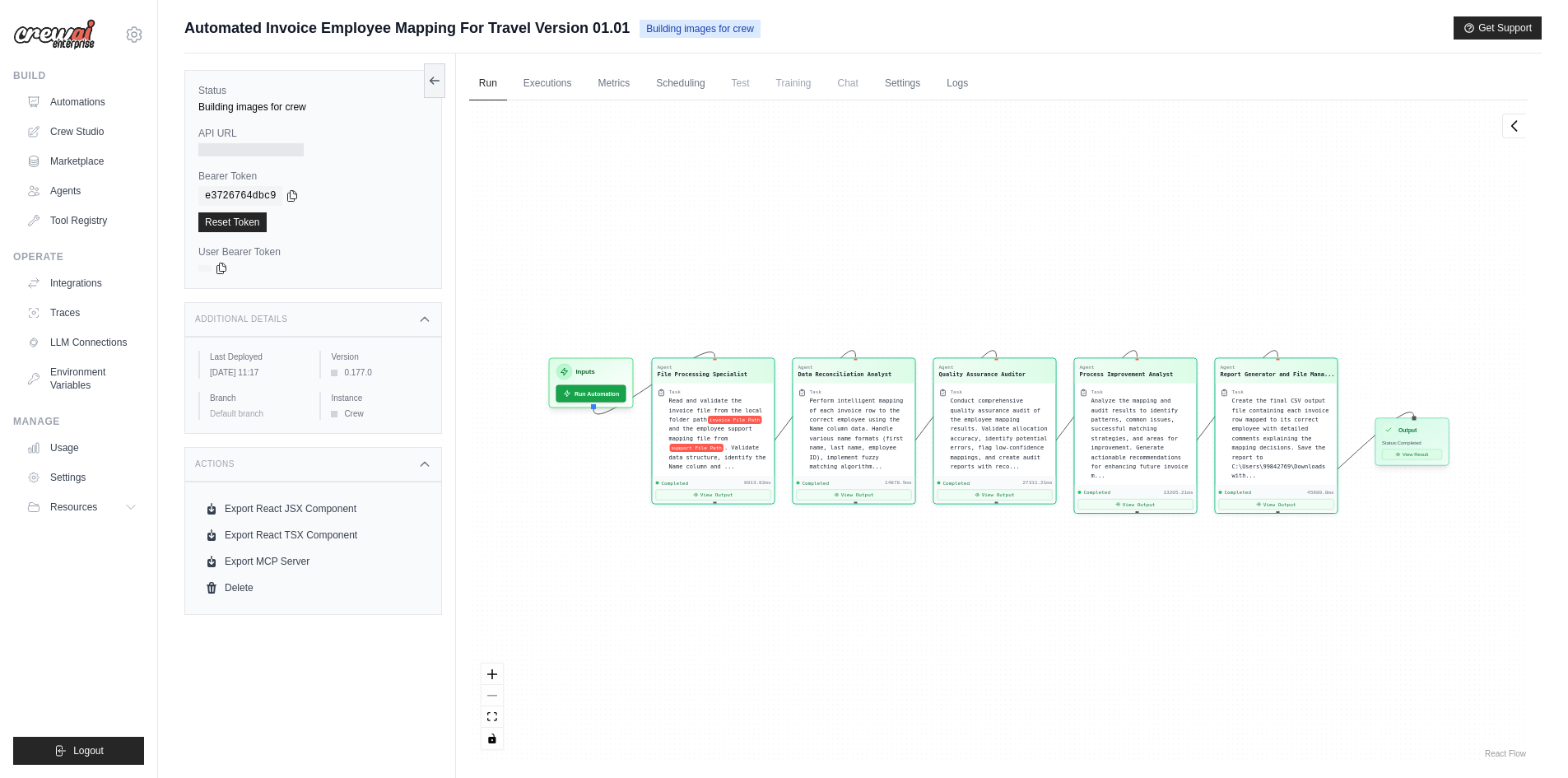
click at [1416, 455] on button "View Result" at bounding box center [1412, 455] width 60 height 11
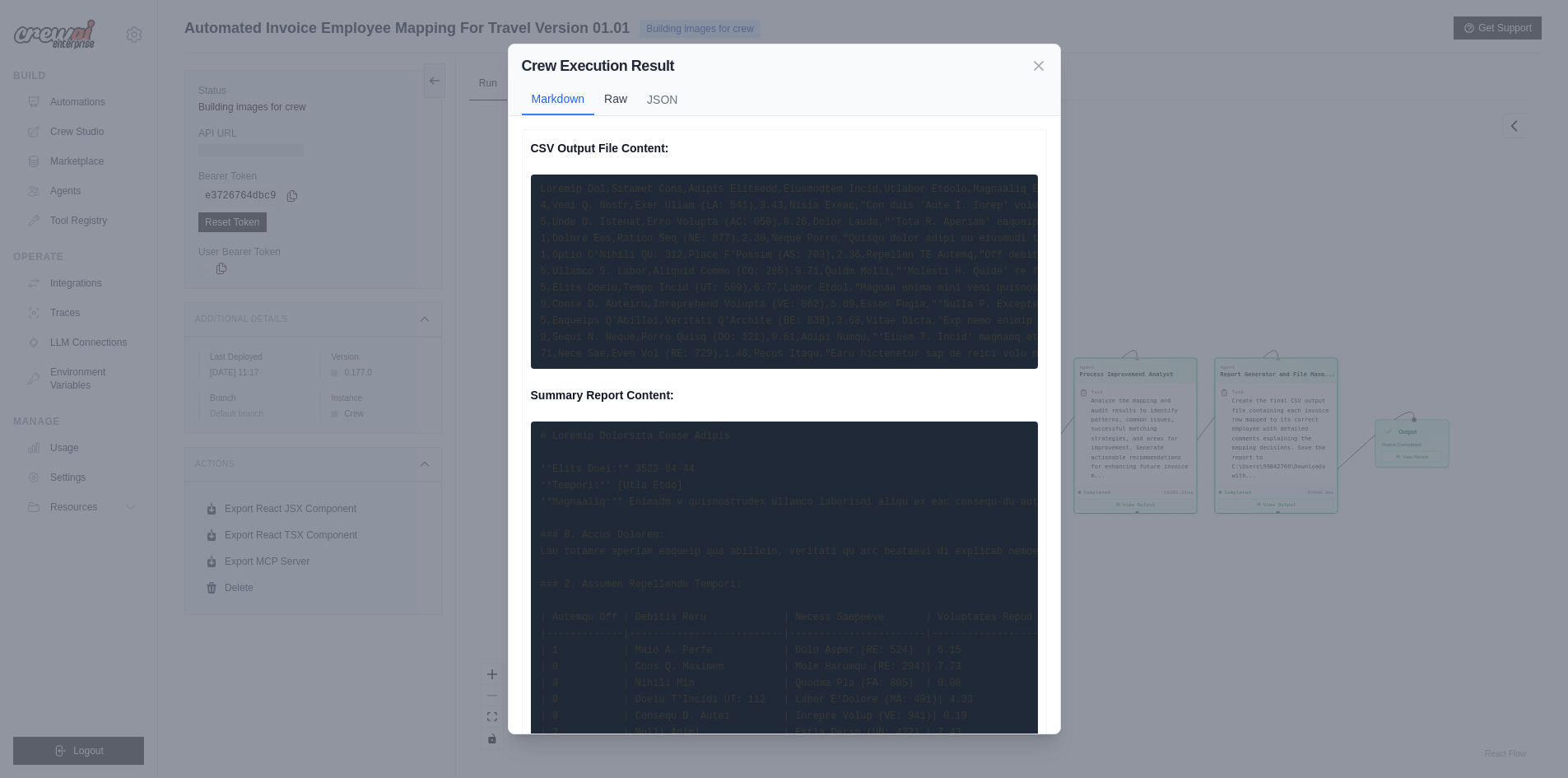
click at [613, 106] on button "Raw" at bounding box center [615, 98] width 42 height 32
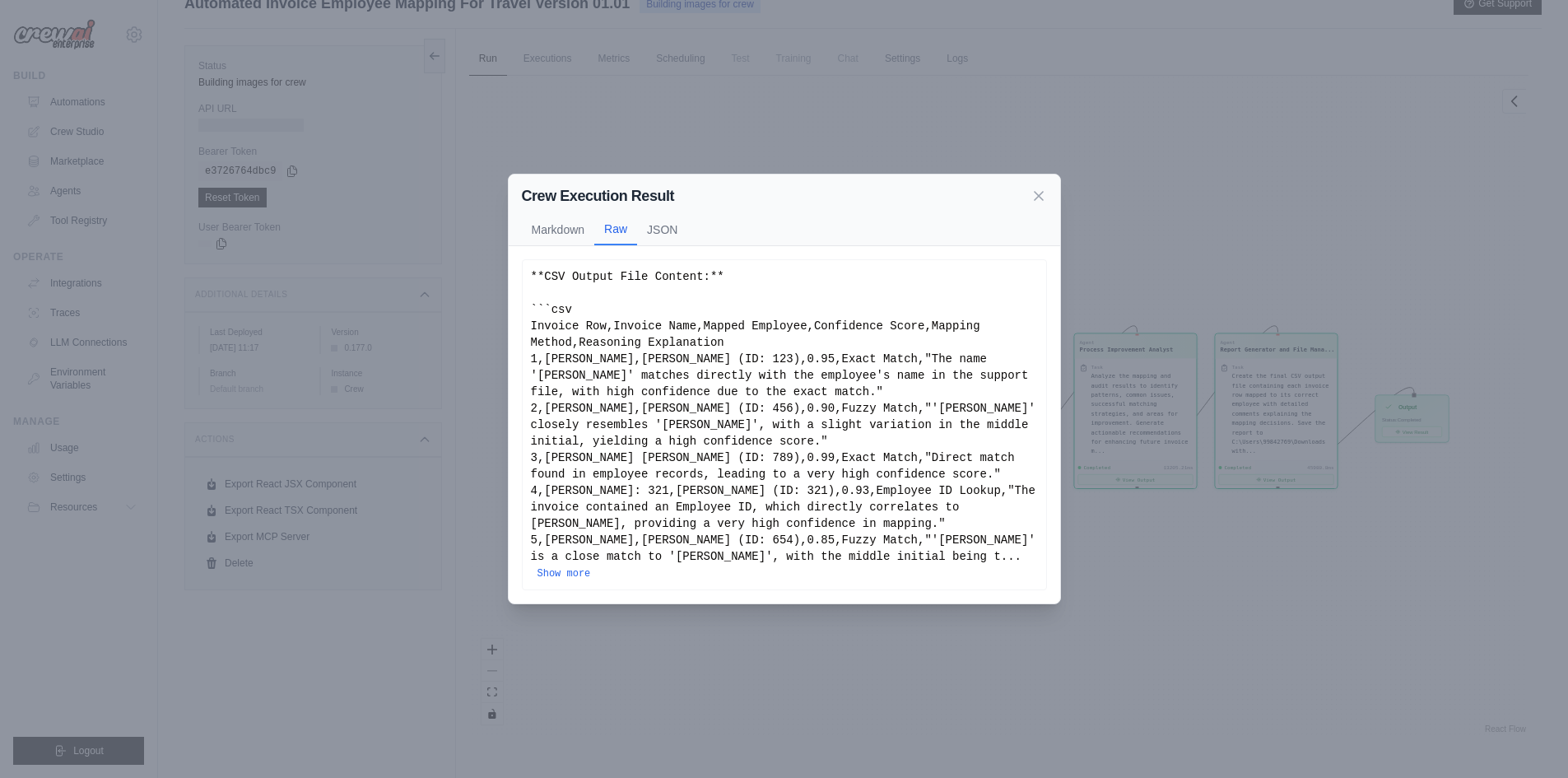
scroll to position [0, 0]
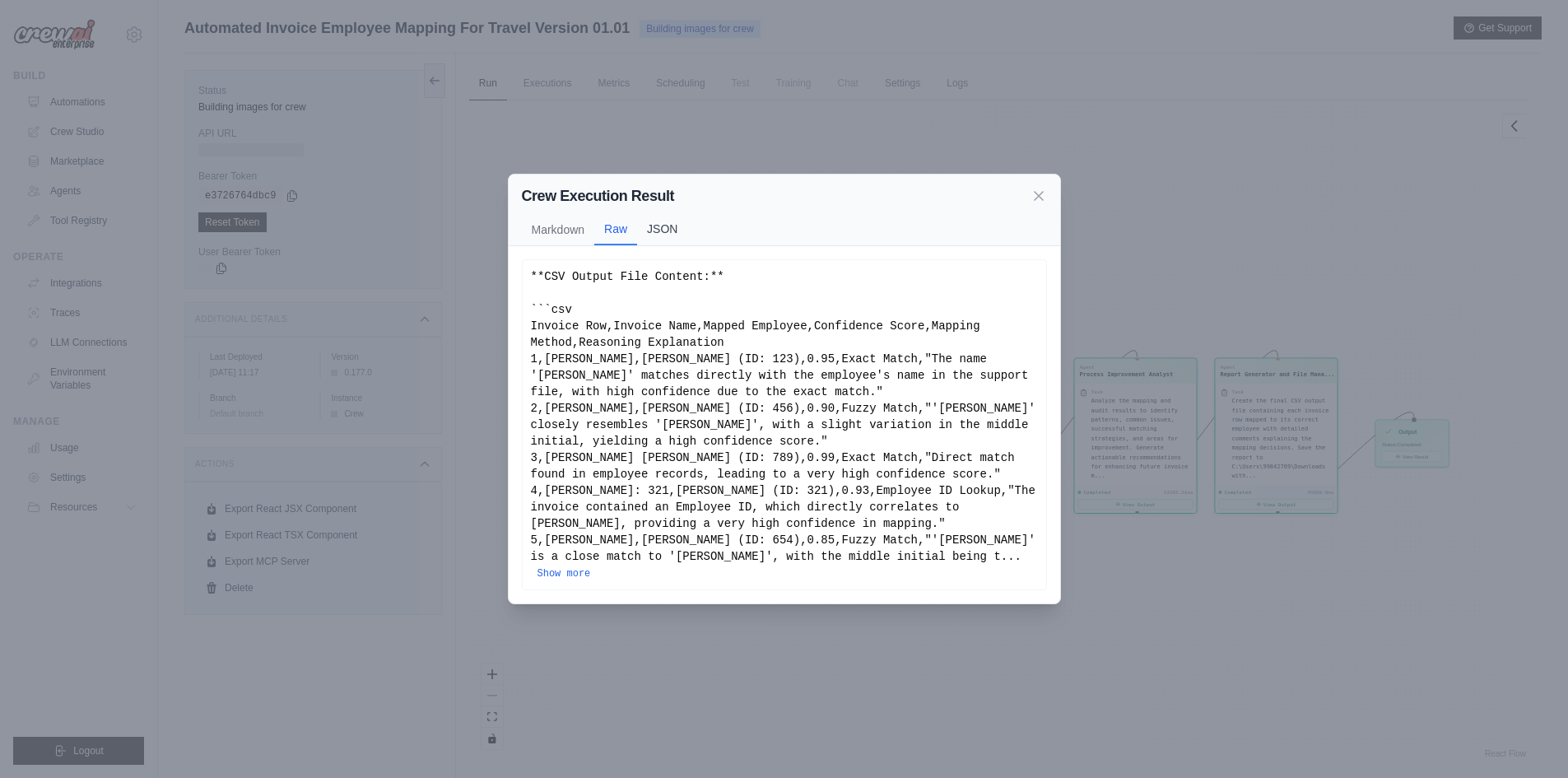
click at [660, 234] on button "JSON" at bounding box center [662, 228] width 51 height 32
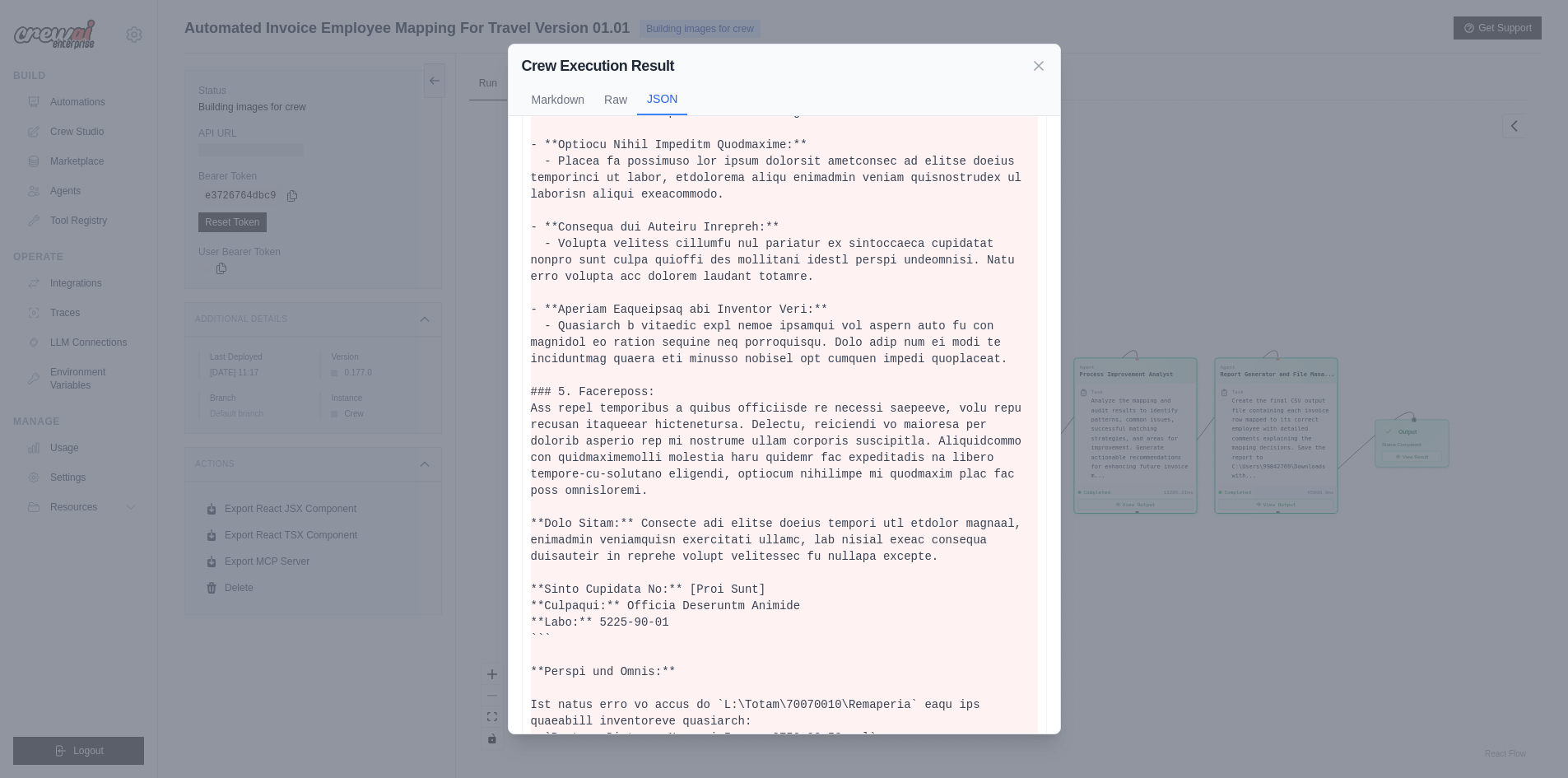
scroll to position [2958, 0]
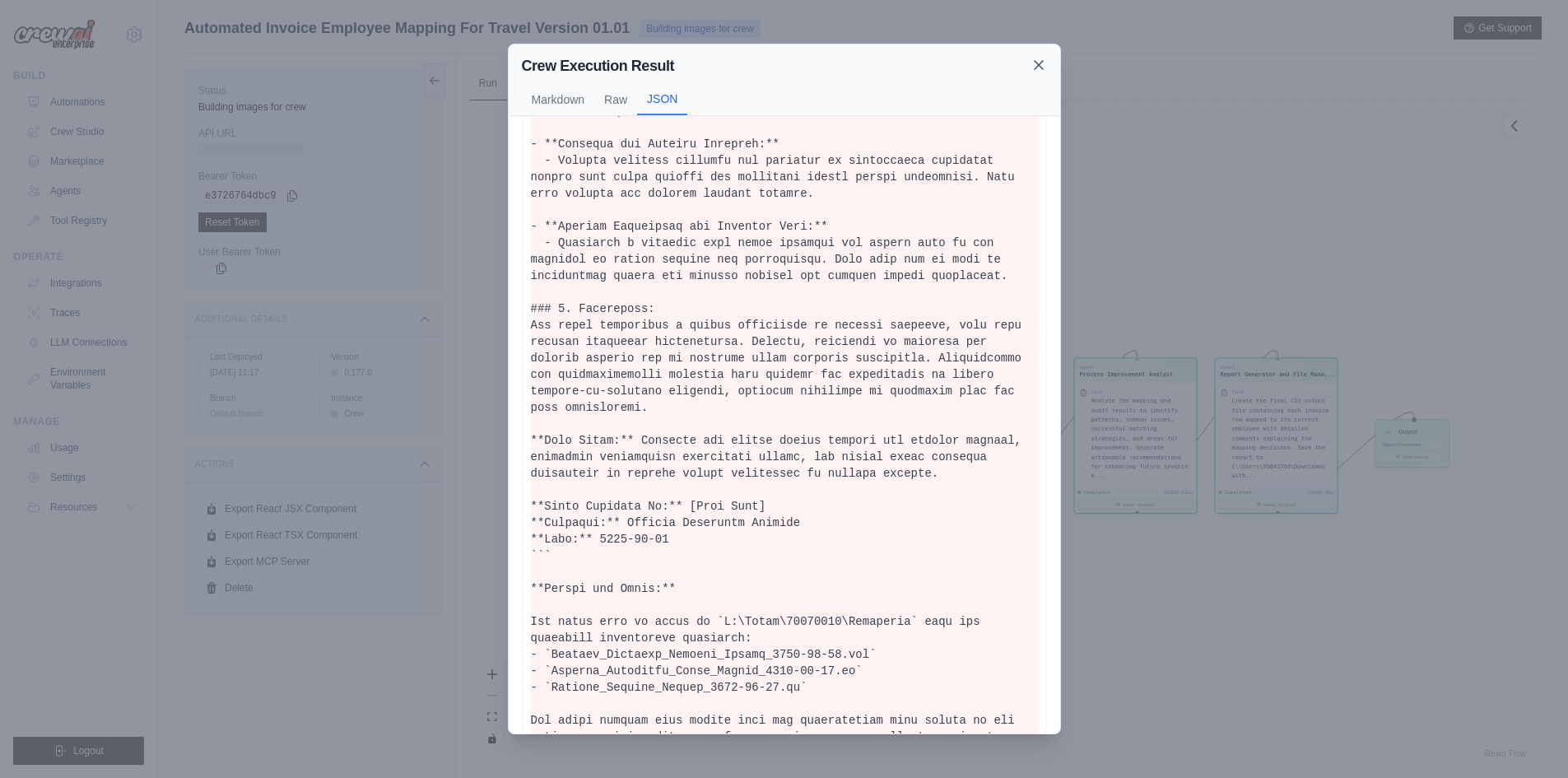
click at [1039, 59] on icon at bounding box center [1038, 65] width 16 height 16
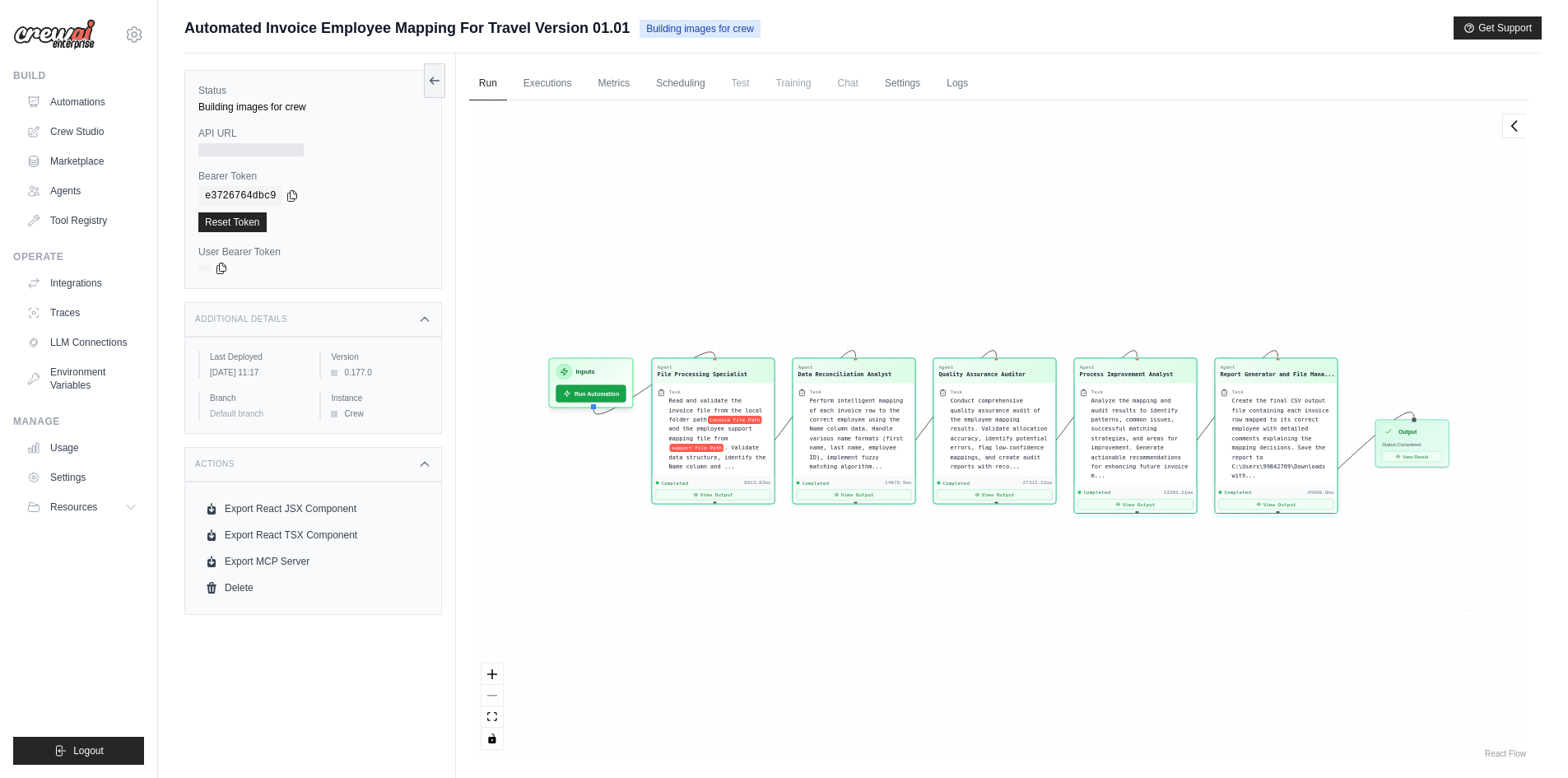
click at [736, 86] on span "Test" at bounding box center [741, 83] width 38 height 32
click at [698, 91] on link "Scheduling" at bounding box center [680, 84] width 69 height 34
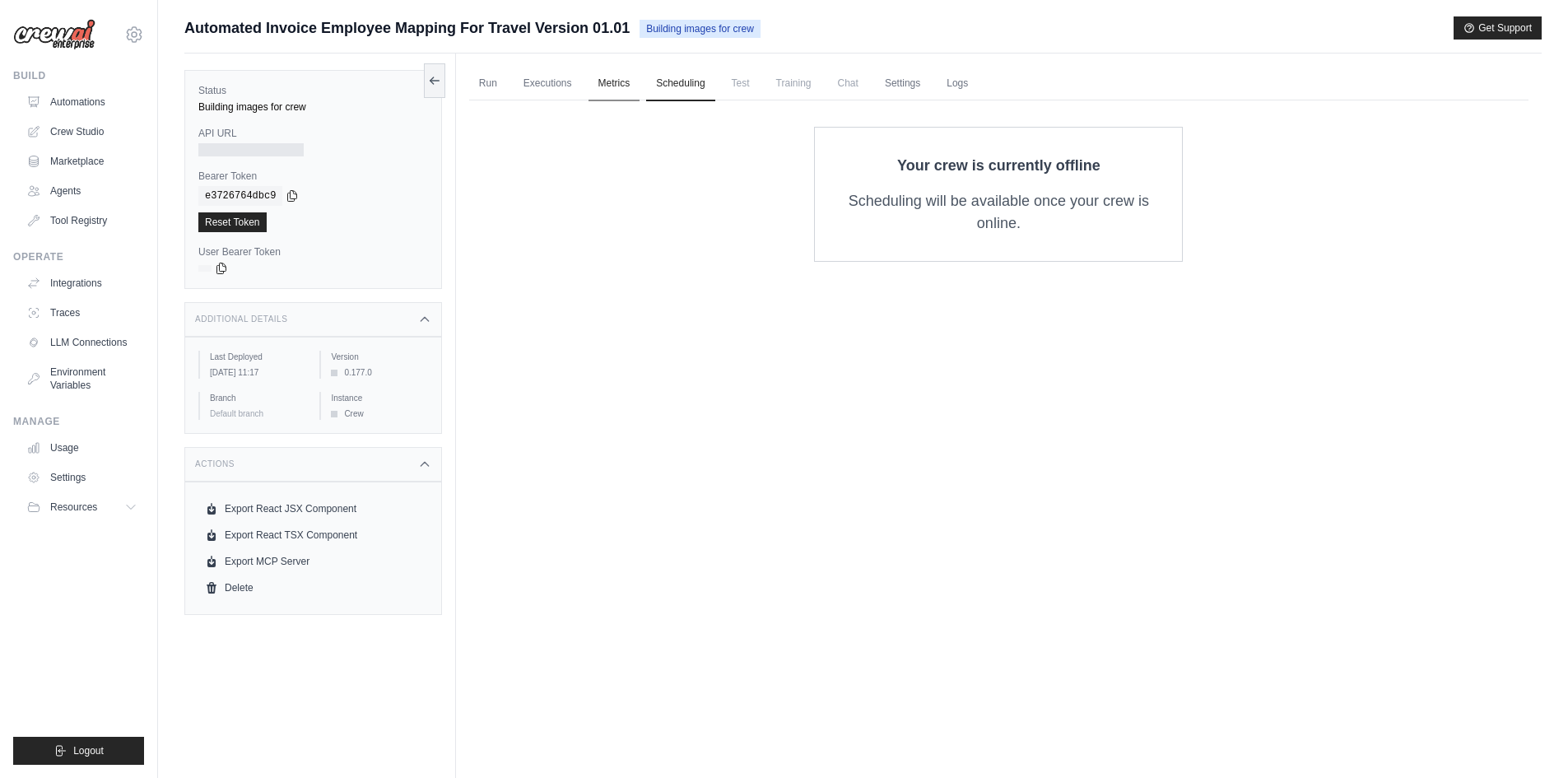
click at [617, 80] on link "Metrics" at bounding box center [613, 84] width 51 height 34
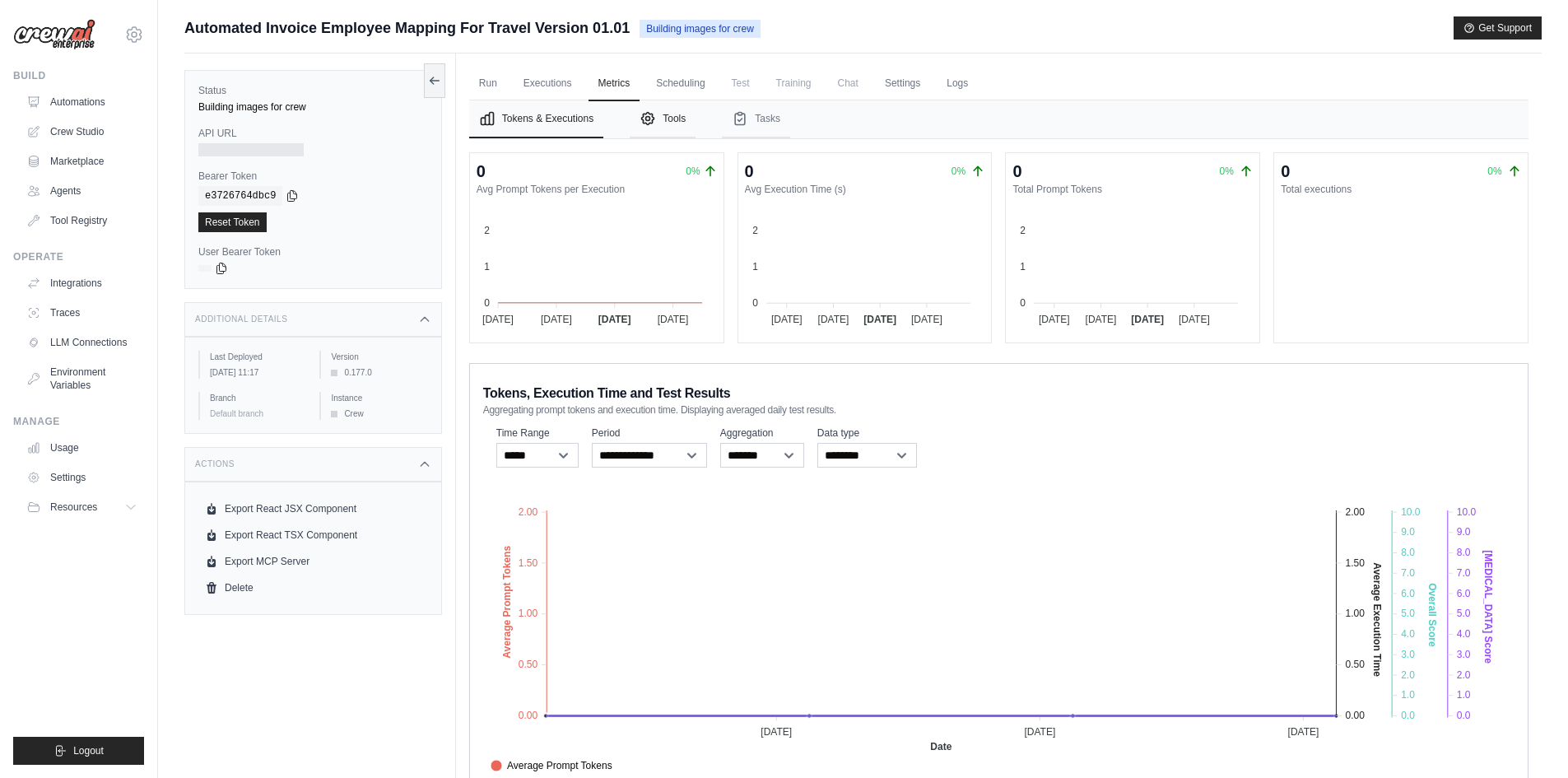
click at [648, 104] on button "Tools" at bounding box center [662, 119] width 66 height 38
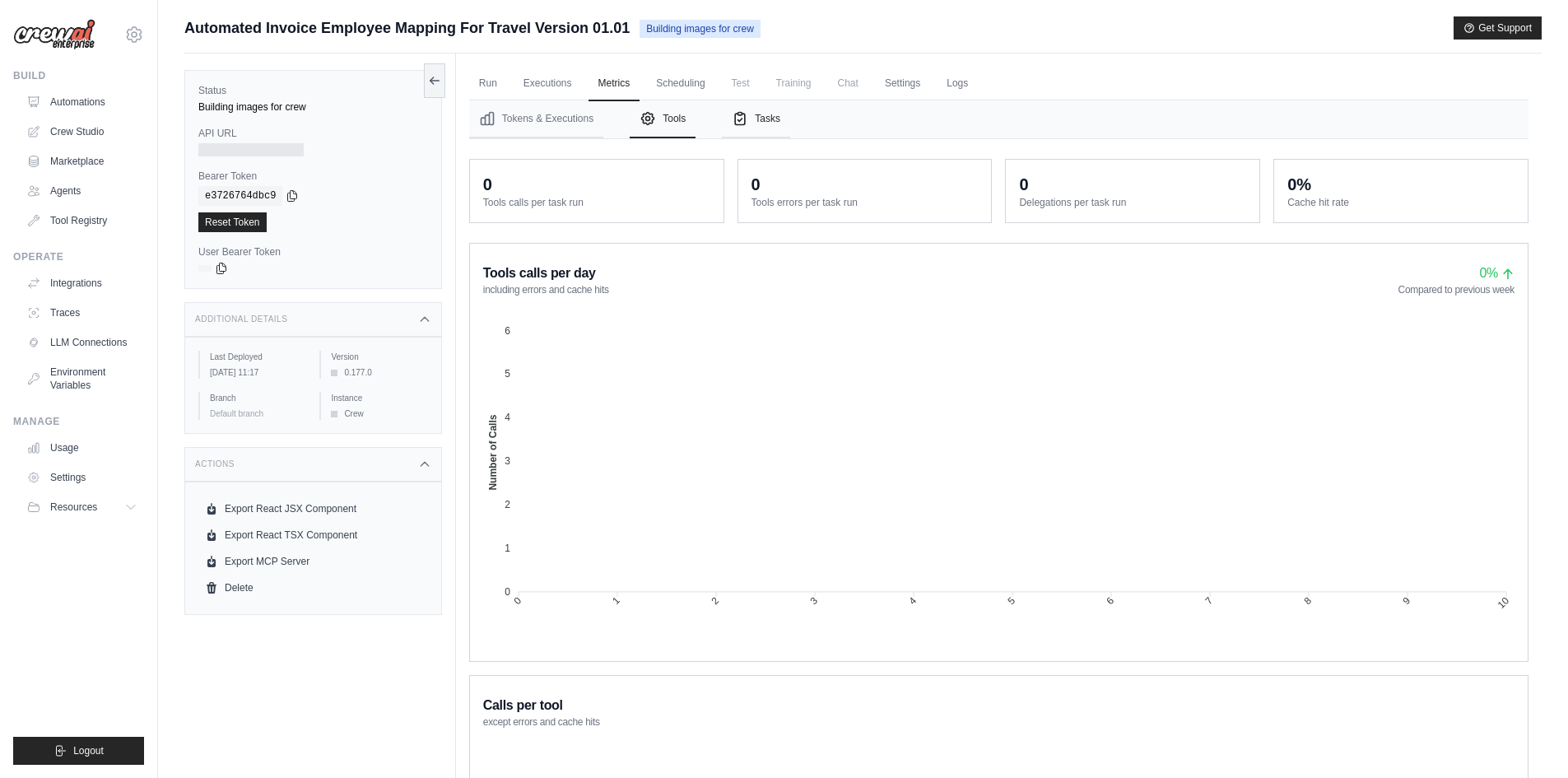
click at [747, 121] on icon "Tabs" at bounding box center [740, 118] width 16 height 16
click at [585, 118] on button "Tokens & Executions" at bounding box center [536, 119] width 134 height 38
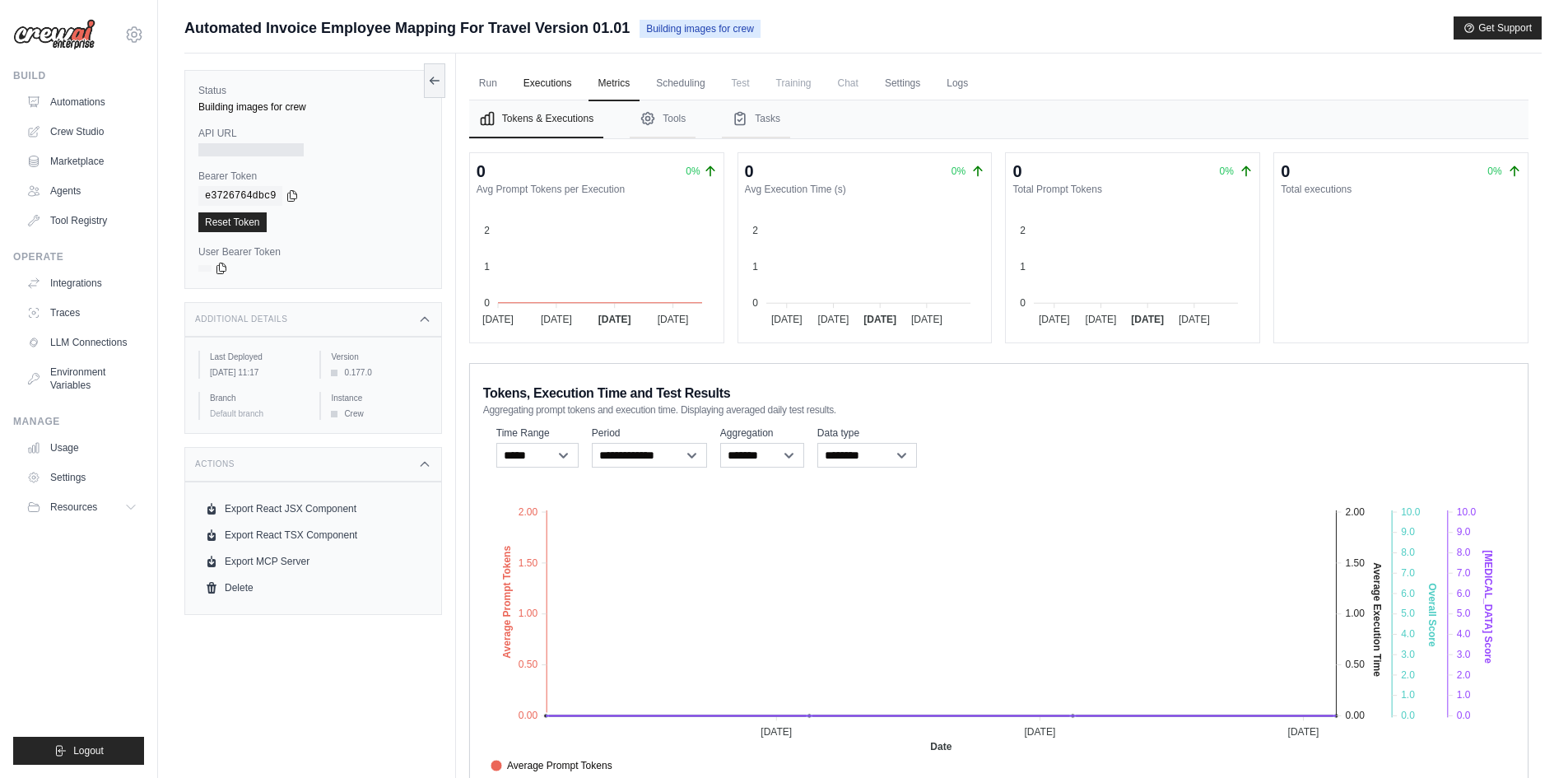
click at [565, 92] on link "Executions" at bounding box center [548, 84] width 69 height 34
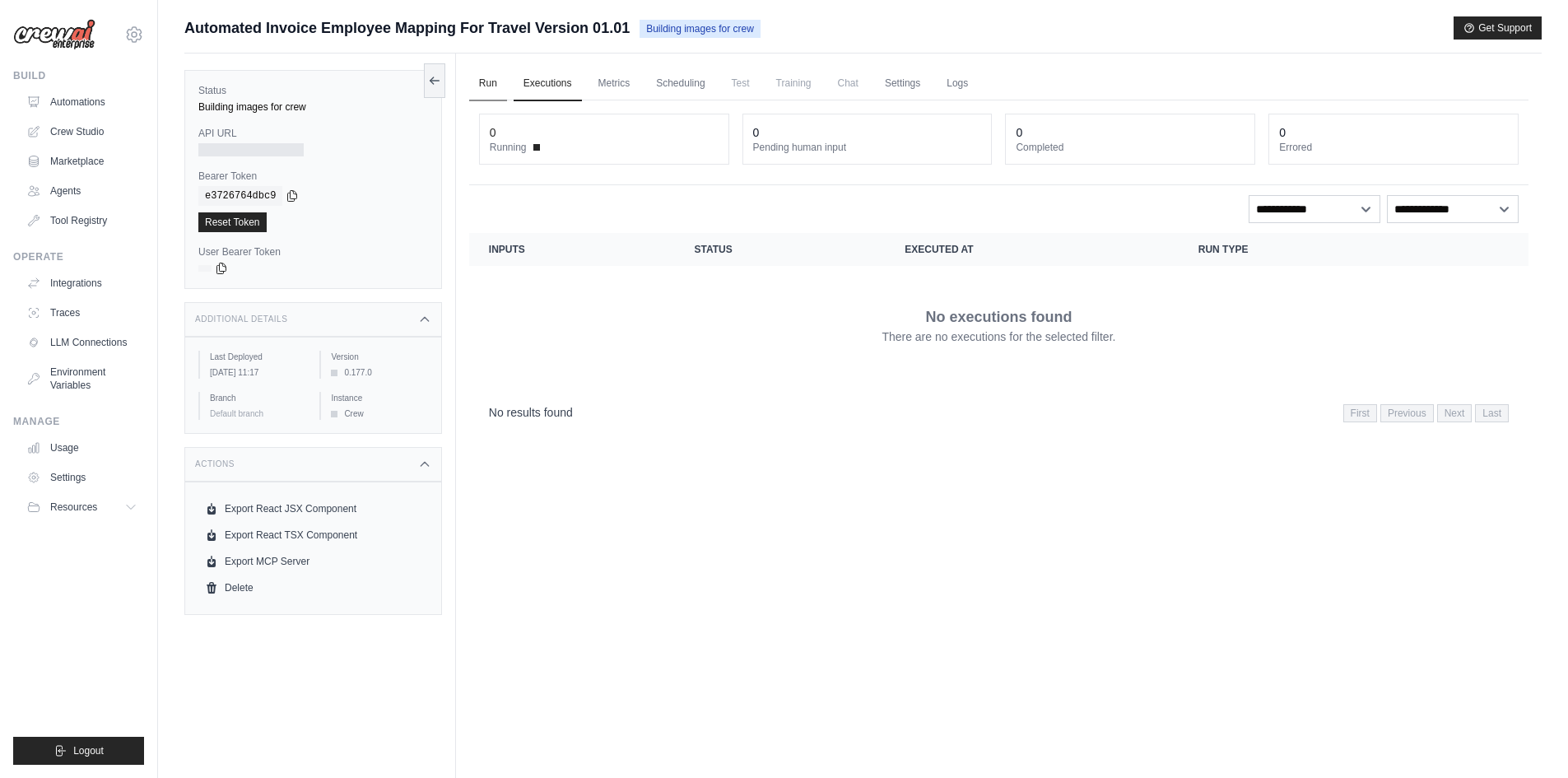
click at [500, 88] on link "Run" at bounding box center [488, 84] width 38 height 34
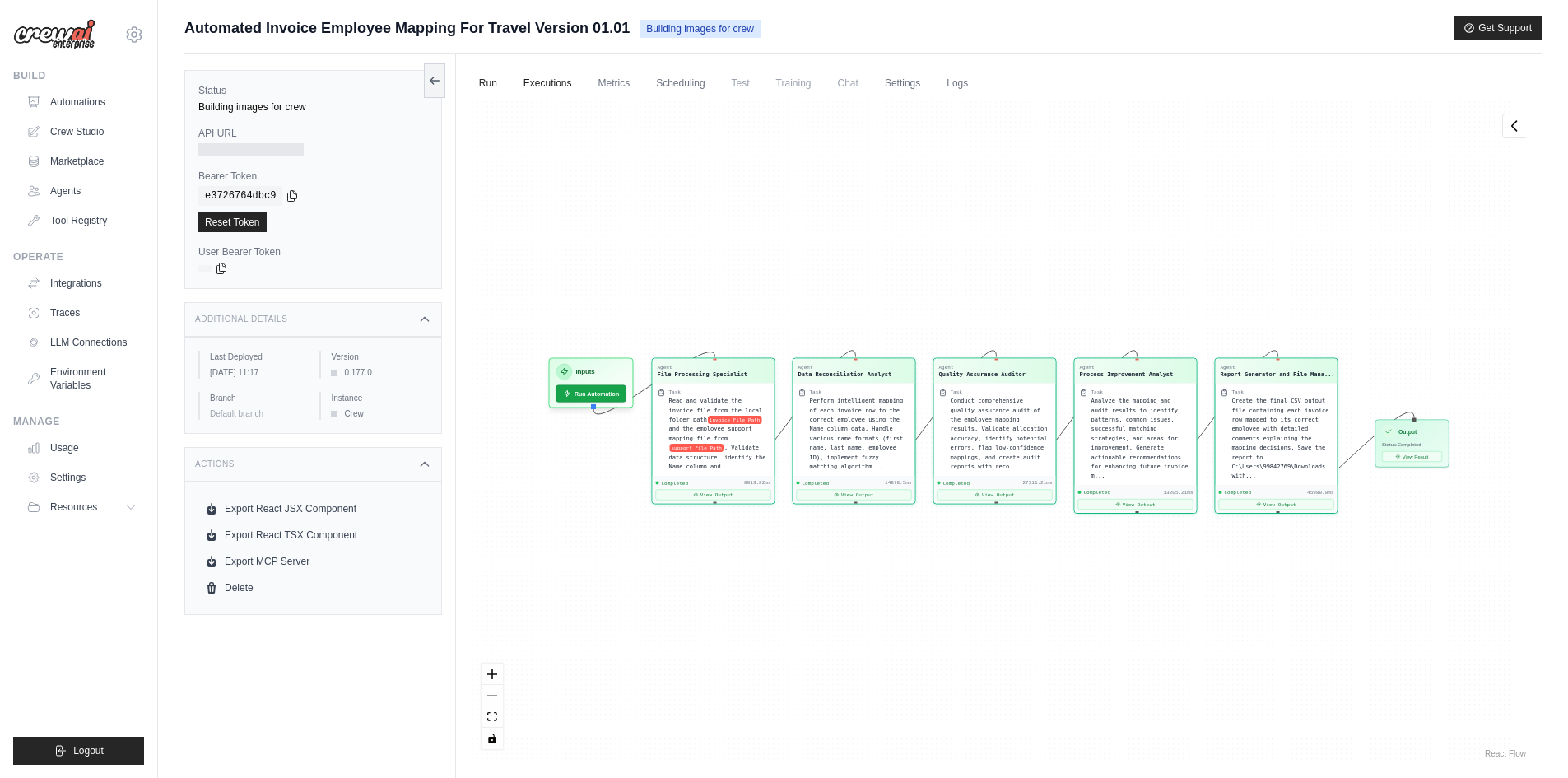
click at [566, 87] on link "Executions" at bounding box center [548, 84] width 69 height 34
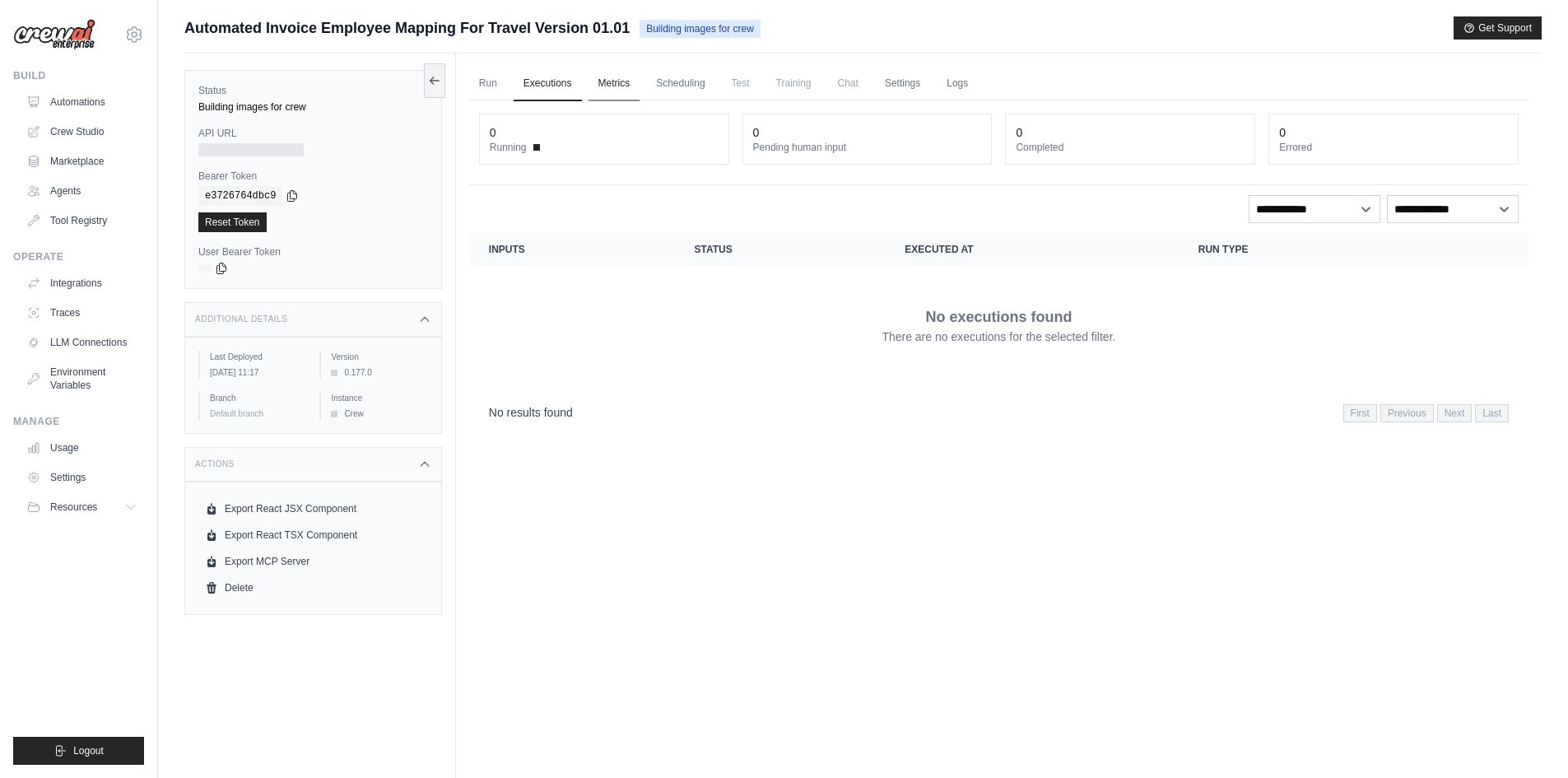
click at [600, 89] on link "Metrics" at bounding box center [613, 84] width 51 height 34
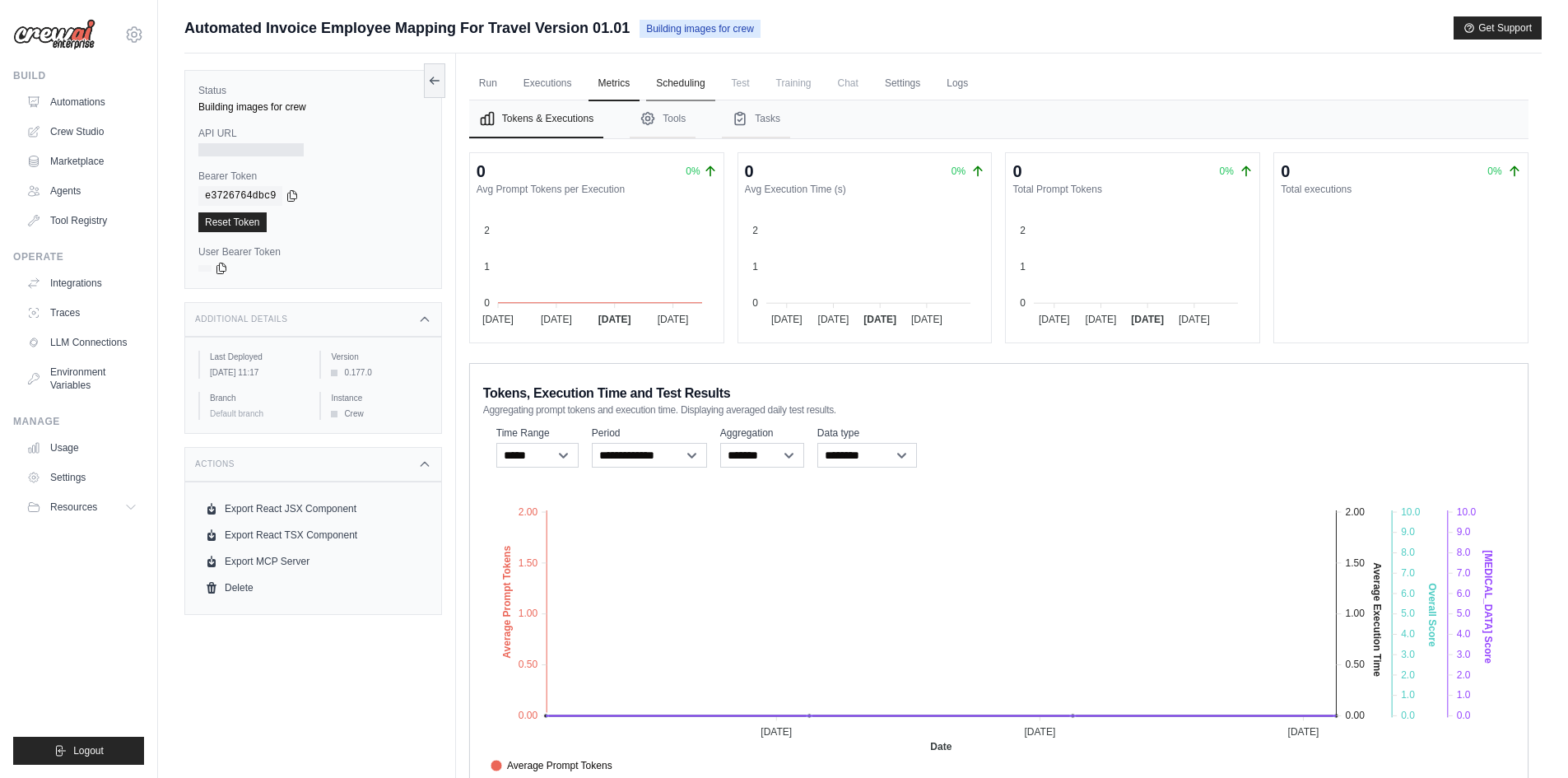
click at [663, 83] on link "Scheduling" at bounding box center [680, 84] width 69 height 34
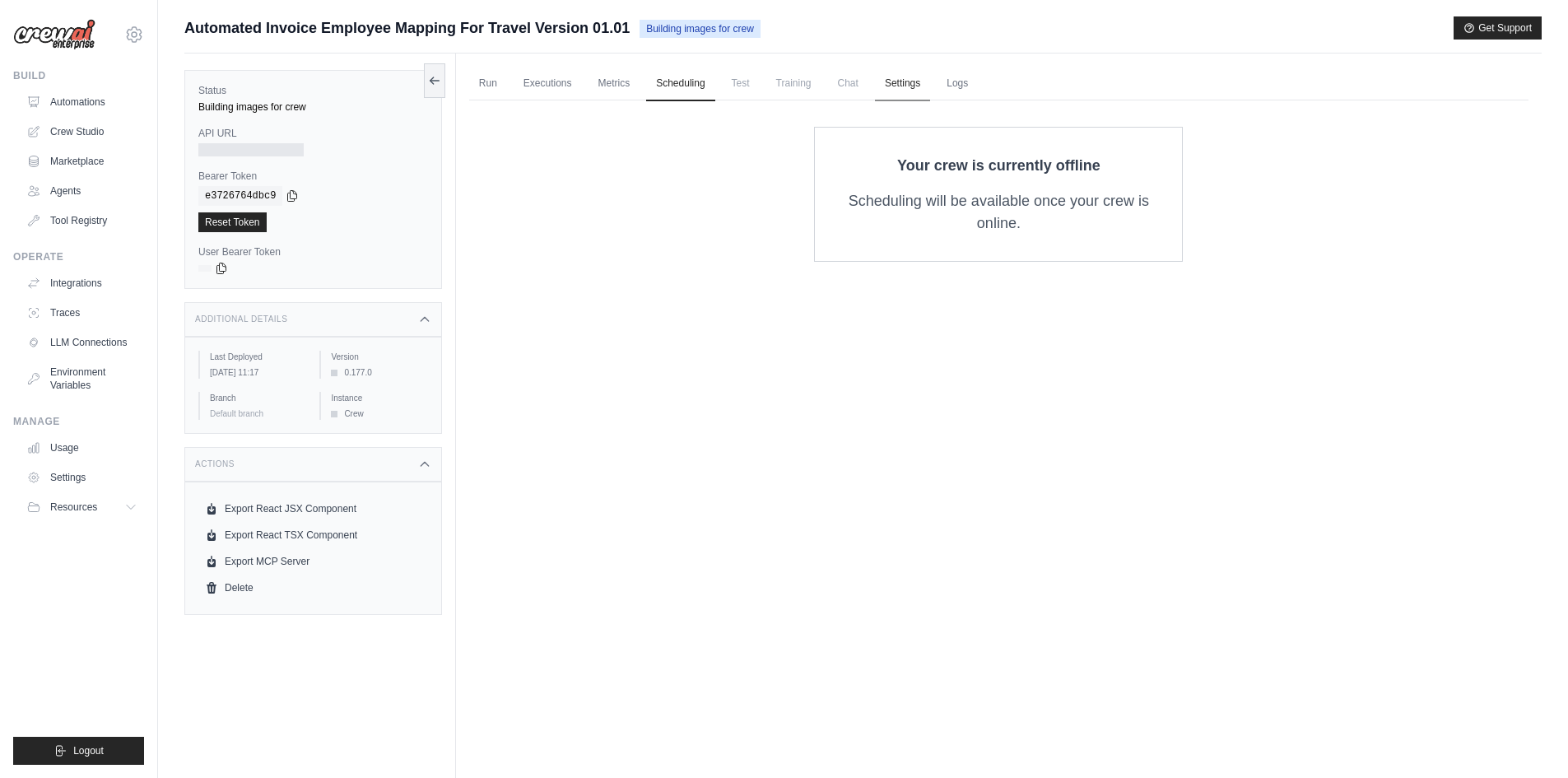
click at [901, 89] on link "Settings" at bounding box center [902, 84] width 55 height 34
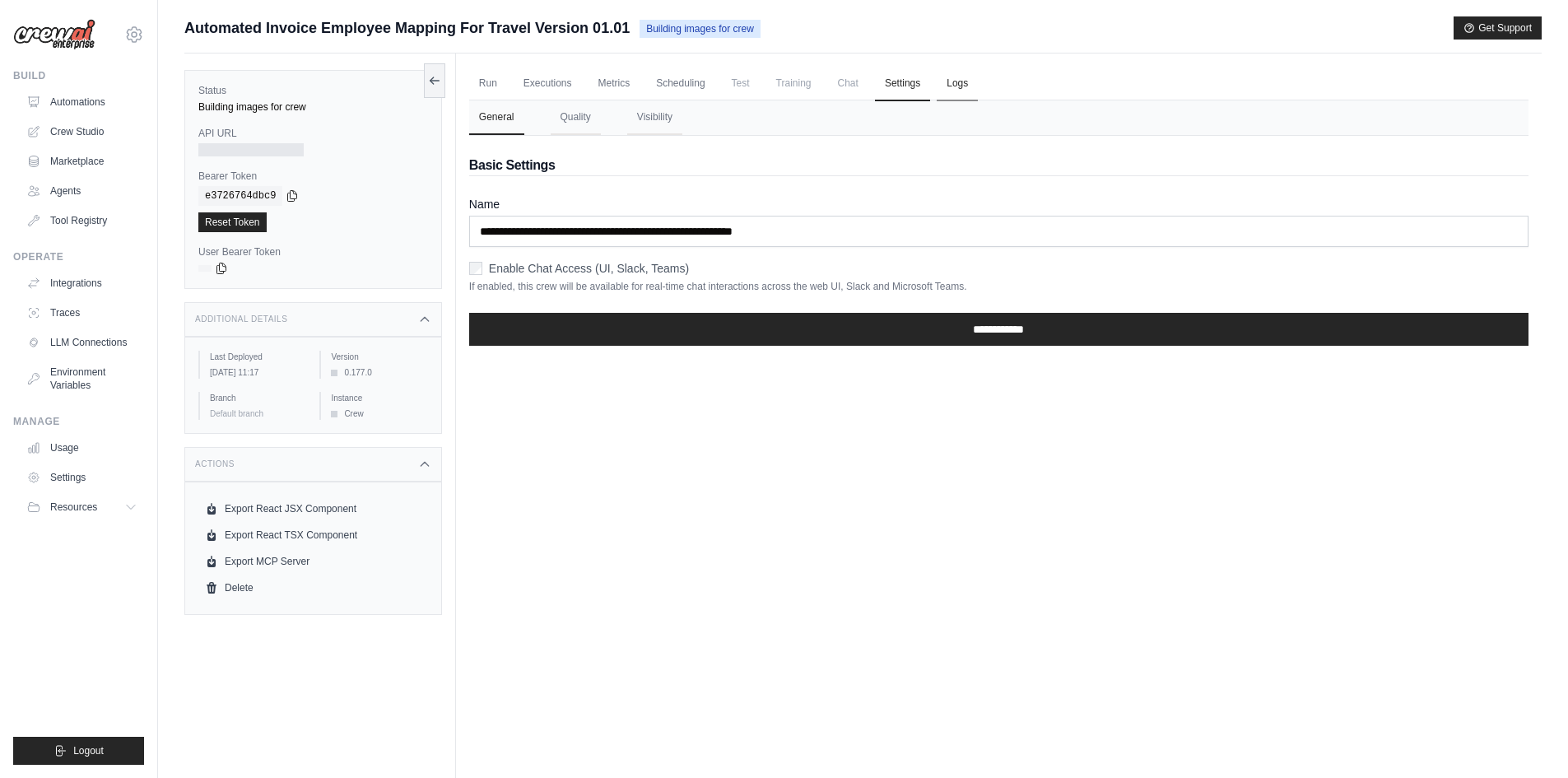
click at [947, 85] on link "Logs" at bounding box center [957, 84] width 42 height 34
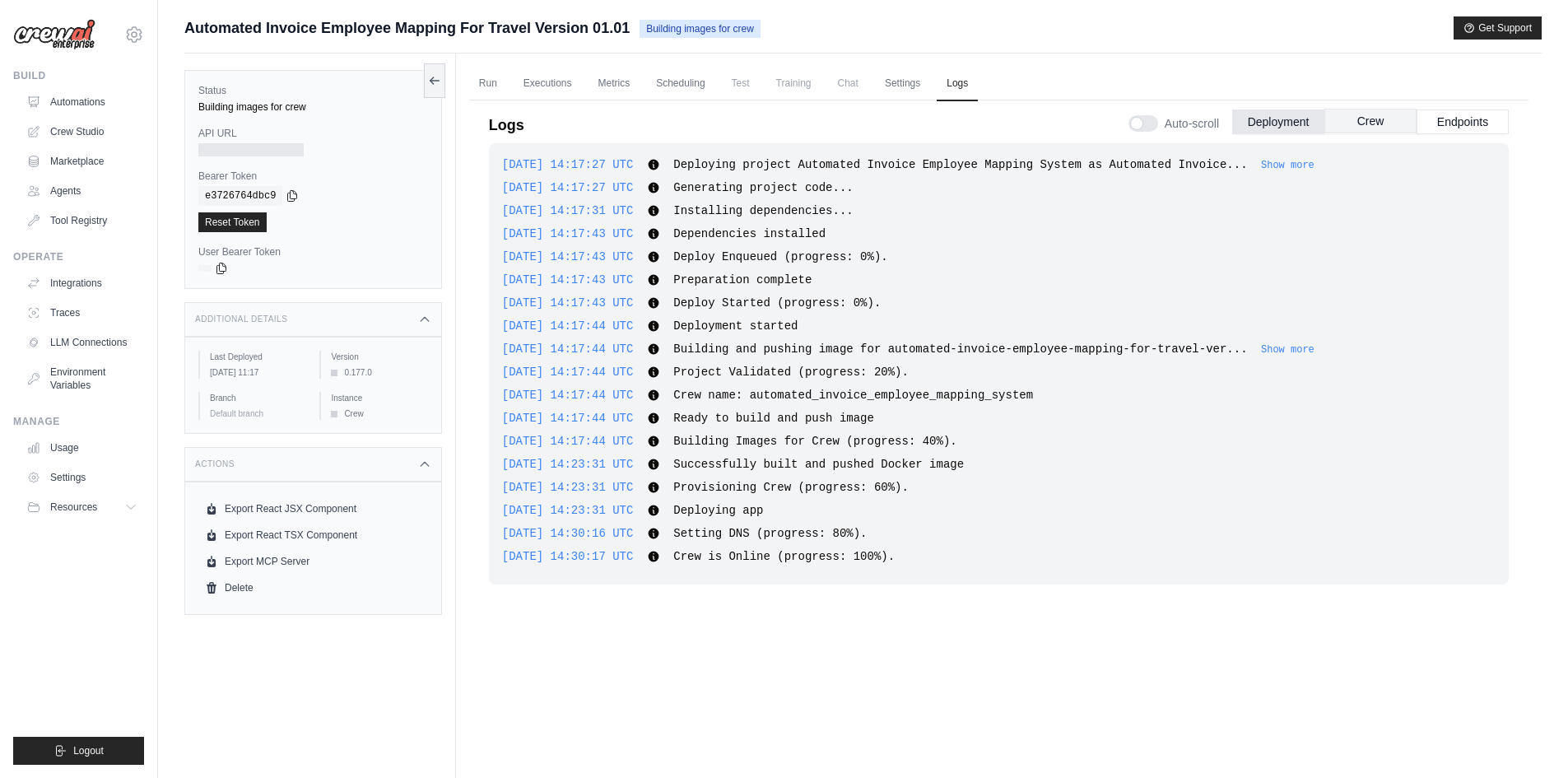
click at [1360, 125] on button "Crew" at bounding box center [1370, 120] width 92 height 24
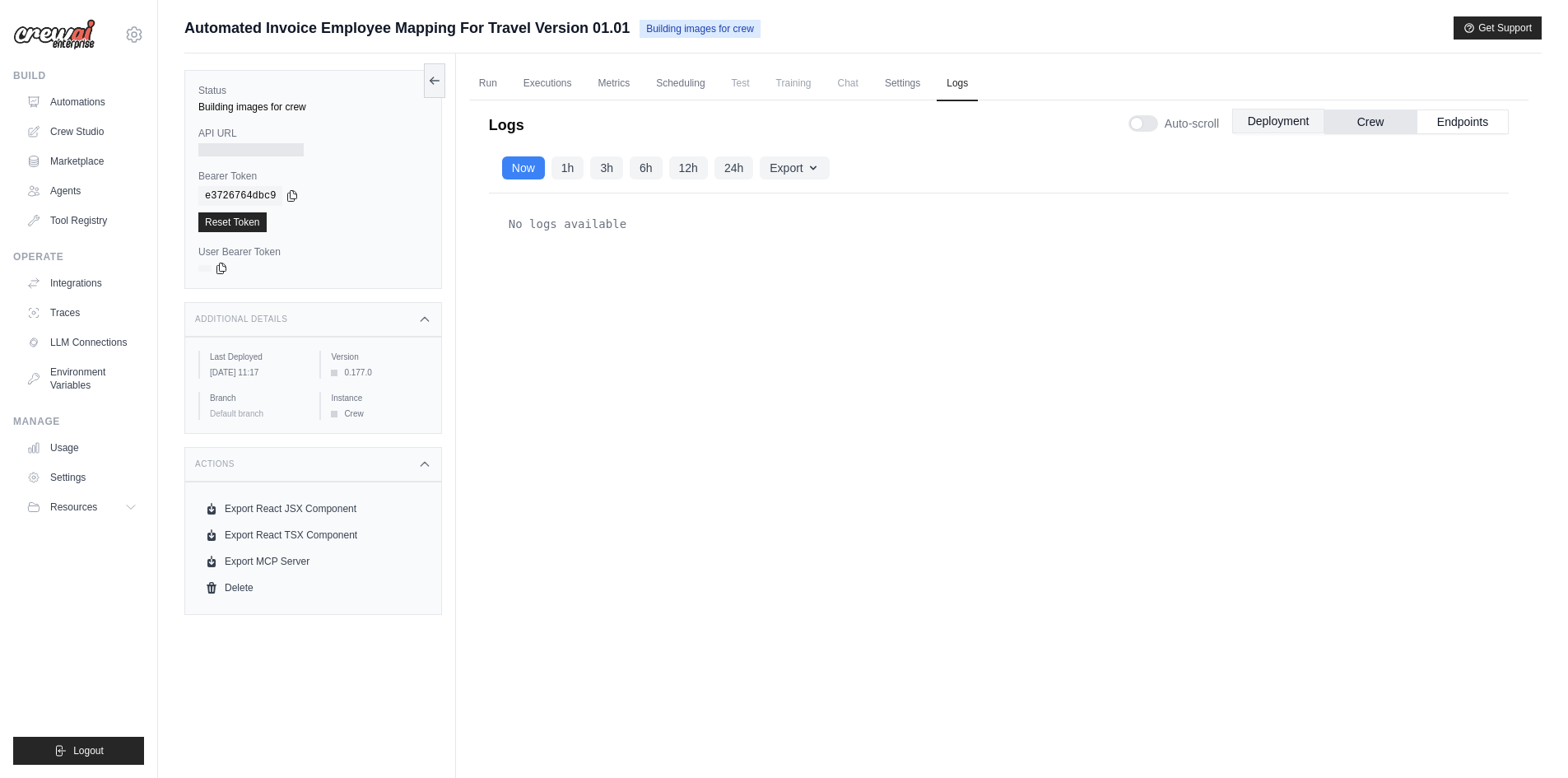
click at [1296, 125] on button "Deployment" at bounding box center [1278, 120] width 92 height 24
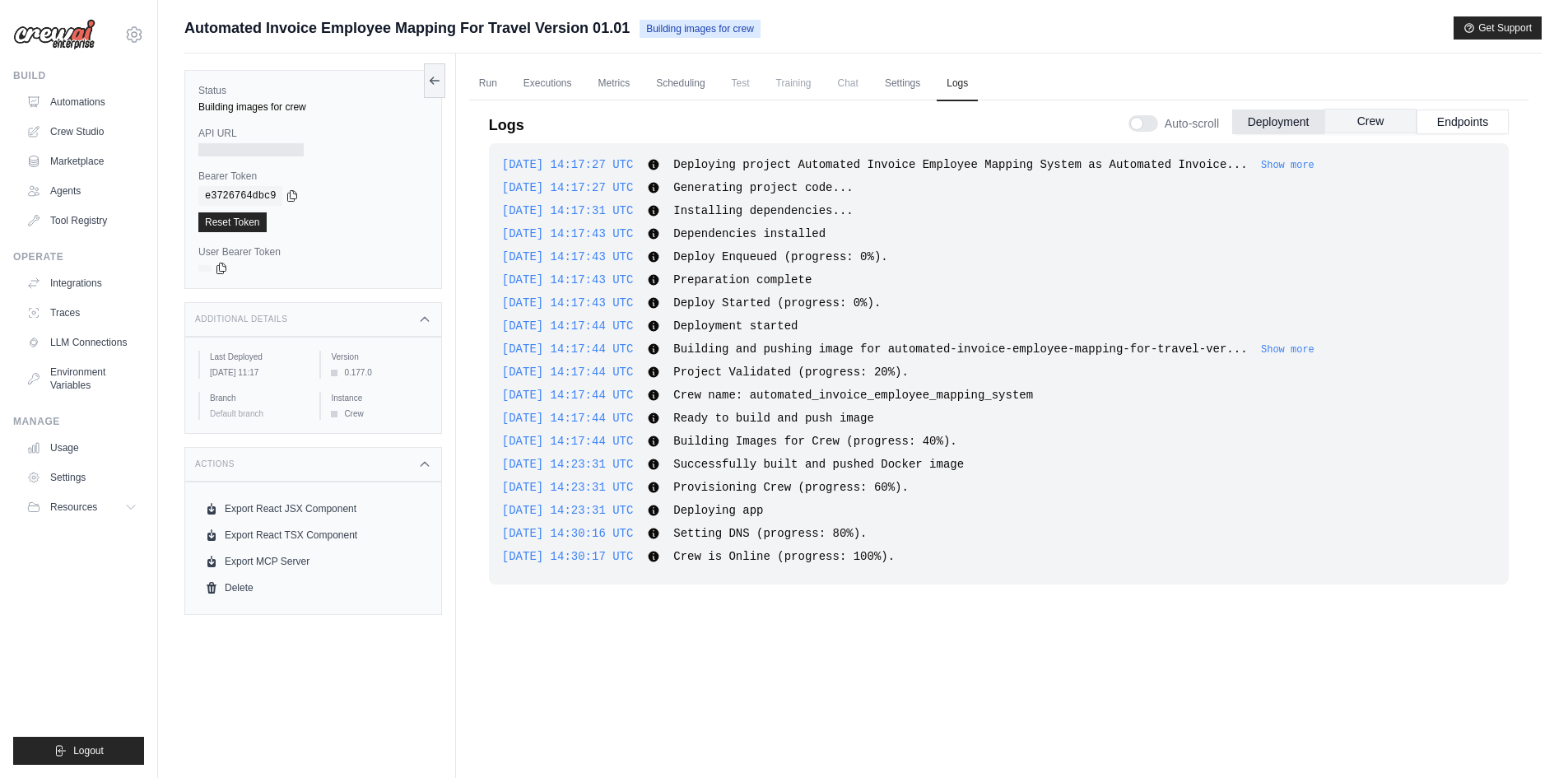
click at [1380, 122] on button "Crew" at bounding box center [1370, 120] width 92 height 24
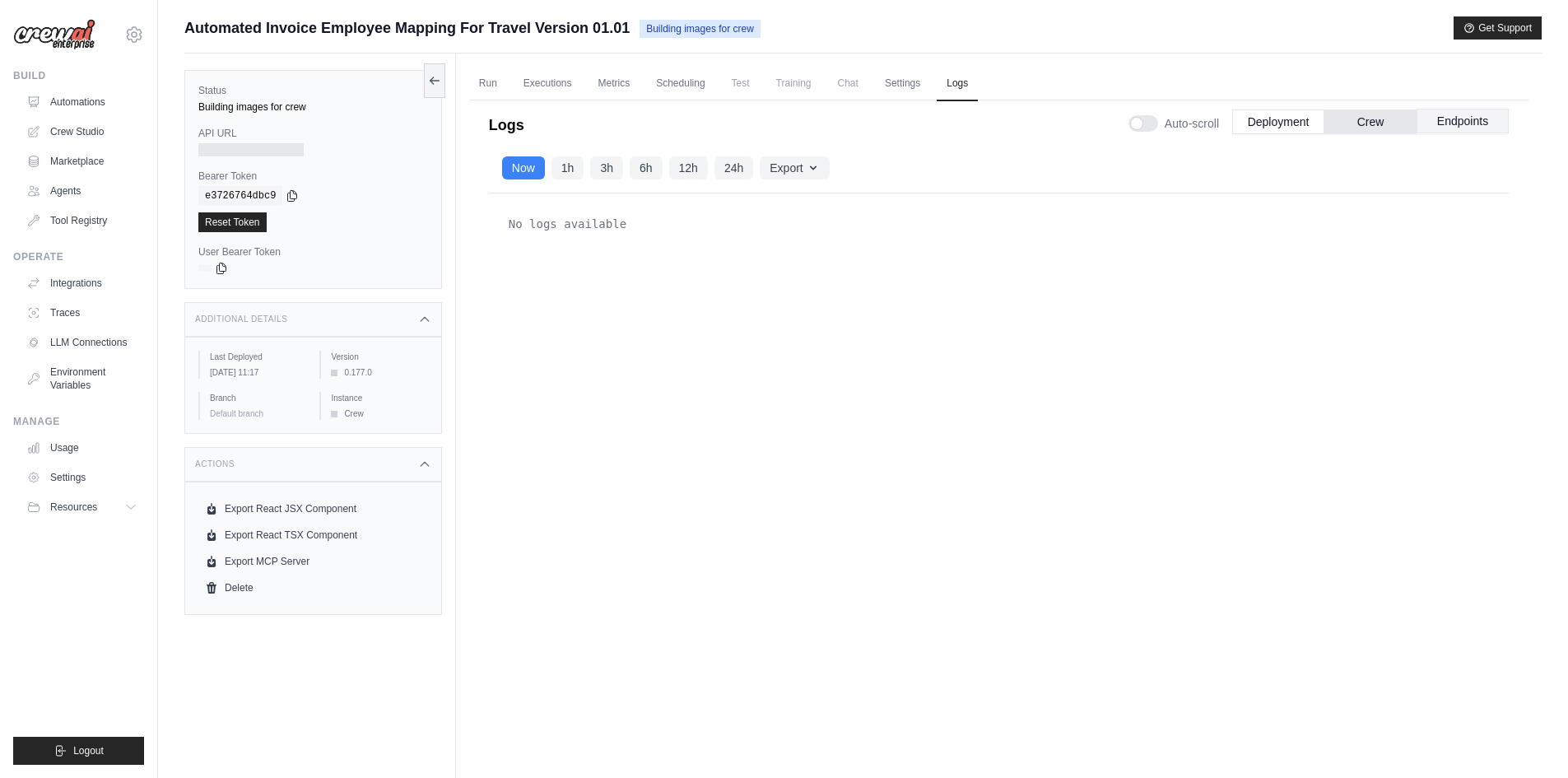
click at [1458, 116] on button "Endpoints" at bounding box center [1462, 120] width 92 height 24
click at [1366, 128] on button "Crew" at bounding box center [1370, 120] width 92 height 24
click at [1300, 132] on button "Deployment" at bounding box center [1278, 120] width 92 height 24
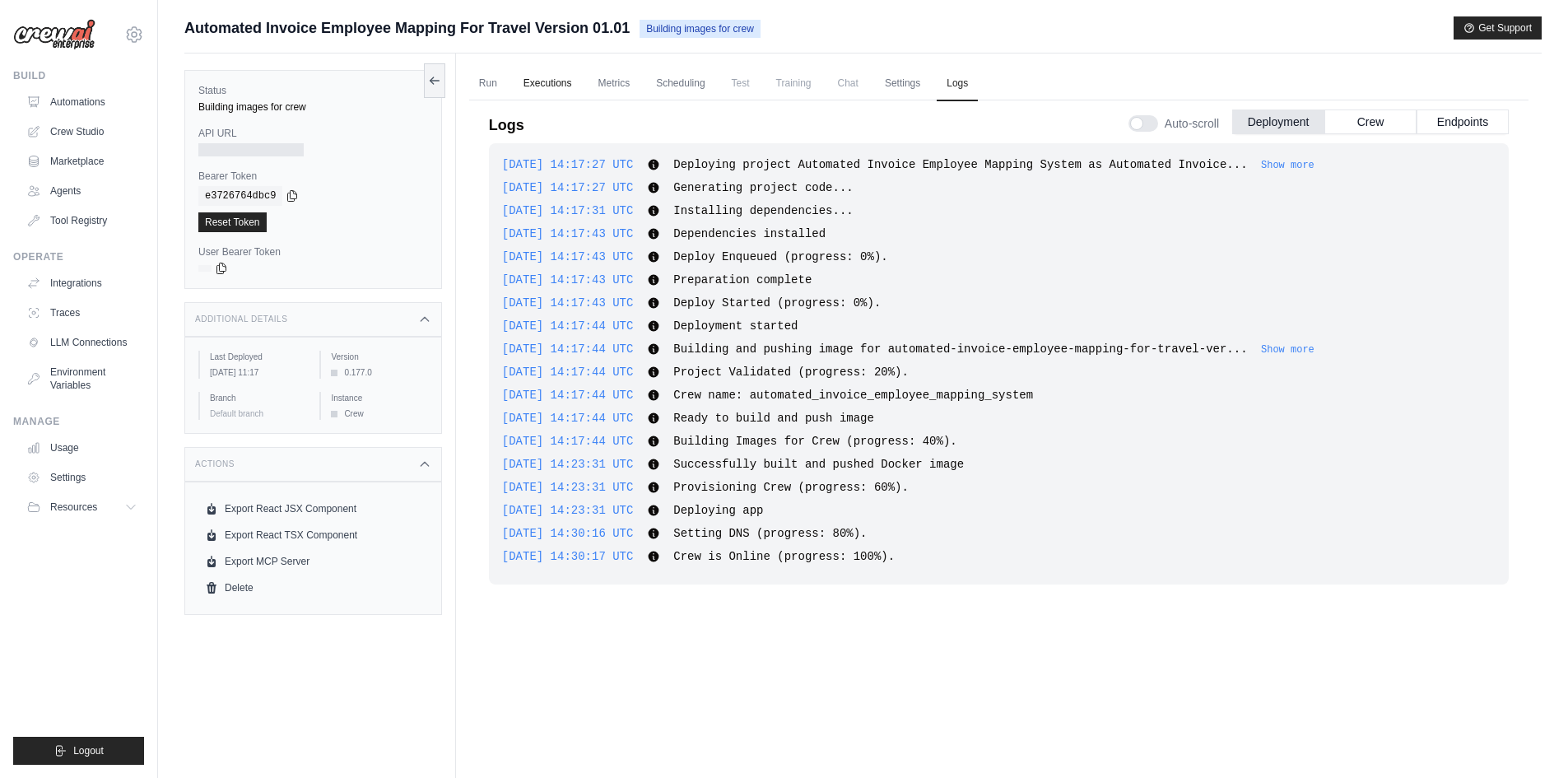
click at [546, 89] on link "Executions" at bounding box center [548, 84] width 69 height 34
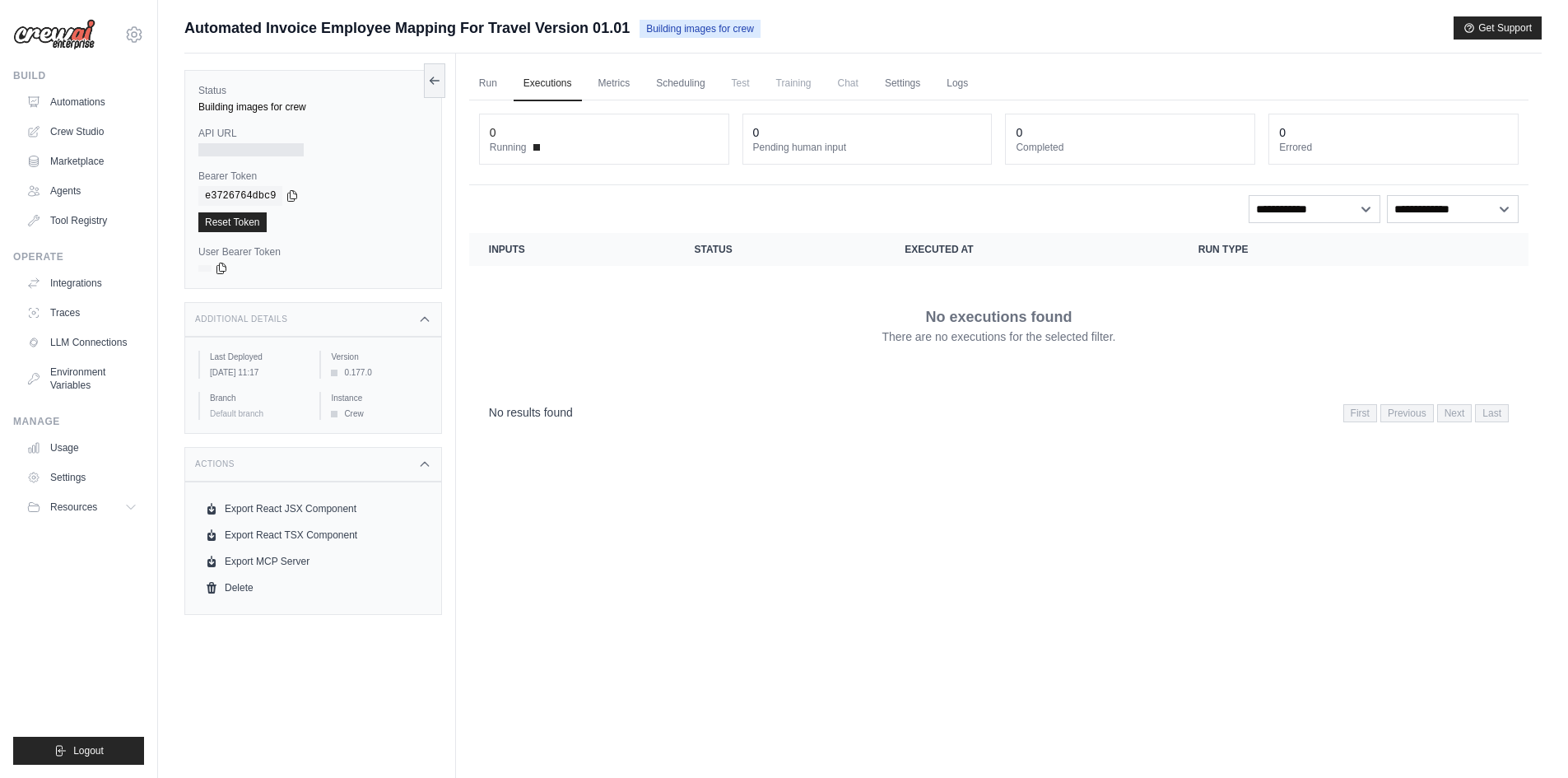
click at [507, 80] on ul "Run Executions Metrics Scheduling Test Training Chat Settings Logs" at bounding box center [999, 83] width 1059 height 33
click at [484, 87] on link "Run" at bounding box center [488, 84] width 38 height 34
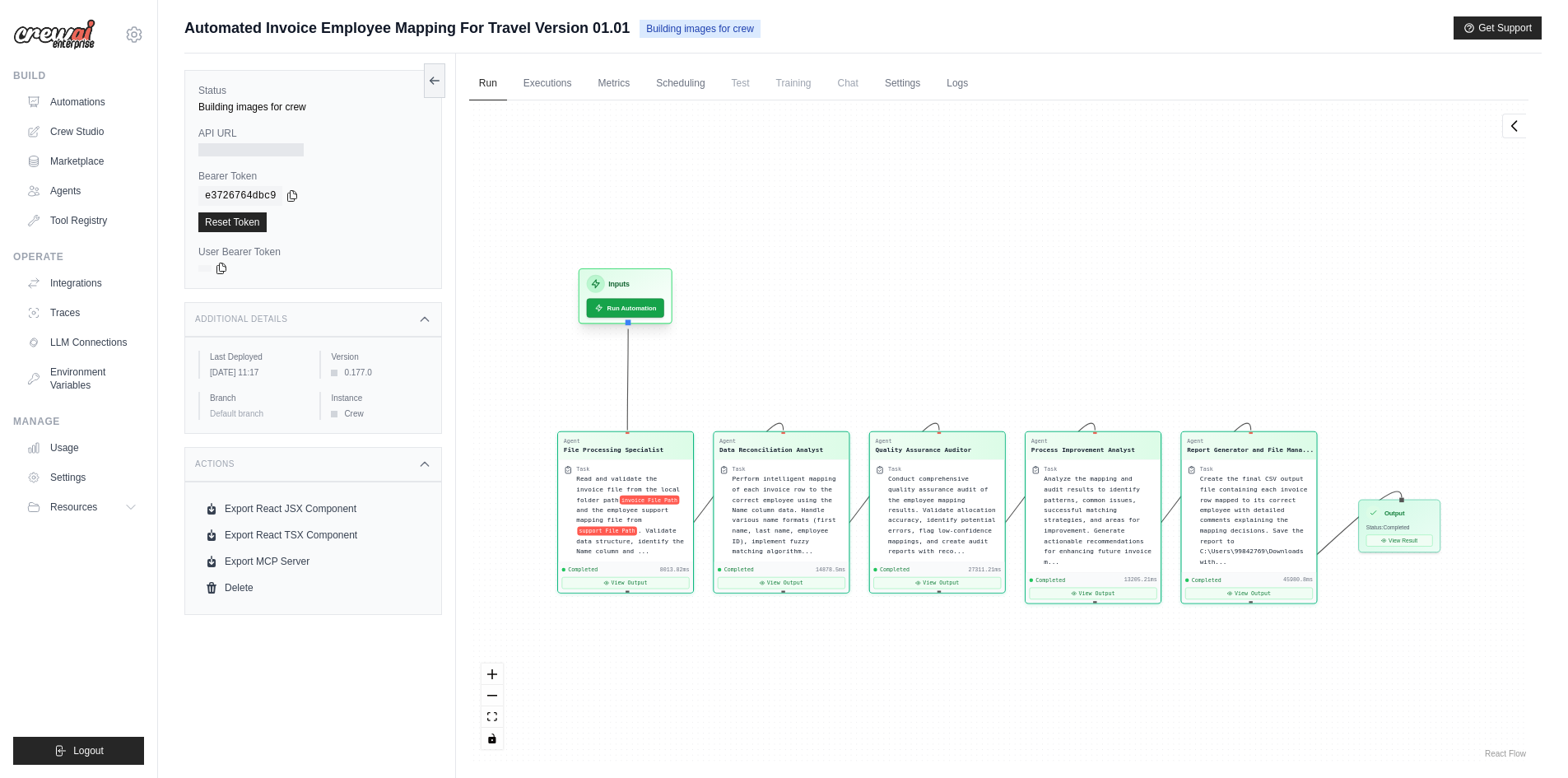
drag, startPoint x: 607, startPoint y: 362, endPoint x: 645, endPoint y: 274, distance: 95.9
click at [645, 275] on div "Inputs" at bounding box center [625, 284] width 78 height 18
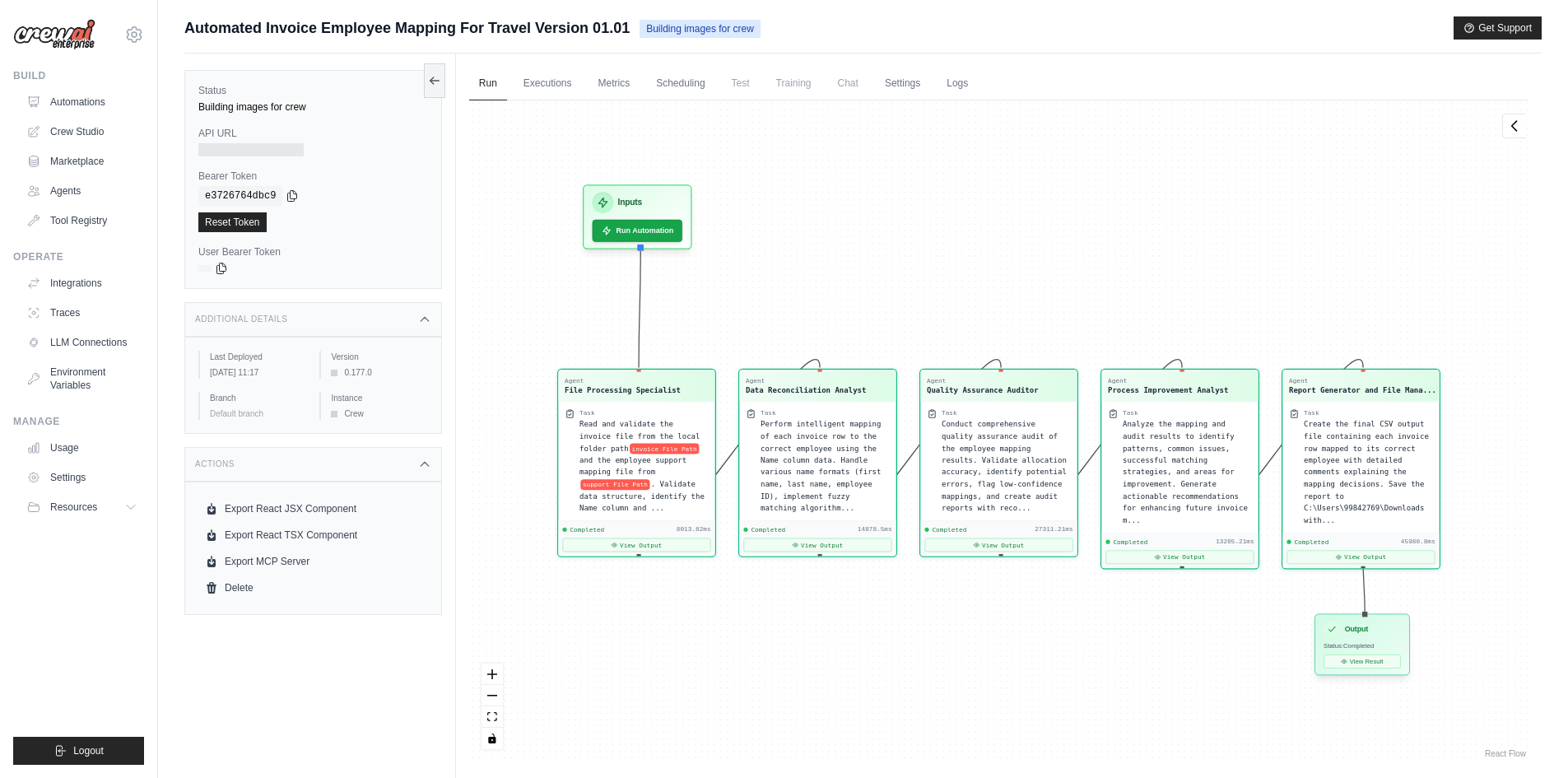
drag, startPoint x: 1421, startPoint y: 508, endPoint x: 1388, endPoint y: 628, distance: 124.5
click at [1388, 628] on div "Output" at bounding box center [1362, 629] width 78 height 17
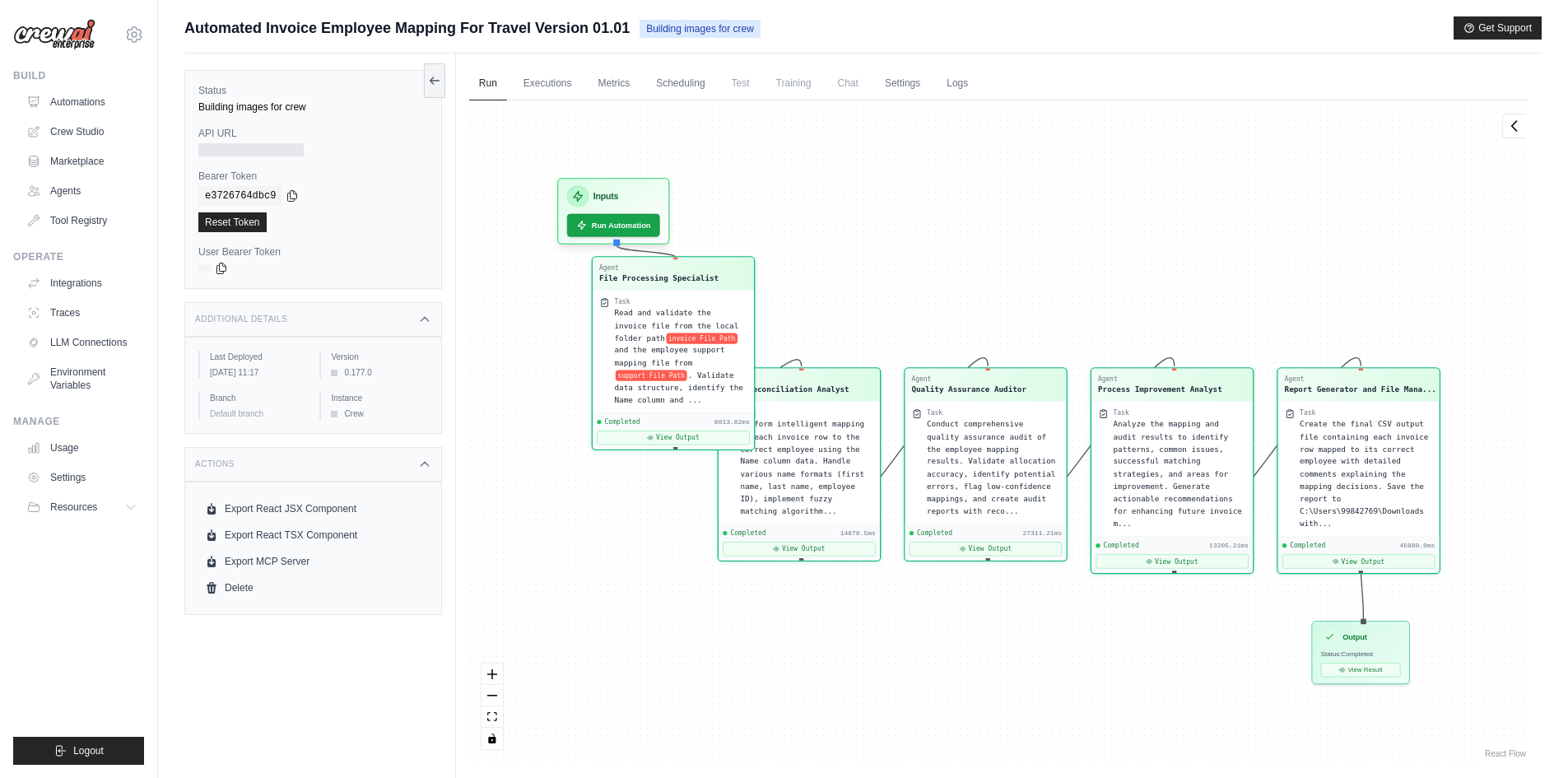
drag, startPoint x: 649, startPoint y: 386, endPoint x: 686, endPoint y: 278, distance: 114.2
click at [686, 278] on div "File Processing Specialist" at bounding box center [659, 278] width 119 height 11
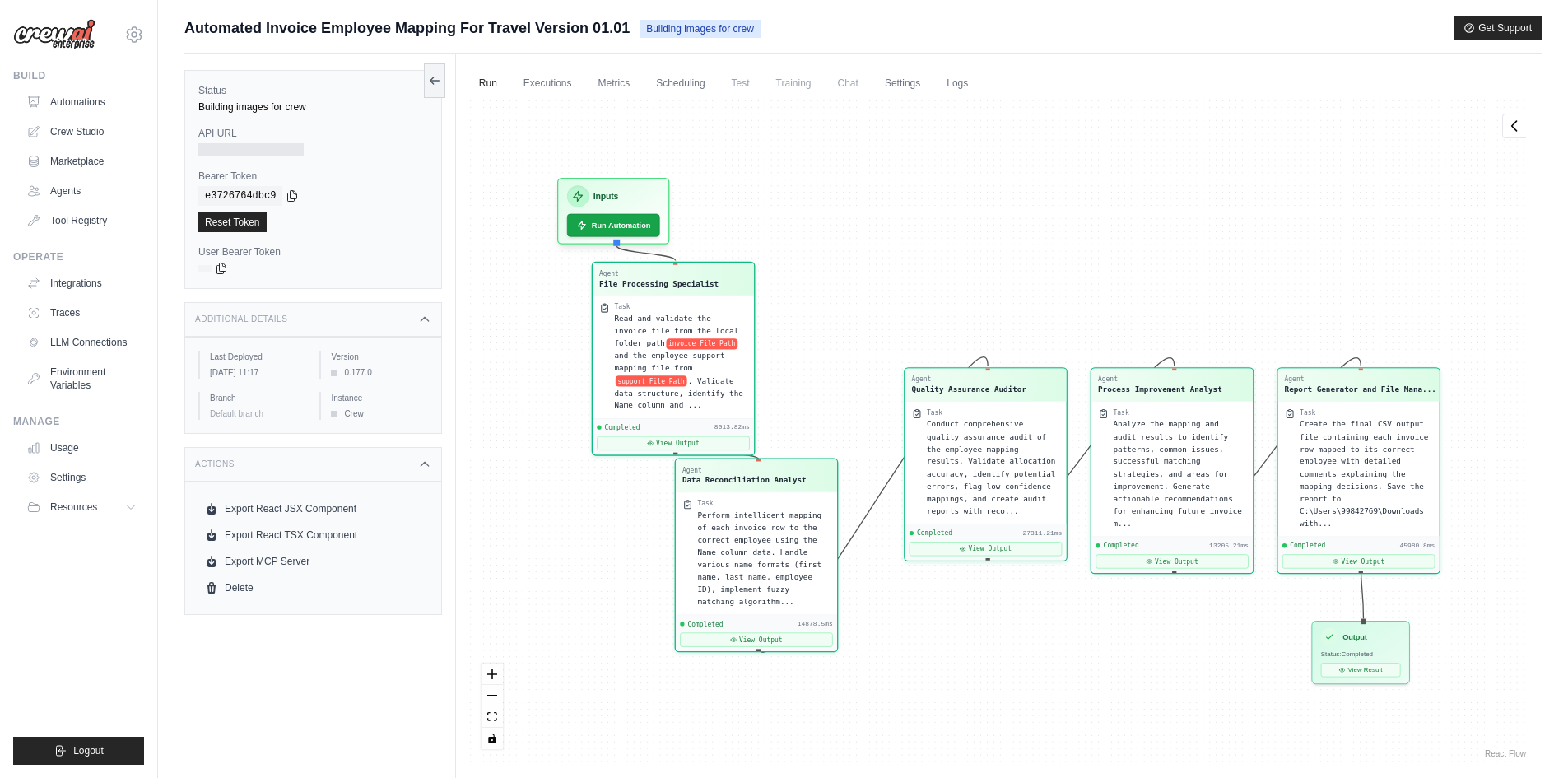
drag, startPoint x: 803, startPoint y: 389, endPoint x: 760, endPoint y: 480, distance: 100.6
click at [760, 480] on div "Data Reconciliation Analyst" at bounding box center [744, 480] width 125 height 11
drag, startPoint x: 945, startPoint y: 395, endPoint x: 884, endPoint y: 403, distance: 61.5
click at [951, 389] on div "Quality Assurance Auditor" at bounding box center [977, 390] width 115 height 11
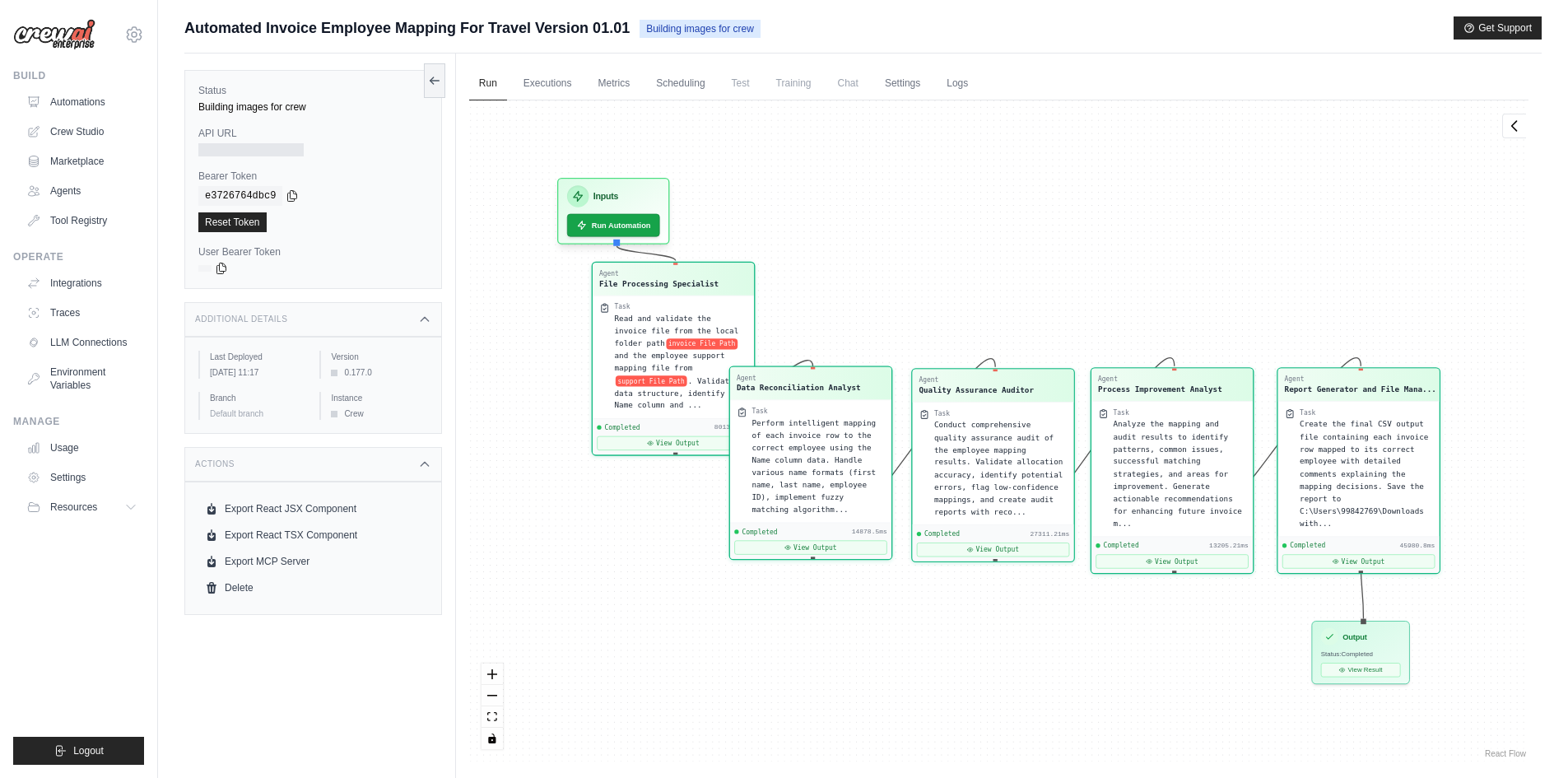
drag, startPoint x: 771, startPoint y: 477, endPoint x: 826, endPoint y: 384, distance: 108.0
click at [826, 384] on div "Data Reconciliation Analyst" at bounding box center [799, 387] width 125 height 11
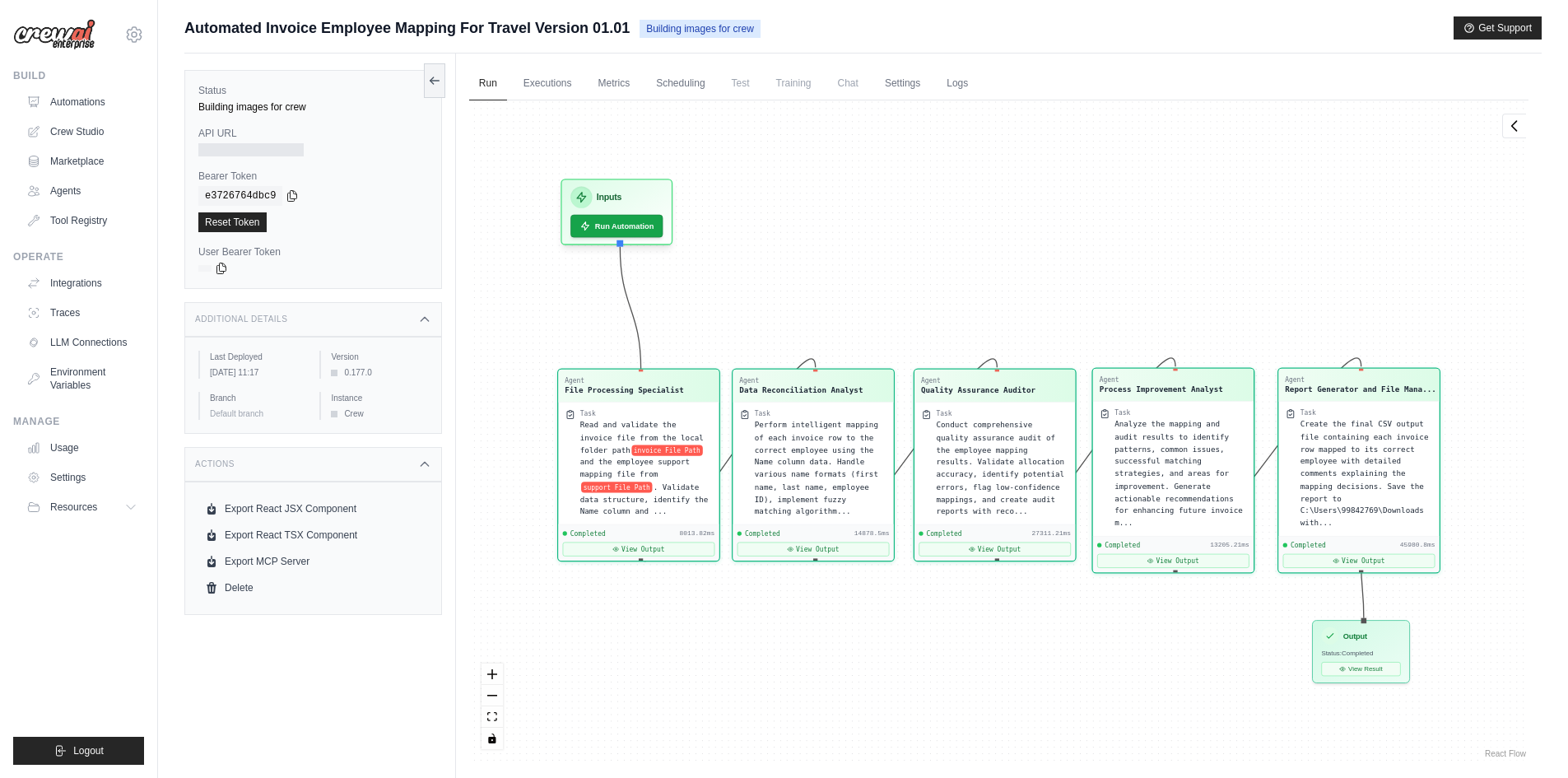
drag, startPoint x: 715, startPoint y: 271, endPoint x: 677, endPoint y: 380, distance: 115.4
click at [677, 380] on div "Agent File Processing Specialist" at bounding box center [638, 386] width 147 height 20
click at [671, 384] on div "File Processing Specialist" at bounding box center [624, 388] width 119 height 11
click at [1376, 551] on button "View Output" at bounding box center [1360, 558] width 152 height 14
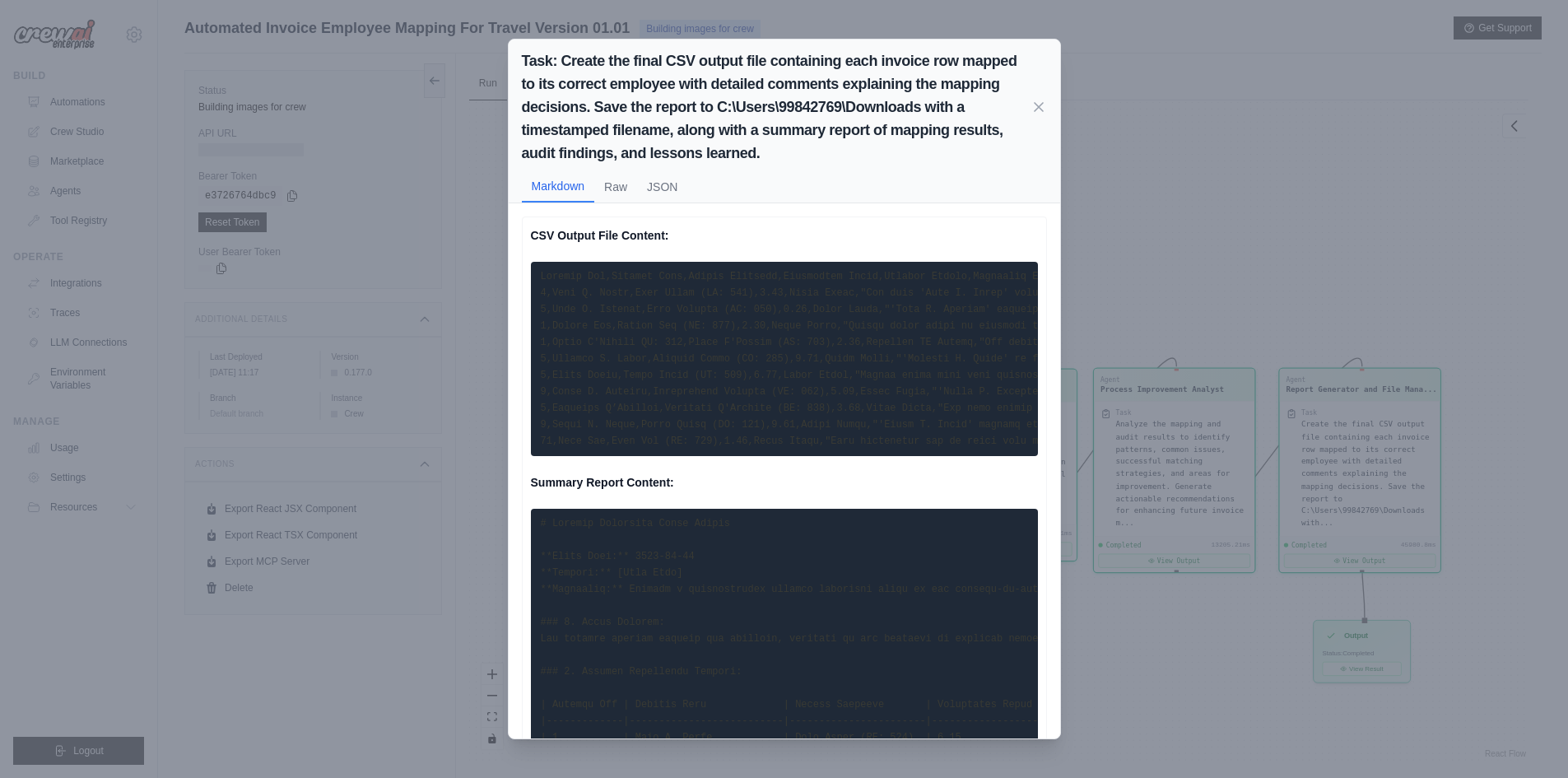
click at [758, 353] on pre at bounding box center [785, 358] width 507 height 194
click at [661, 367] on pre at bounding box center [785, 358] width 507 height 194
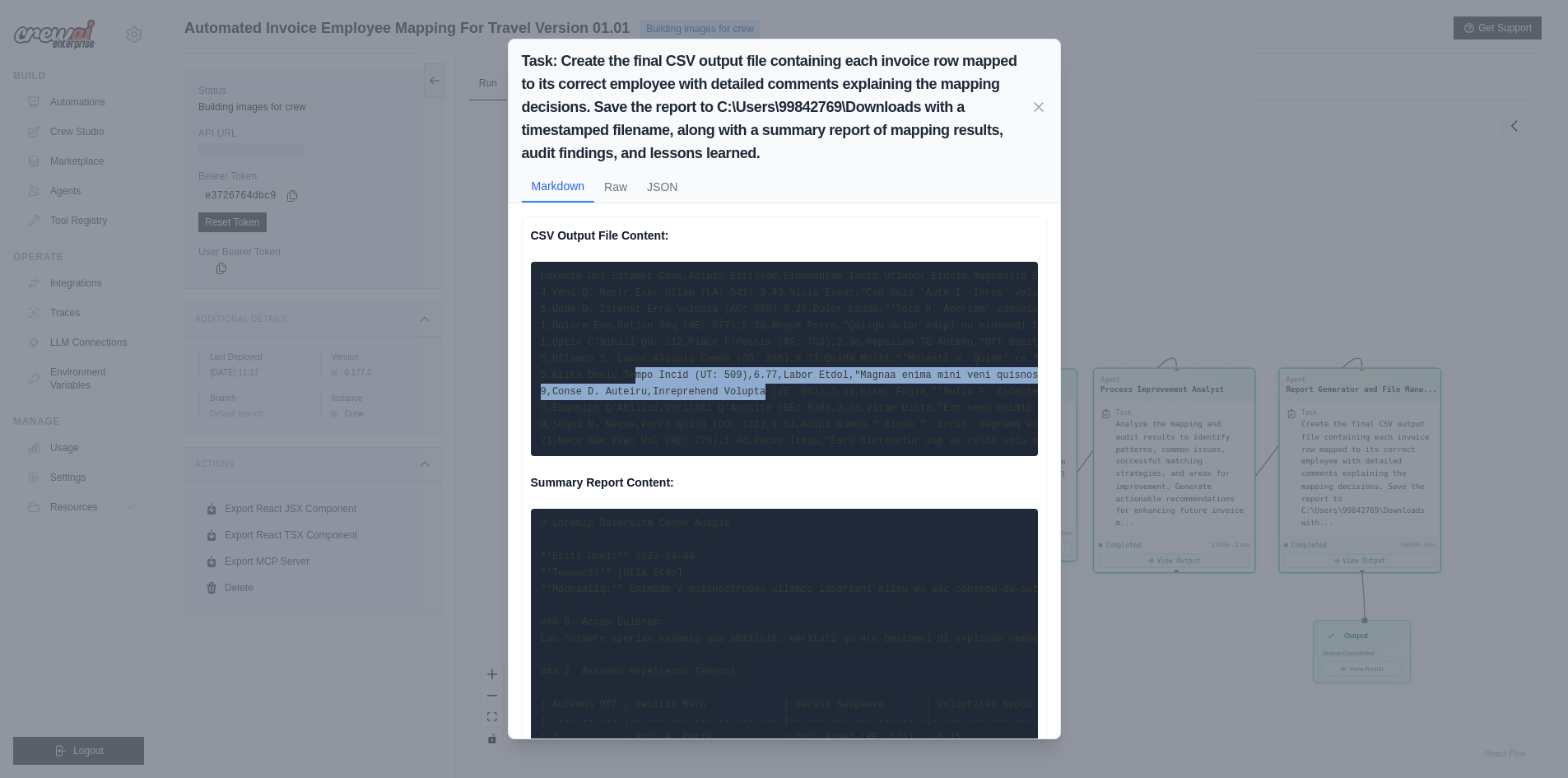
drag, startPoint x: 627, startPoint y: 384, endPoint x: 748, endPoint y: 393, distance: 121.3
click at [748, 393] on pre at bounding box center [785, 358] width 507 height 194
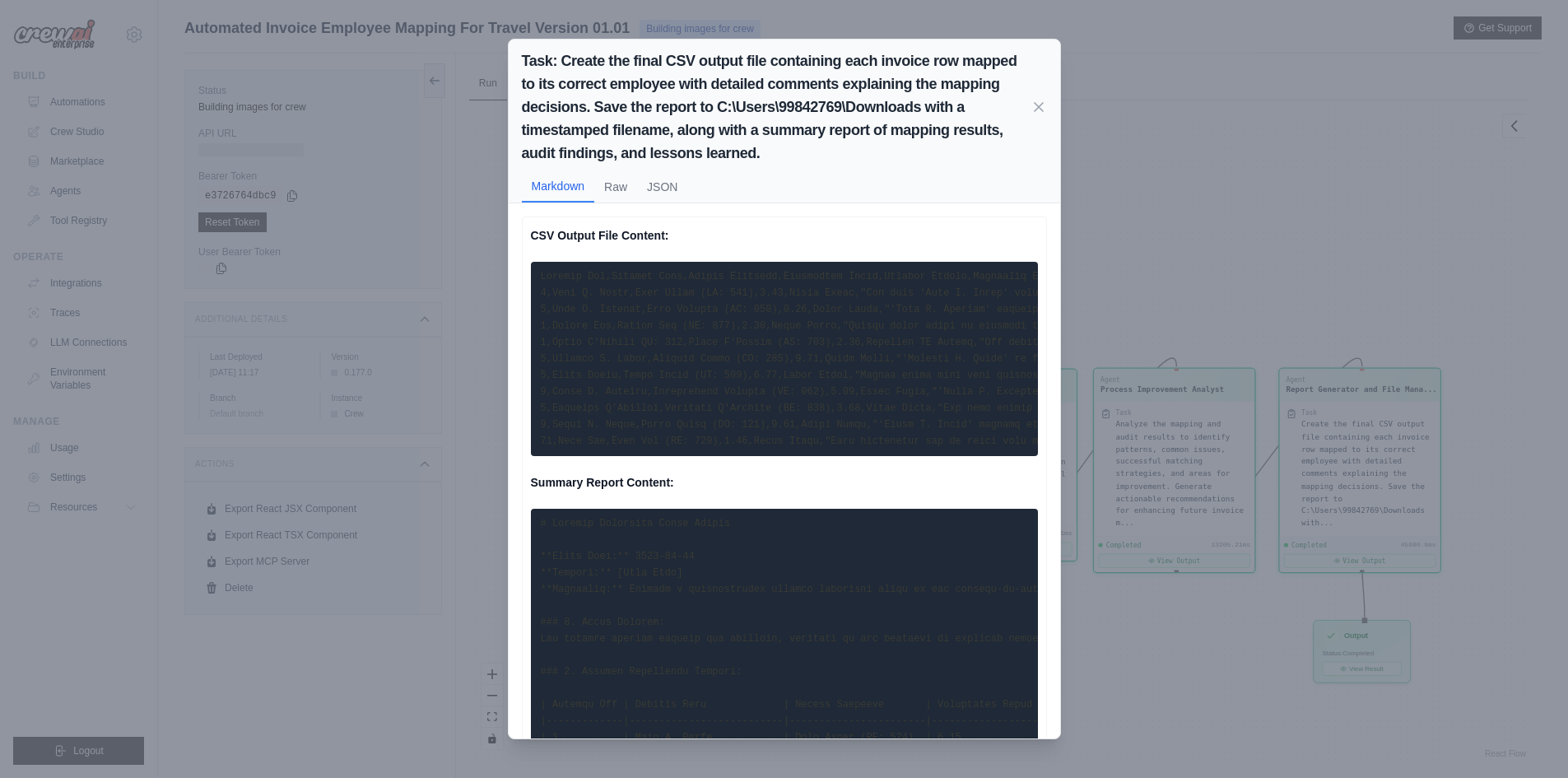
click at [634, 315] on code at bounding box center [1150, 358] width 1221 height 176
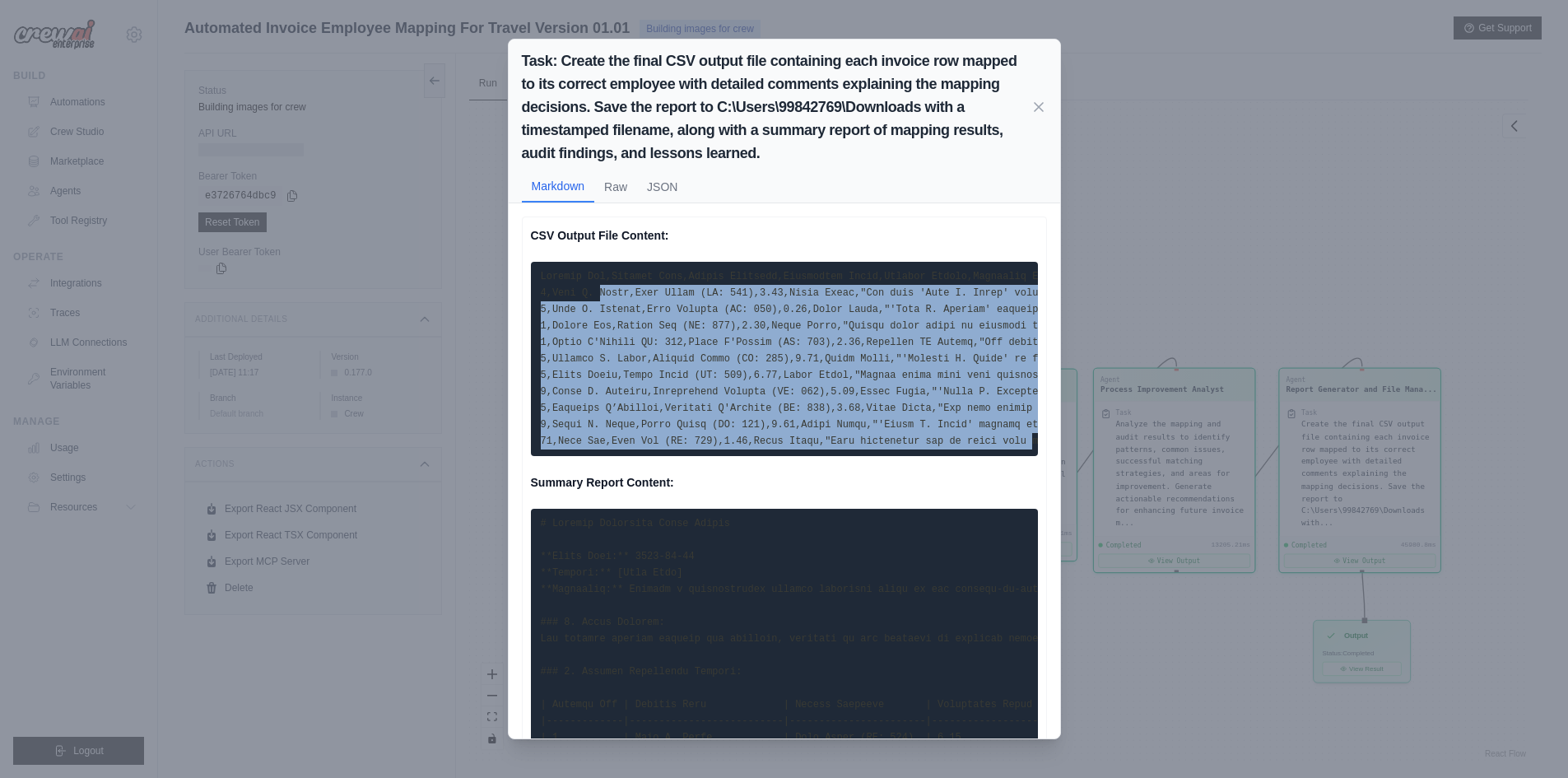
drag, startPoint x: 595, startPoint y: 296, endPoint x: 991, endPoint y: 438, distance: 420.7
click at [991, 438] on code at bounding box center [1150, 358] width 1221 height 176
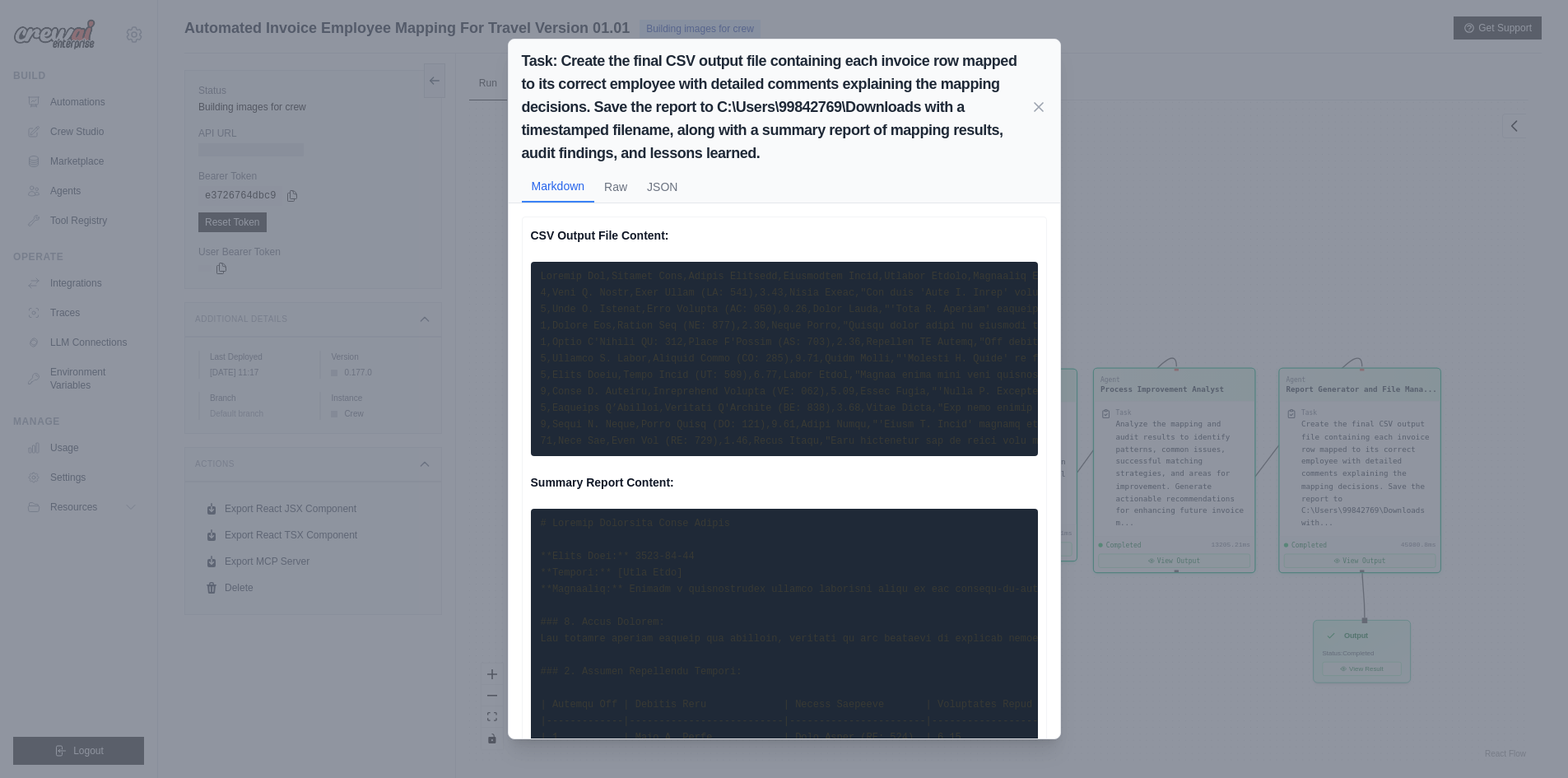
click at [574, 284] on pre at bounding box center [785, 358] width 507 height 194
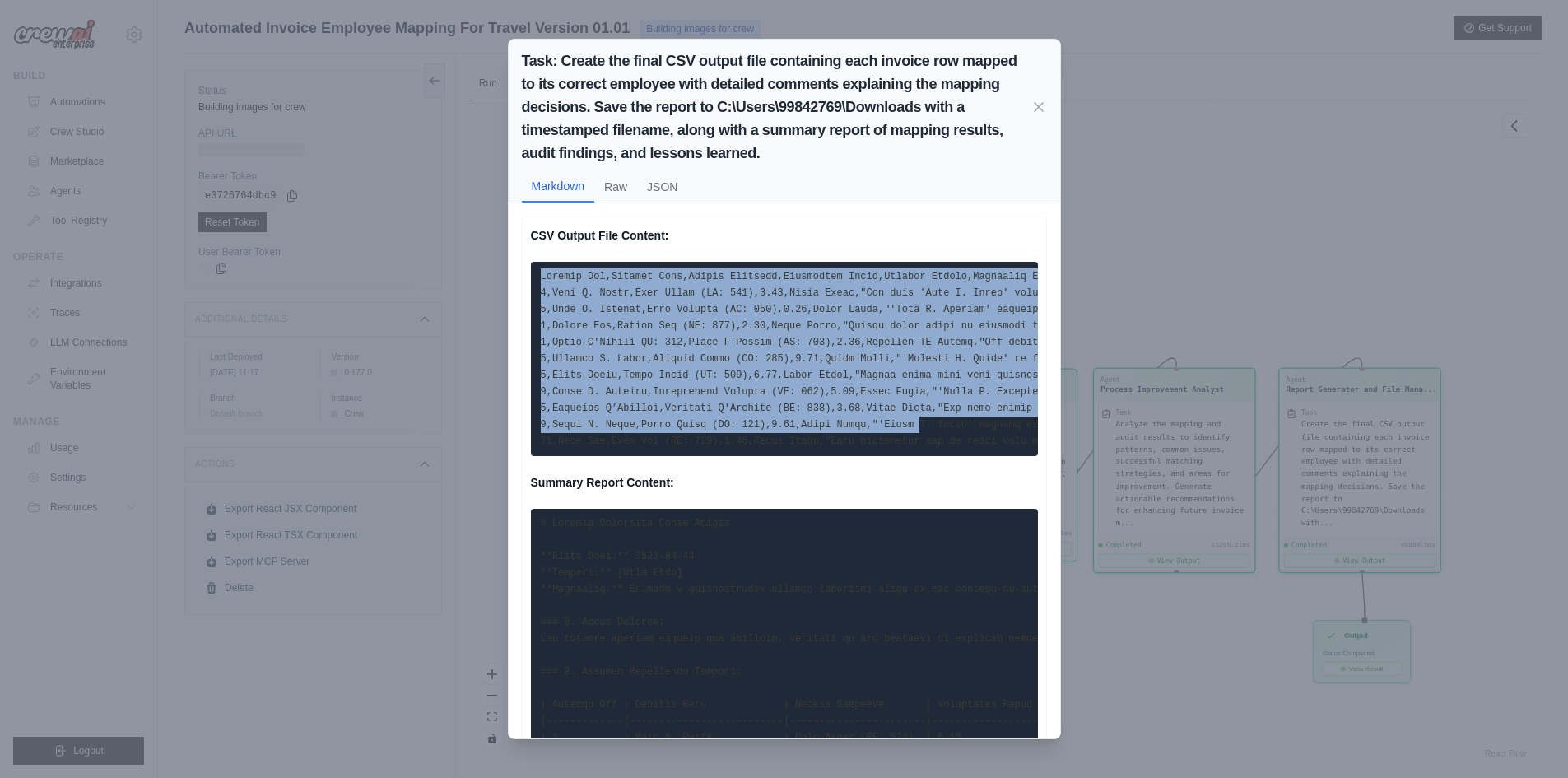
drag, startPoint x: 537, startPoint y: 273, endPoint x: 908, endPoint y: 421, distance: 399.4
click at [898, 423] on pre at bounding box center [785, 358] width 507 height 194
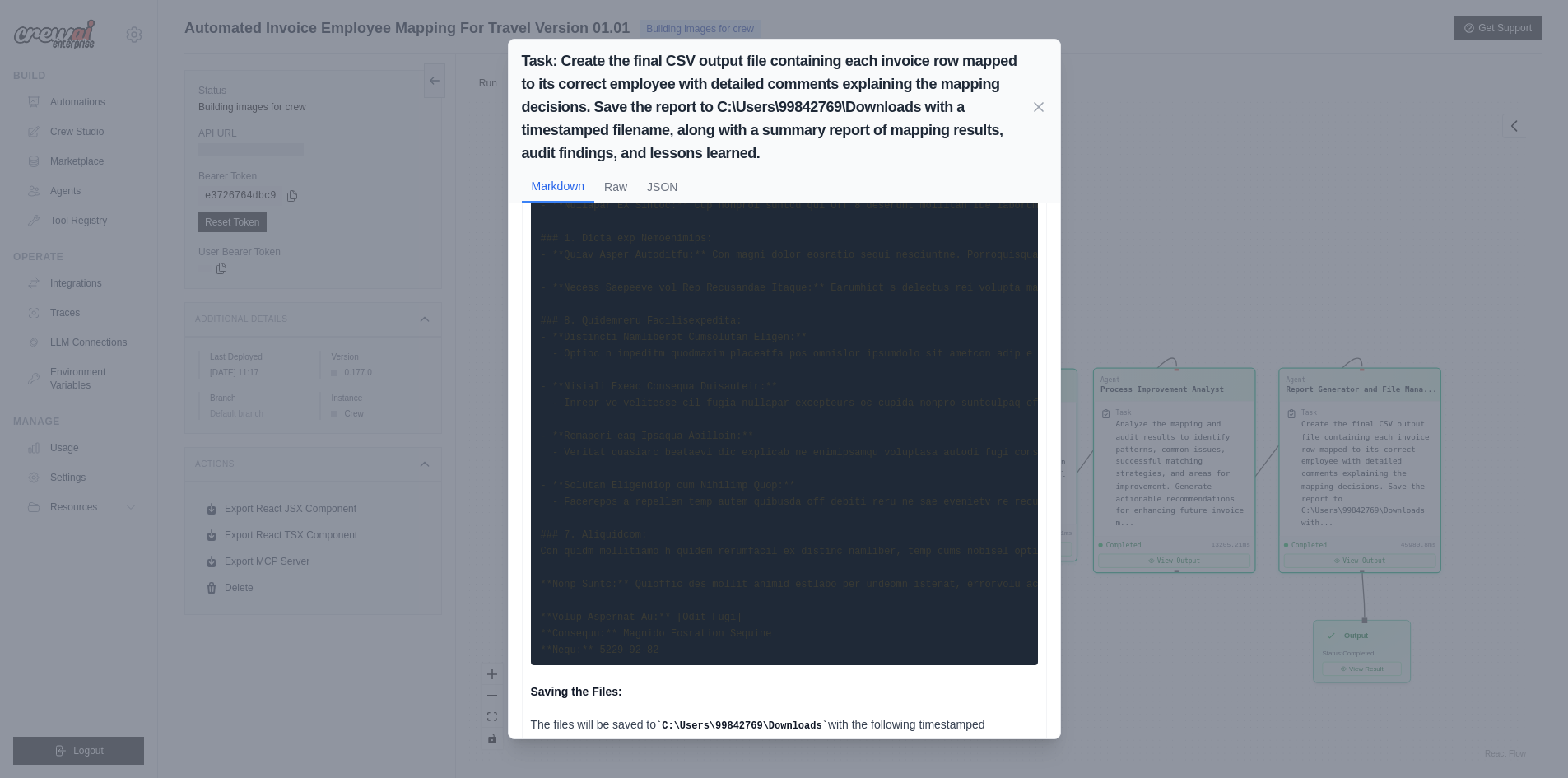
scroll to position [1562, 0]
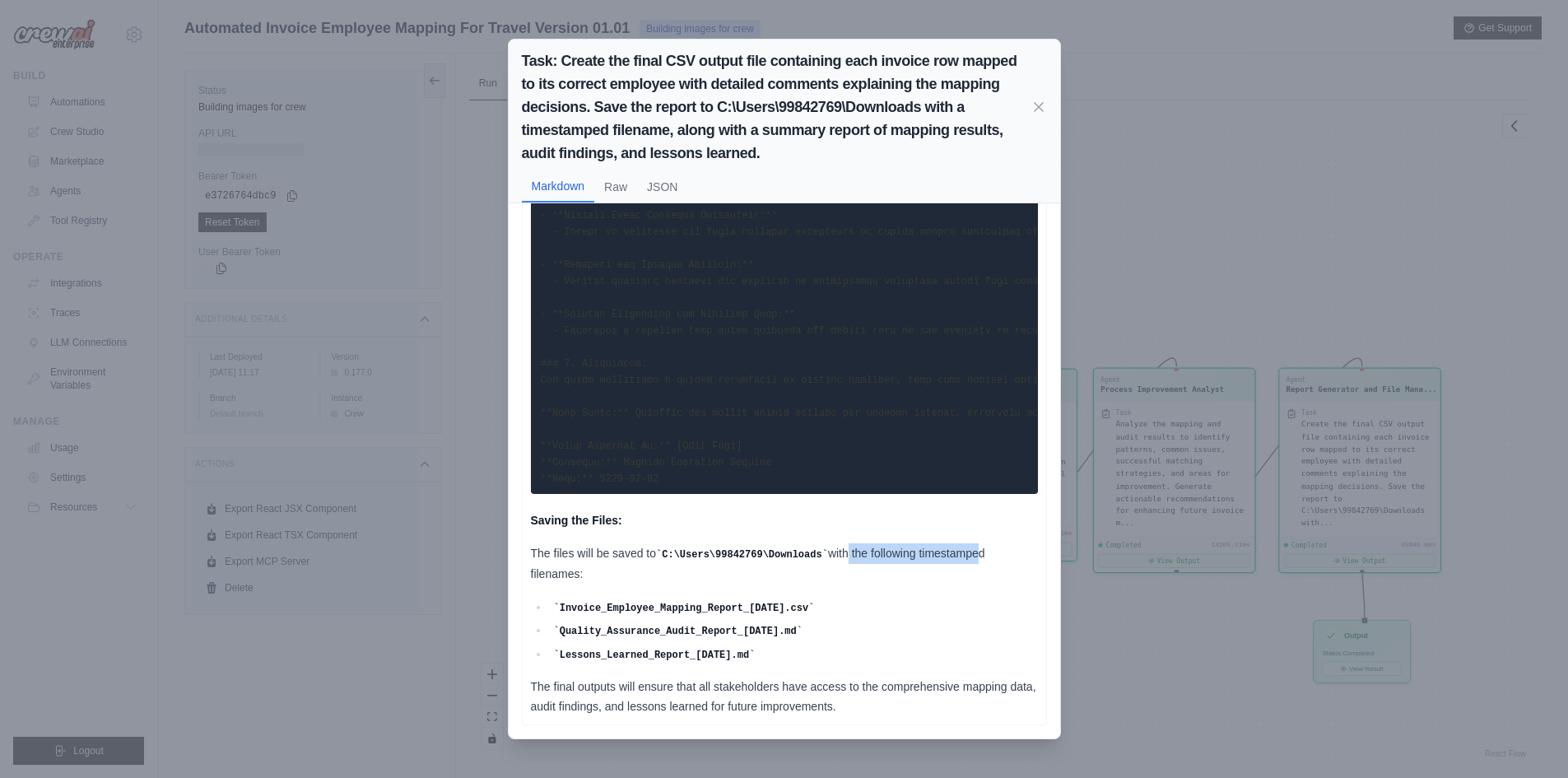
drag, startPoint x: 836, startPoint y: 556, endPoint x: 984, endPoint y: 557, distance: 148.0
click at [984, 556] on p "The files will be saved to C:\Users\99842769\Downloads with the following times…" at bounding box center [785, 563] width 507 height 41
drag, startPoint x: 560, startPoint y: 605, endPoint x: 813, endPoint y: 610, distance: 253.0
click at [813, 610] on code "Invoice_Employee_Mapping_Report_2025-09-04.csv" at bounding box center [683, 608] width 261 height 12
copy code "Invoice_Employee_Mapping_Report_2025-09-04.csv"
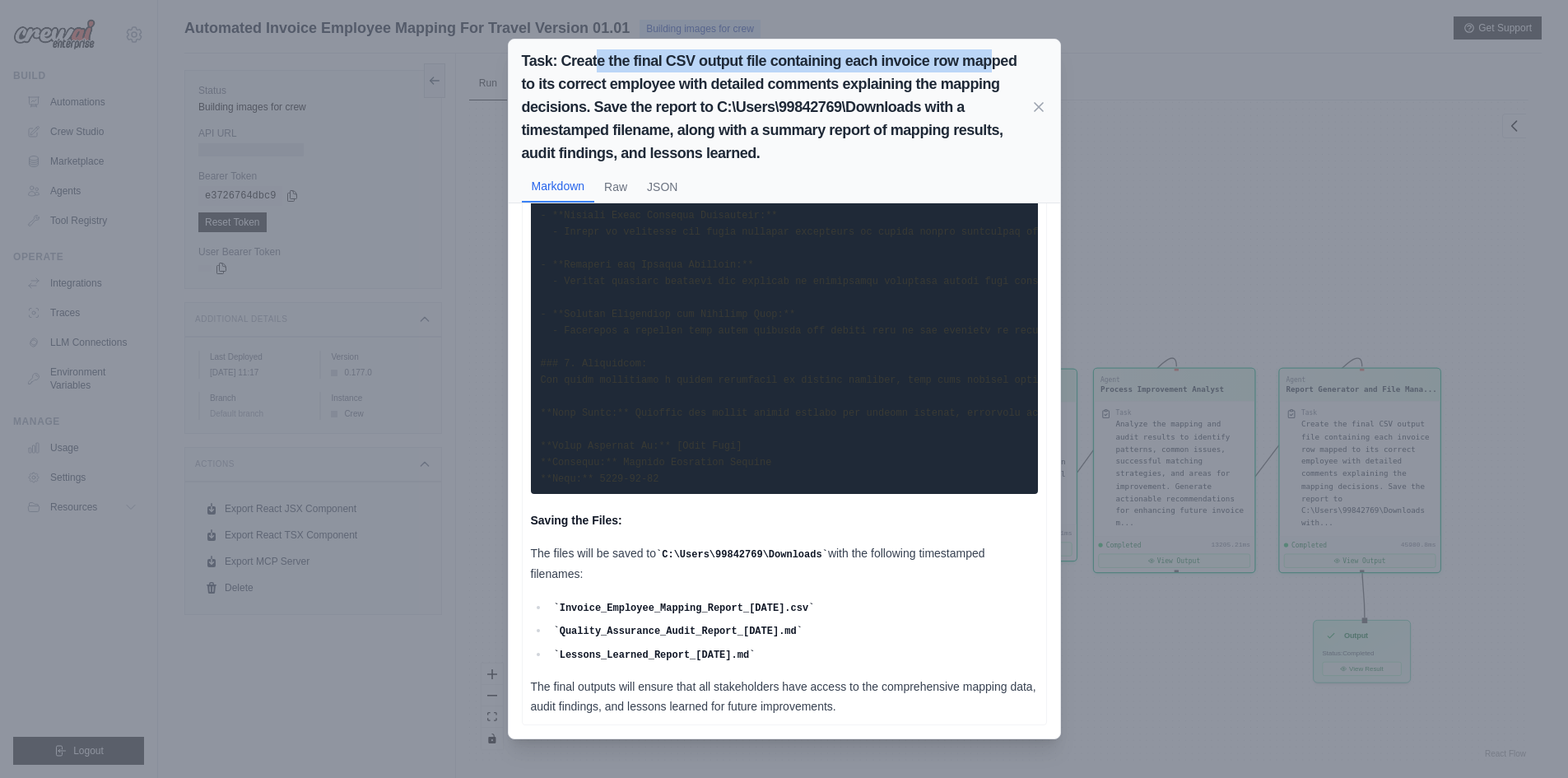
drag, startPoint x: 634, startPoint y: 64, endPoint x: 990, endPoint y: 72, distance: 356.1
click at [990, 72] on h2 "Task: Create the final CSV output file containing each invoice row mapped to it…" at bounding box center [776, 107] width 509 height 116
click at [1211, 155] on div "Task: Create the final CSV output file containing each invoice row mapped to it…" at bounding box center [784, 389] width 1568 height 778
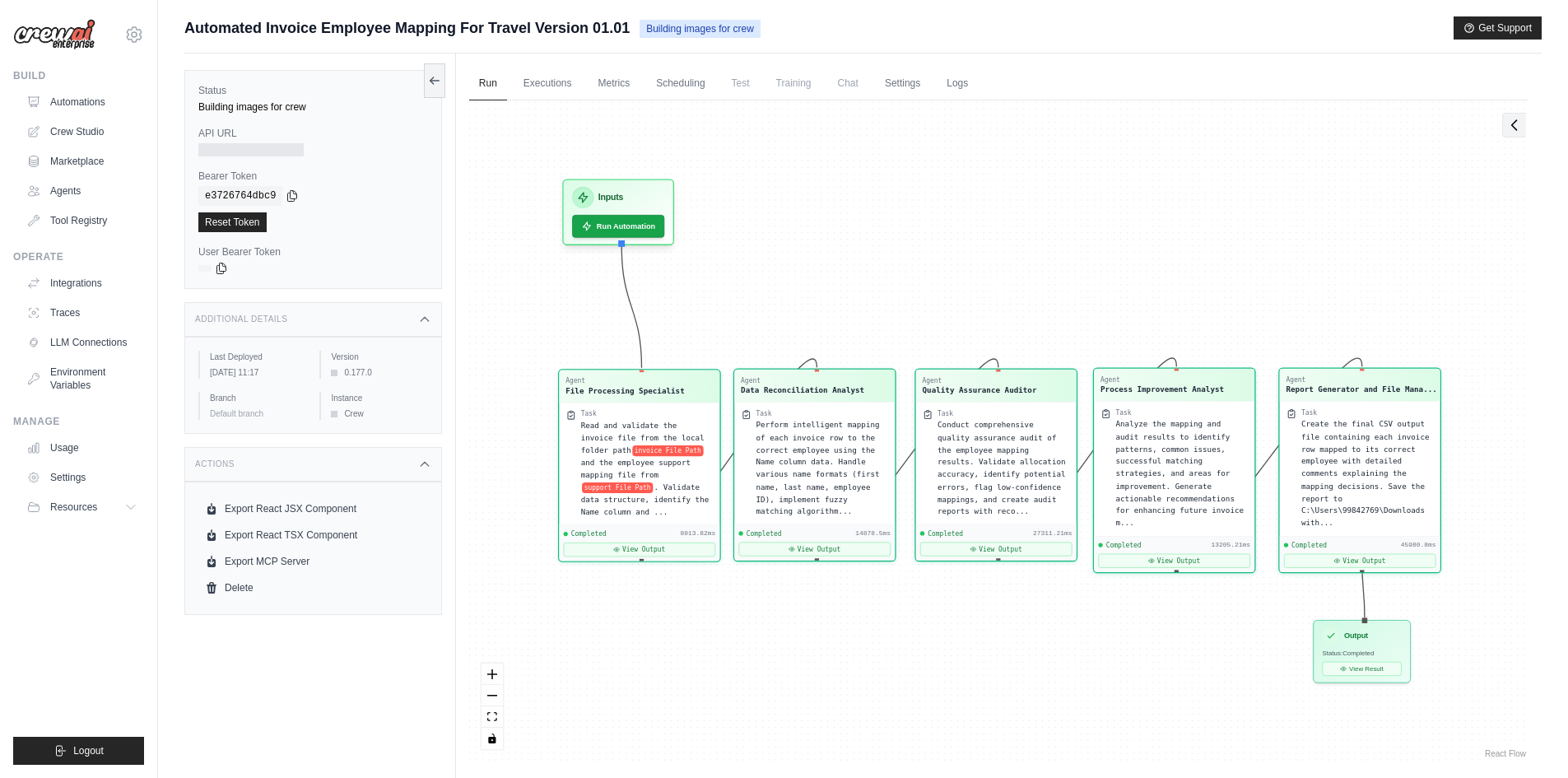
click at [1519, 134] on button at bounding box center [1514, 125] width 23 height 24
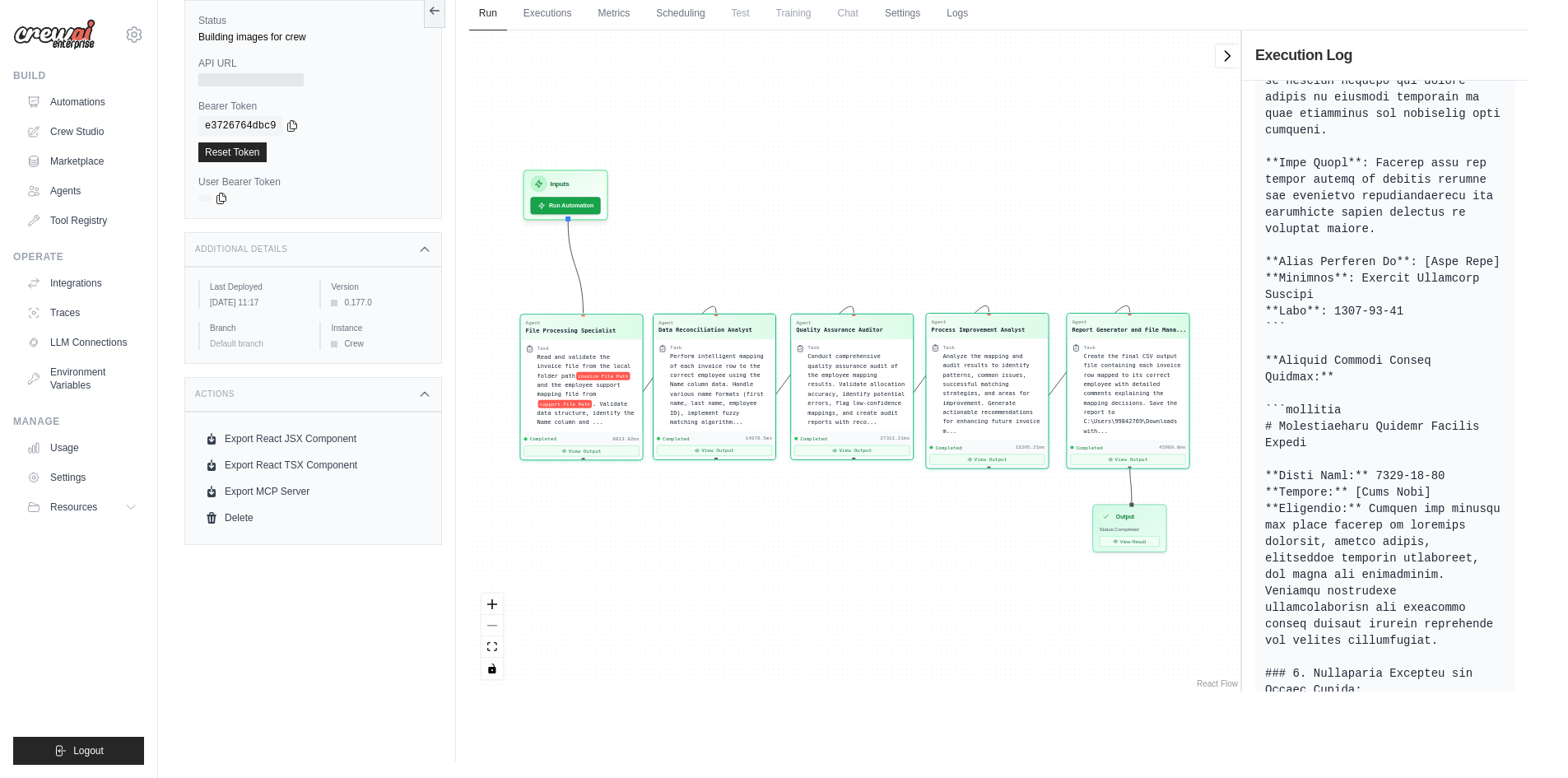
scroll to position [3974, 0]
click at [1221, 58] on icon at bounding box center [1227, 55] width 16 height 16
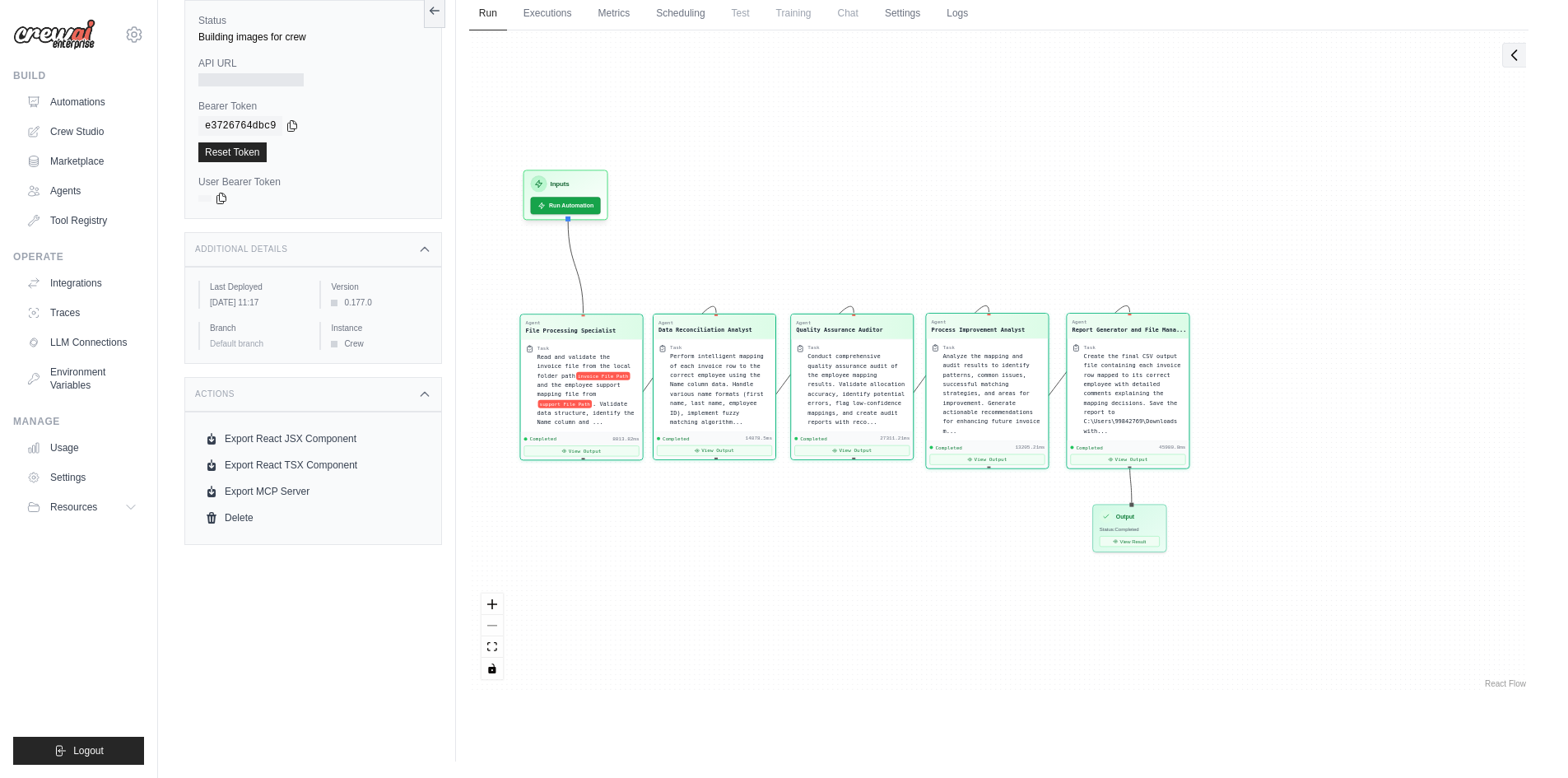
scroll to position [4682, 0]
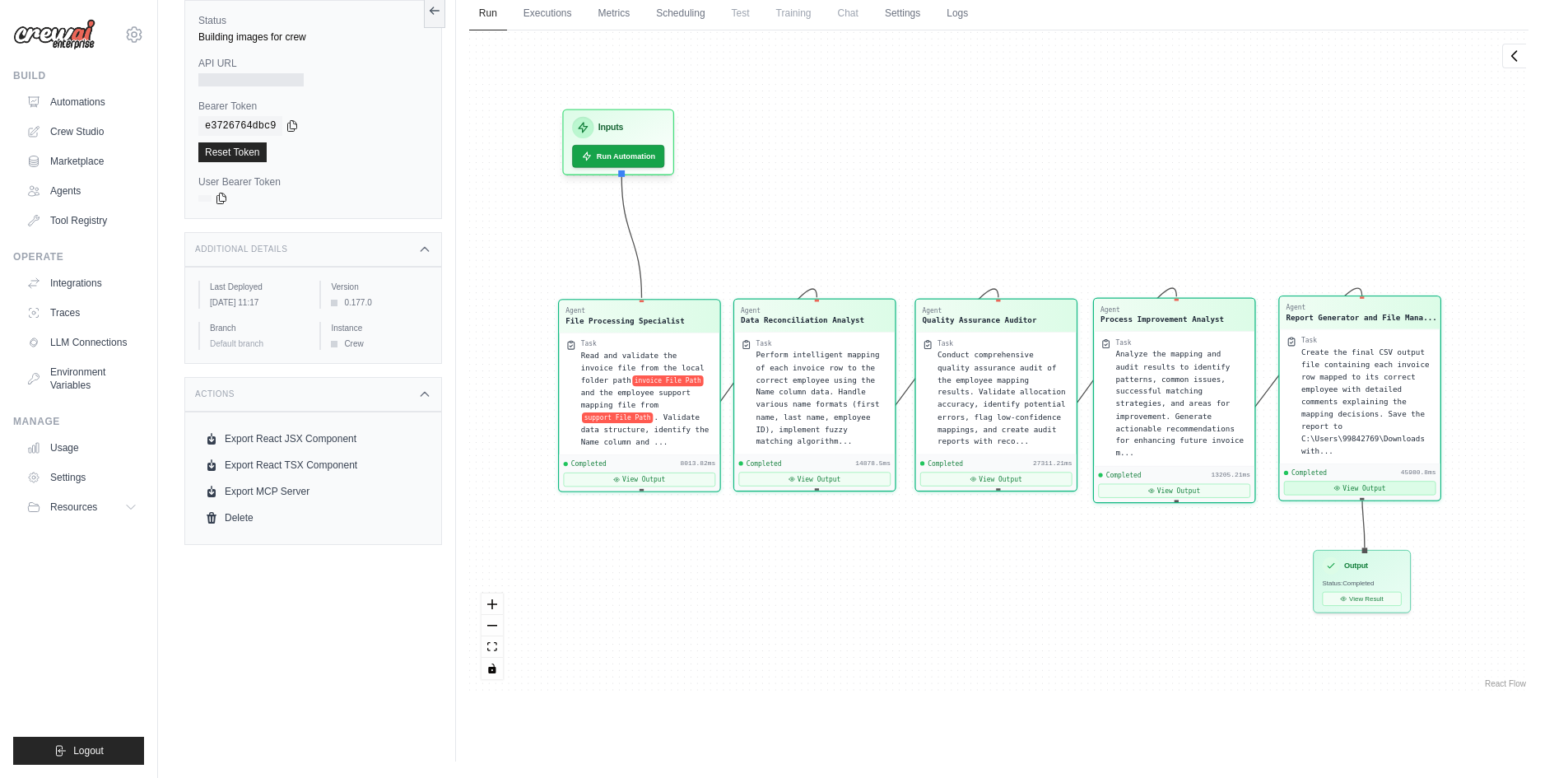
click at [1355, 481] on button "View Output" at bounding box center [1360, 488] width 152 height 14
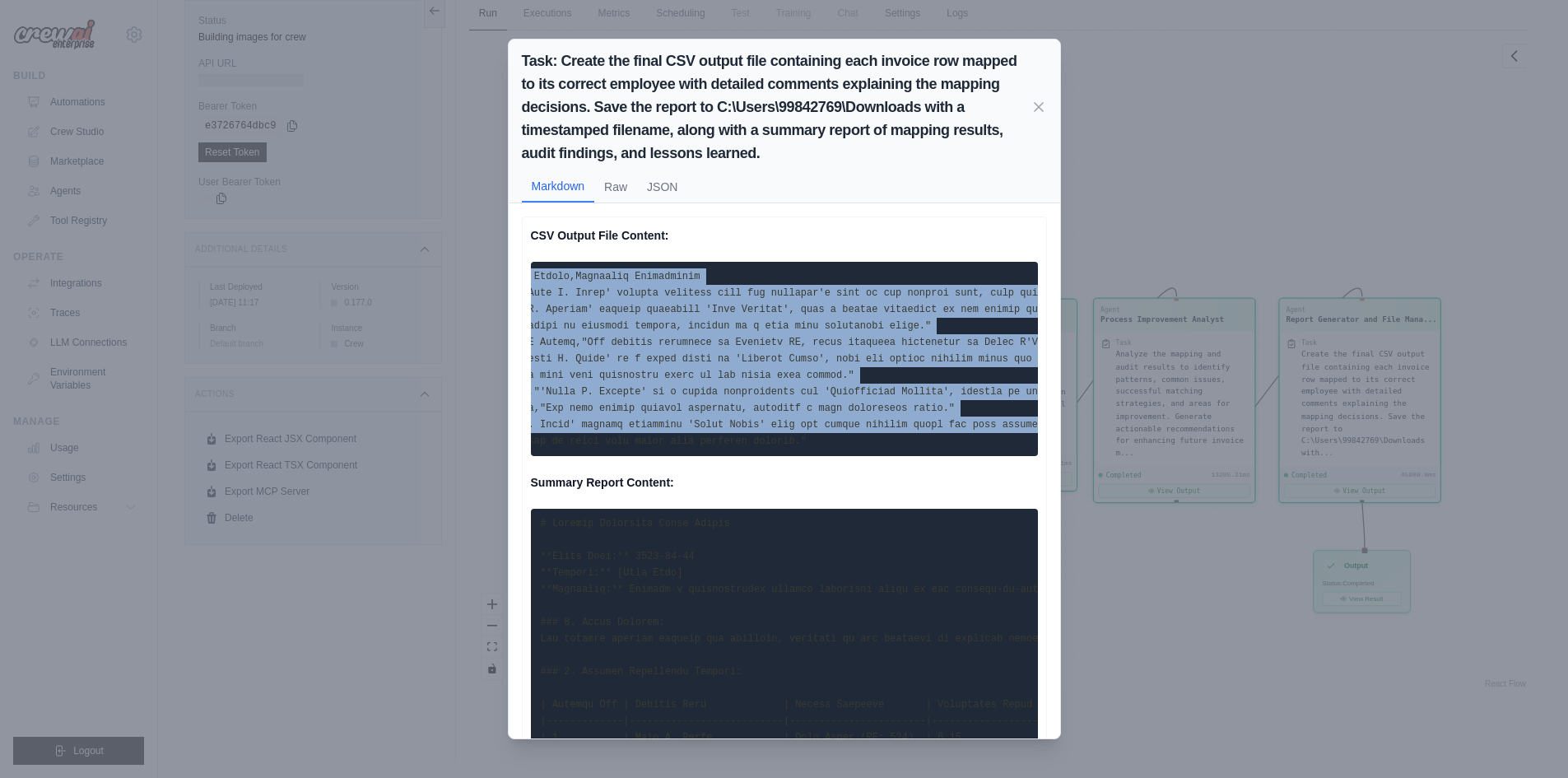
scroll to position [0, 644]
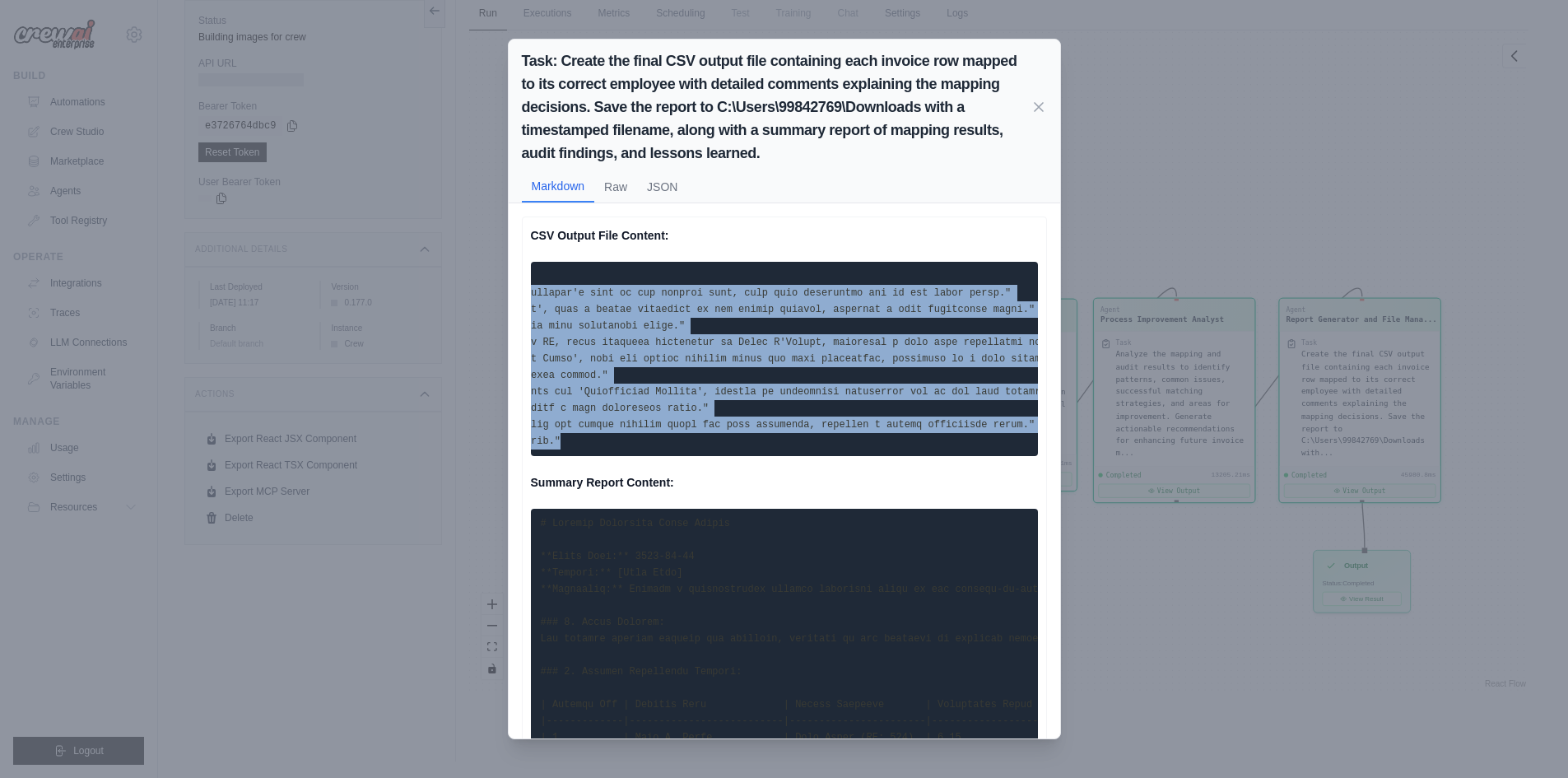
drag, startPoint x: 535, startPoint y: 268, endPoint x: 990, endPoint y: 452, distance: 490.8
click at [990, 452] on pre at bounding box center [785, 358] width 507 height 194
copy code "Invoice Row,Invoice Name,Mapped Employee,Confidence Score,Mapping Method,Reason…"
click at [1030, 107] on icon at bounding box center [1038, 107] width 16 height 16
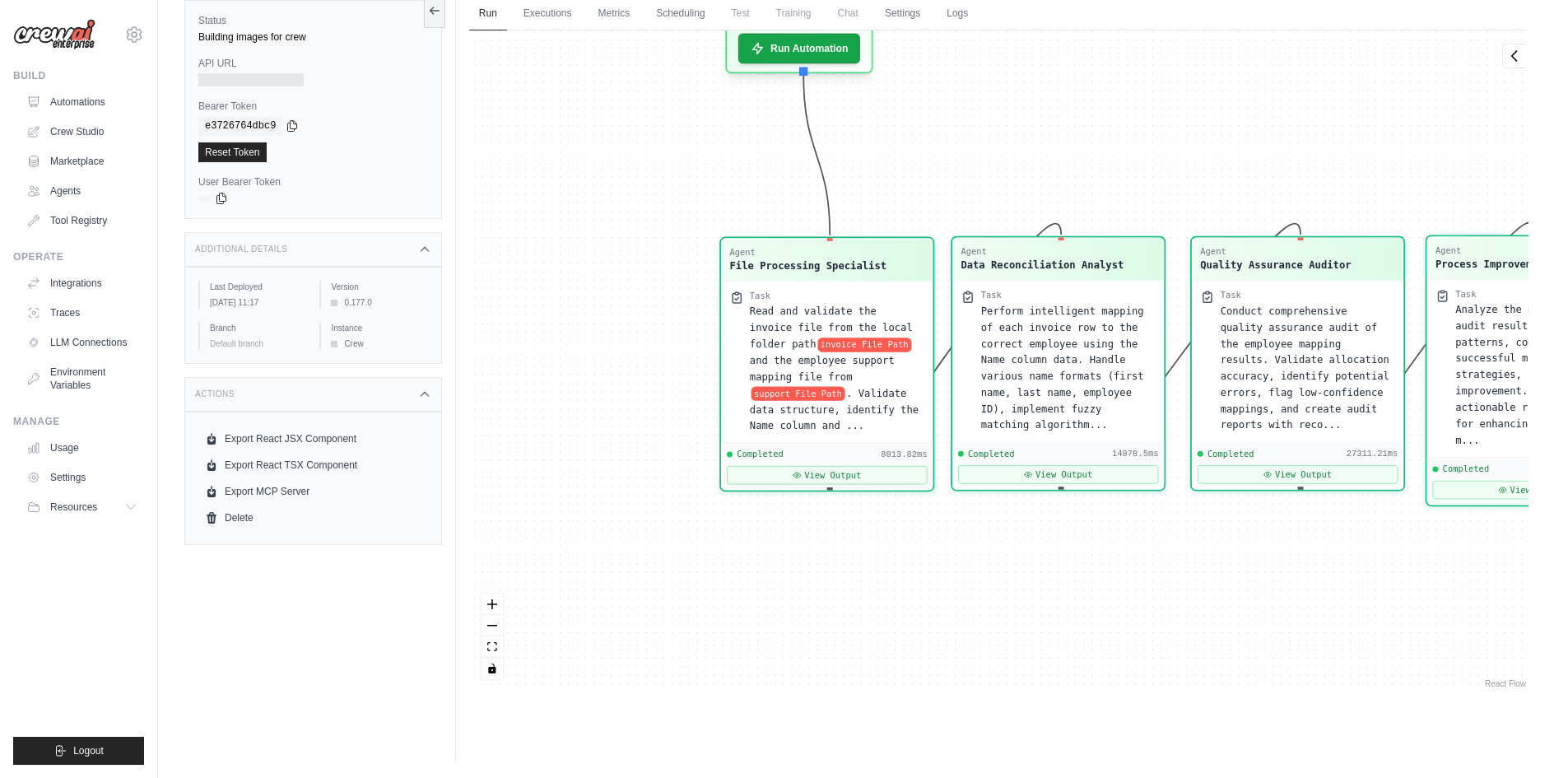
drag, startPoint x: 690, startPoint y: 202, endPoint x: 942, endPoint y: 111, distance: 267.9
click at [942, 111] on div "Agent File Processing Specialist Task Read and validate the invoice file from t…" at bounding box center [999, 361] width 1059 height 662
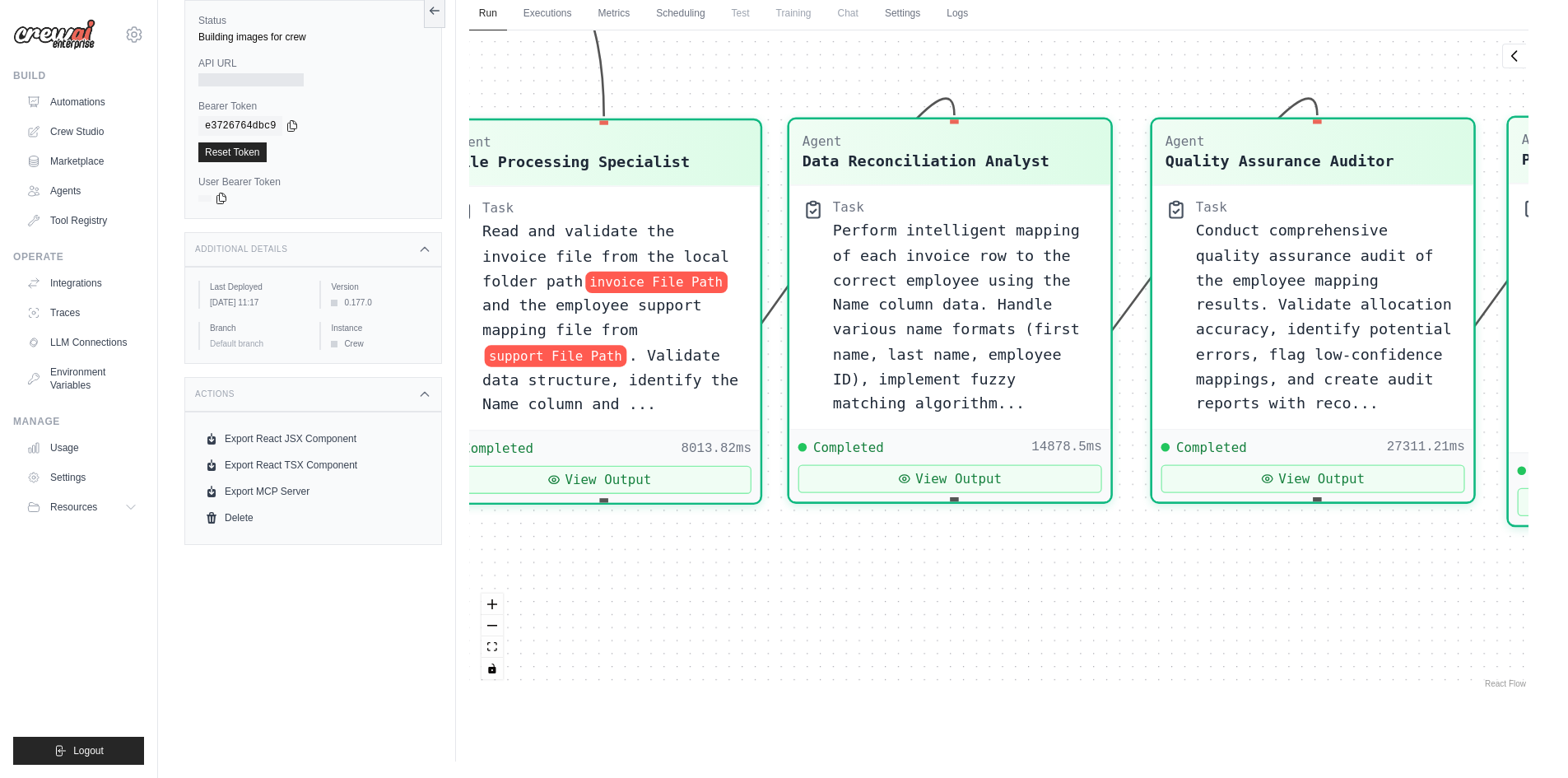
drag, startPoint x: 880, startPoint y: 492, endPoint x: 616, endPoint y: 520, distance: 265.5
click at [616, 520] on div "Agent File Processing Specialist Task Read and validate the invoice file from t…" at bounding box center [999, 361] width 1059 height 662
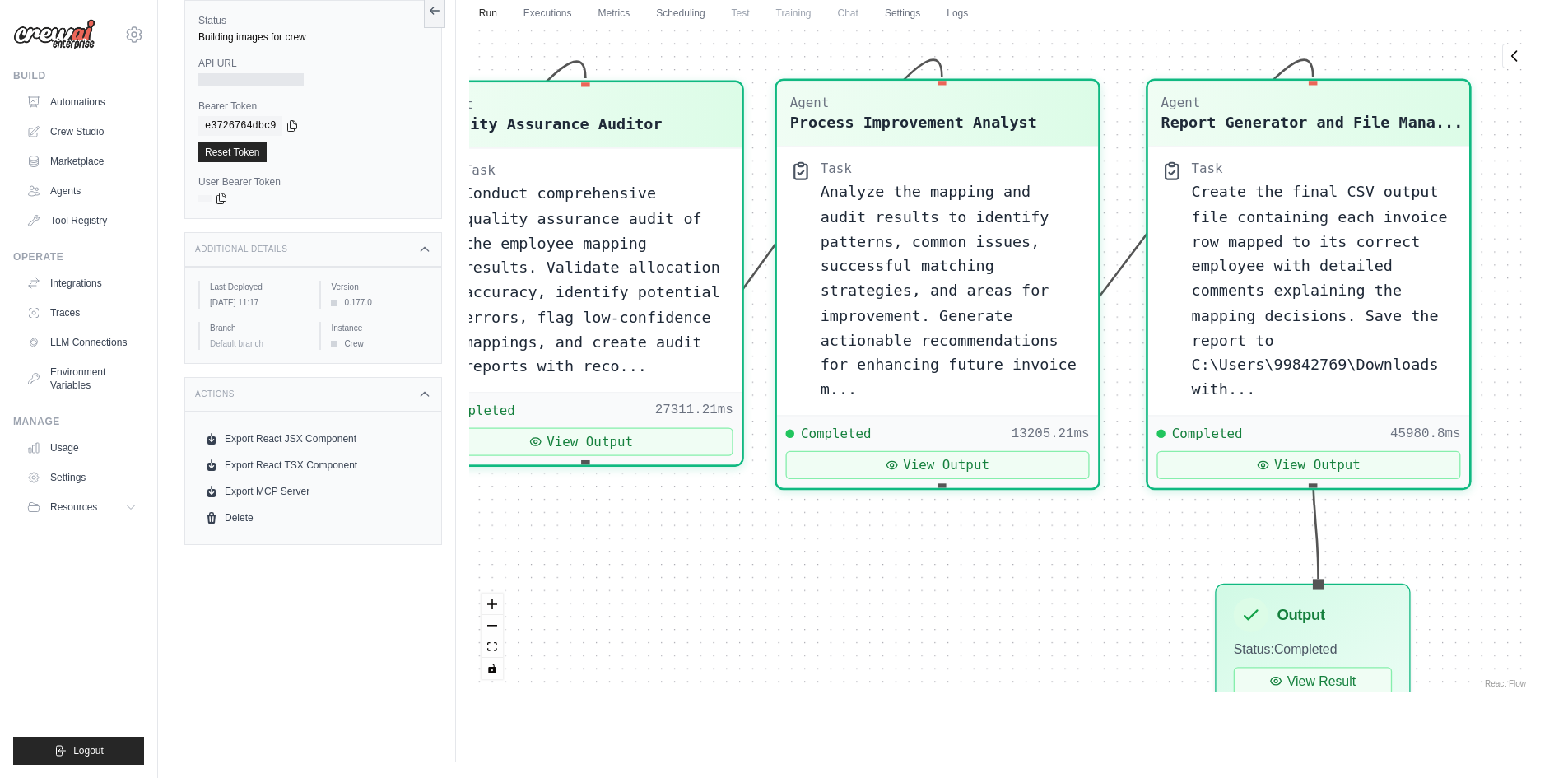
drag, startPoint x: 1031, startPoint y: 570, endPoint x: 450, endPoint y: 512, distance: 583.9
click at [453, 512] on div "Status Building images for crew API URL Bearer Token copied e3726764dbc9 Reset …" at bounding box center [862, 373] width 1358 height 778
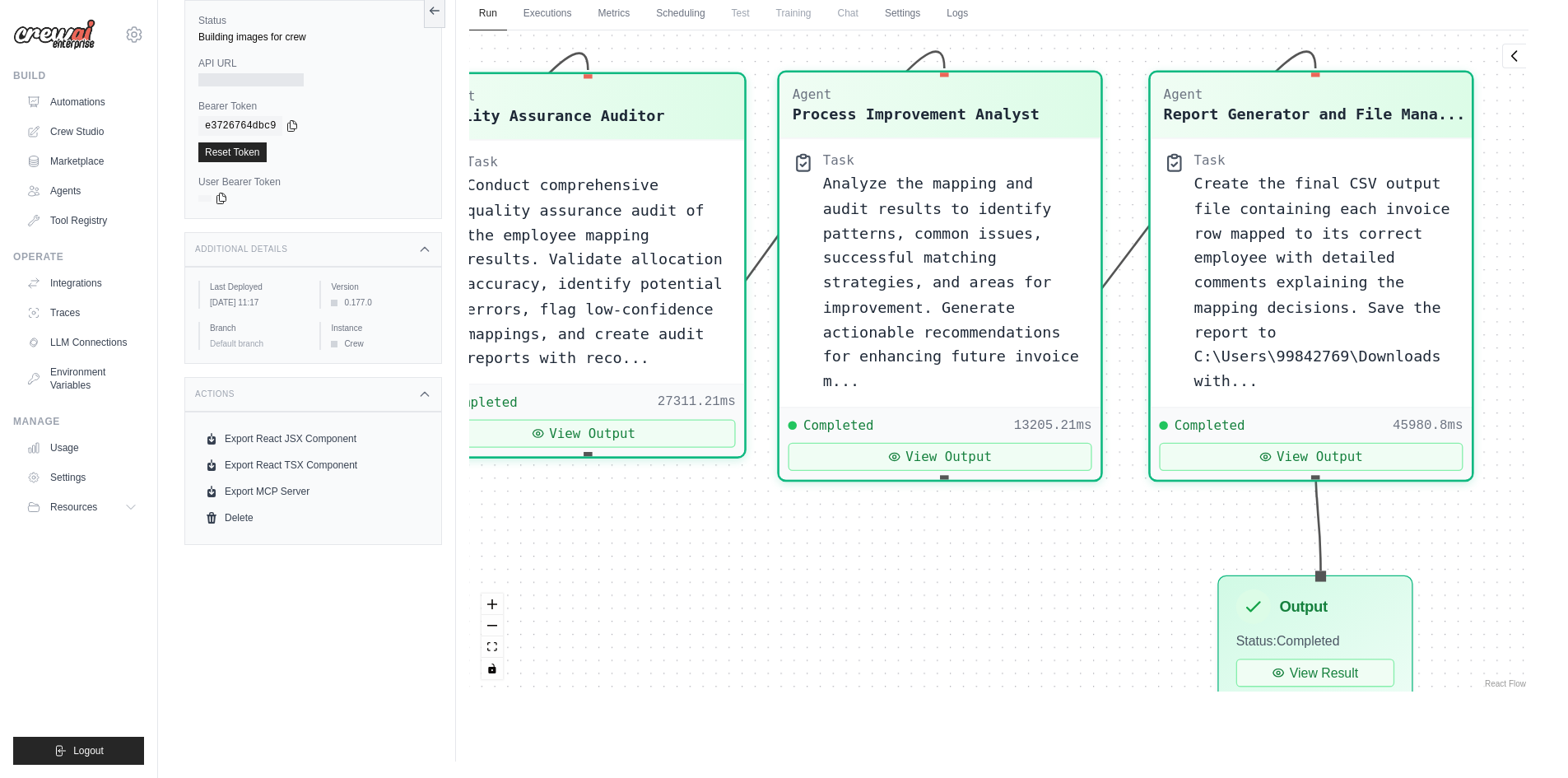
drag, startPoint x: 998, startPoint y: 571, endPoint x: 1265, endPoint y: 559, distance: 267.3
click at [1261, 560] on div "Agent File Processing Specialist Task Read and validate the invoice file from t…" at bounding box center [999, 361] width 1059 height 662
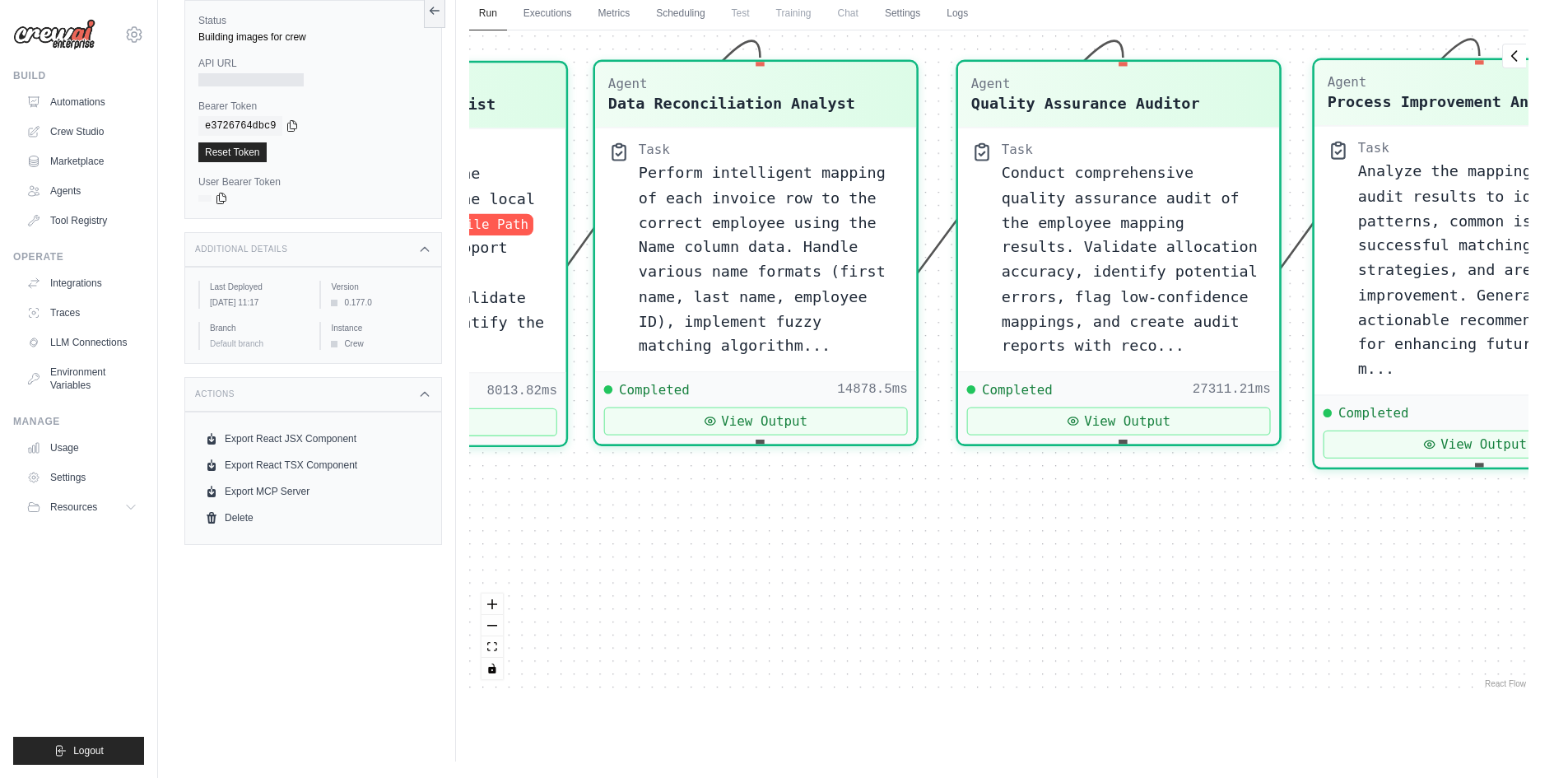
drag, startPoint x: 936, startPoint y: 566, endPoint x: 1156, endPoint y: 552, distance: 220.4
click at [1156, 552] on div "Agent File Processing Specialist Task Read and validate the invoice file from t…" at bounding box center [999, 361] width 1059 height 662
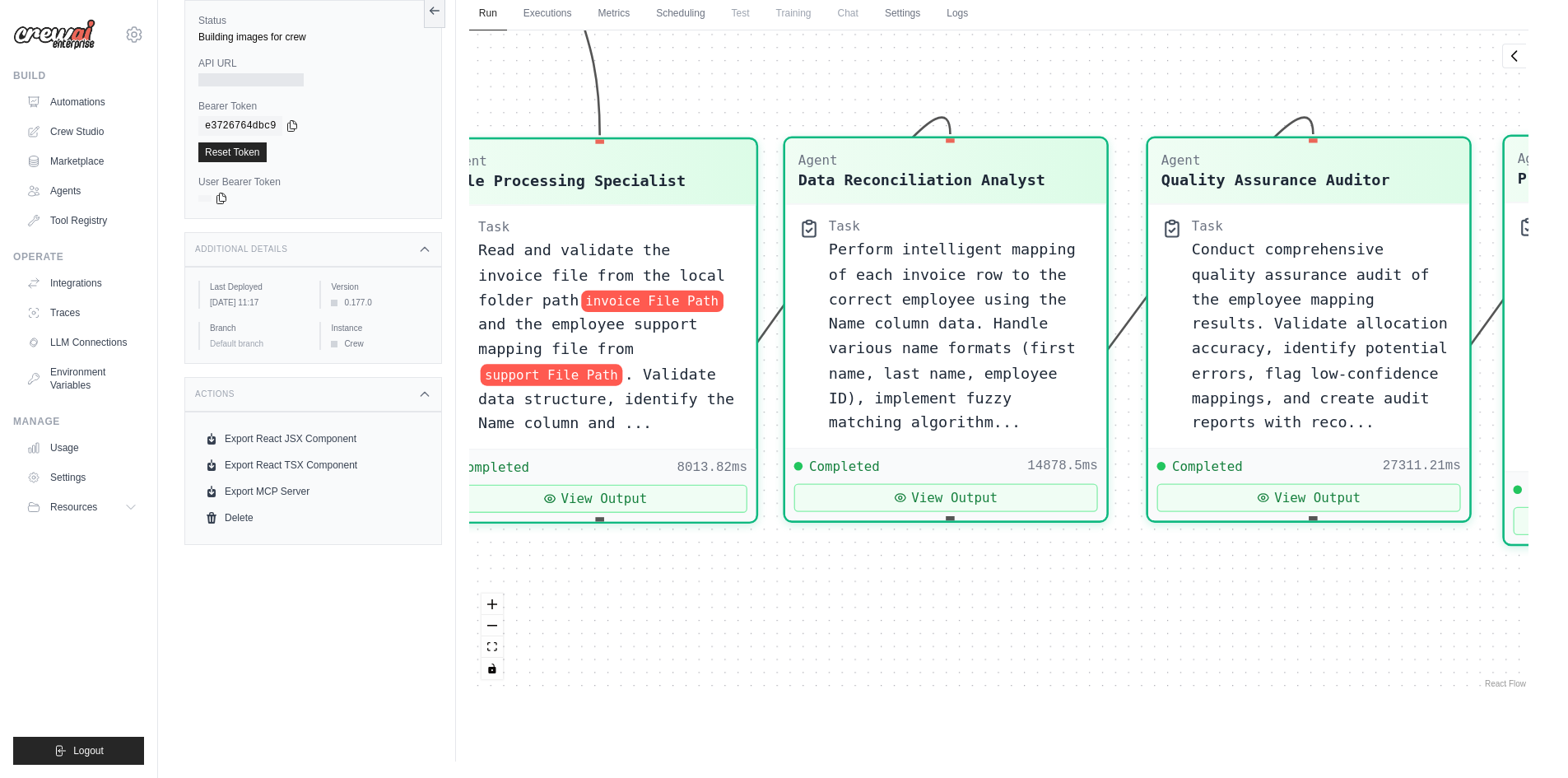
drag, startPoint x: 854, startPoint y: 542, endPoint x: 1024, endPoint y: 627, distance: 190.1
click at [1024, 627] on div "Agent File Processing Specialist Task Read and validate the invoice file from t…" at bounding box center [999, 361] width 1059 height 662
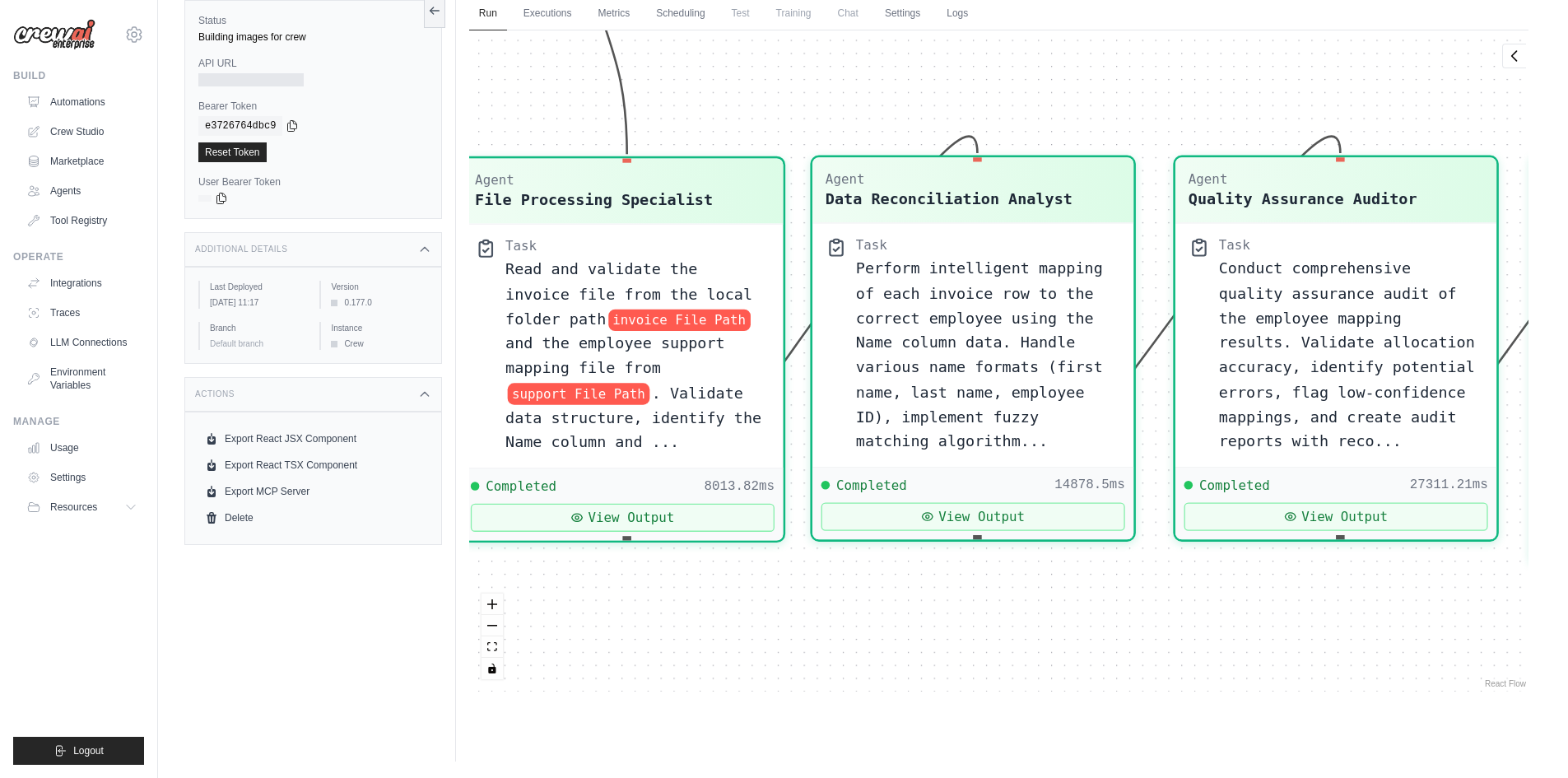
drag, startPoint x: 1010, startPoint y: 648, endPoint x: 1052, endPoint y: 651, distance: 42.1
click at [1051, 653] on div "Agent File Processing Specialist Task Read and validate the invoice file from t…" at bounding box center [999, 361] width 1059 height 662
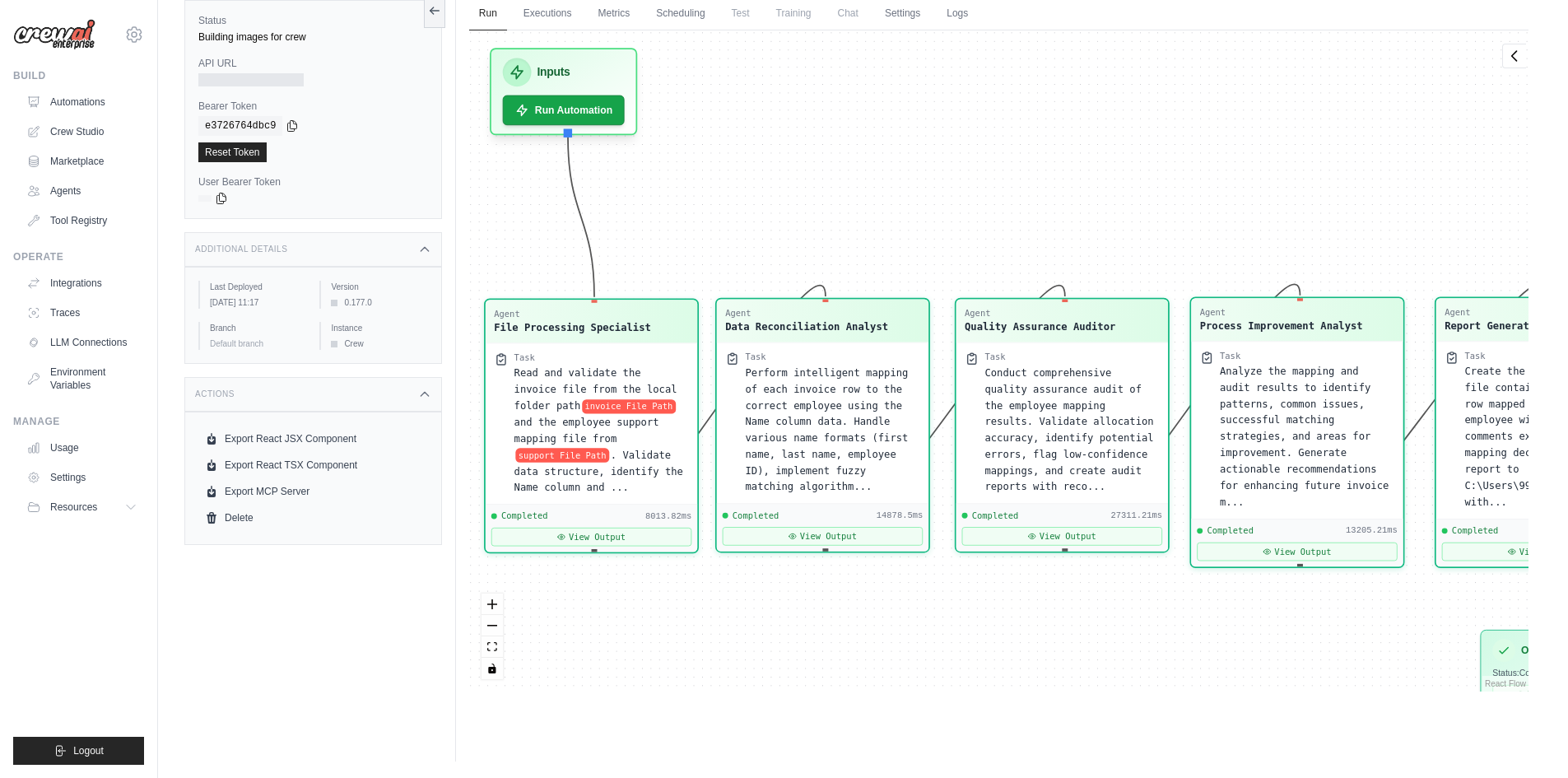
drag, startPoint x: 910, startPoint y: 193, endPoint x: 894, endPoint y: 224, distance: 34.9
click at [894, 224] on div "Agent File Processing Specialist Task Read and validate the invoice file from t…" at bounding box center [999, 361] width 1059 height 662
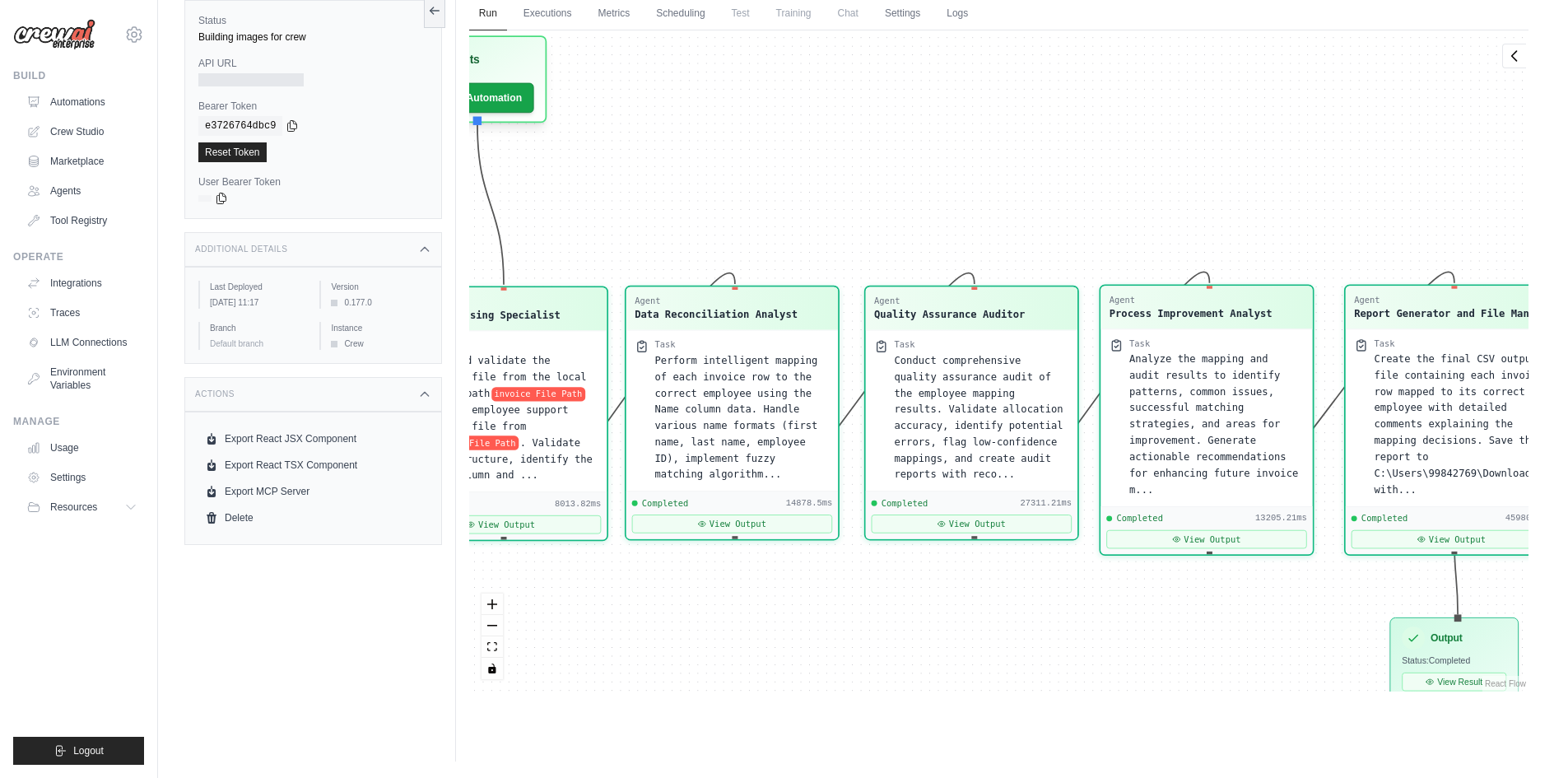
click at [883, 179] on div "Agent File Processing Specialist Task Read and validate the invoice file from t…" at bounding box center [999, 361] width 1059 height 662
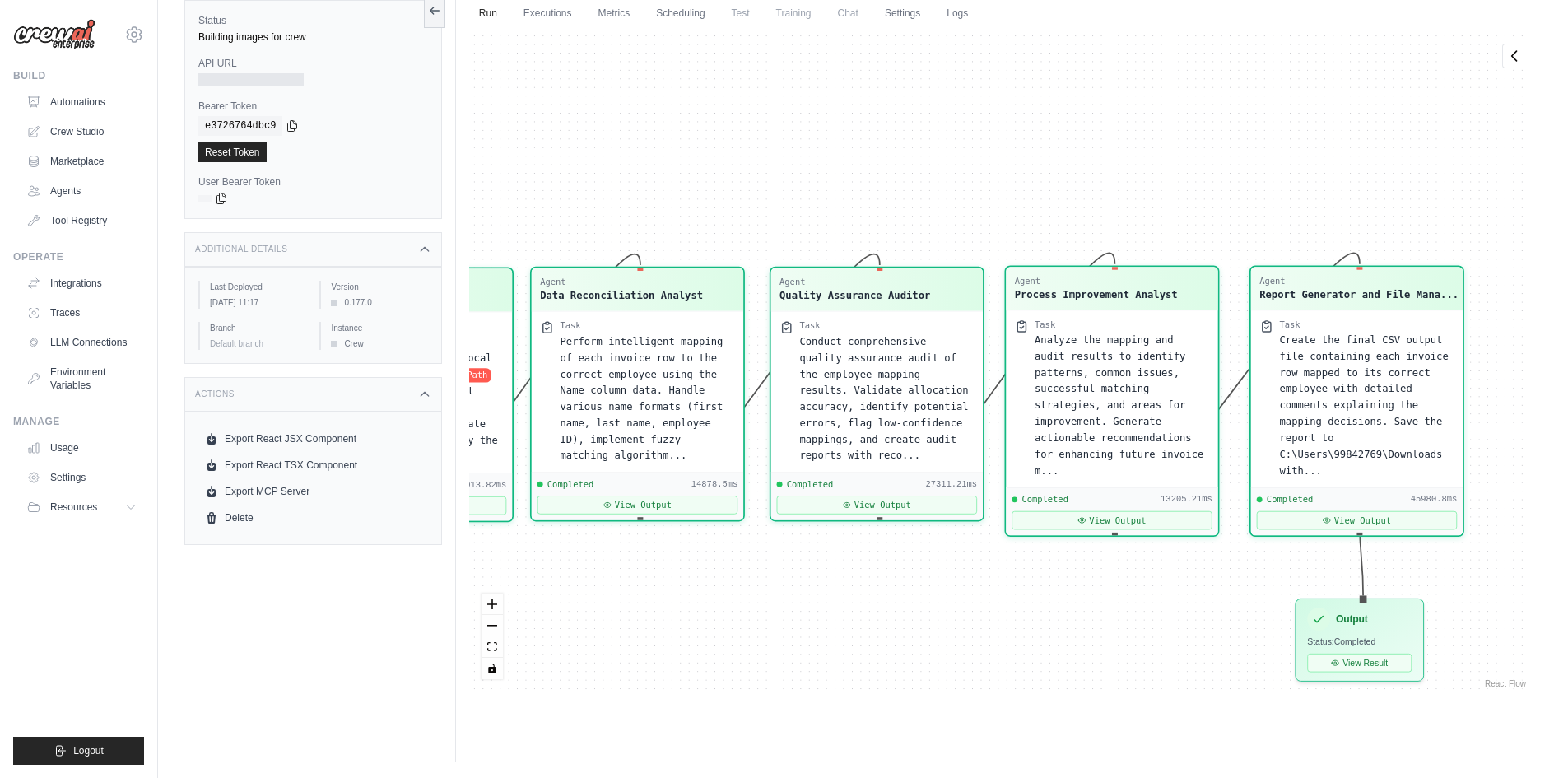
drag, startPoint x: 1071, startPoint y: 132, endPoint x: 975, endPoint y: 107, distance: 99.2
click at [975, 110] on div "Agent File Processing Specialist Task Read and validate the invoice file from t…" at bounding box center [999, 361] width 1059 height 662
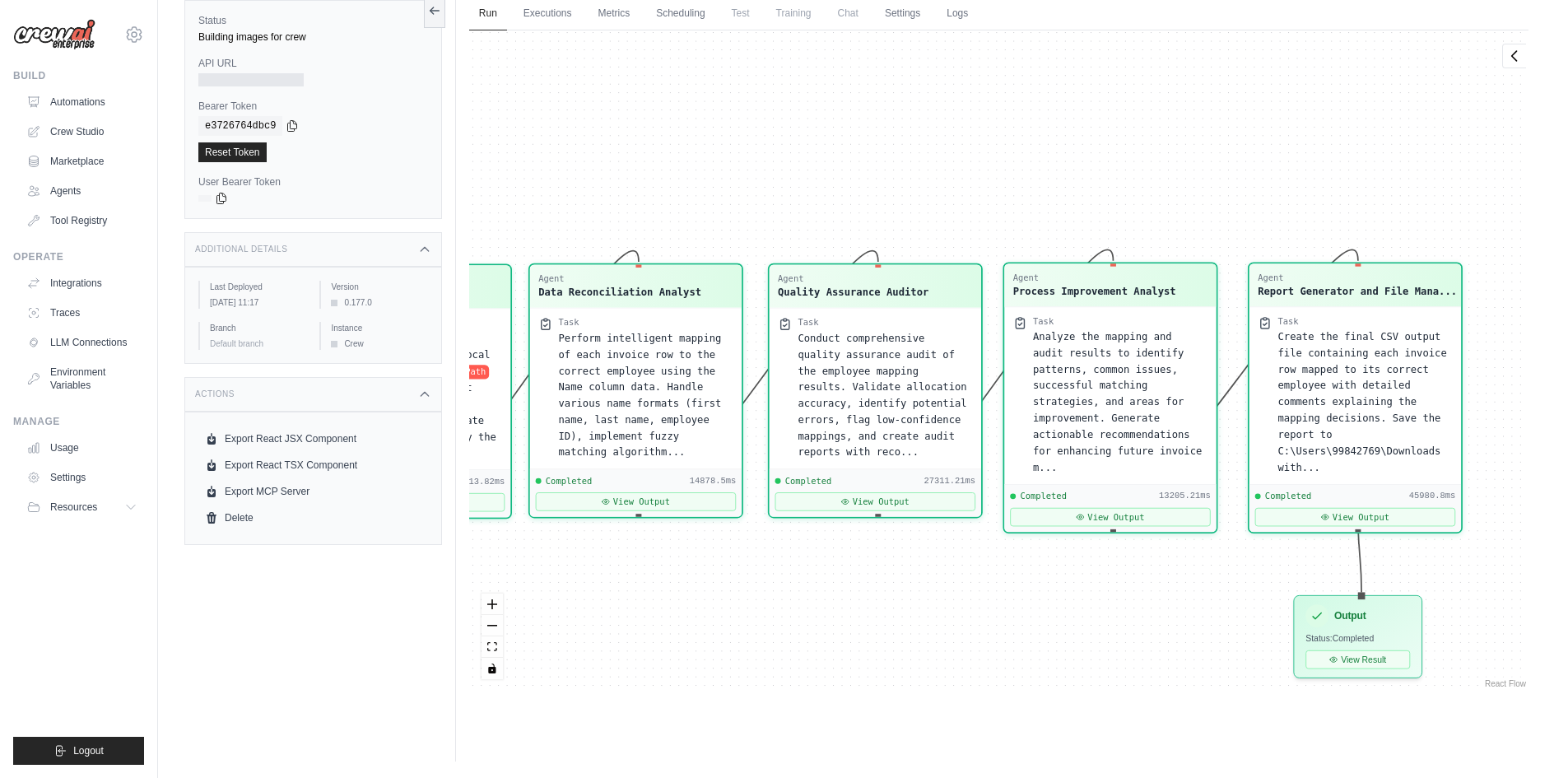
click at [784, 595] on div "Agent File Processing Specialist Task Read and validate the invoice file from t…" at bounding box center [999, 361] width 1059 height 662
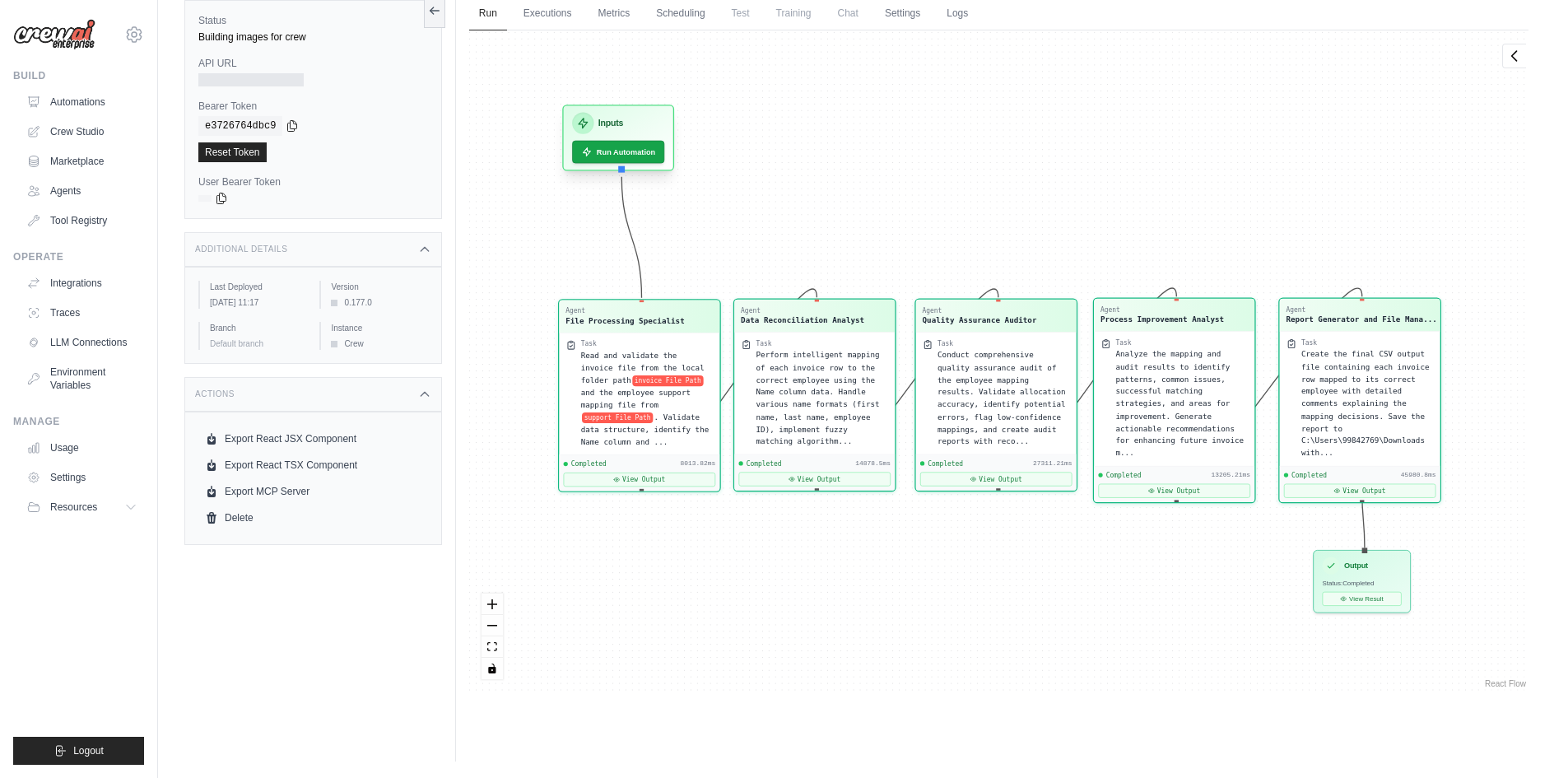
click at [631, 125] on div "Inputs" at bounding box center [618, 123] width 92 height 22
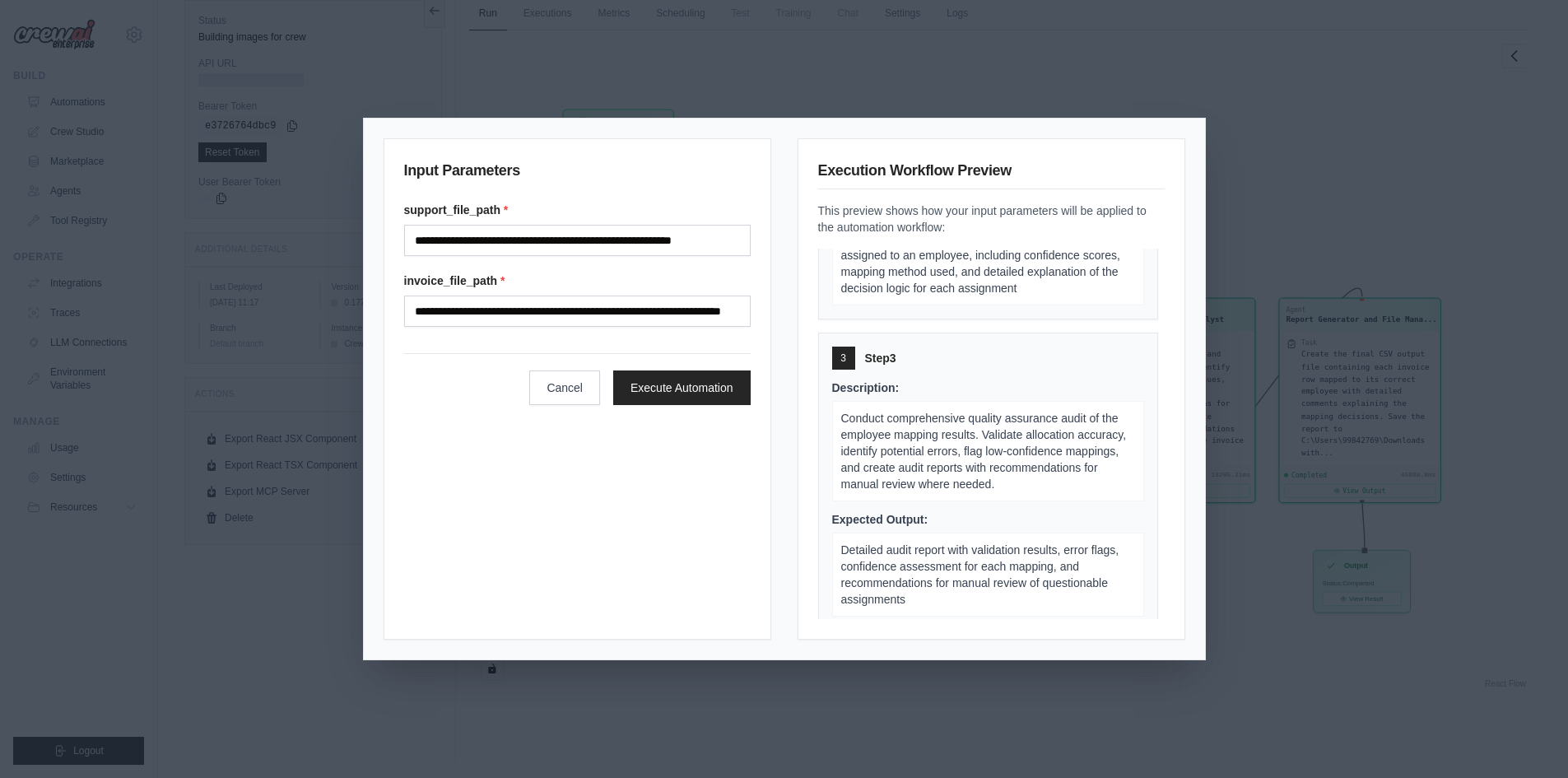
scroll to position [659, 0]
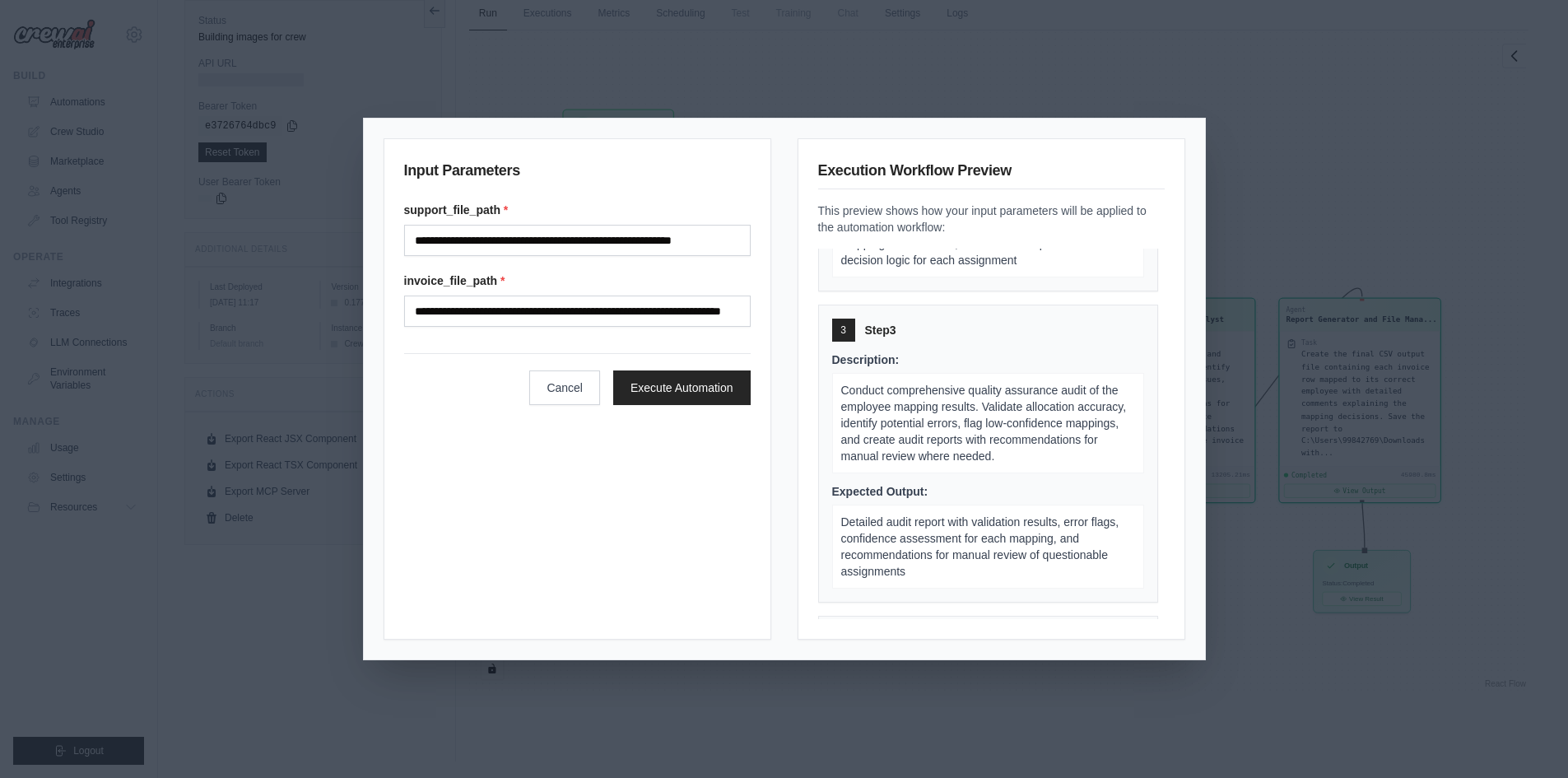
click at [842, 329] on span "3" at bounding box center [844, 330] width 5 height 14
drag, startPoint x: 867, startPoint y: 393, endPoint x: 936, endPoint y: 394, distance: 69.0
click at [936, 394] on span "Conduct comprehensive quality assurance audit of the employee mapping results. …" at bounding box center [984, 423] width 286 height 79
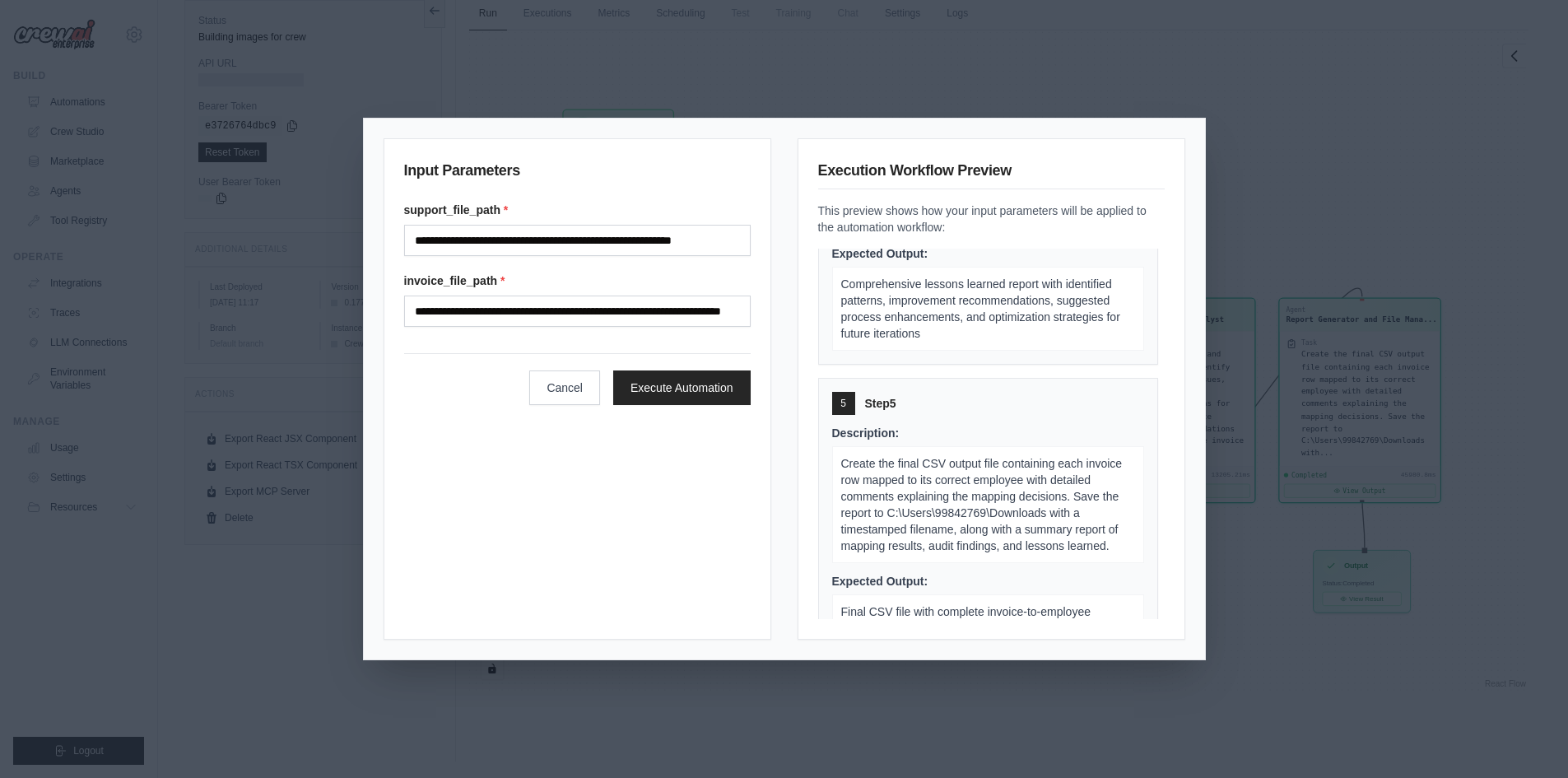
scroll to position [1298, 0]
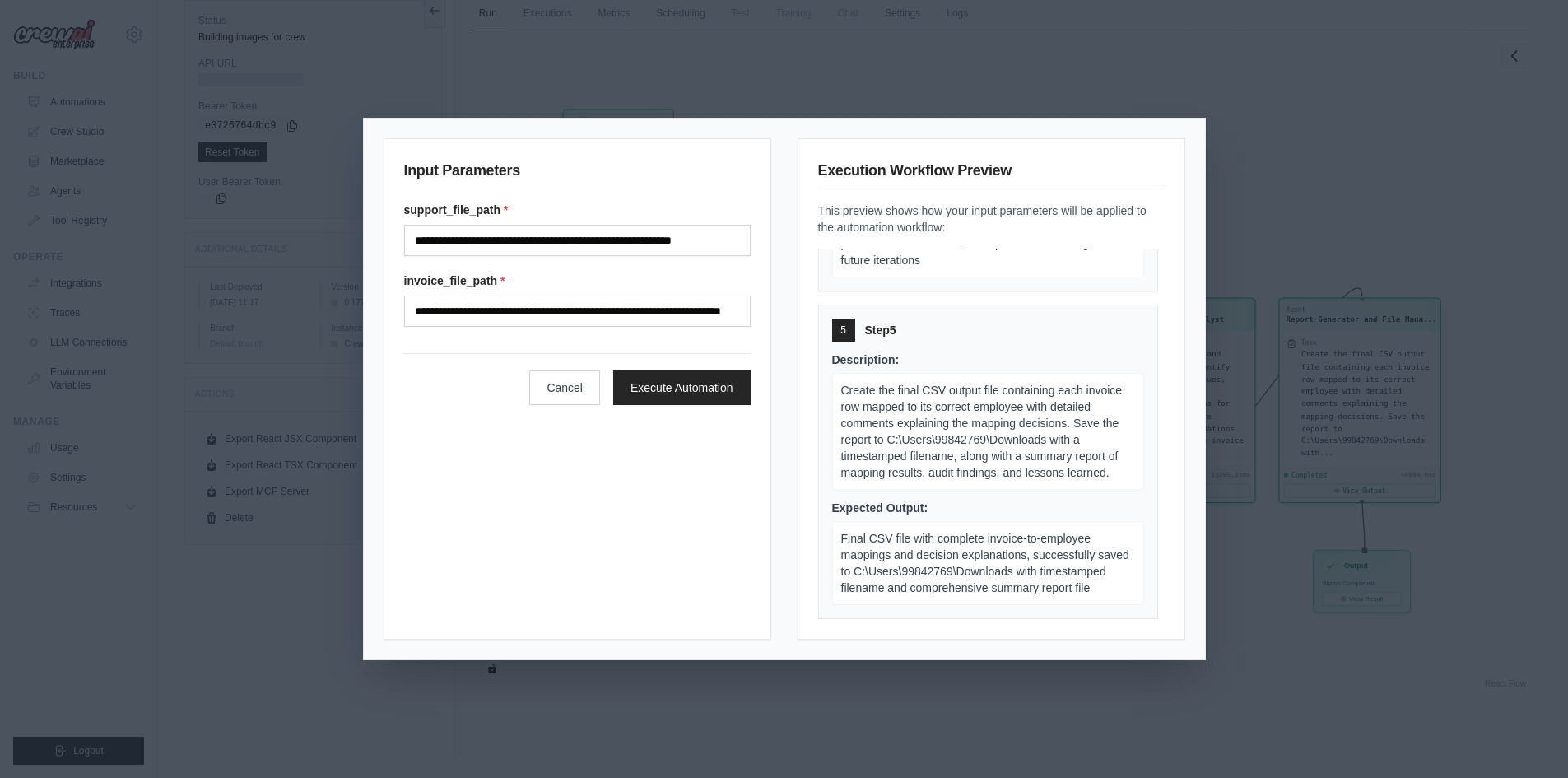
click at [1182, 226] on div "Execution Workflow Preview This preview shows how your input parameters will be…" at bounding box center [992, 389] width 388 height 502
click at [570, 393] on button "Cancel" at bounding box center [565, 387] width 70 height 34
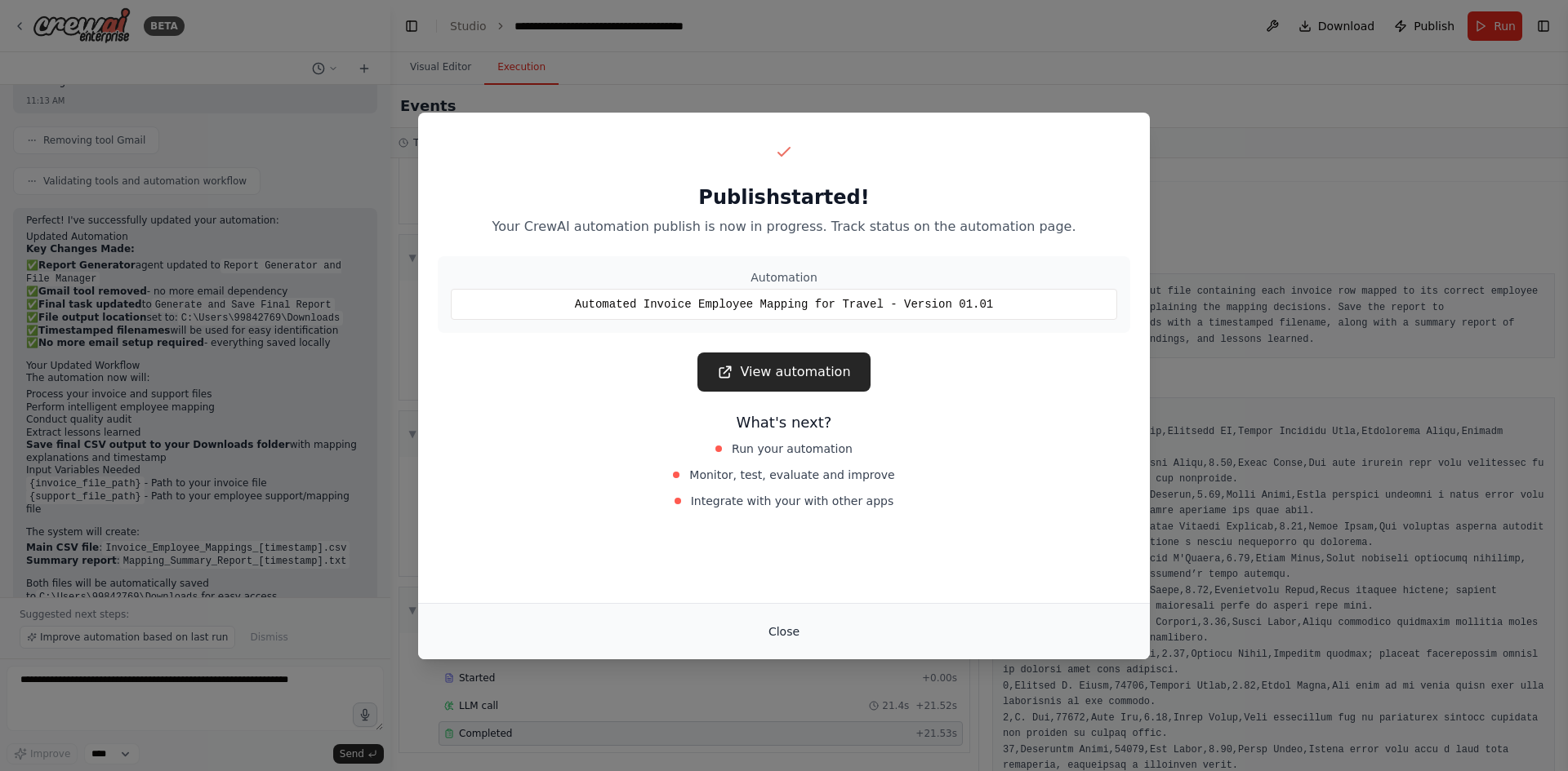
click at [783, 640] on button "Close" at bounding box center [784, 631] width 57 height 30
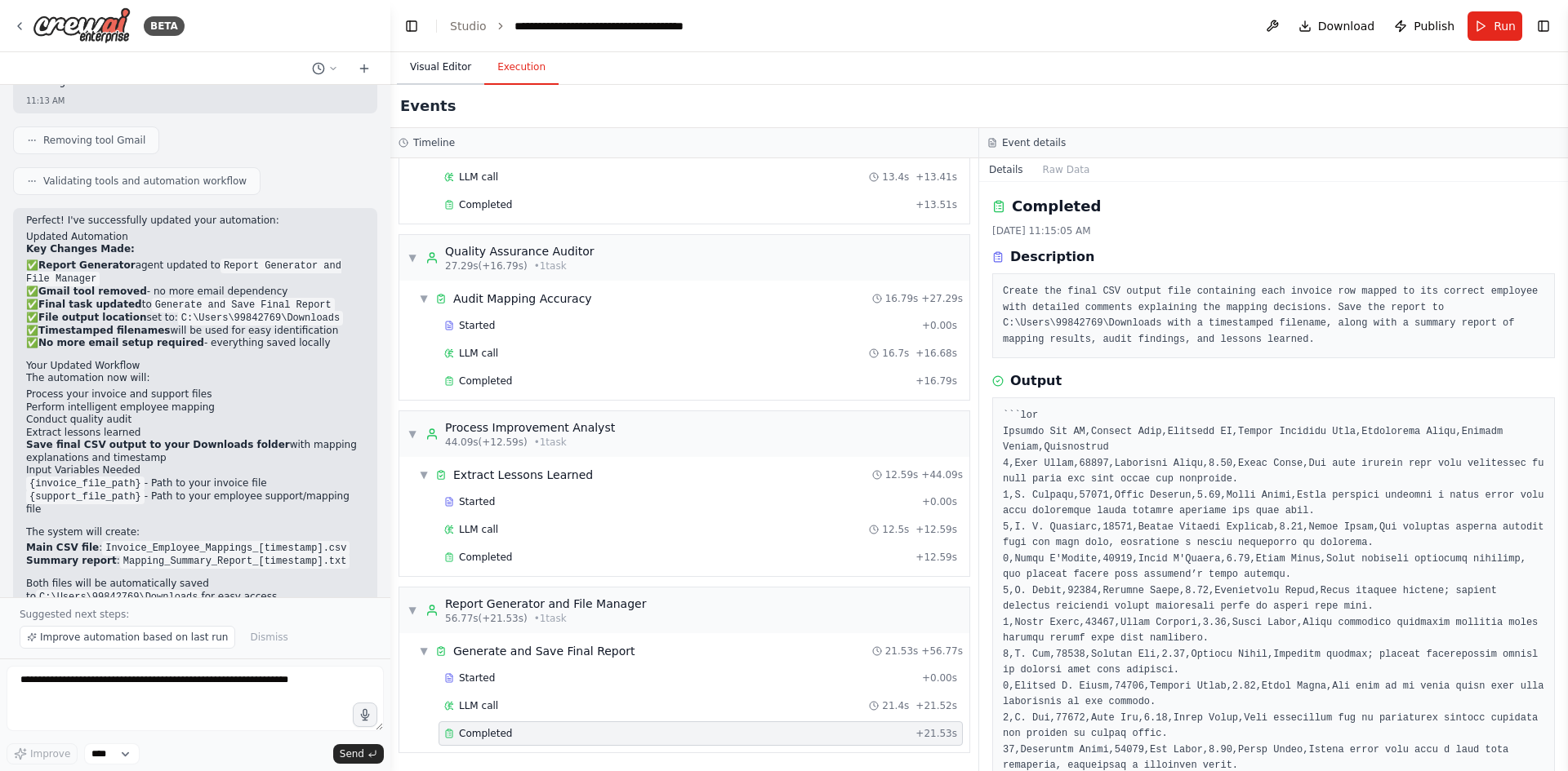
click at [448, 71] on button "Visual Editor" at bounding box center [440, 68] width 88 height 34
